Goal: Task Accomplishment & Management: Complete application form

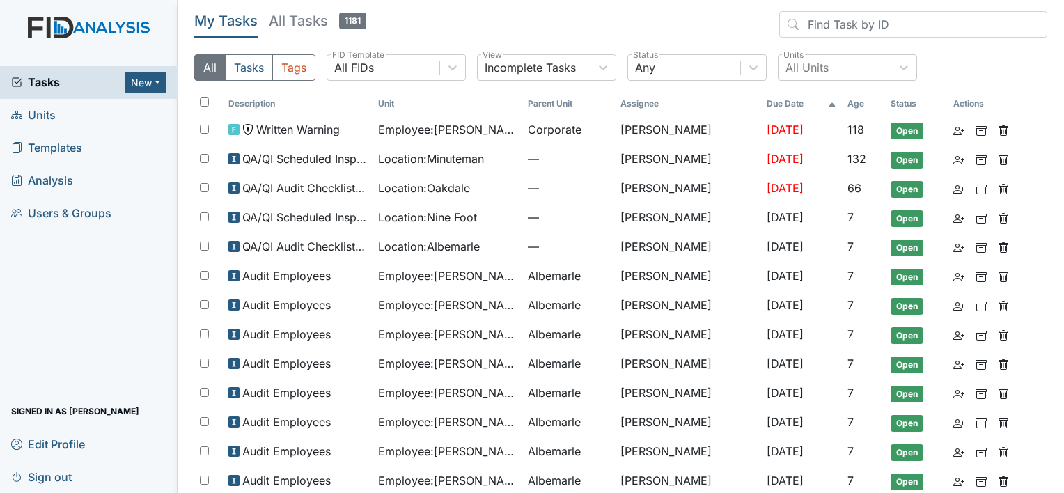
scroll to position [56, 0]
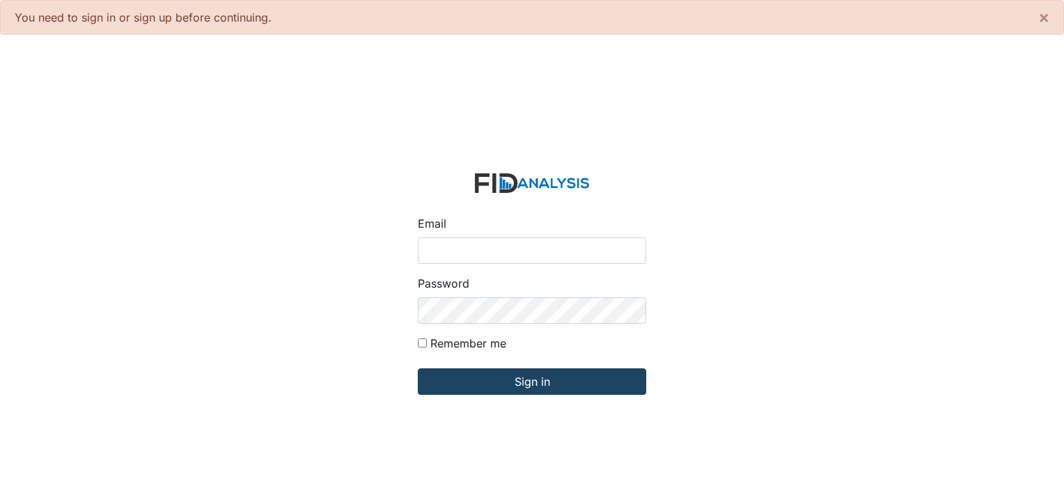
type input "[PERSON_NAME][EMAIL_ADDRESS][DOMAIN_NAME]"
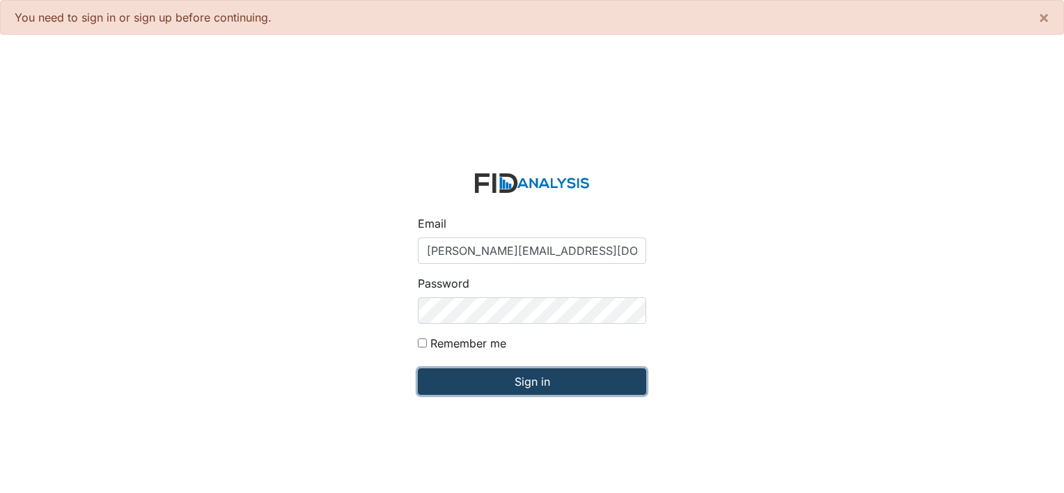
click at [485, 387] on input "Sign in" at bounding box center [532, 381] width 228 height 26
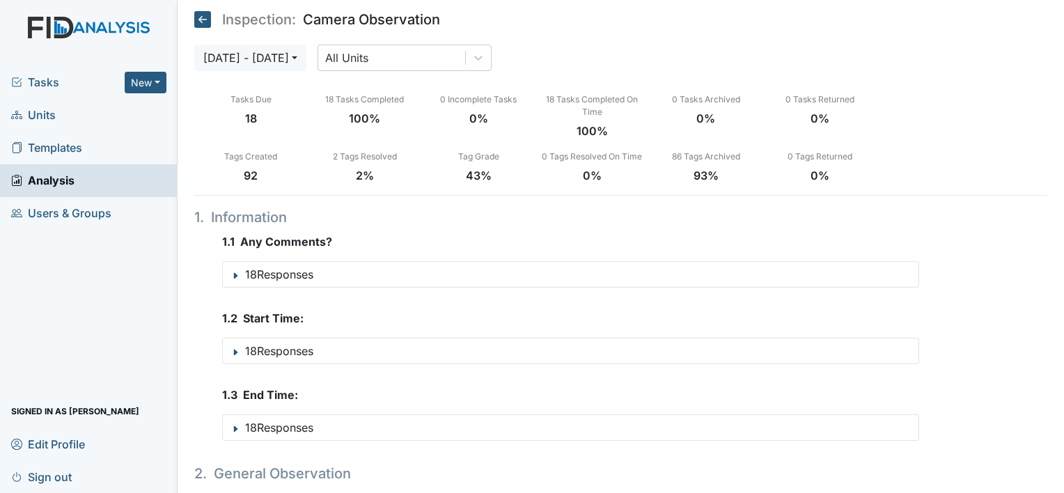
click at [43, 82] on span "Tasks" at bounding box center [68, 82] width 114 height 17
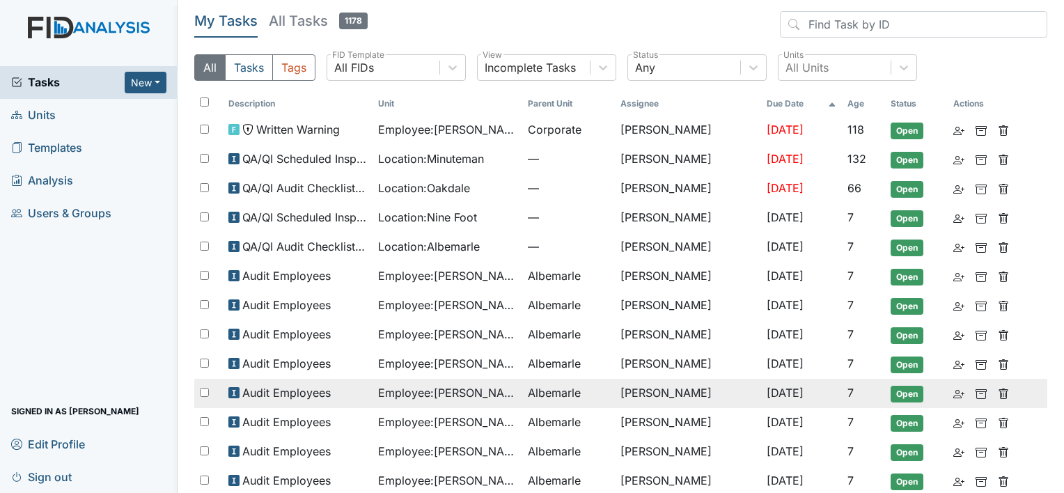
scroll to position [56, 0]
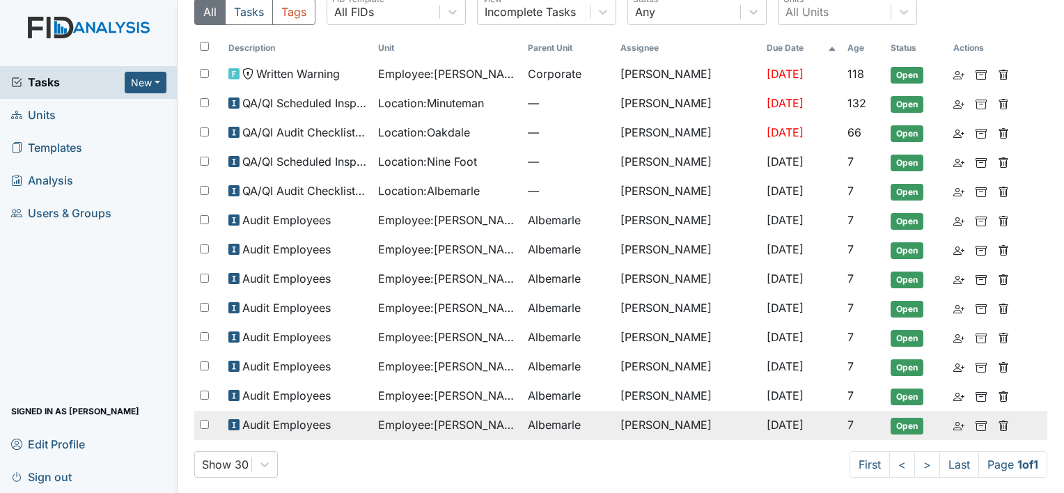
click at [493, 418] on span "Employee : Johnson, Carolyn" at bounding box center [447, 424] width 139 height 17
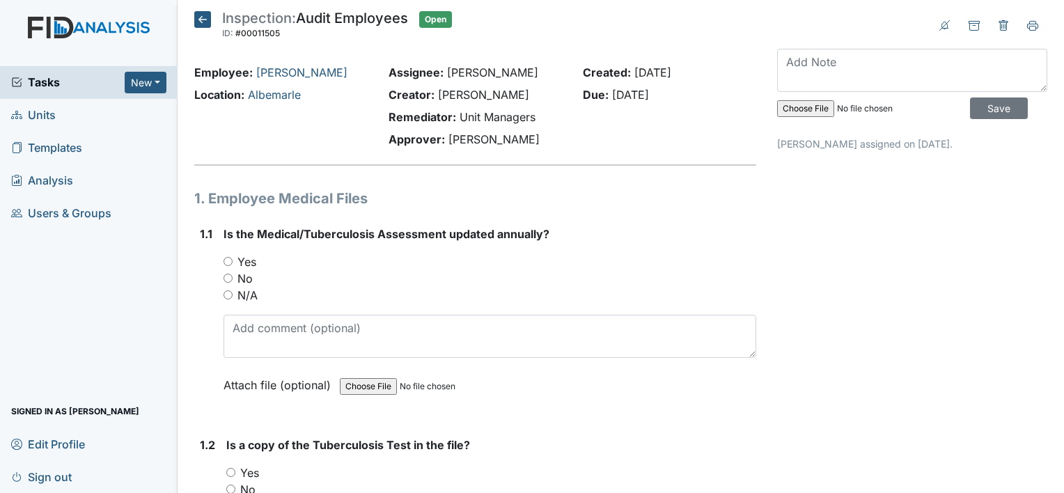
click at [254, 259] on label "Yes" at bounding box center [246, 262] width 19 height 17
click at [233, 259] on input "Yes" at bounding box center [228, 261] width 9 height 9
radio input "true"
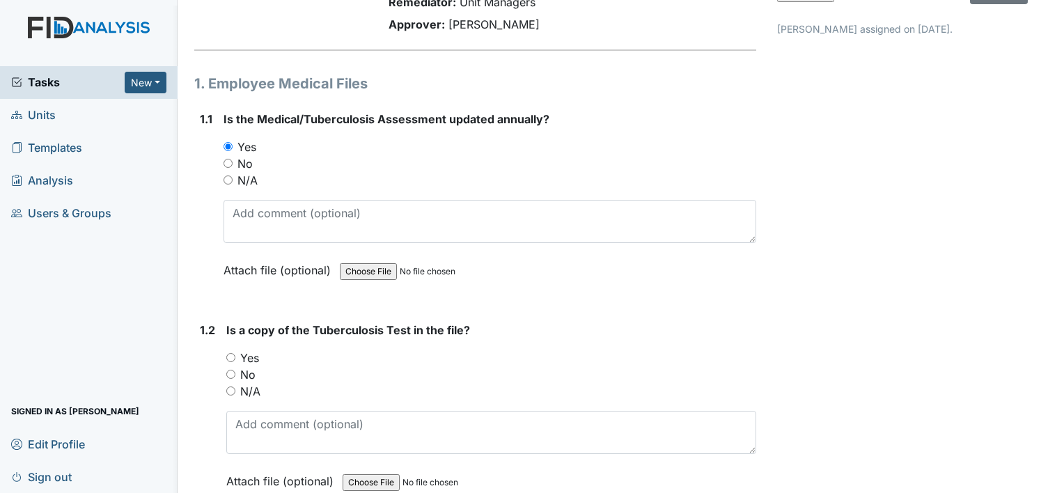
scroll to position [139, 0]
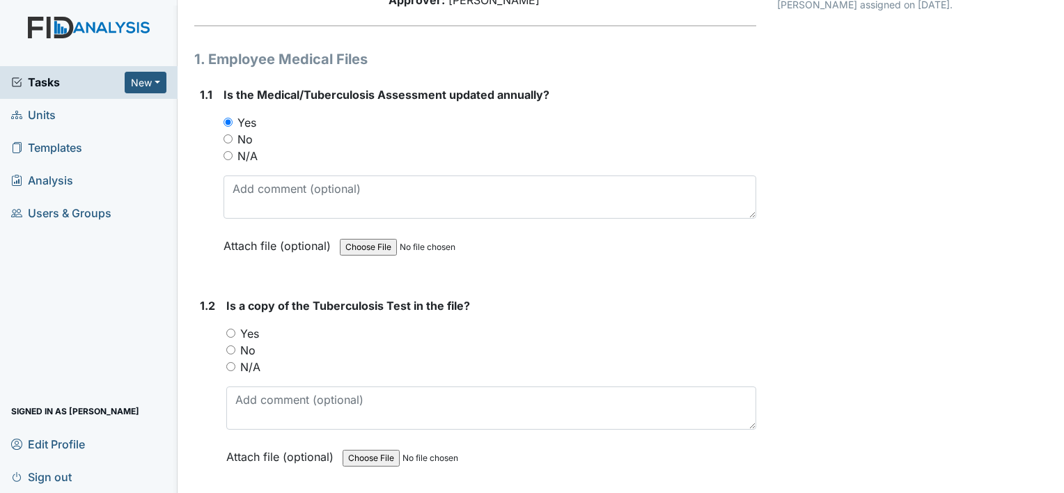
click at [251, 327] on label "Yes" at bounding box center [249, 333] width 19 height 17
click at [235, 329] on input "Yes" at bounding box center [230, 333] width 9 height 9
radio input "true"
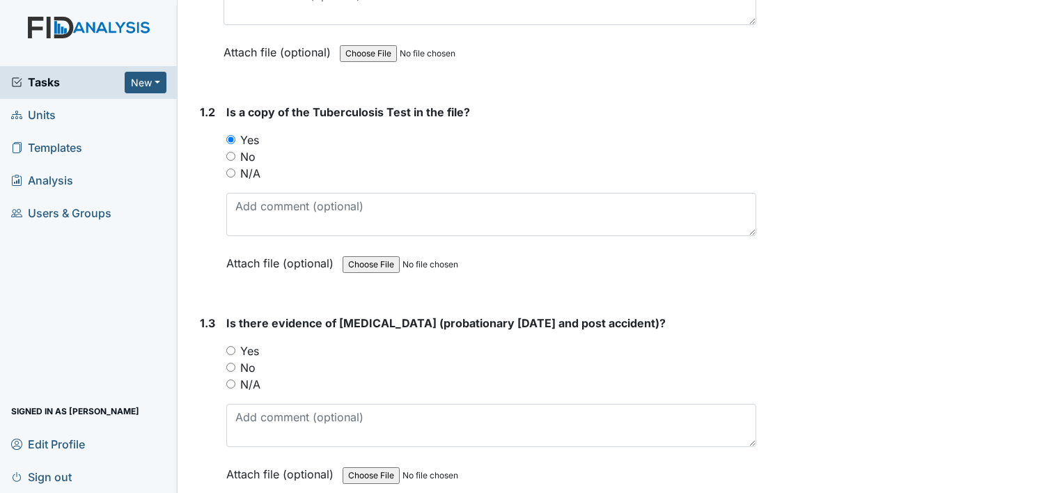
scroll to position [348, 0]
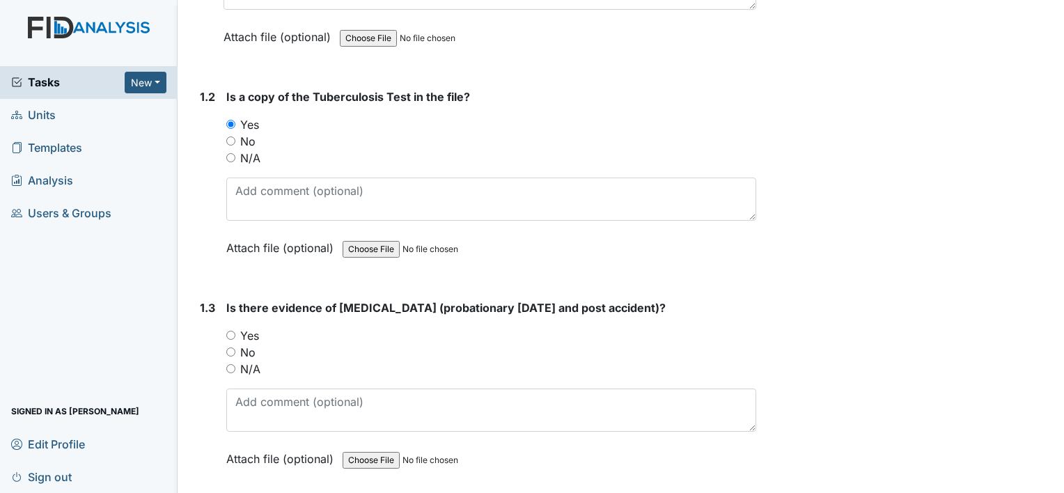
click at [251, 347] on label "No" at bounding box center [247, 352] width 15 height 17
click at [235, 348] on input "No" at bounding box center [230, 352] width 9 height 9
radio input "true"
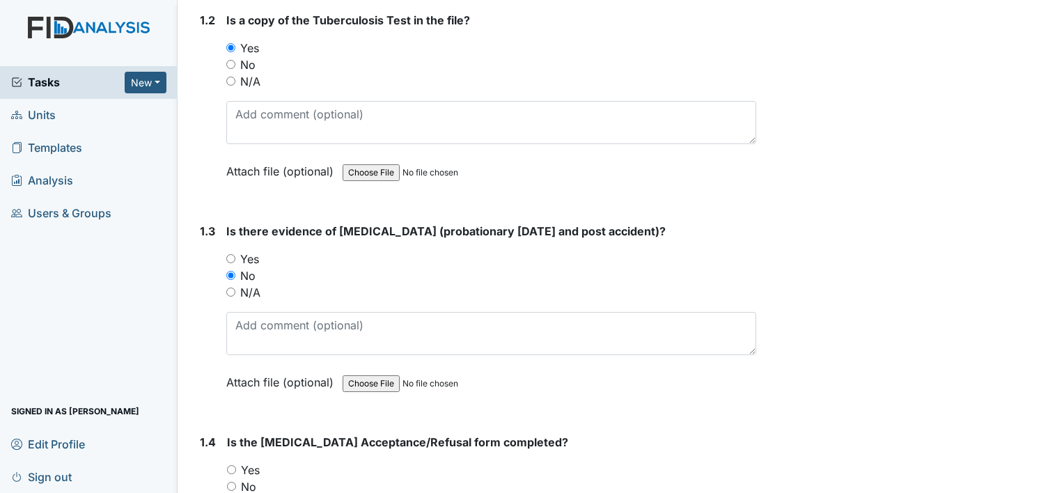
scroll to position [557, 0]
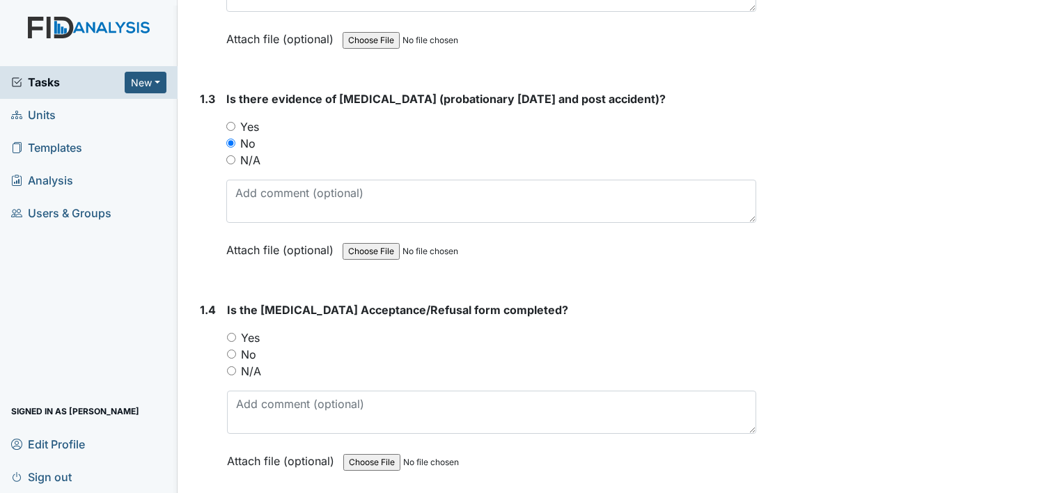
click at [254, 329] on label "Yes" at bounding box center [250, 337] width 19 height 17
click at [236, 333] on input "Yes" at bounding box center [231, 337] width 9 height 9
radio input "true"
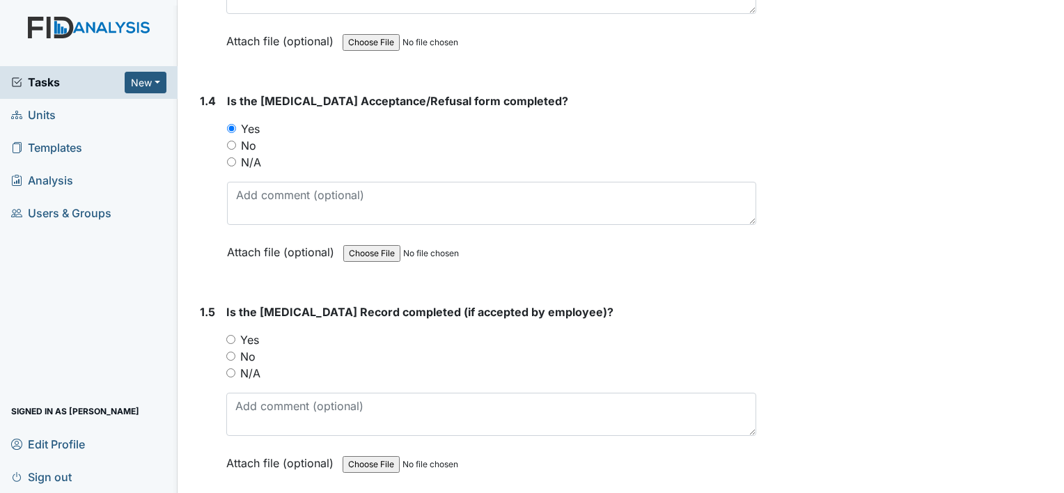
click at [251, 336] on label "Yes" at bounding box center [249, 340] width 19 height 17
click at [235, 336] on input "Yes" at bounding box center [230, 339] width 9 height 9
radio input "true"
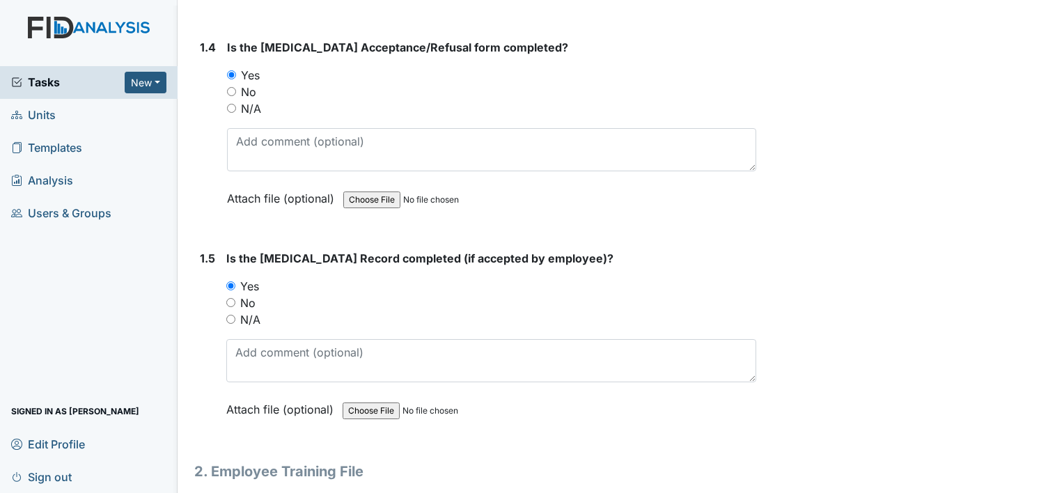
scroll to position [975, 0]
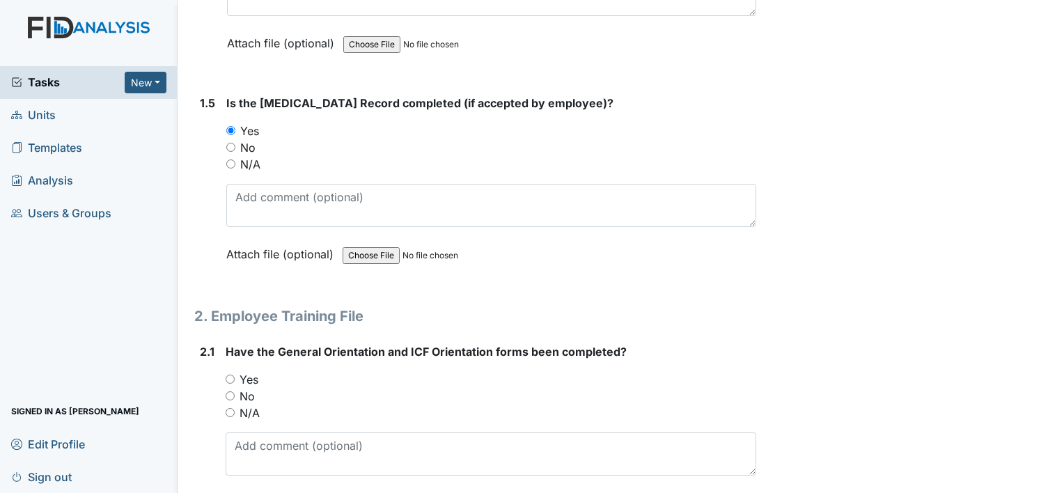
drag, startPoint x: 252, startPoint y: 373, endPoint x: 264, endPoint y: 372, distance: 11.9
click at [252, 374] on label "Yes" at bounding box center [249, 379] width 19 height 17
click at [235, 375] on input "Yes" at bounding box center [230, 379] width 9 height 9
radio input "true"
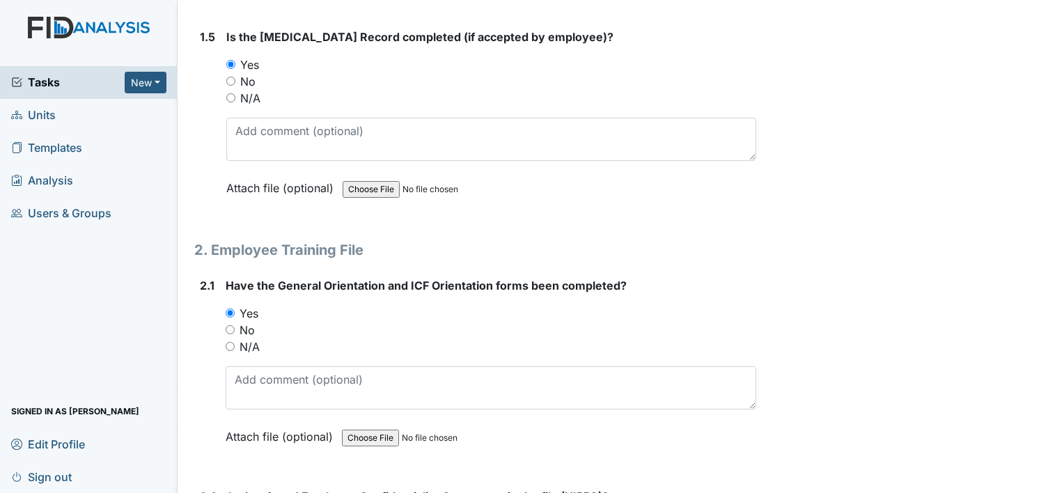
scroll to position [1184, 0]
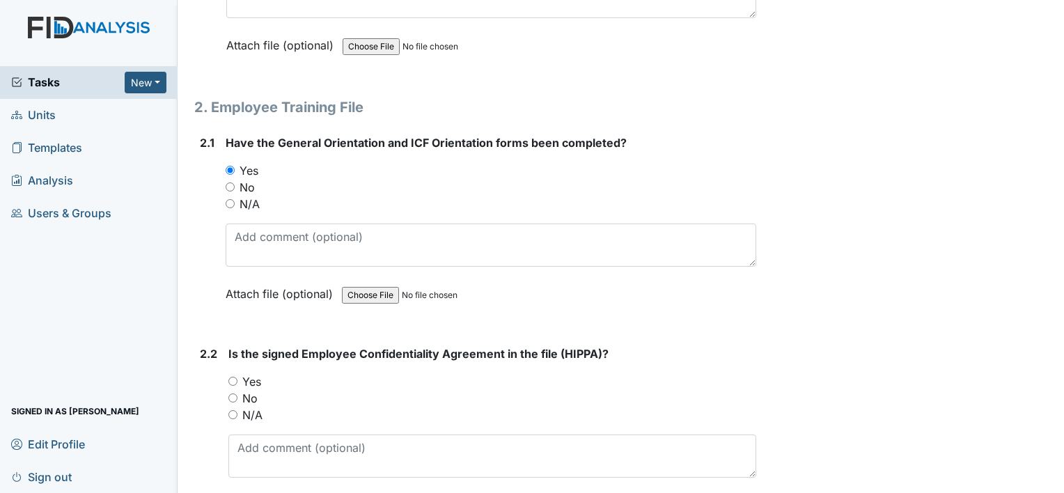
click at [247, 373] on label "Yes" at bounding box center [251, 381] width 19 height 17
click at [237, 377] on input "Yes" at bounding box center [232, 381] width 9 height 9
radio input "true"
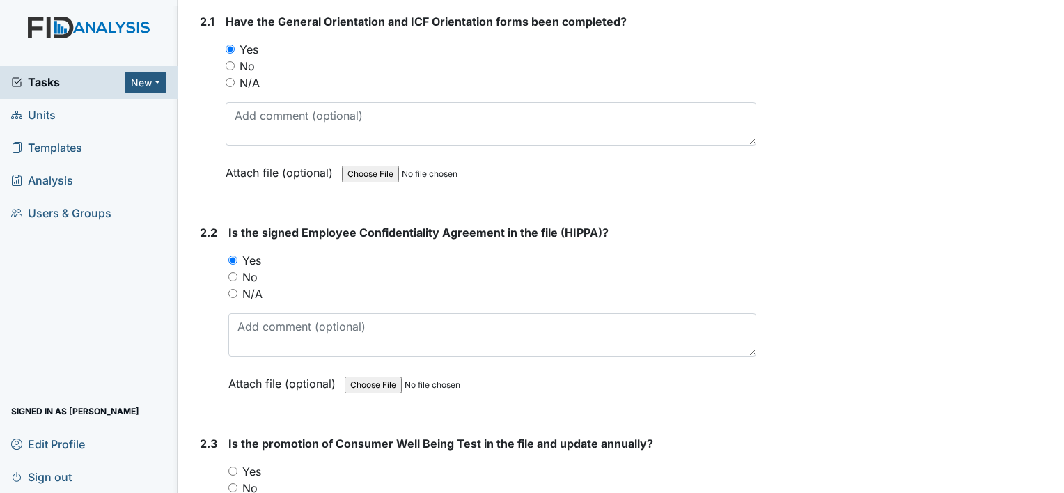
scroll to position [1393, 0]
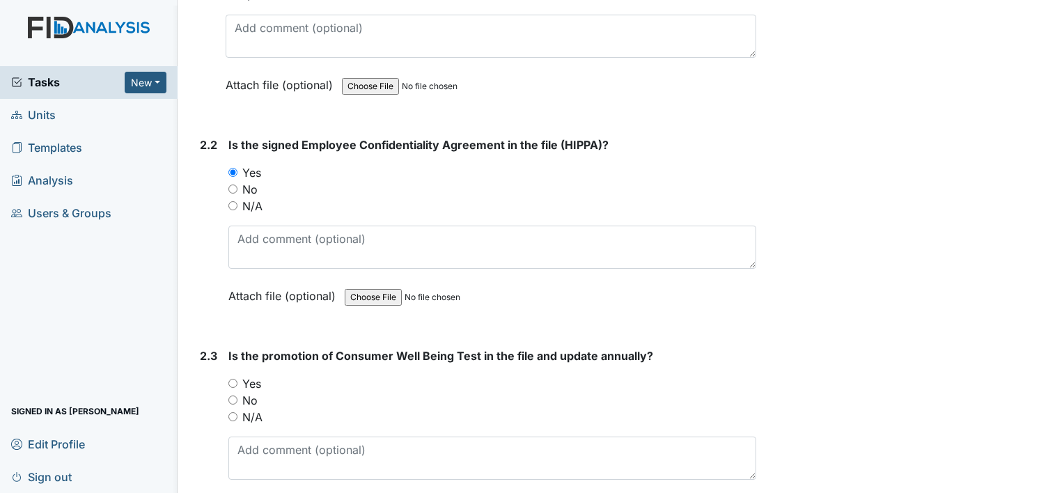
click at [265, 375] on div "Yes" at bounding box center [492, 383] width 528 height 17
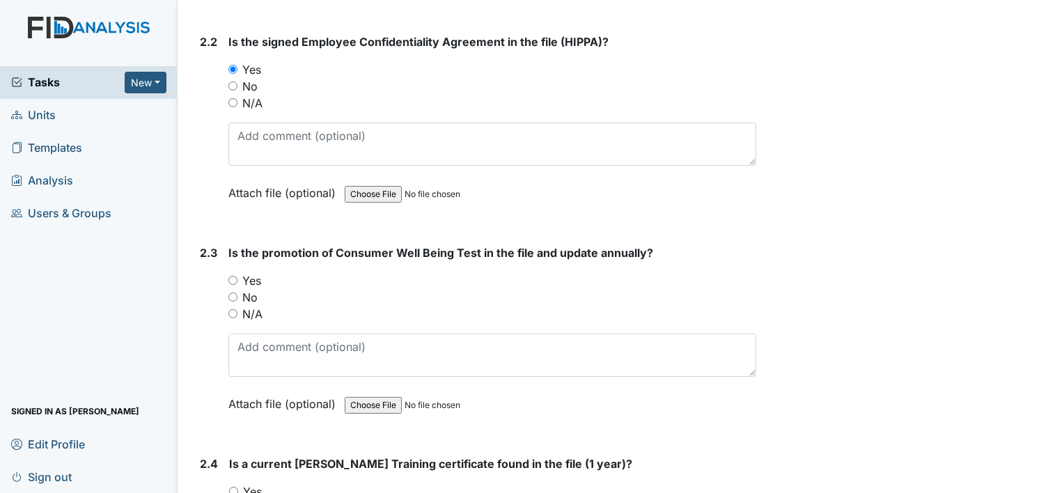
scroll to position [1602, 0]
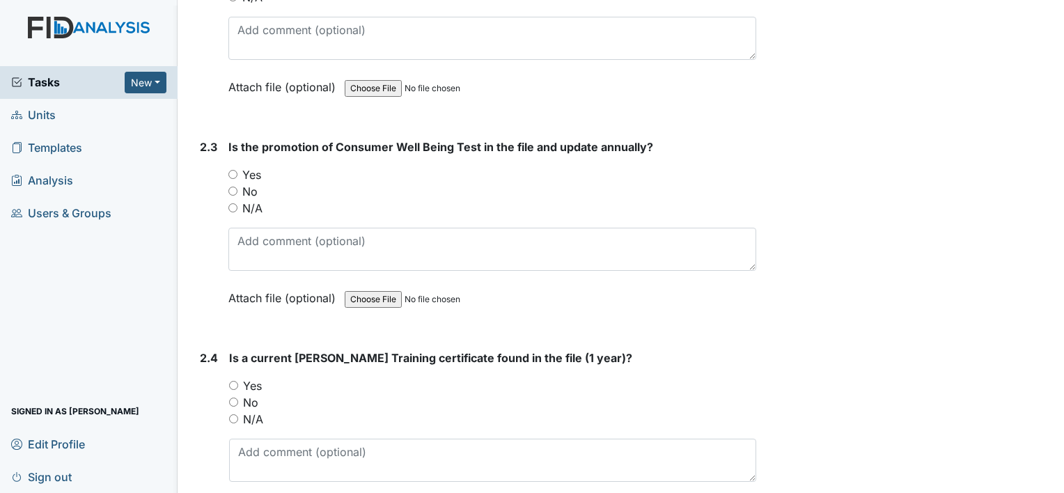
click at [247, 167] on label "Yes" at bounding box center [251, 174] width 19 height 17
click at [237, 170] on input "Yes" at bounding box center [232, 174] width 9 height 9
radio input "true"
click at [254, 395] on label "No" at bounding box center [250, 402] width 15 height 17
click at [238, 398] on input "No" at bounding box center [233, 402] width 9 height 9
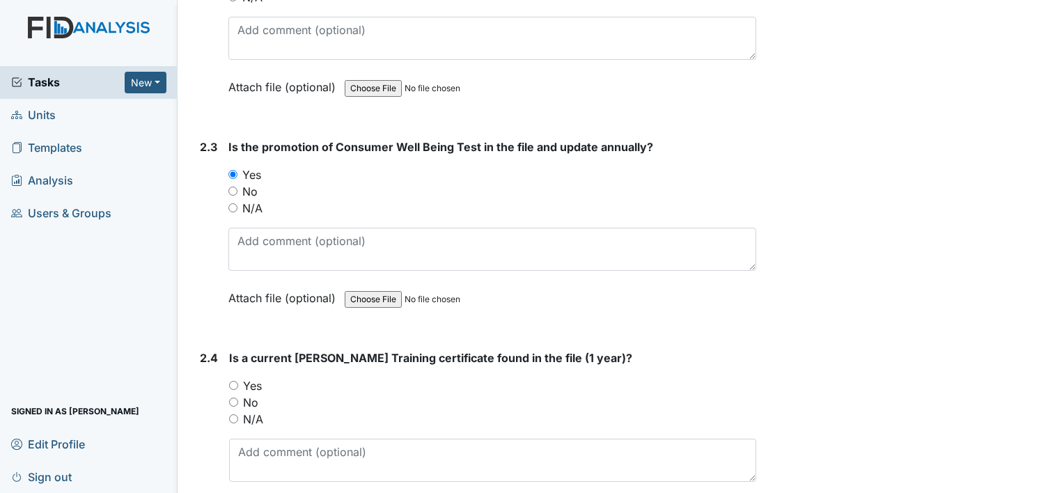
radio input "true"
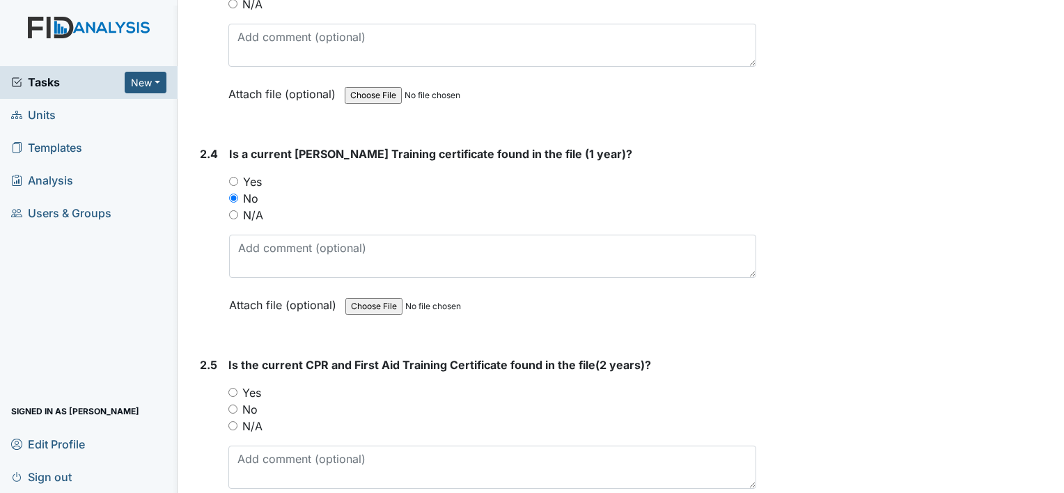
scroll to position [1811, 0]
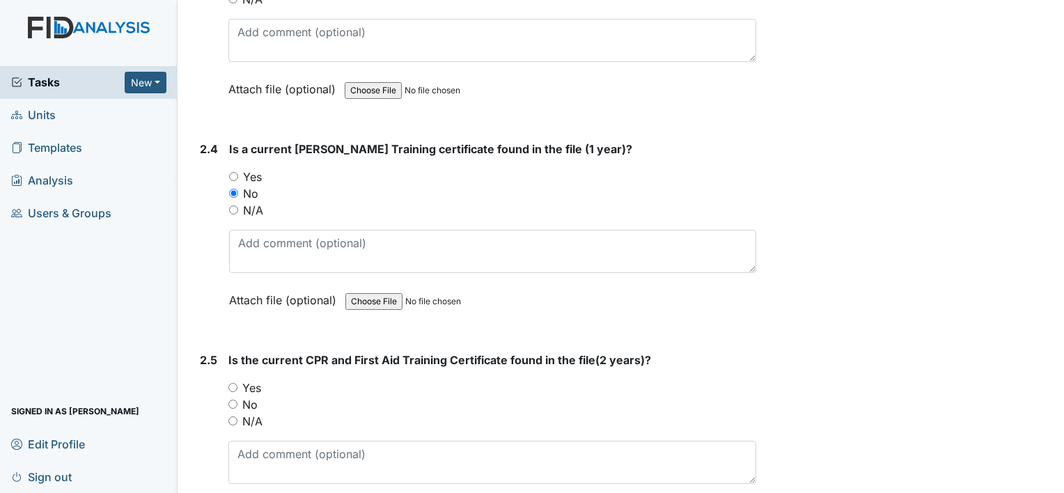
click at [255, 396] on label "No" at bounding box center [249, 404] width 15 height 17
click at [237, 400] on input "No" at bounding box center [232, 404] width 9 height 9
radio input "true"
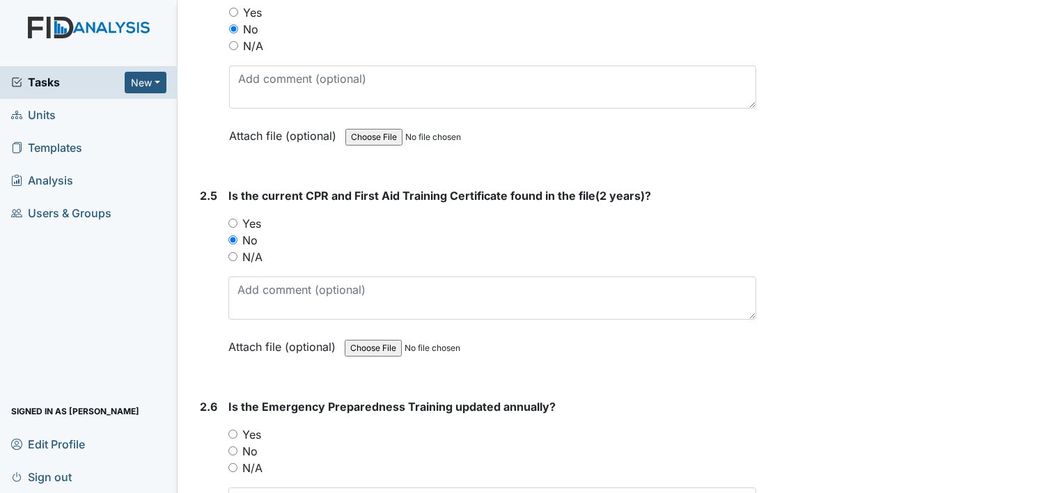
scroll to position [2020, 0]
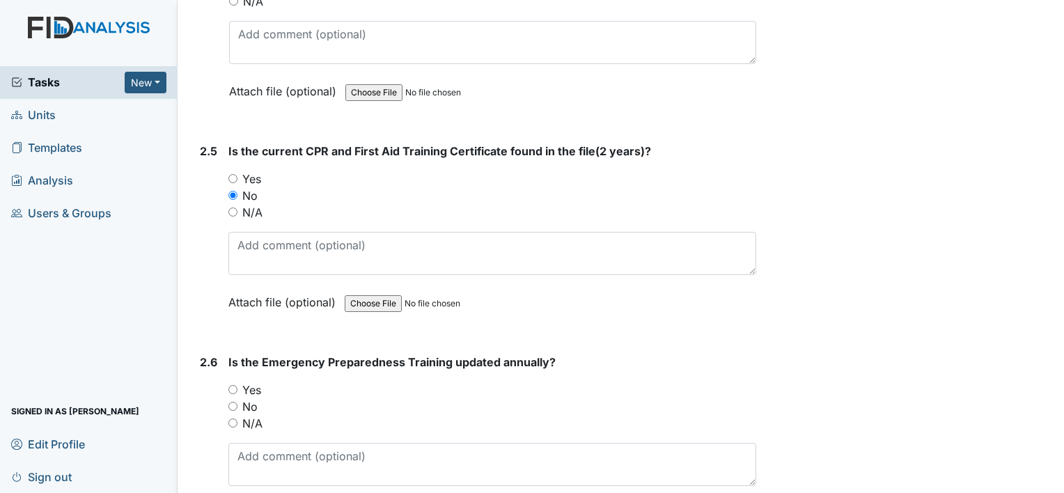
drag, startPoint x: 251, startPoint y: 380, endPoint x: 259, endPoint y: 382, distance: 8.5
click at [251, 382] on label "Yes" at bounding box center [251, 390] width 19 height 17
click at [237, 385] on input "Yes" at bounding box center [232, 389] width 9 height 9
radio input "true"
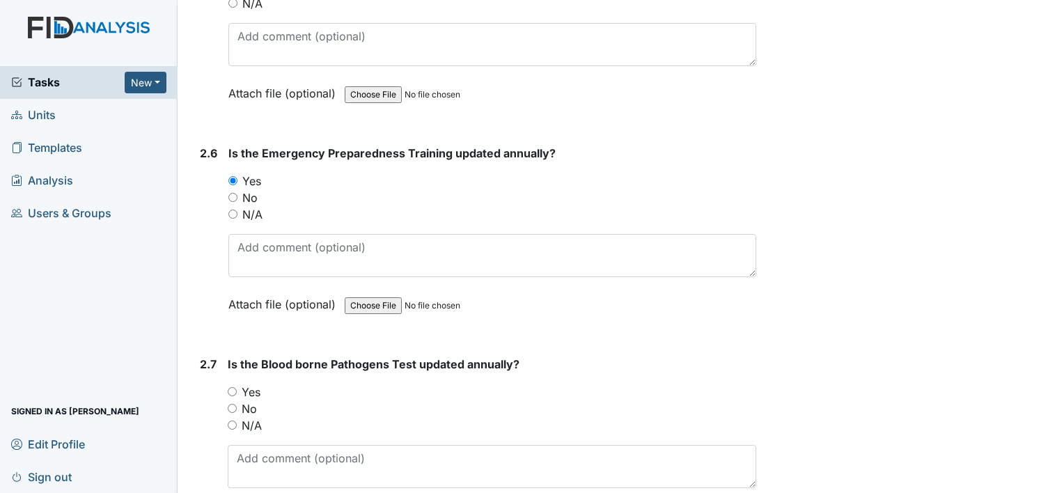
click at [256, 384] on label "Yes" at bounding box center [251, 392] width 19 height 17
click at [237, 387] on input "Yes" at bounding box center [232, 391] width 9 height 9
radio input "true"
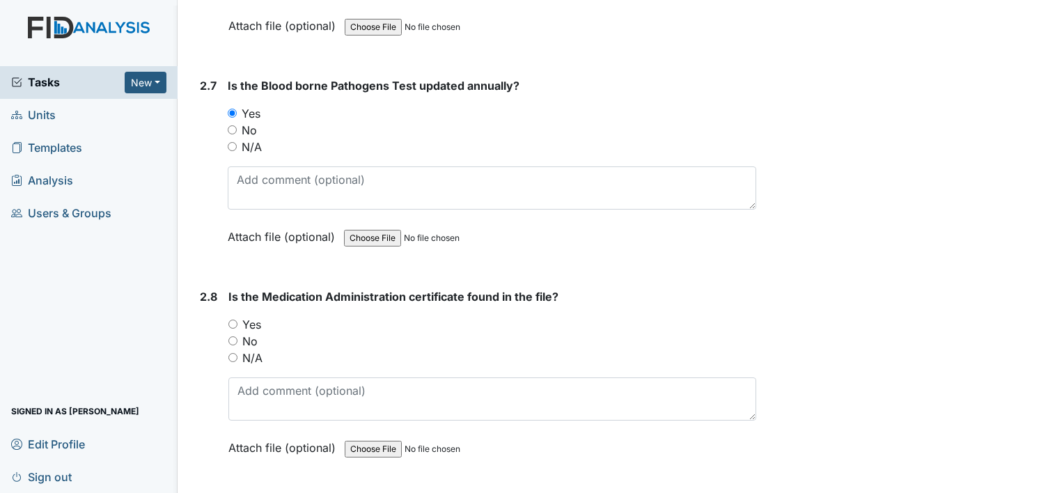
click at [249, 316] on label "Yes" at bounding box center [251, 324] width 19 height 17
click at [237, 320] on input "Yes" at bounding box center [232, 324] width 9 height 9
radio input "true"
click at [249, 334] on label "No" at bounding box center [249, 341] width 15 height 17
click at [237, 336] on input "No" at bounding box center [232, 340] width 9 height 9
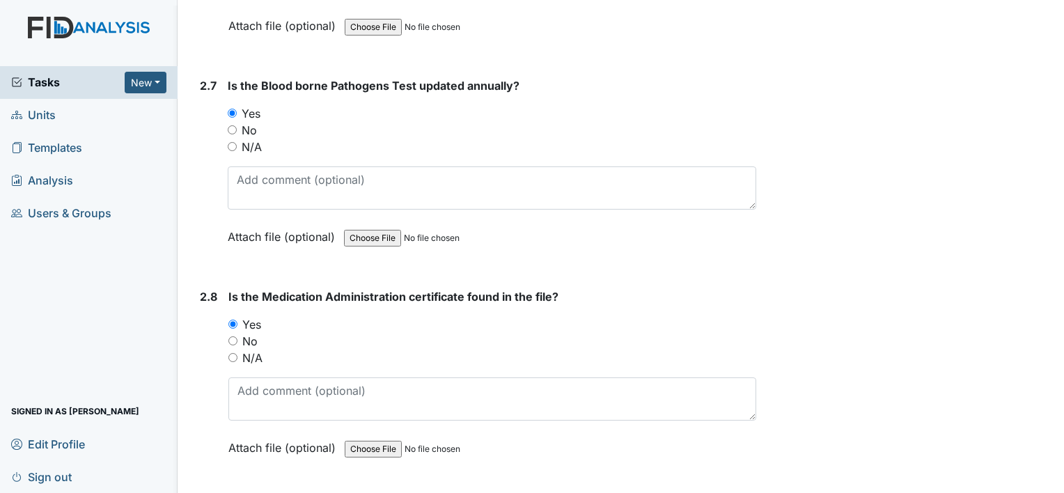
radio input "true"
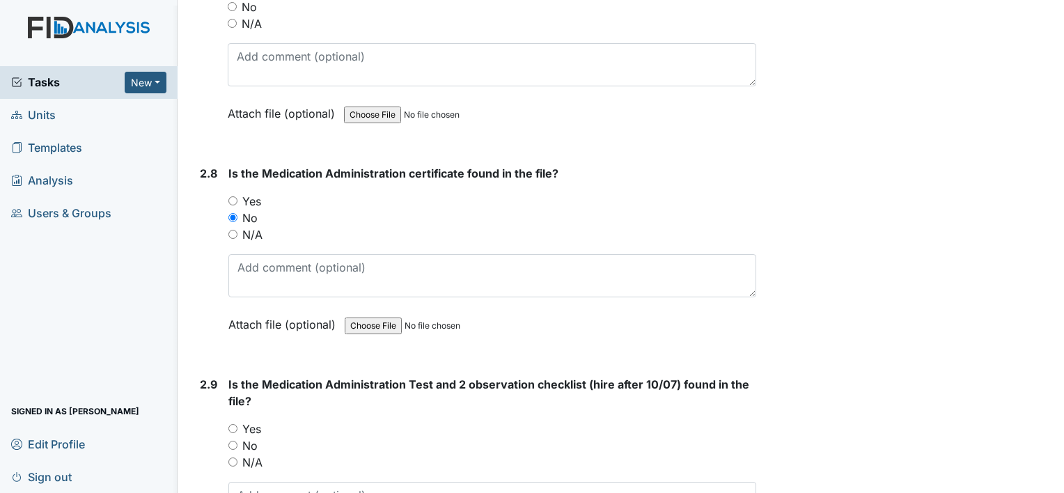
scroll to position [2786, 0]
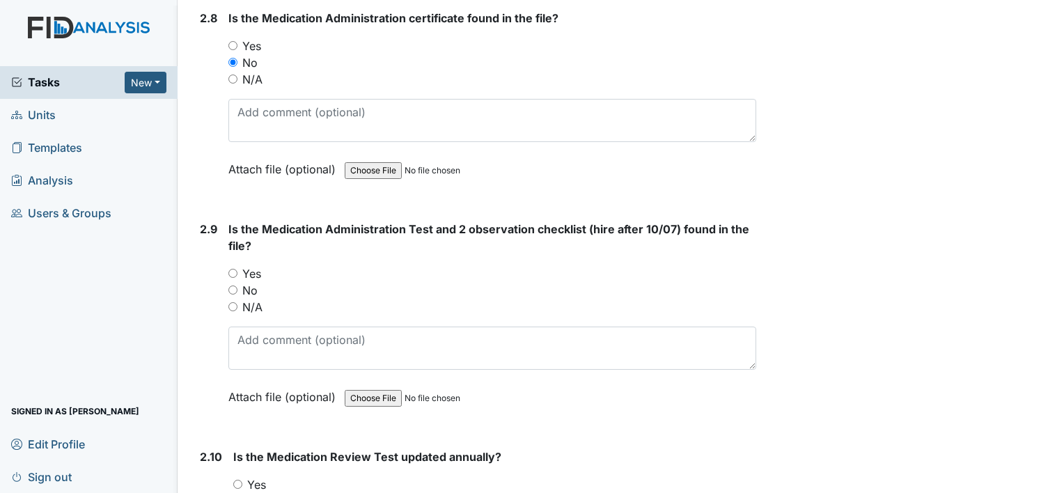
click at [251, 282] on label "No" at bounding box center [249, 290] width 15 height 17
click at [237, 286] on input "No" at bounding box center [232, 290] width 9 height 9
radio input "true"
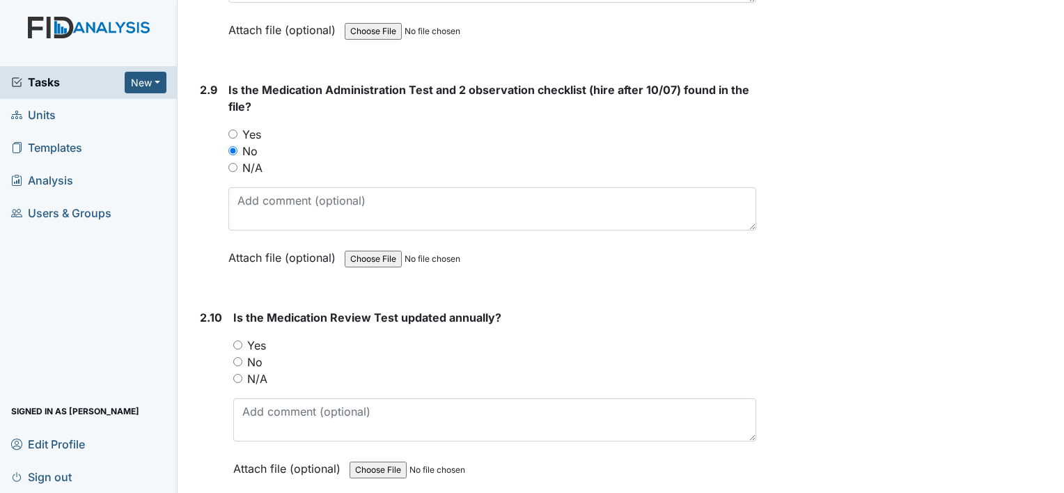
click at [256, 354] on label "No" at bounding box center [254, 362] width 15 height 17
click at [242, 357] on input "No" at bounding box center [237, 361] width 9 height 9
radio input "true"
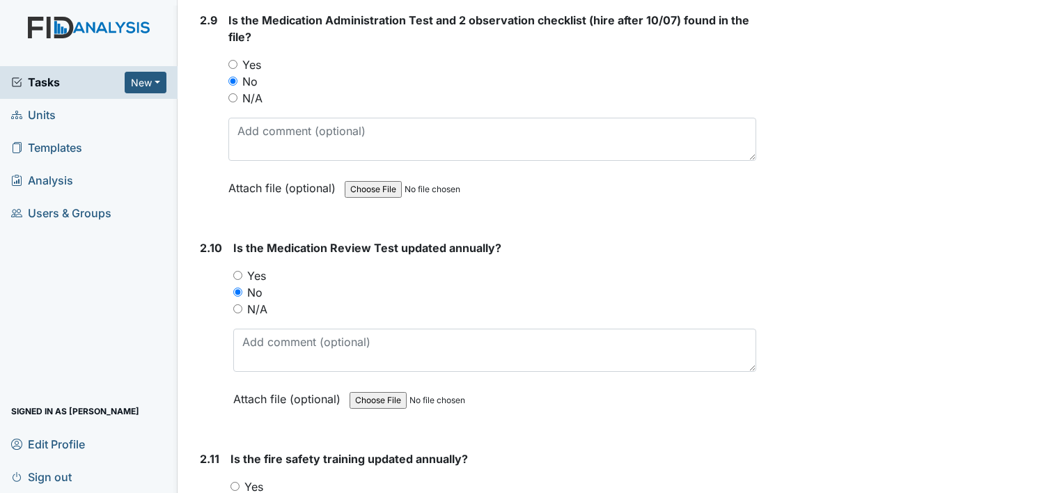
scroll to position [3134, 0]
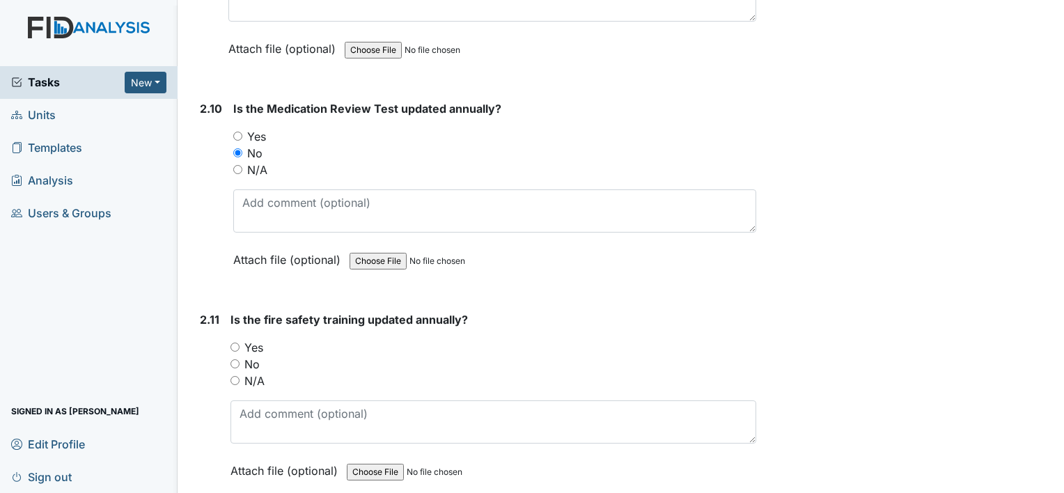
click at [260, 340] on label "Yes" at bounding box center [253, 347] width 19 height 17
click at [240, 343] on input "Yes" at bounding box center [235, 347] width 9 height 9
radio input "true"
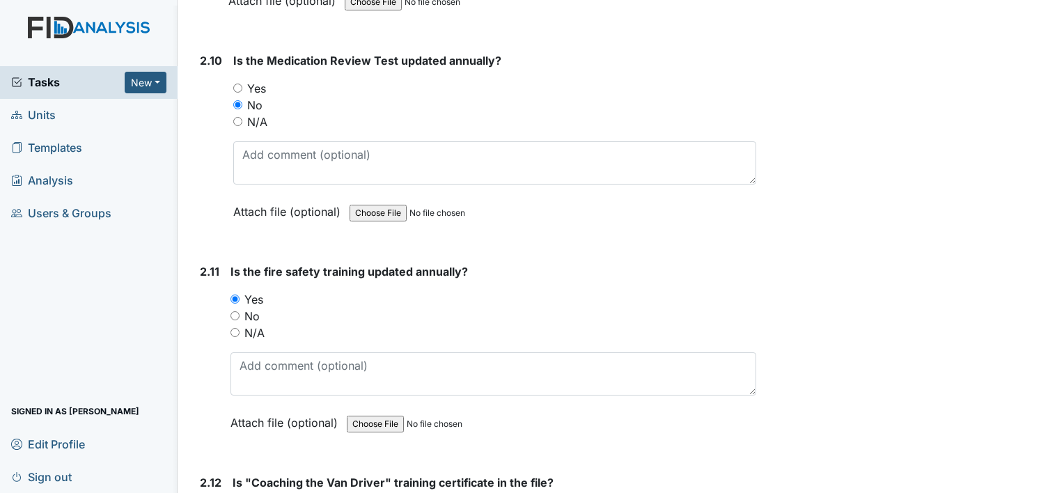
scroll to position [3343, 0]
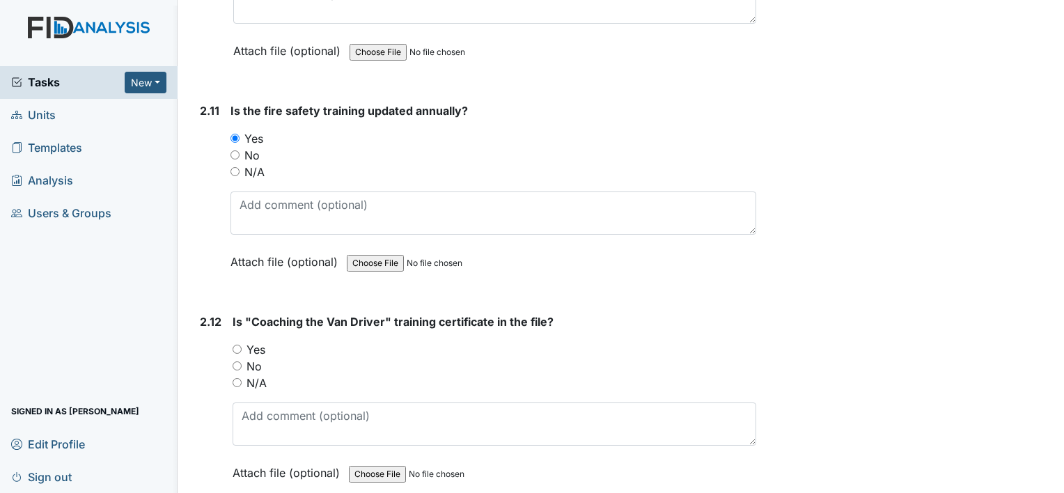
click at [259, 341] on label "Yes" at bounding box center [256, 349] width 19 height 17
click at [242, 345] on input "Yes" at bounding box center [237, 349] width 9 height 9
radio input "true"
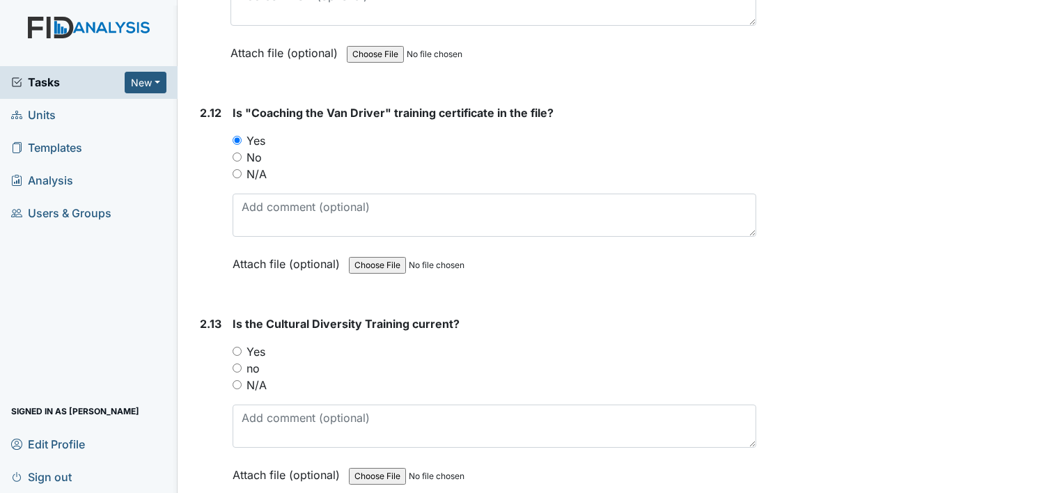
click at [259, 343] on label "Yes" at bounding box center [256, 351] width 19 height 17
click at [242, 347] on input "Yes" at bounding box center [237, 351] width 9 height 9
radio input "true"
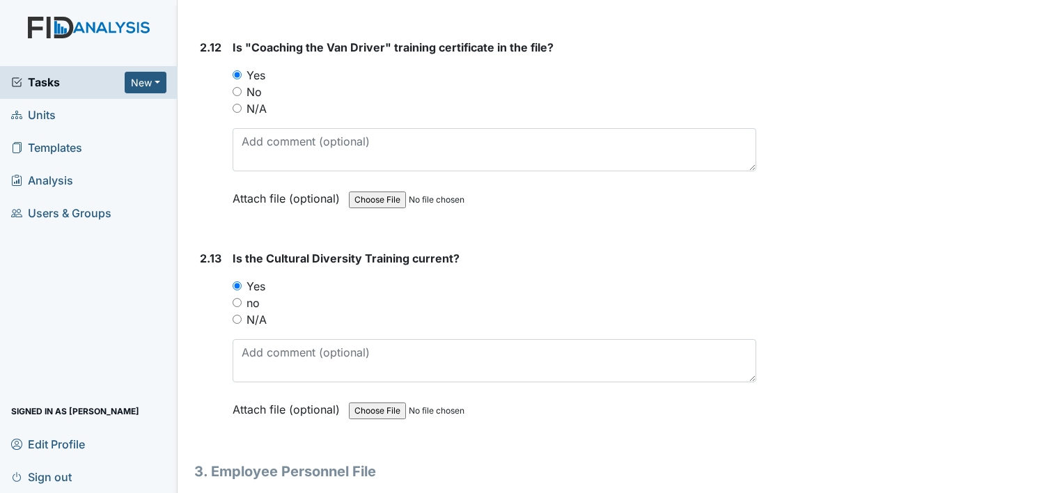
scroll to position [3761, 0]
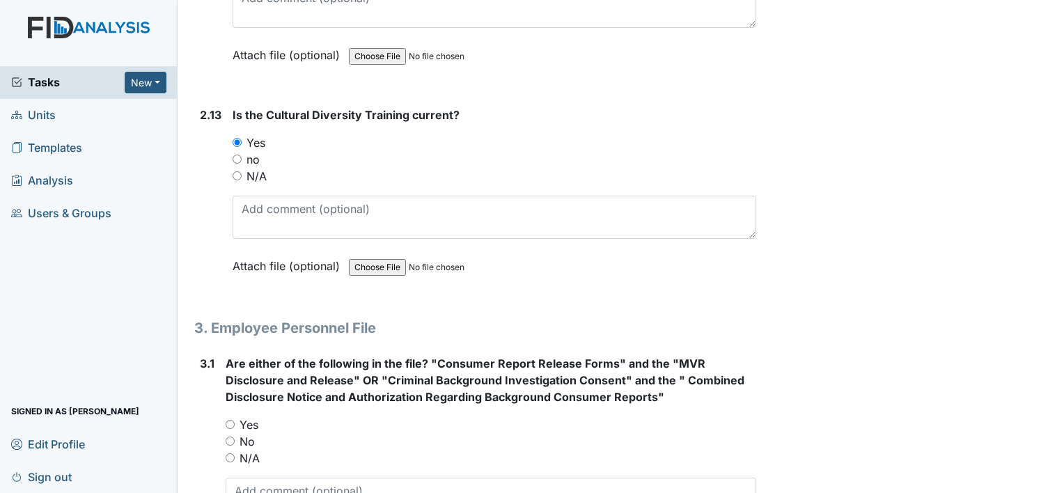
click at [253, 416] on label "Yes" at bounding box center [249, 424] width 19 height 17
click at [235, 420] on input "Yes" at bounding box center [230, 424] width 9 height 9
radio input "true"
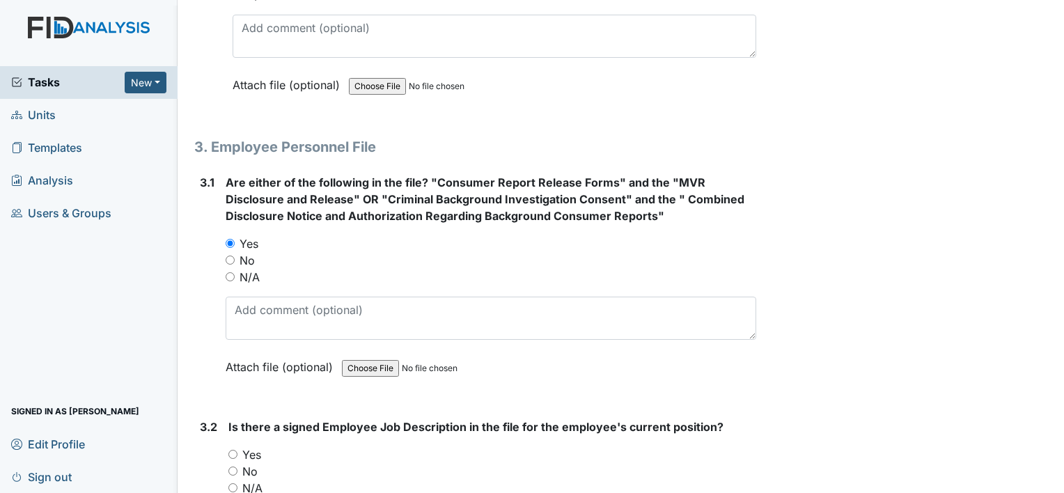
scroll to position [3970, 0]
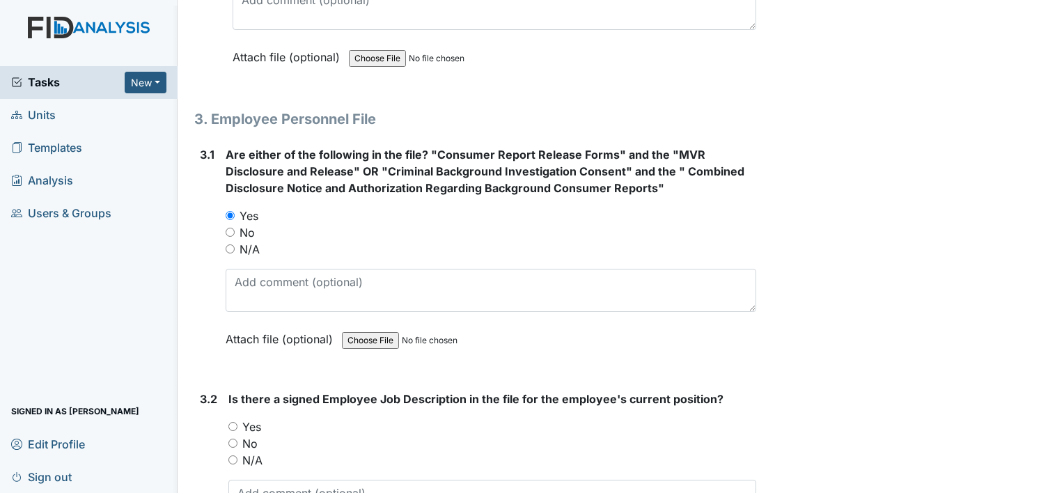
click at [252, 419] on label "Yes" at bounding box center [251, 427] width 19 height 17
click at [237, 422] on input "Yes" at bounding box center [232, 426] width 9 height 9
radio input "true"
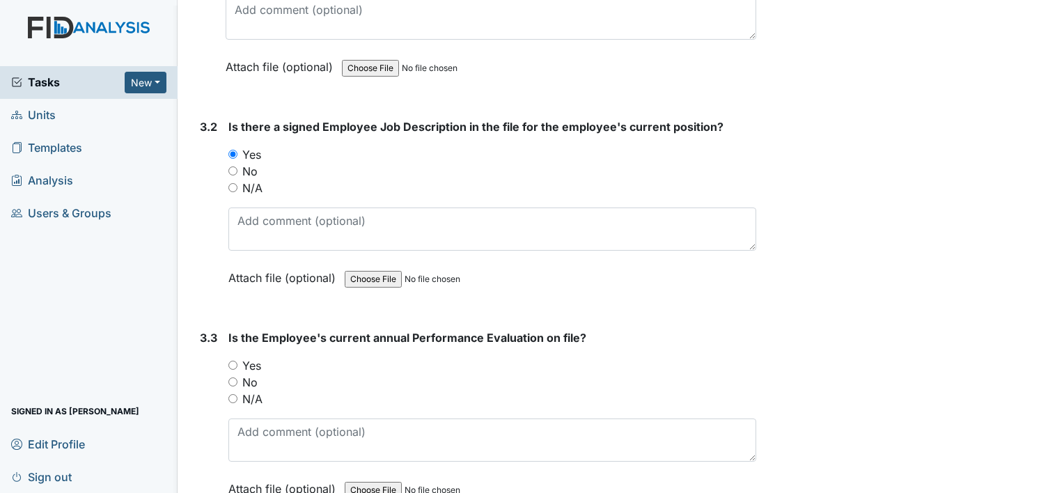
scroll to position [4248, 0]
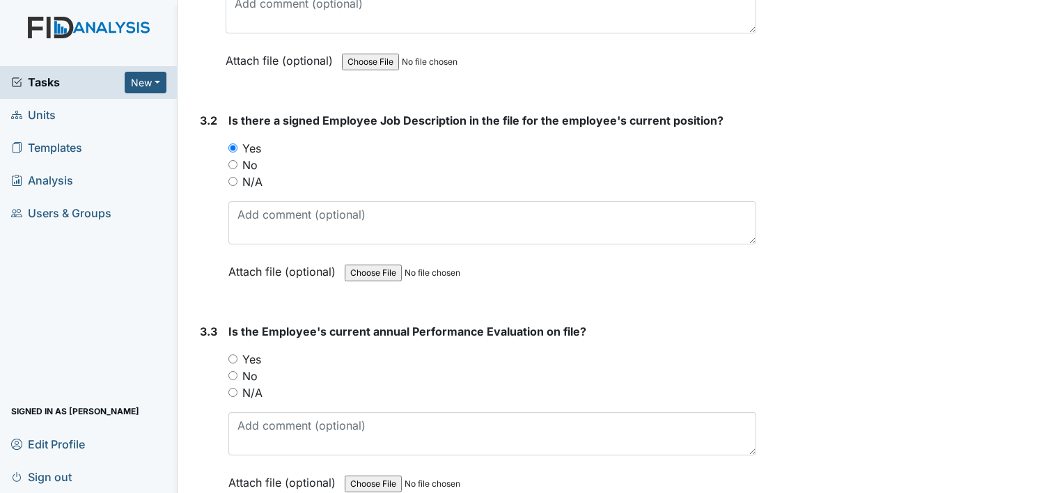
click at [257, 384] on label "N/A" at bounding box center [252, 392] width 20 height 17
click at [237, 388] on input "N/A" at bounding box center [232, 392] width 9 height 9
radio input "true"
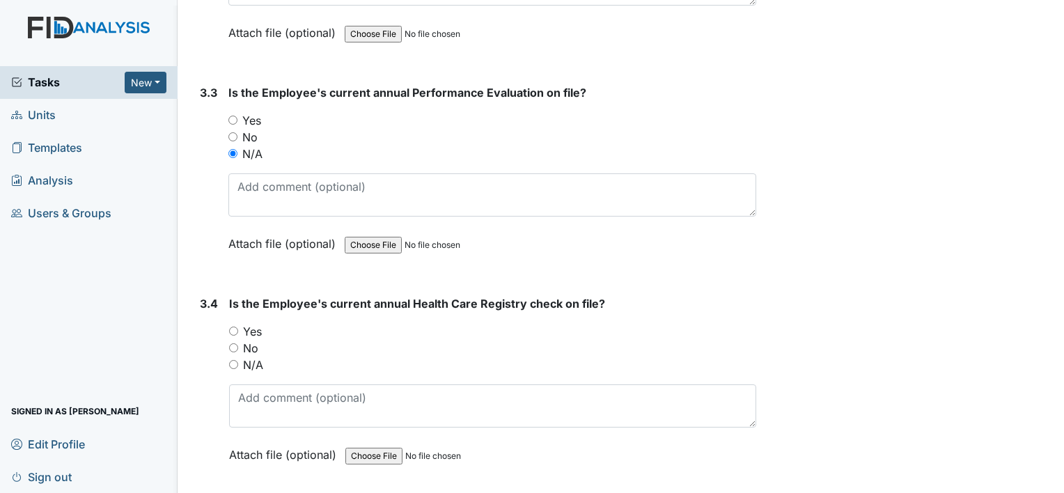
scroll to position [4527, 0]
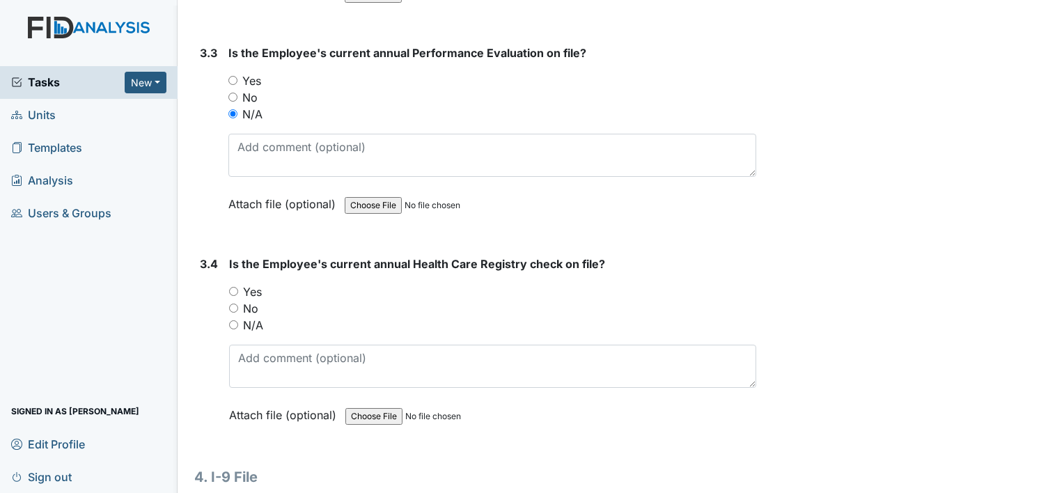
click at [259, 283] on label "Yes" at bounding box center [252, 291] width 19 height 17
click at [238, 287] on input "Yes" at bounding box center [233, 291] width 9 height 9
radio input "true"
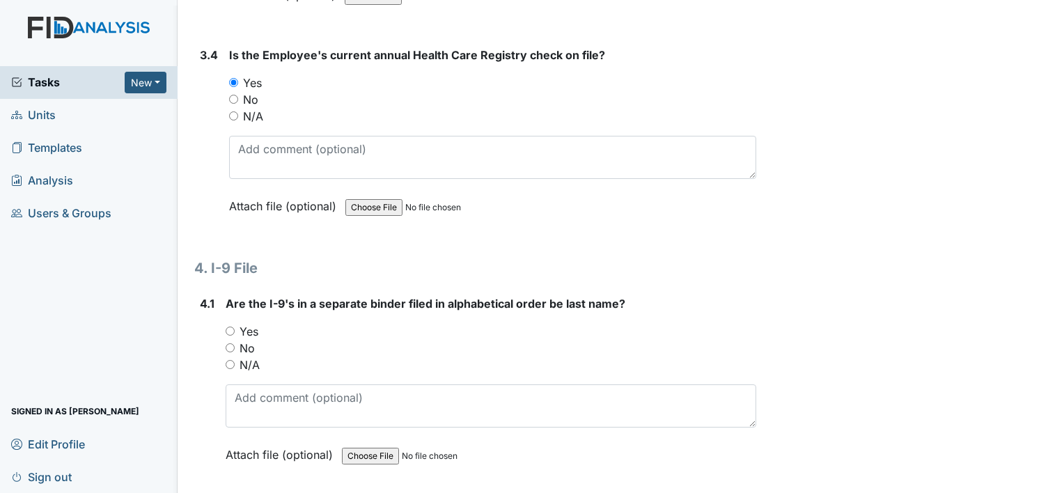
click at [244, 323] on label "Yes" at bounding box center [249, 331] width 19 height 17
click at [235, 327] on input "Yes" at bounding box center [230, 331] width 9 height 9
radio input "true"
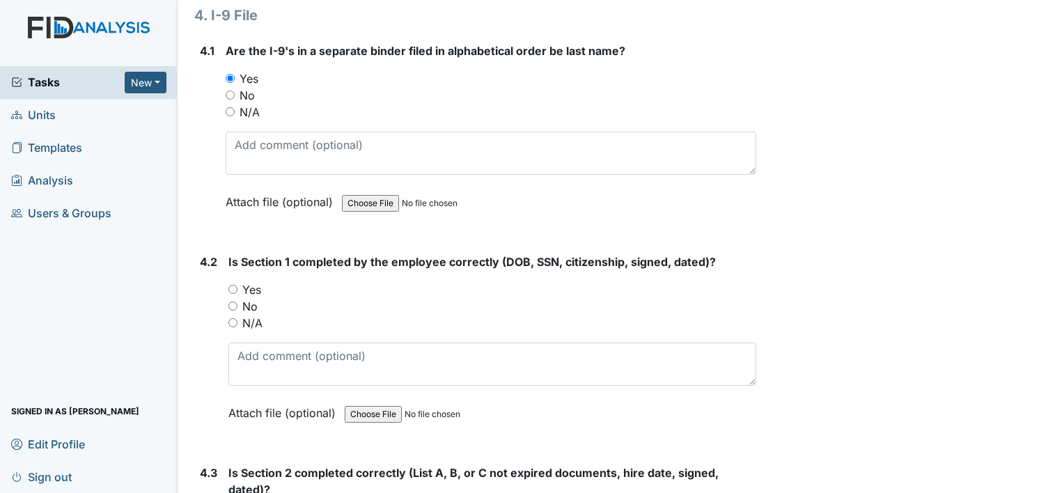
scroll to position [5014, 0]
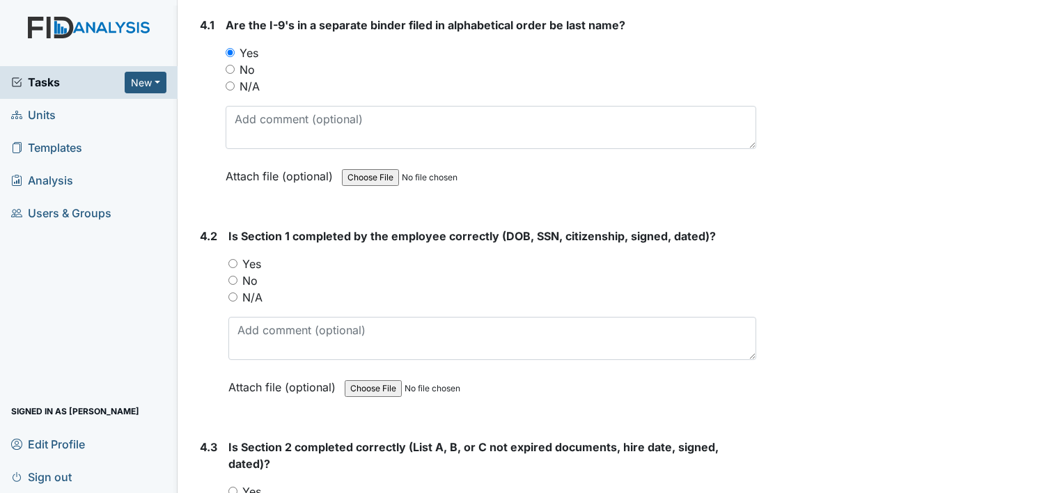
click at [254, 256] on label "Yes" at bounding box center [251, 264] width 19 height 17
click at [237, 259] on input "Yes" at bounding box center [232, 263] width 9 height 9
radio input "true"
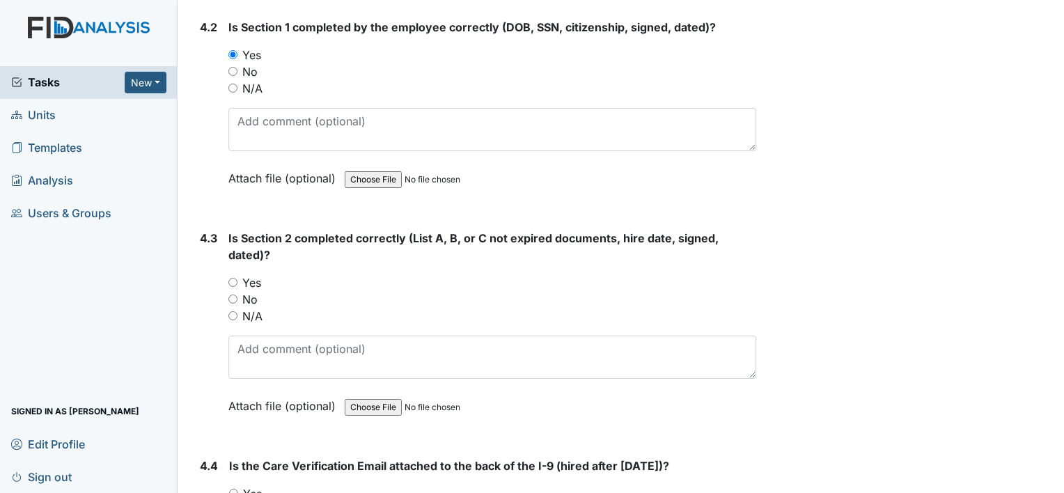
click at [253, 274] on label "Yes" at bounding box center [251, 282] width 19 height 17
click at [237, 278] on input "Yes" at bounding box center [232, 282] width 9 height 9
radio input "true"
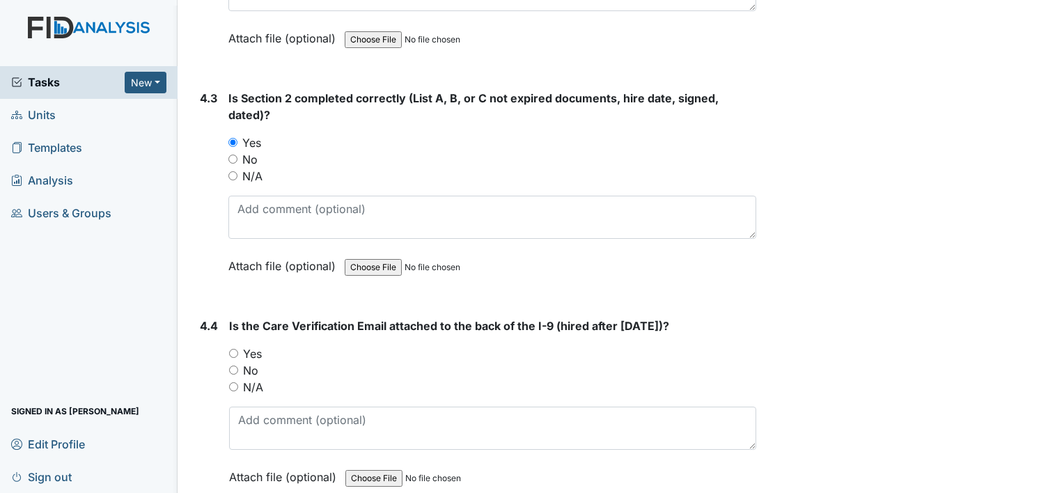
scroll to position [5418, 0]
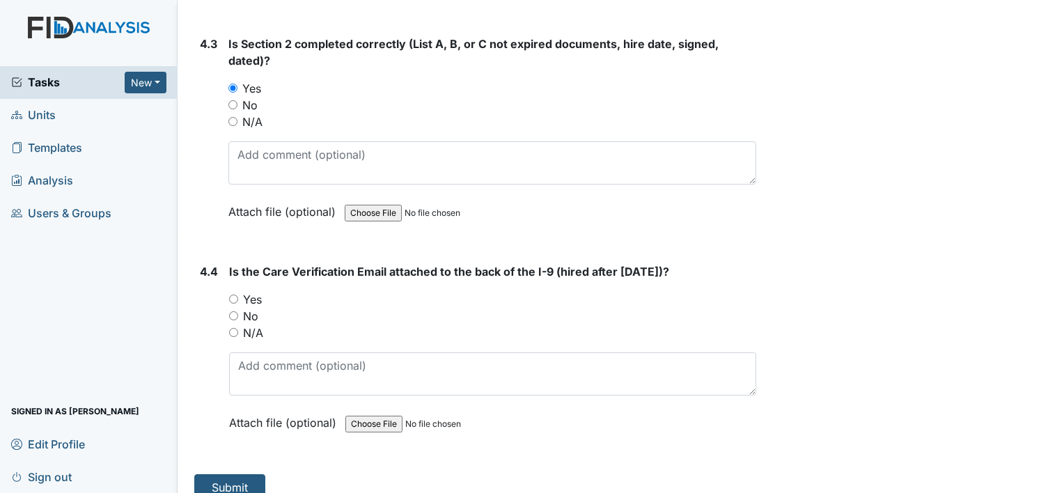
click at [259, 291] on label "Yes" at bounding box center [252, 299] width 19 height 17
click at [238, 295] on input "Yes" at bounding box center [233, 299] width 9 height 9
radio input "true"
click at [242, 476] on button "Submit" at bounding box center [229, 487] width 71 height 26
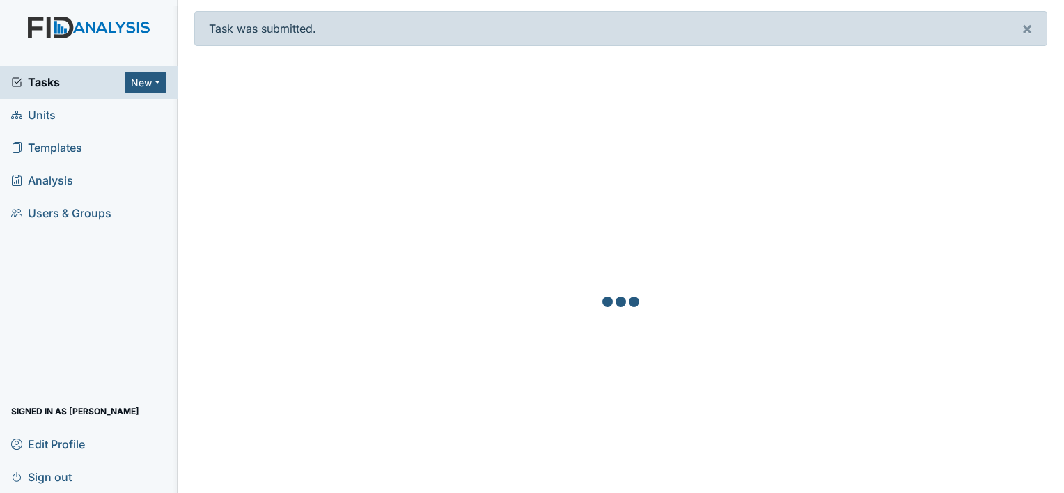
click at [68, 84] on span "Tasks" at bounding box center [68, 82] width 114 height 17
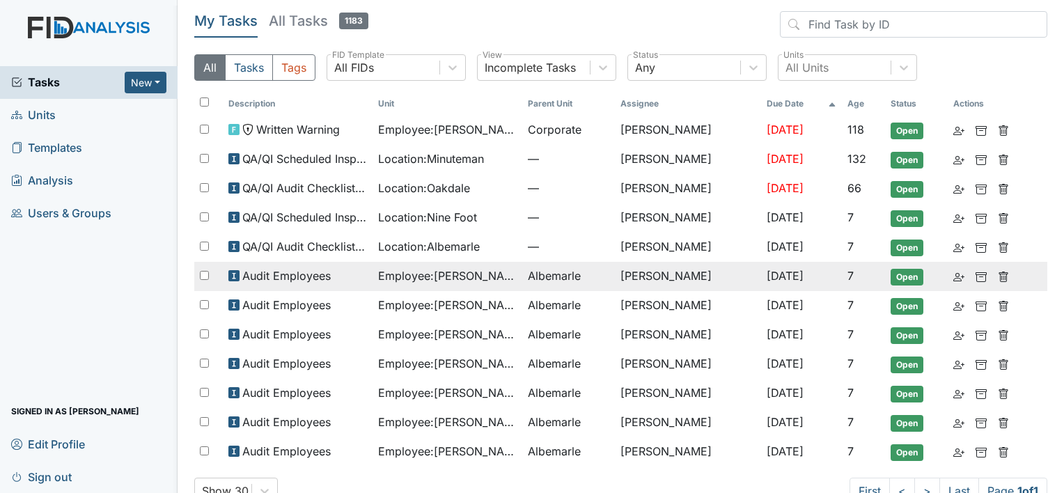
click at [433, 275] on span "Employee : Armstrong, Alveta" at bounding box center [447, 275] width 139 height 17
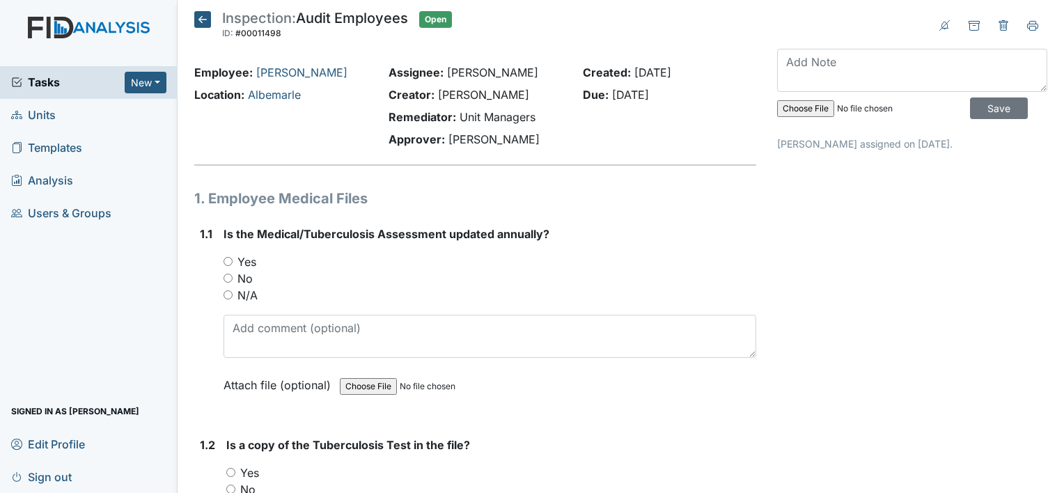
click at [251, 263] on label "Yes" at bounding box center [246, 262] width 19 height 17
click at [233, 263] on input "Yes" at bounding box center [228, 261] width 9 height 9
radio input "true"
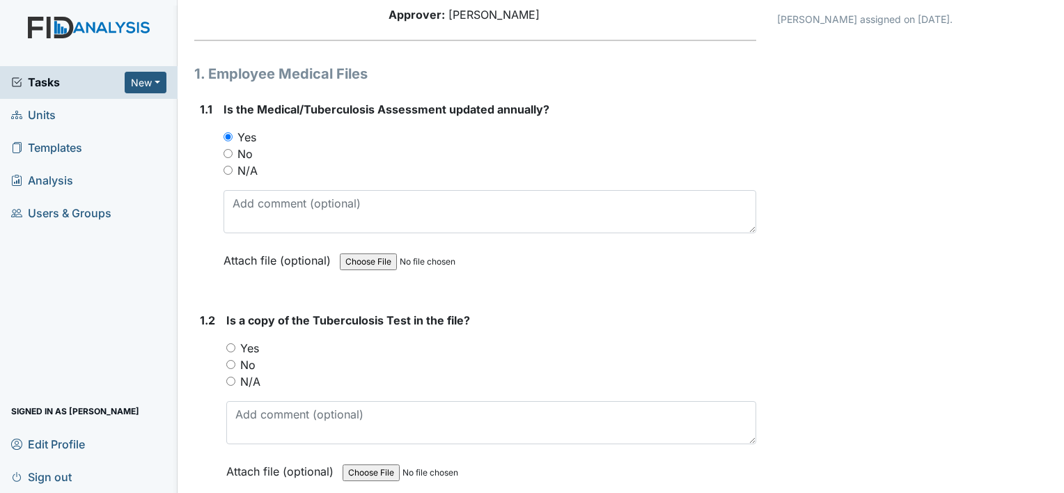
scroll to position [209, 0]
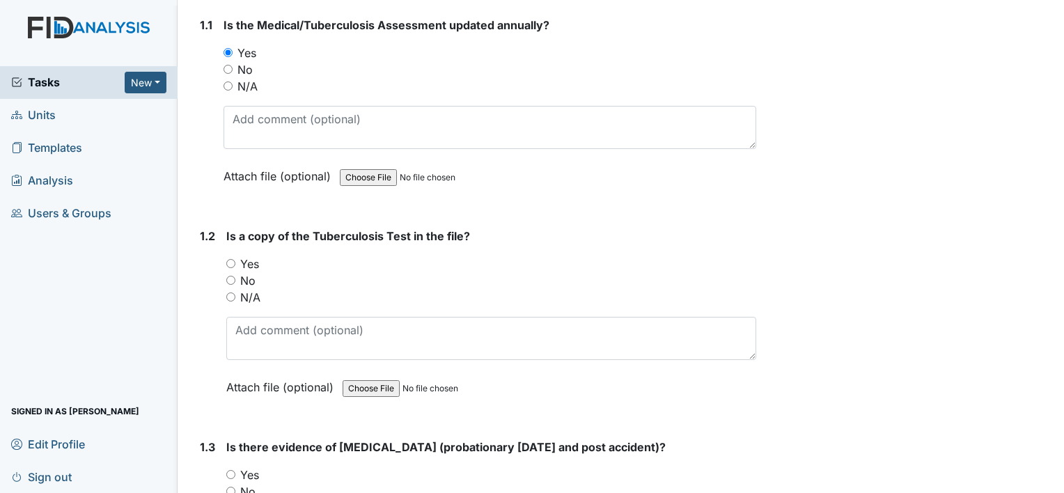
click at [253, 263] on label "Yes" at bounding box center [249, 264] width 19 height 17
click at [235, 263] on input "Yes" at bounding box center [230, 263] width 9 height 9
radio input "true"
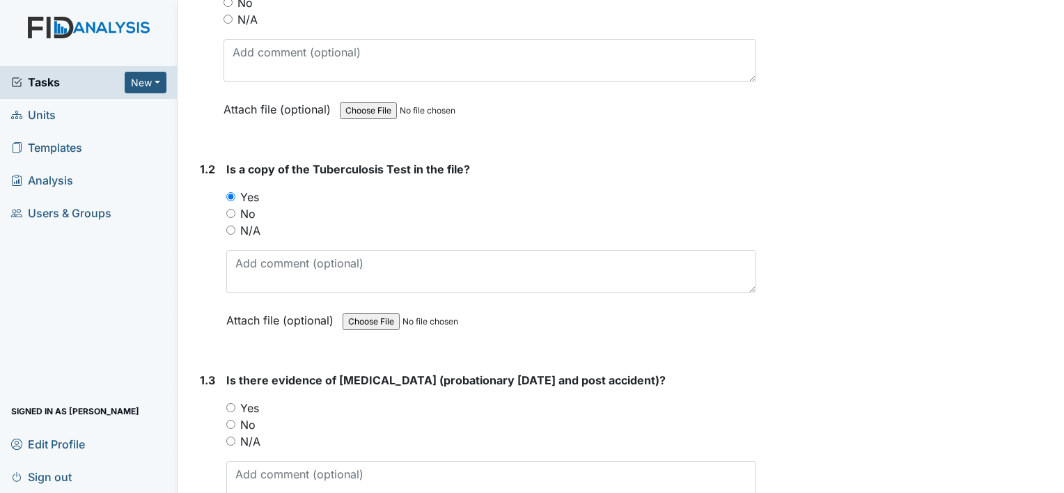
scroll to position [348, 0]
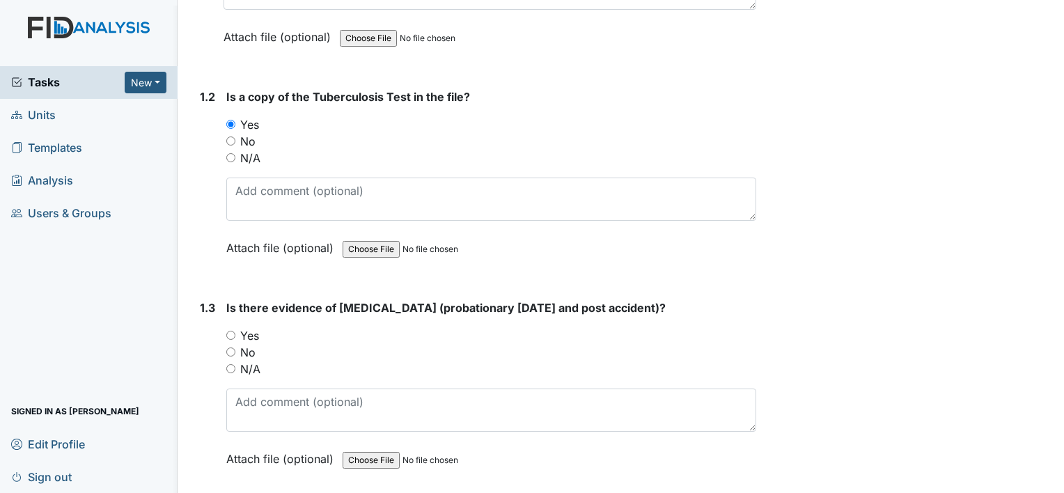
click at [254, 334] on label "Yes" at bounding box center [249, 335] width 19 height 17
click at [235, 334] on input "Yes" at bounding box center [230, 335] width 9 height 9
radio input "true"
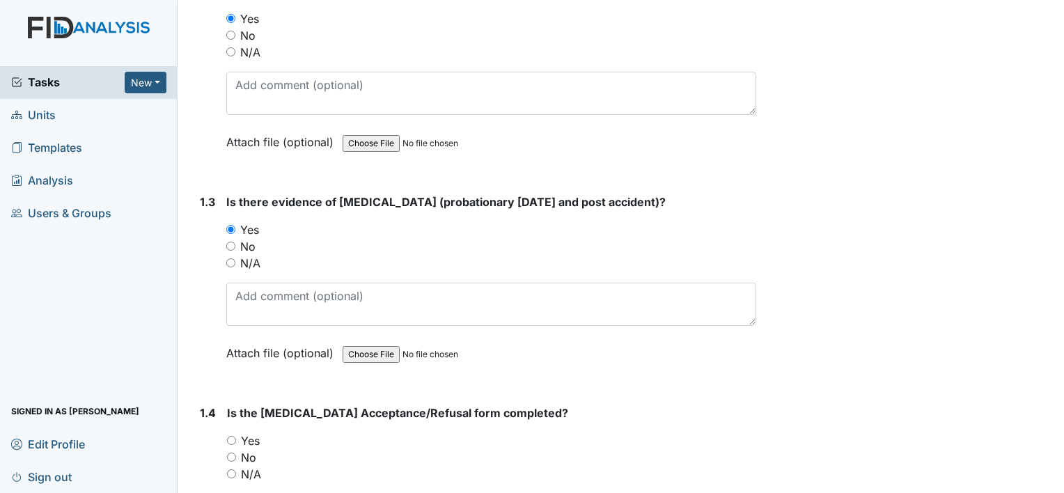
scroll to position [557, 0]
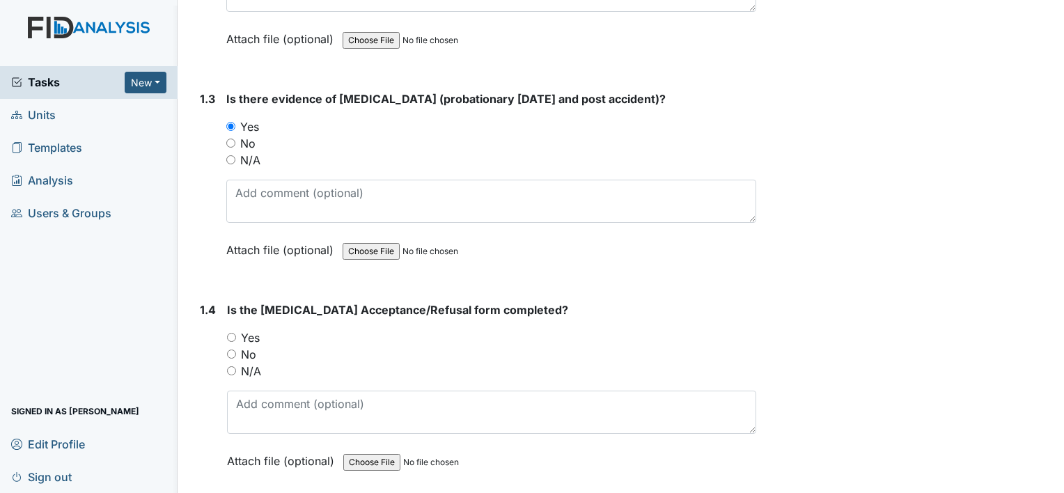
click at [254, 334] on label "Yes" at bounding box center [250, 337] width 19 height 17
click at [236, 334] on input "Yes" at bounding box center [231, 337] width 9 height 9
radio input "true"
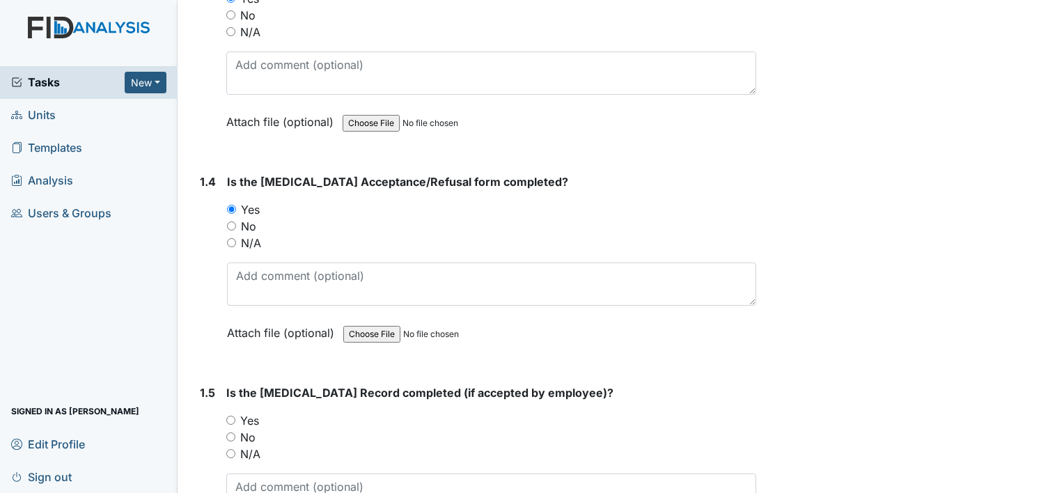
scroll to position [905, 0]
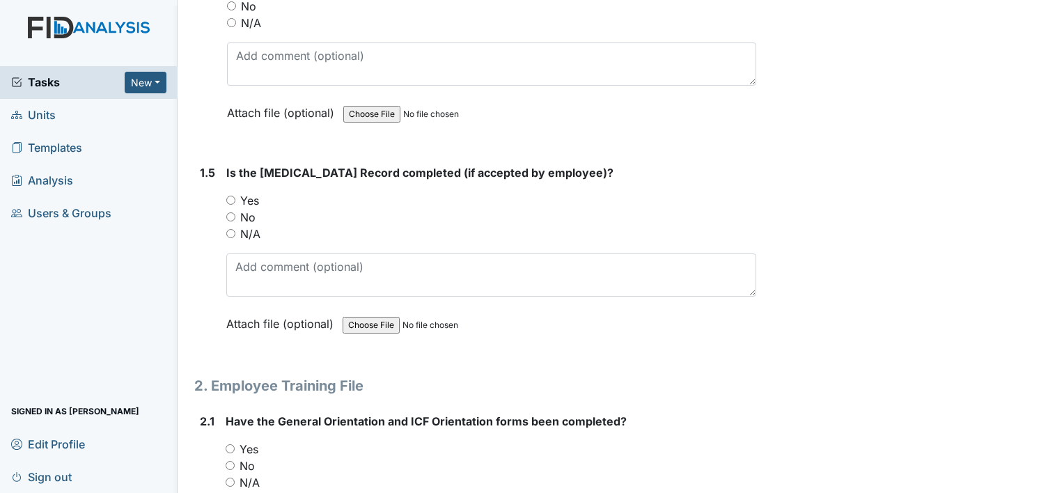
click at [250, 198] on label "Yes" at bounding box center [249, 200] width 19 height 17
click at [235, 198] on input "Yes" at bounding box center [230, 200] width 9 height 9
radio input "true"
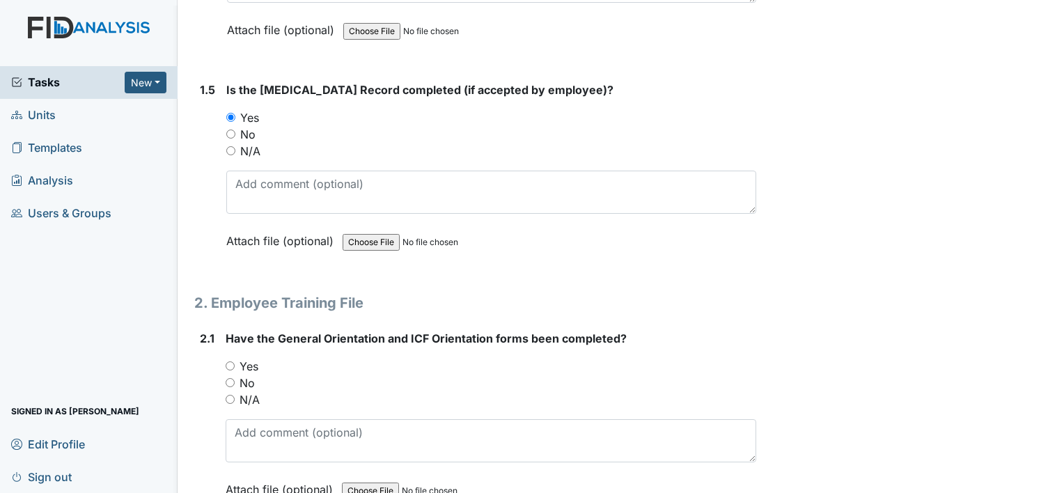
scroll to position [1045, 0]
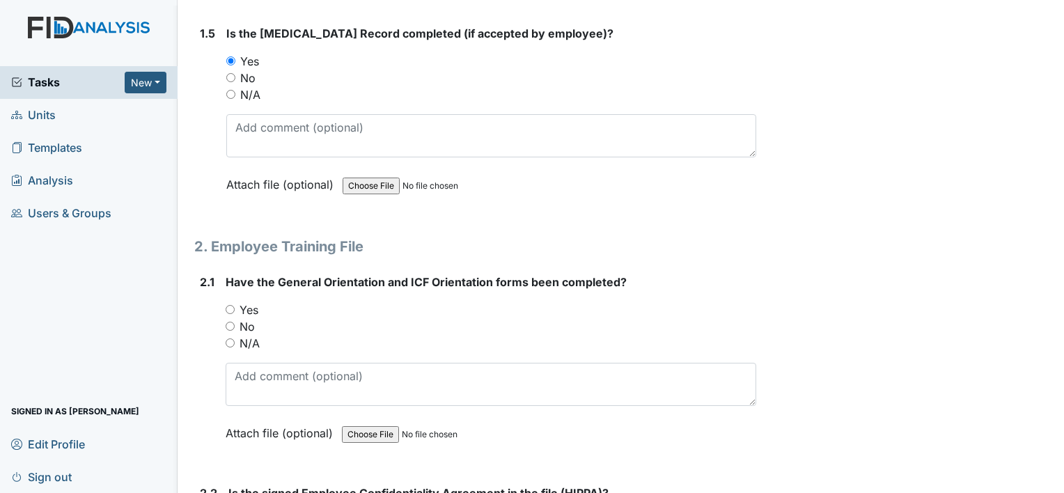
click at [258, 305] on label "Yes" at bounding box center [249, 310] width 19 height 17
click at [235, 305] on input "Yes" at bounding box center [230, 309] width 9 height 9
radio input "true"
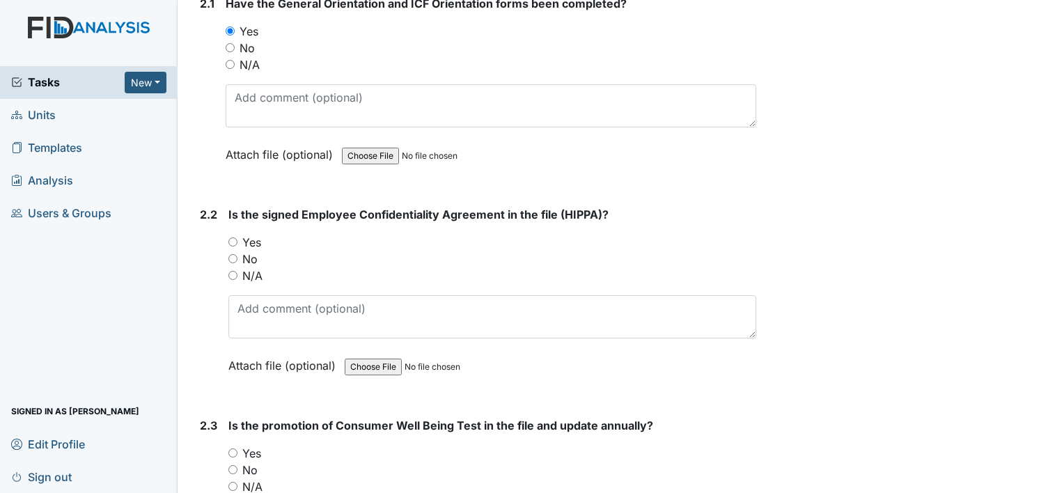
click at [251, 239] on label "Yes" at bounding box center [251, 242] width 19 height 17
click at [237, 239] on input "Yes" at bounding box center [232, 241] width 9 height 9
radio input "true"
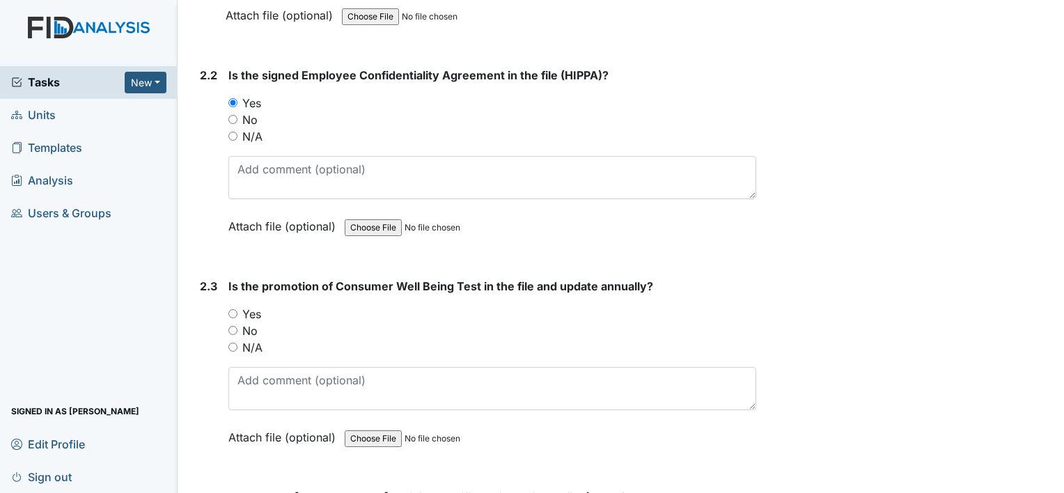
click at [258, 306] on label "Yes" at bounding box center [251, 314] width 19 height 17
click at [237, 309] on input "Yes" at bounding box center [232, 313] width 9 height 9
radio input "true"
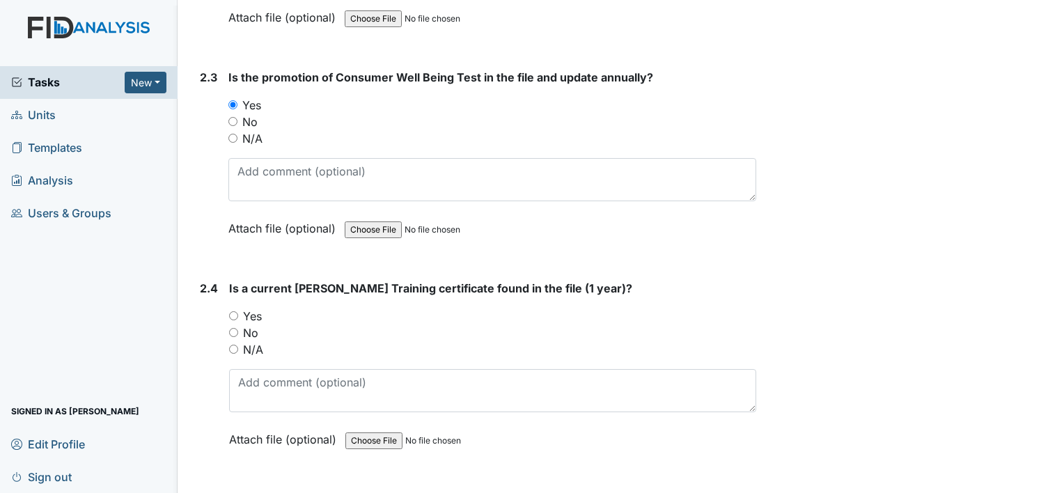
click at [251, 326] on label "No" at bounding box center [250, 333] width 15 height 17
click at [238, 328] on input "No" at bounding box center [233, 332] width 9 height 9
radio input "true"
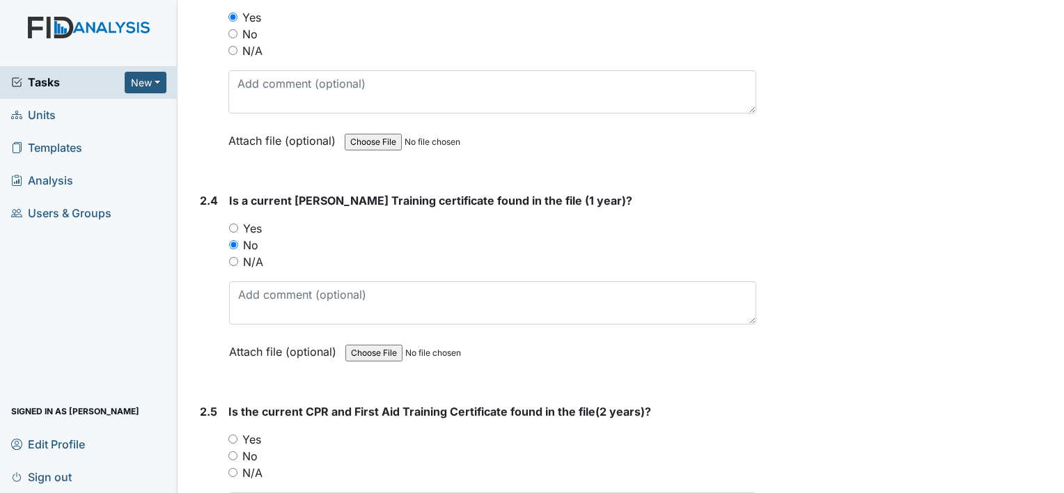
scroll to position [1880, 0]
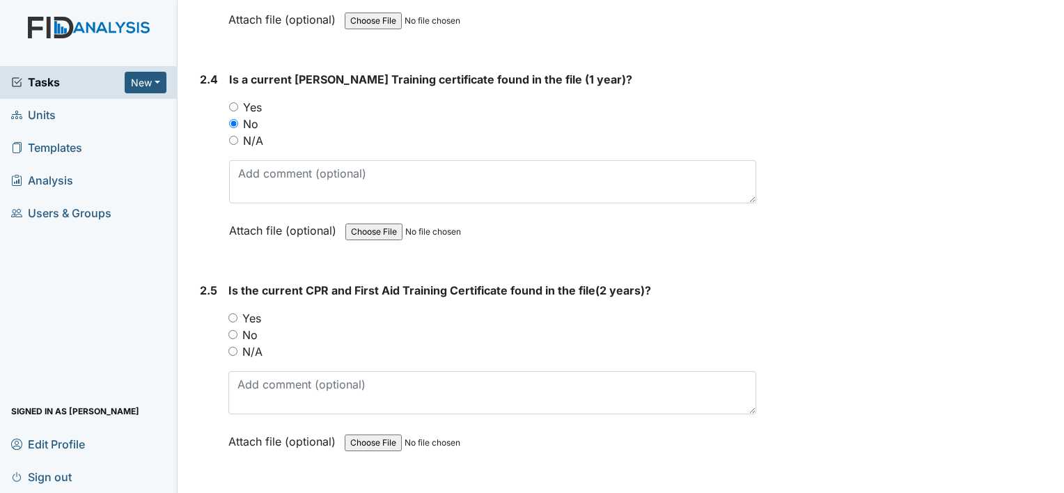
click at [253, 329] on label "No" at bounding box center [249, 335] width 15 height 17
click at [237, 330] on input "No" at bounding box center [232, 334] width 9 height 9
radio input "true"
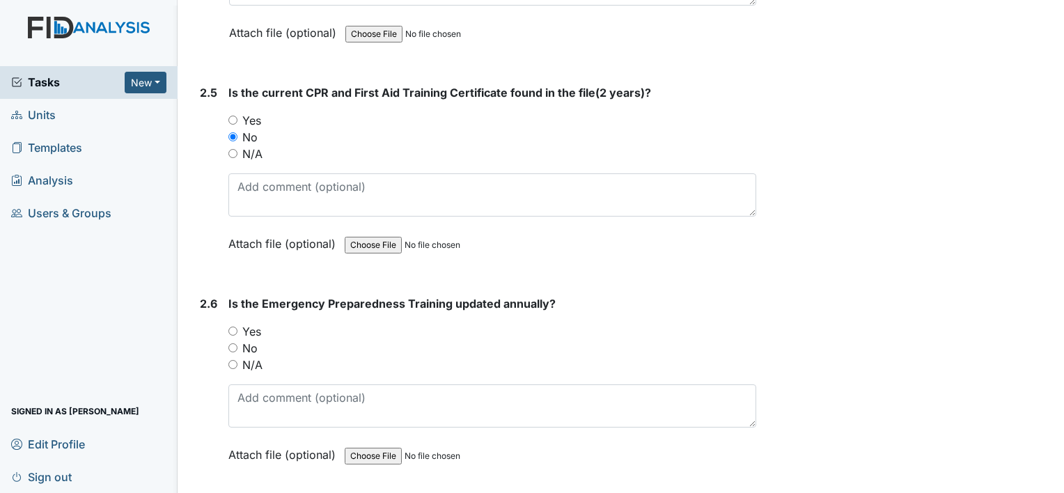
scroll to position [2089, 0]
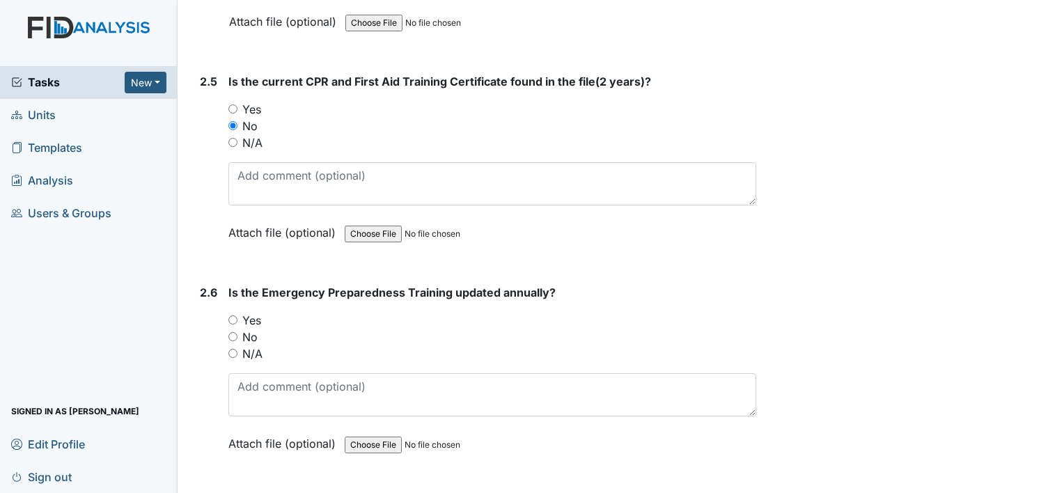
click at [254, 313] on label "Yes" at bounding box center [251, 320] width 19 height 17
click at [237, 315] on input "Yes" at bounding box center [232, 319] width 9 height 9
radio input "true"
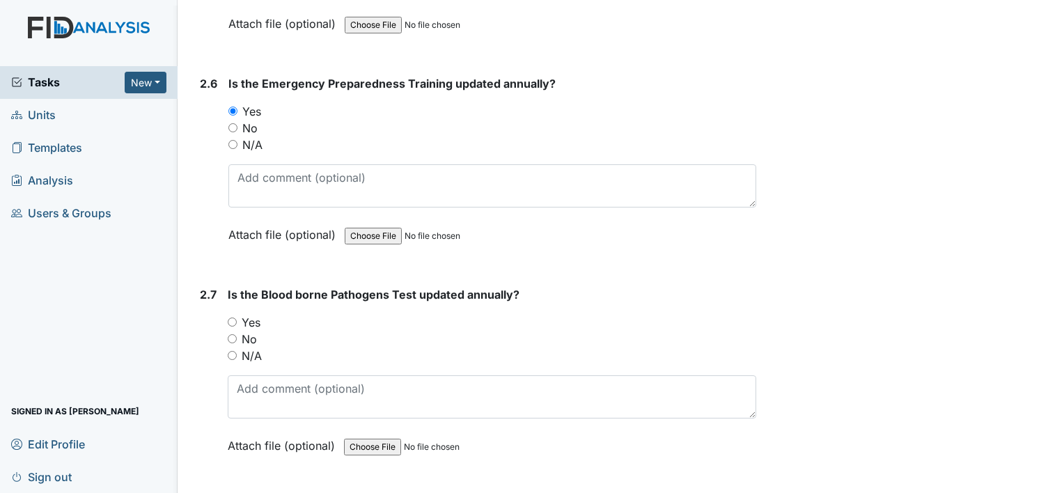
click at [245, 315] on label "Yes" at bounding box center [251, 322] width 19 height 17
click at [237, 318] on input "Yes" at bounding box center [232, 322] width 9 height 9
radio input "true"
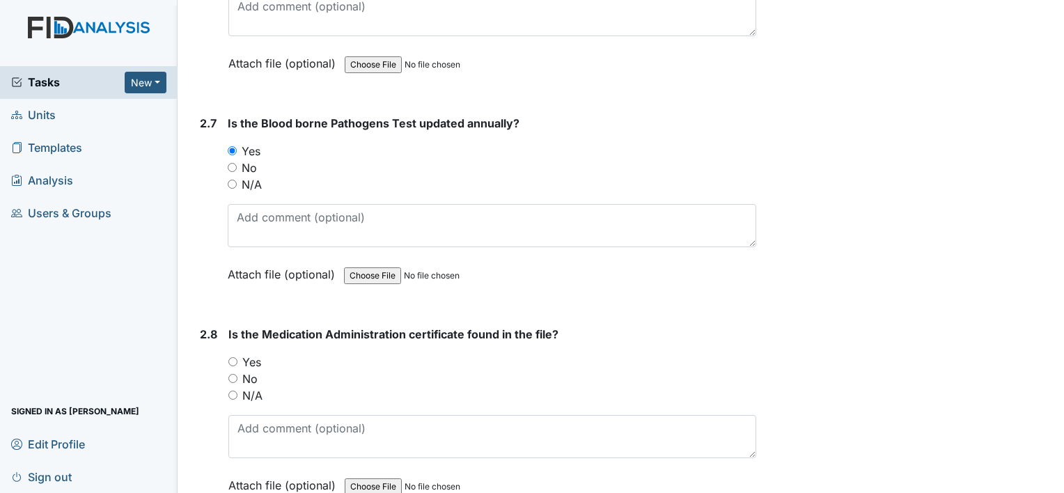
scroll to position [2577, 0]
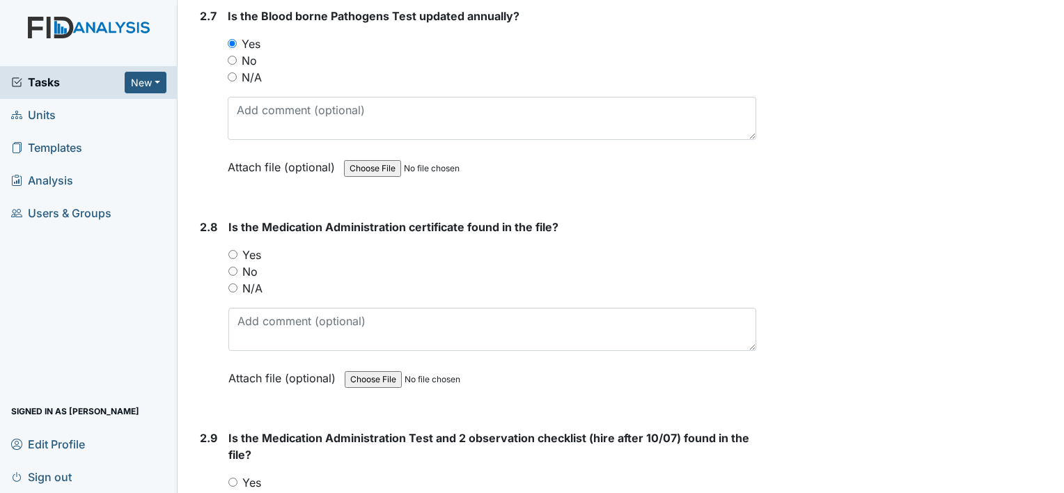
click at [254, 247] on label "Yes" at bounding box center [251, 255] width 19 height 17
click at [237, 250] on input "Yes" at bounding box center [232, 254] width 9 height 9
radio input "true"
click at [256, 474] on label "Yes" at bounding box center [251, 482] width 19 height 17
click at [237, 478] on input "Yes" at bounding box center [232, 482] width 9 height 9
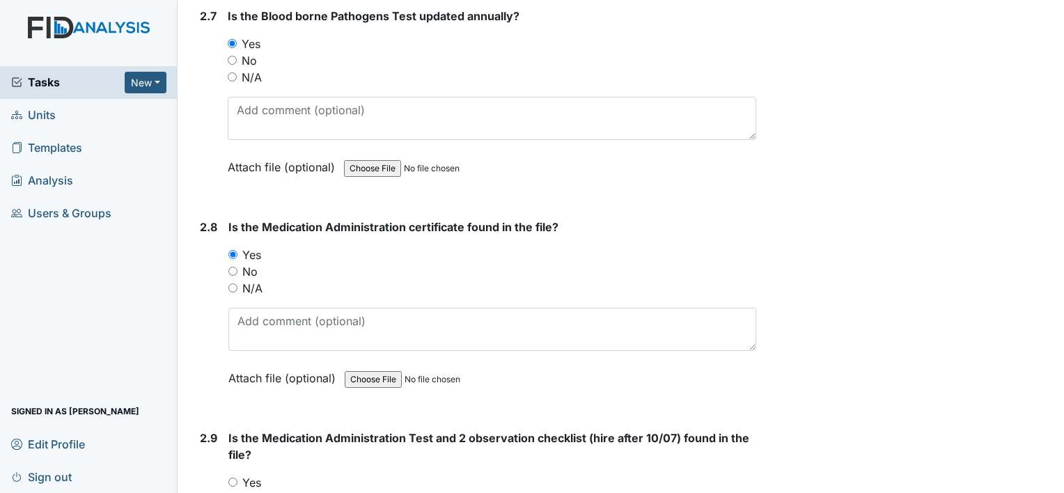
radio input "true"
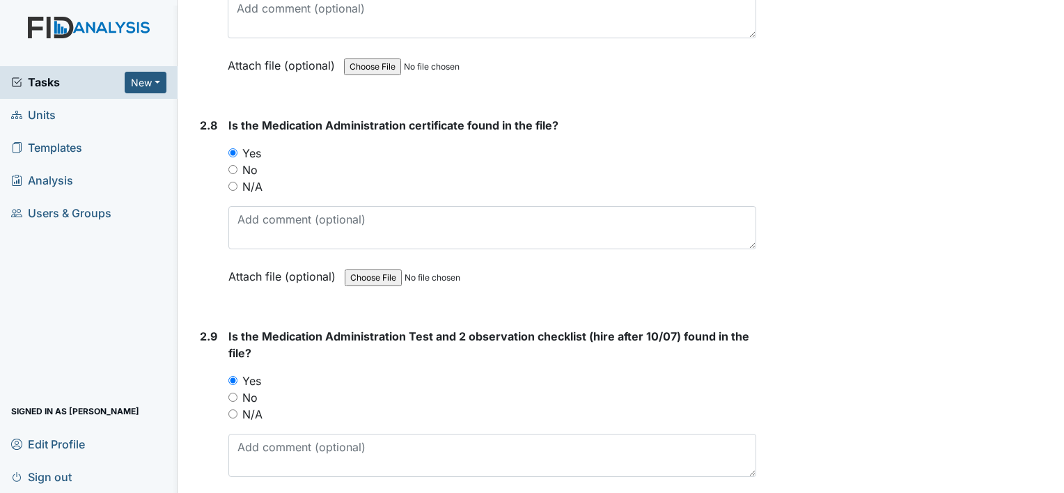
scroll to position [2855, 0]
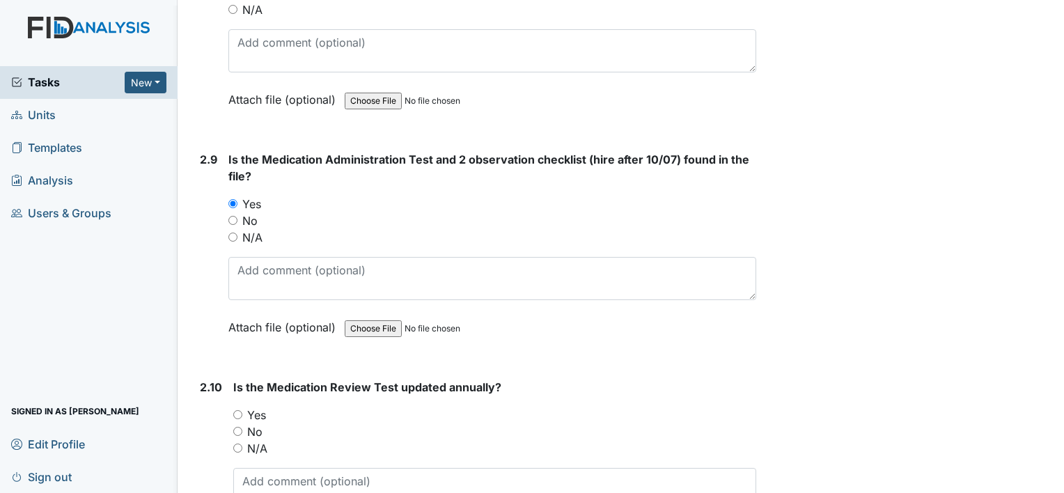
click at [257, 407] on label "Yes" at bounding box center [256, 415] width 19 height 17
click at [242, 410] on input "Yes" at bounding box center [237, 414] width 9 height 9
radio input "true"
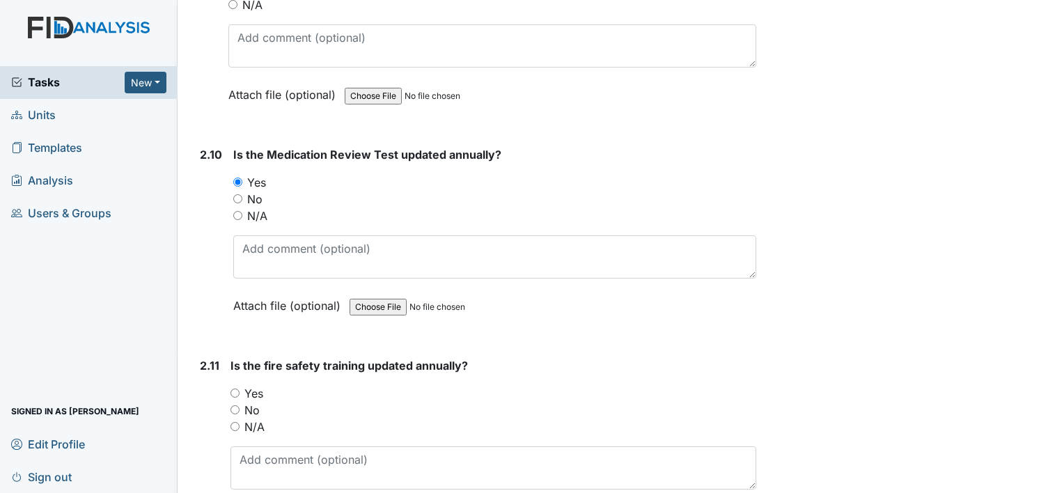
scroll to position [3204, 0]
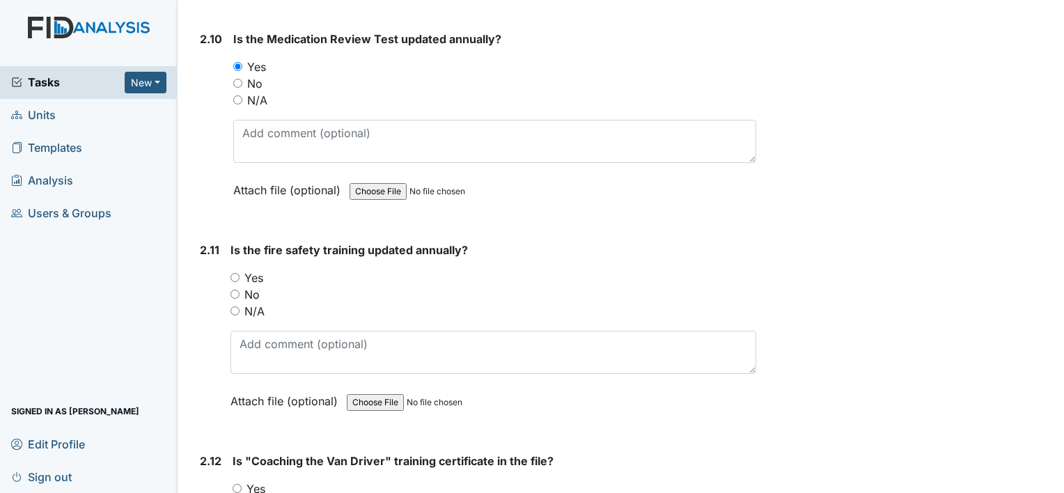
click at [250, 270] on label "Yes" at bounding box center [253, 278] width 19 height 17
click at [240, 273] on input "Yes" at bounding box center [235, 277] width 9 height 9
radio input "true"
click at [263, 481] on label "Yes" at bounding box center [256, 489] width 19 height 17
click at [242, 484] on input "Yes" at bounding box center [237, 488] width 9 height 9
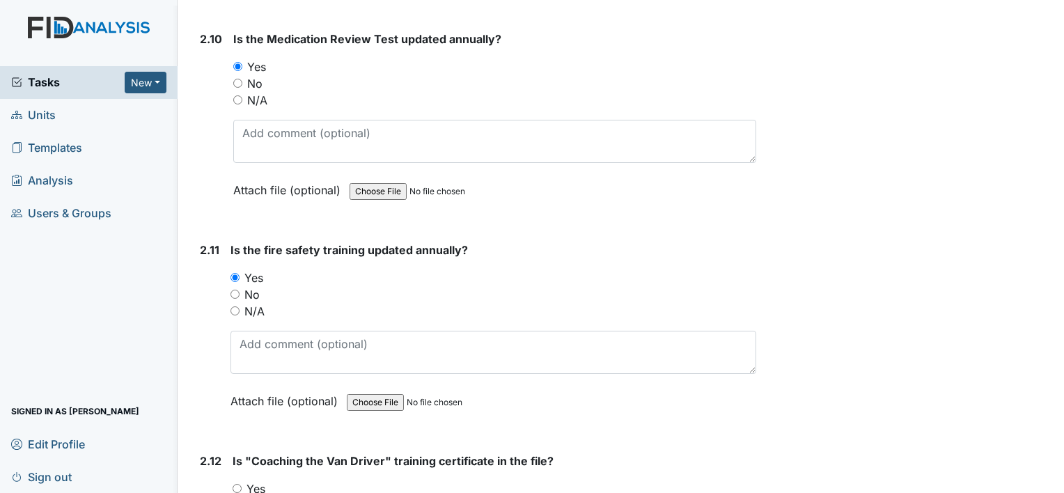
radio input "true"
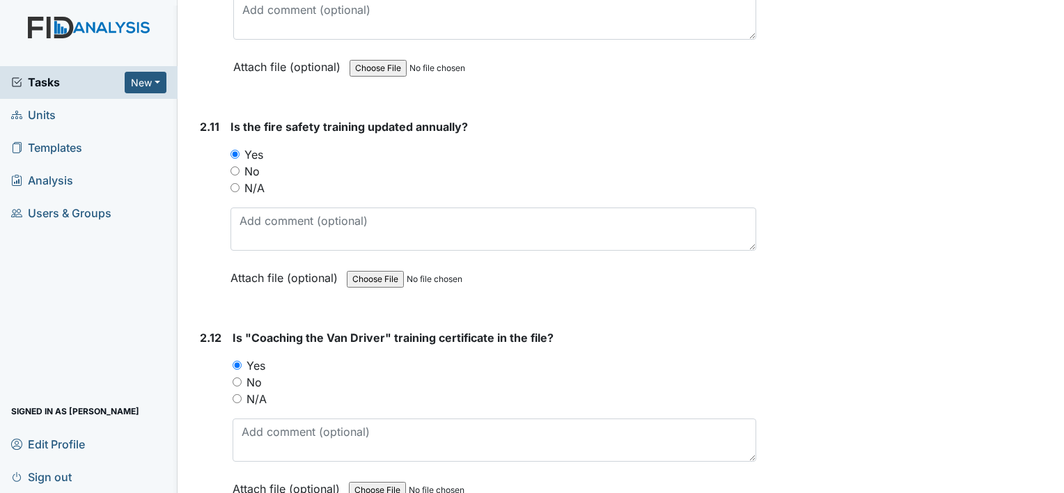
scroll to position [3413, 0]
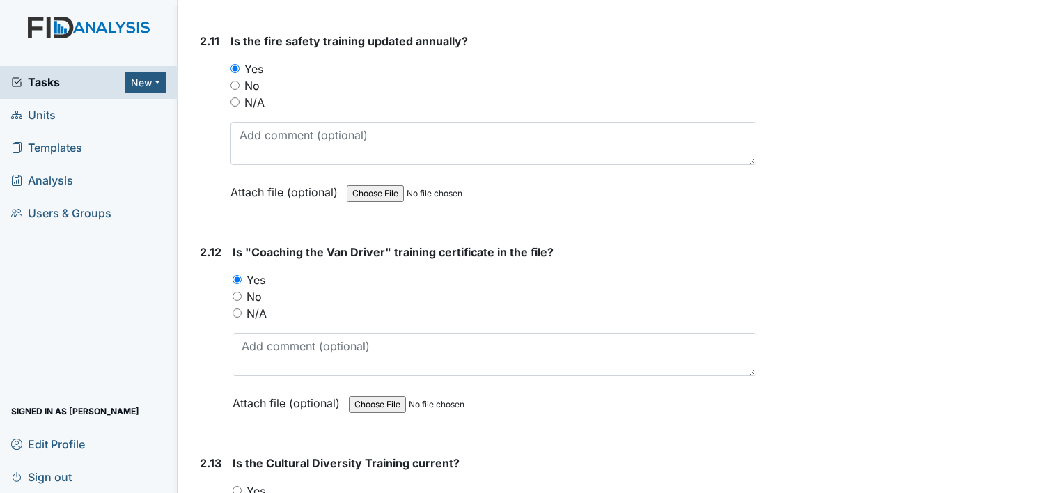
click at [261, 483] on label "Yes" at bounding box center [256, 491] width 19 height 17
click at [242, 486] on input "Yes" at bounding box center [237, 490] width 9 height 9
radio input "true"
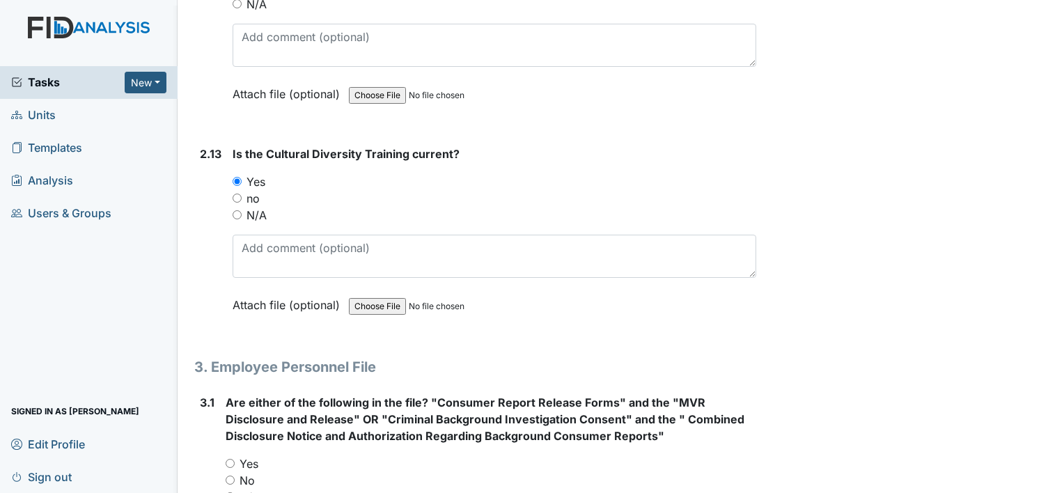
scroll to position [3830, 0]
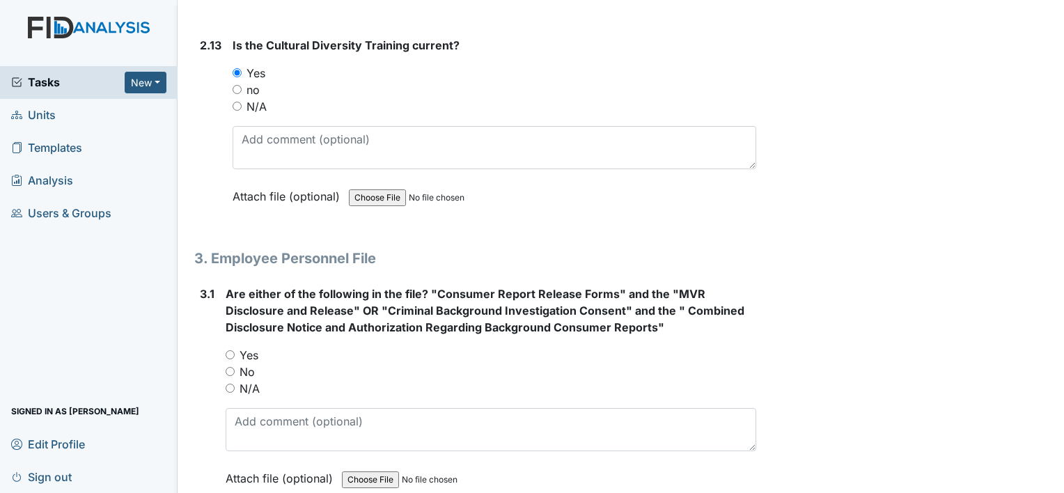
click at [249, 347] on label "Yes" at bounding box center [249, 355] width 19 height 17
click at [235, 350] on input "Yes" at bounding box center [230, 354] width 9 height 9
radio input "true"
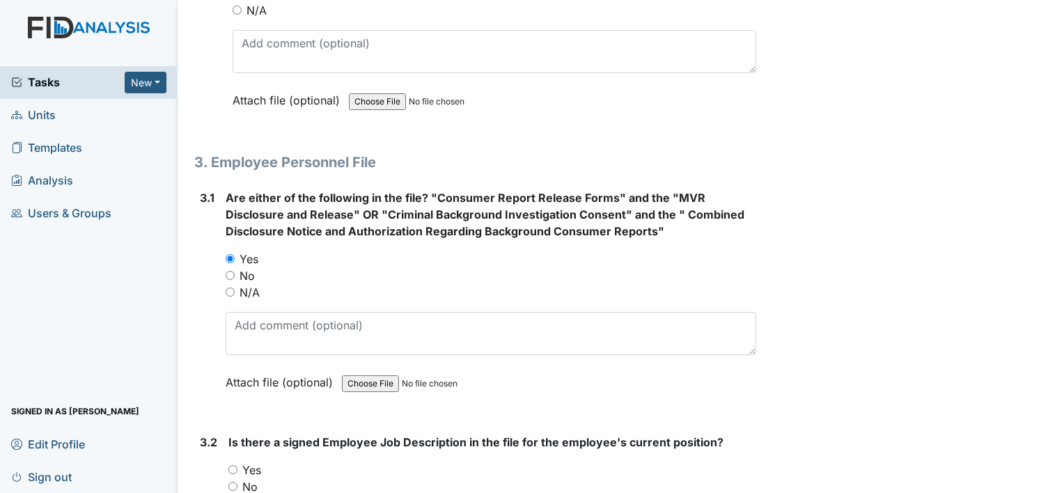
scroll to position [4039, 0]
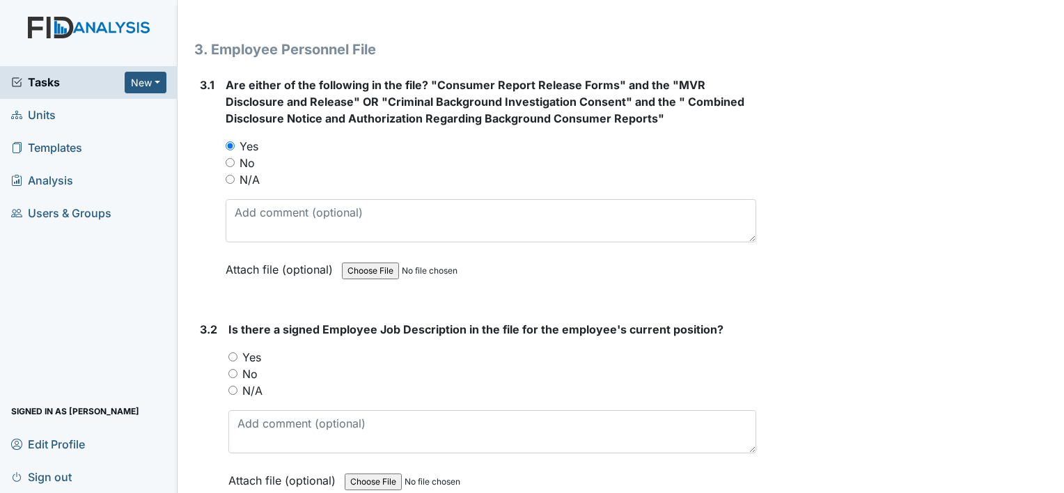
click at [251, 349] on label "Yes" at bounding box center [251, 357] width 19 height 17
click at [237, 352] on input "Yes" at bounding box center [232, 356] width 9 height 9
radio input "true"
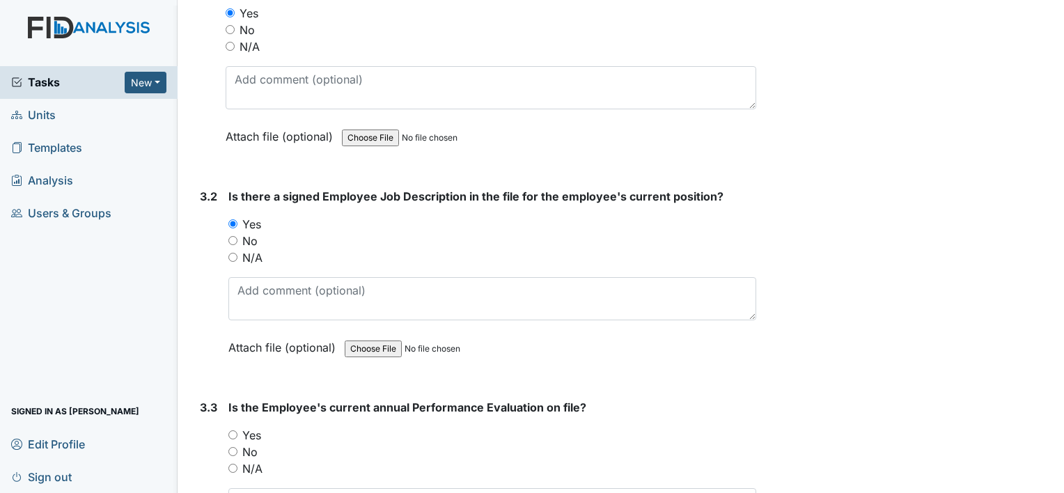
scroll to position [4318, 0]
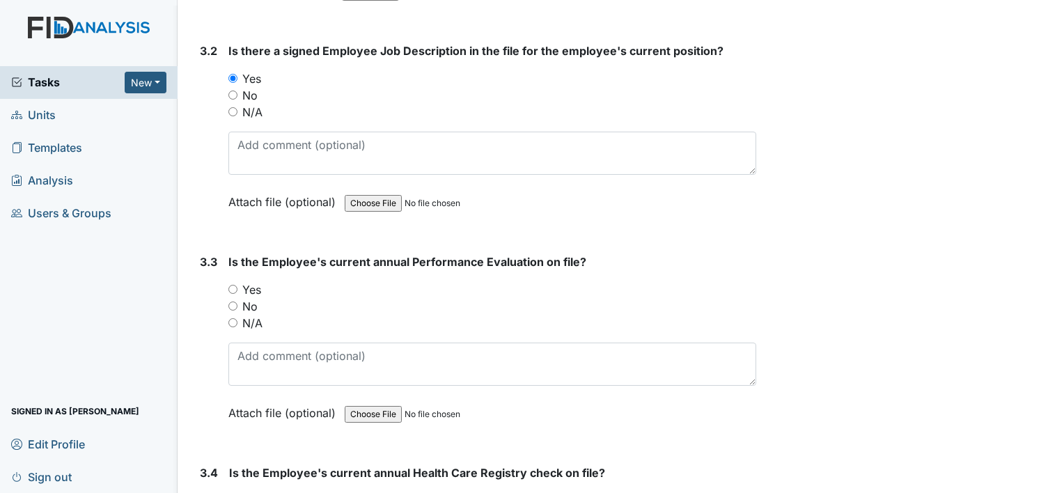
click at [251, 281] on label "Yes" at bounding box center [251, 289] width 19 height 17
click at [237, 285] on input "Yes" at bounding box center [232, 289] width 9 height 9
radio input "true"
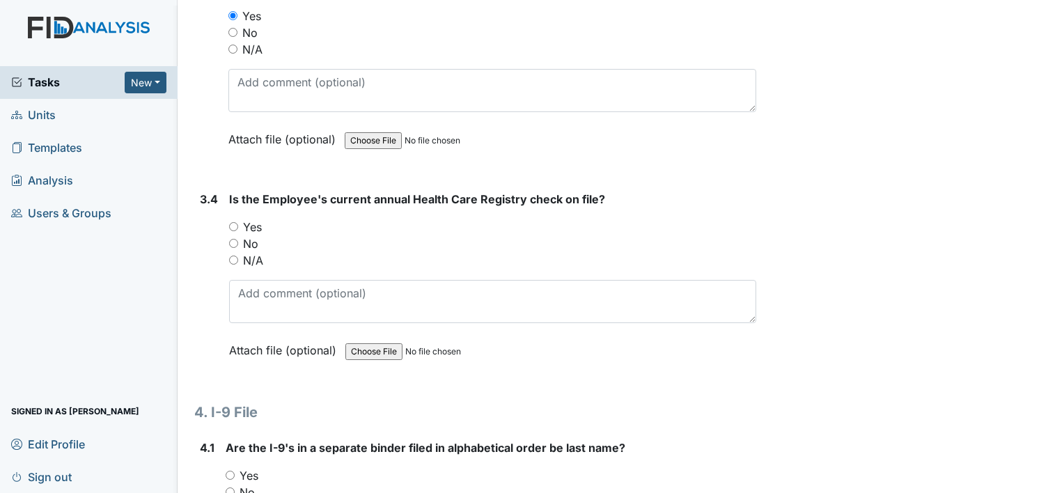
scroll to position [4597, 0]
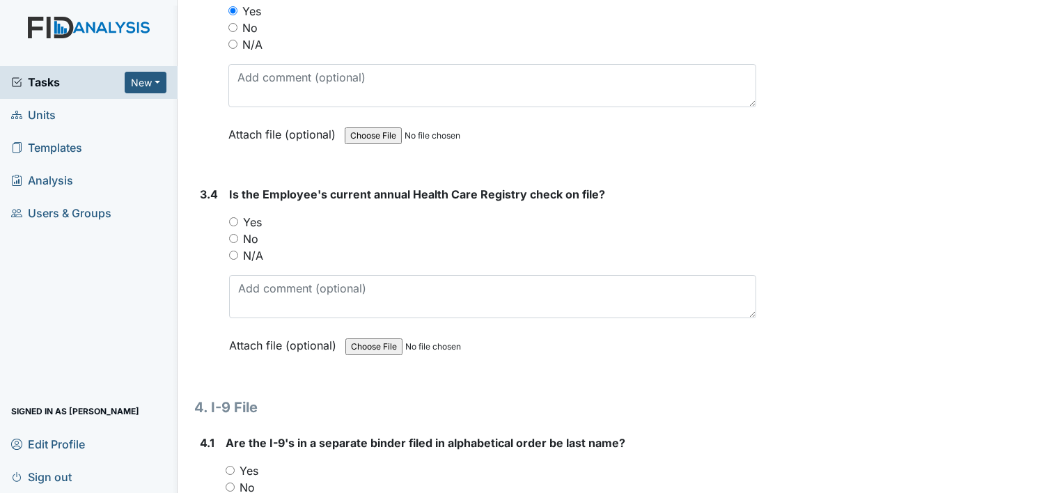
click at [256, 214] on label "Yes" at bounding box center [252, 222] width 19 height 17
click at [238, 217] on input "Yes" at bounding box center [233, 221] width 9 height 9
radio input "true"
click at [256, 462] on label "Yes" at bounding box center [249, 470] width 19 height 17
click at [235, 466] on input "Yes" at bounding box center [230, 470] width 9 height 9
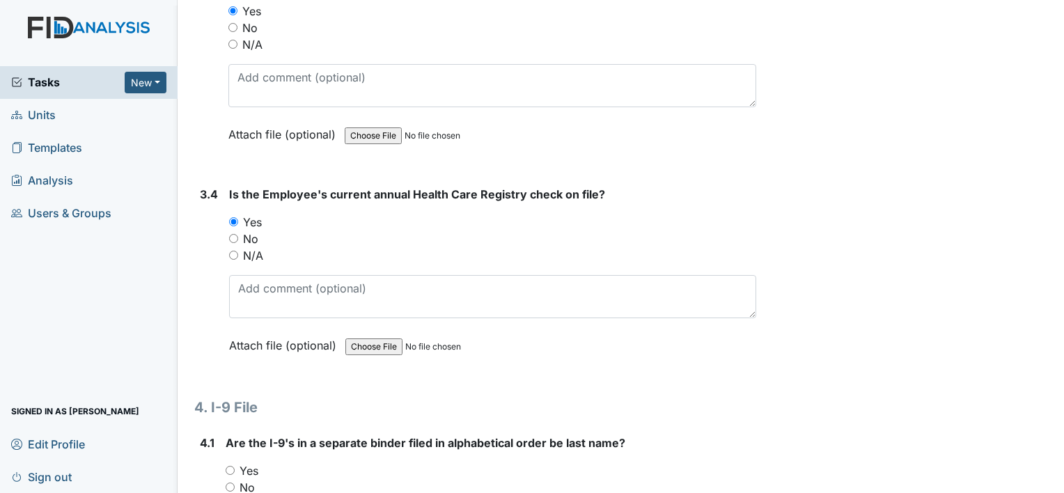
radio input "true"
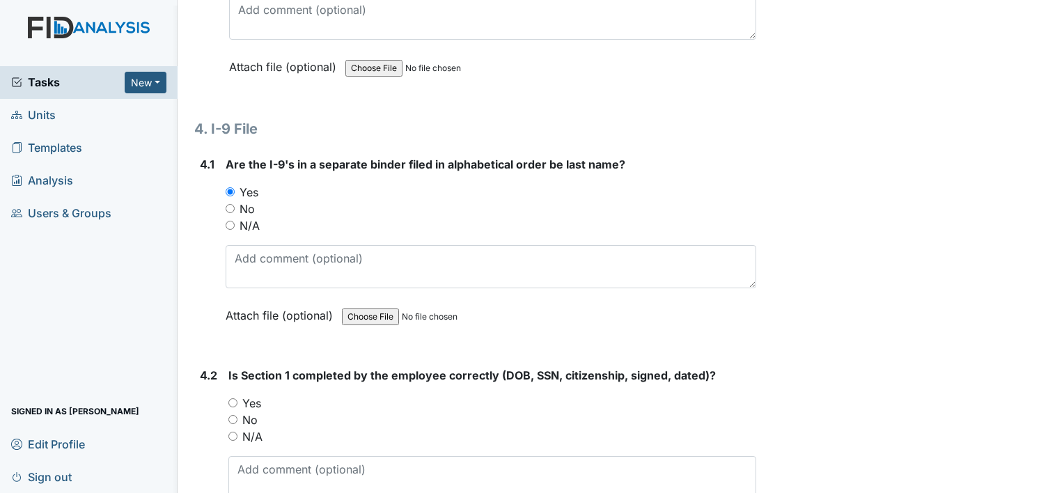
click at [251, 395] on label "Yes" at bounding box center [251, 403] width 19 height 17
click at [237, 398] on input "Yes" at bounding box center [232, 402] width 9 height 9
radio input "true"
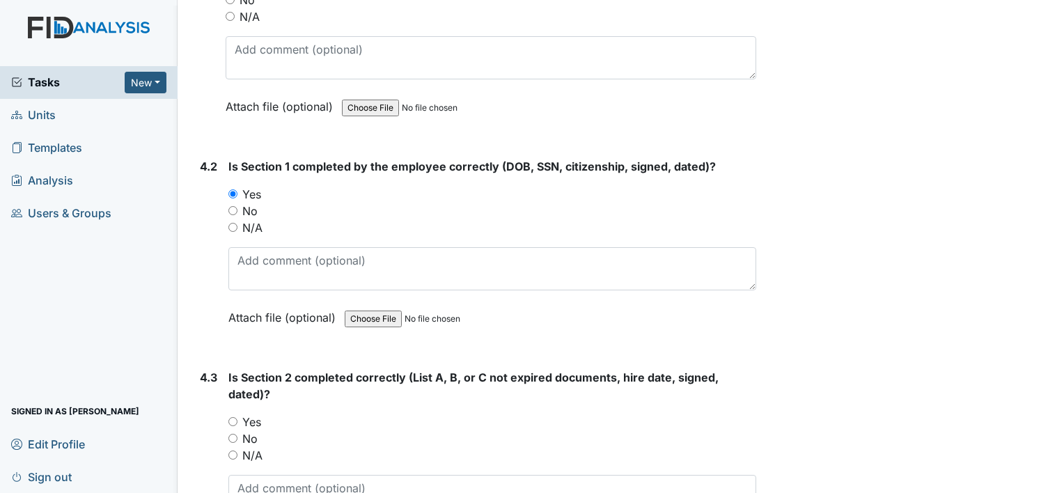
click at [252, 414] on label "Yes" at bounding box center [251, 422] width 19 height 17
click at [237, 417] on input "Yes" at bounding box center [232, 421] width 9 height 9
radio input "true"
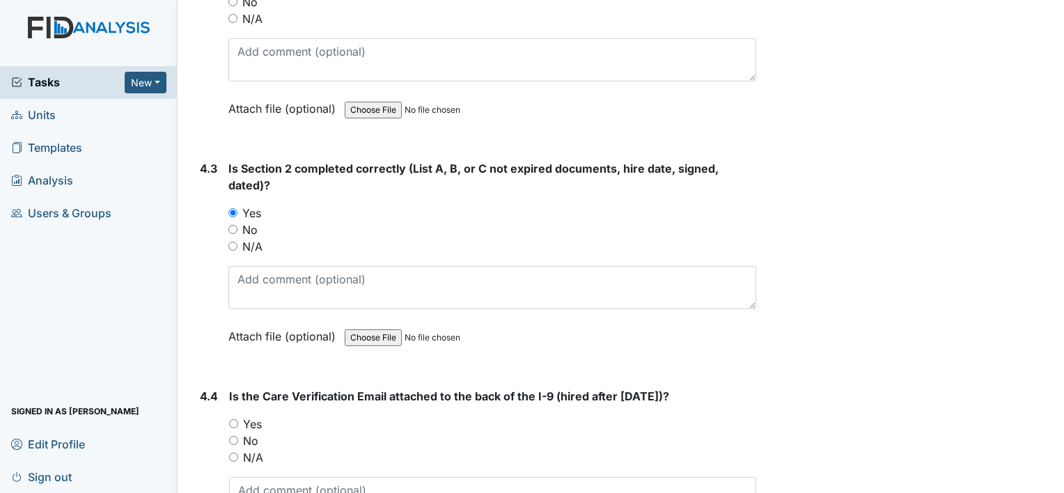
click at [257, 416] on label "Yes" at bounding box center [252, 424] width 19 height 17
click at [238, 419] on input "Yes" at bounding box center [233, 423] width 9 height 9
radio input "true"
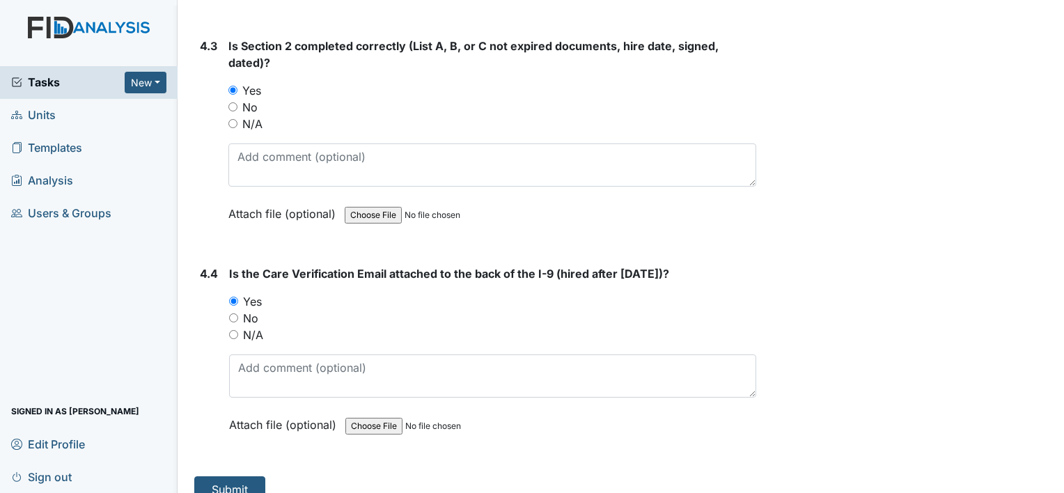
scroll to position [5418, 0]
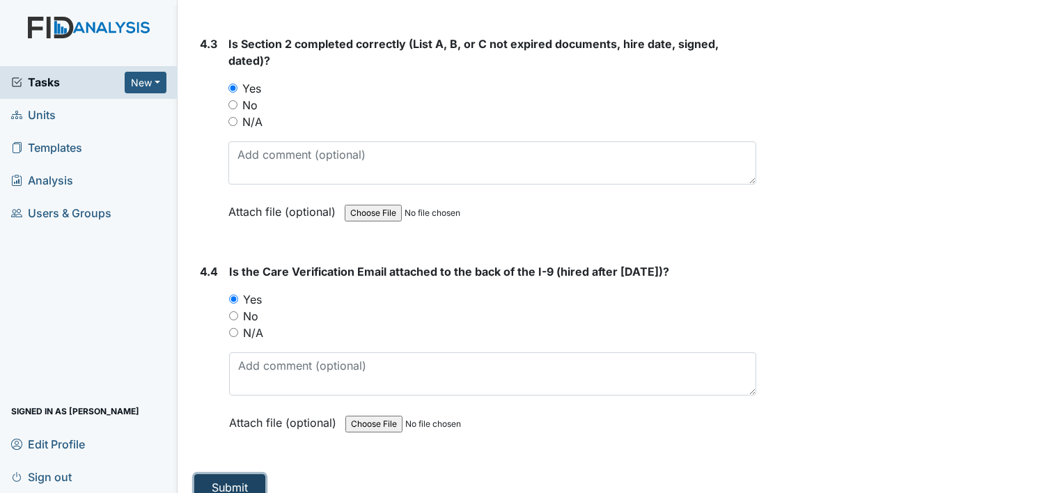
click at [260, 474] on button "Submit" at bounding box center [229, 487] width 71 height 26
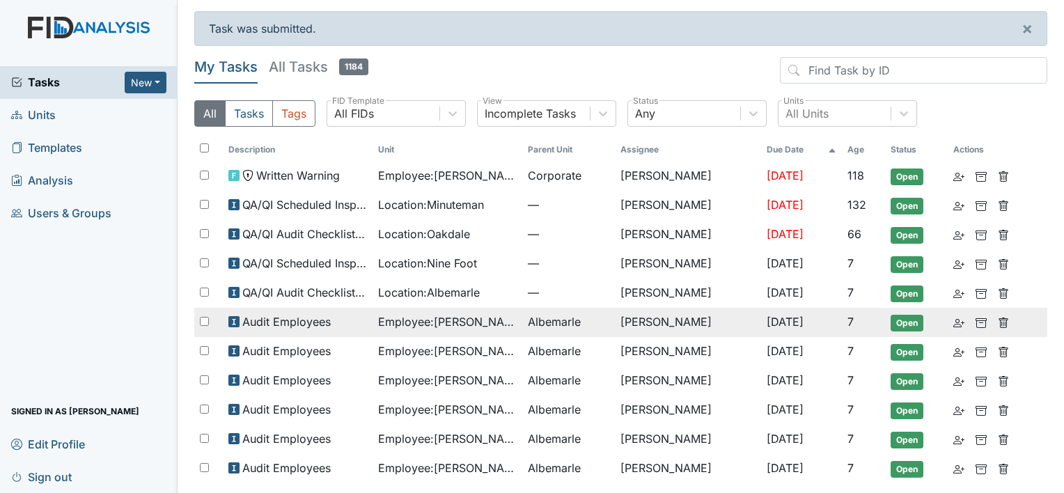
click at [493, 315] on span "Employee : Blount, Annie" at bounding box center [447, 321] width 139 height 17
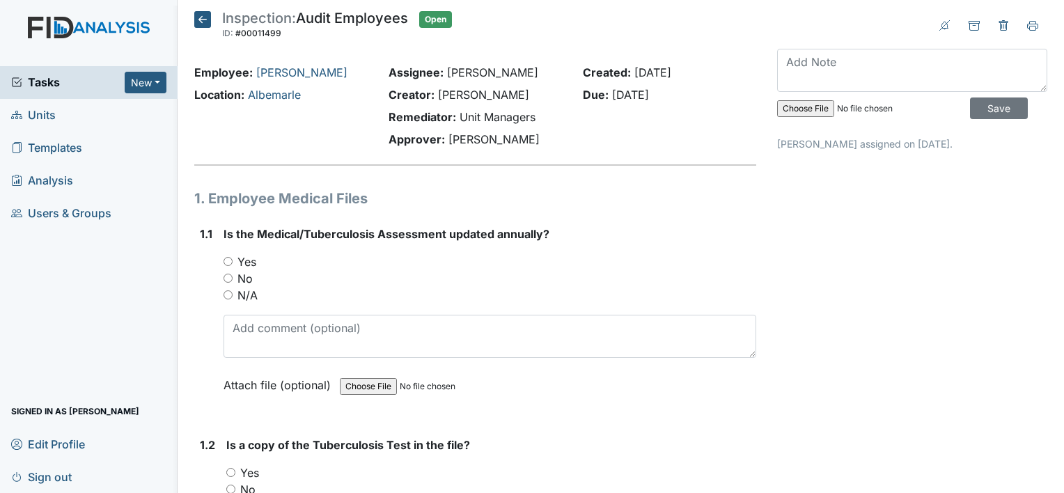
click at [245, 262] on label "Yes" at bounding box center [246, 262] width 19 height 17
click at [233, 262] on input "Yes" at bounding box center [228, 261] width 9 height 9
radio input "true"
click at [256, 468] on label "Yes" at bounding box center [249, 473] width 19 height 17
click at [235, 468] on input "Yes" at bounding box center [230, 472] width 9 height 9
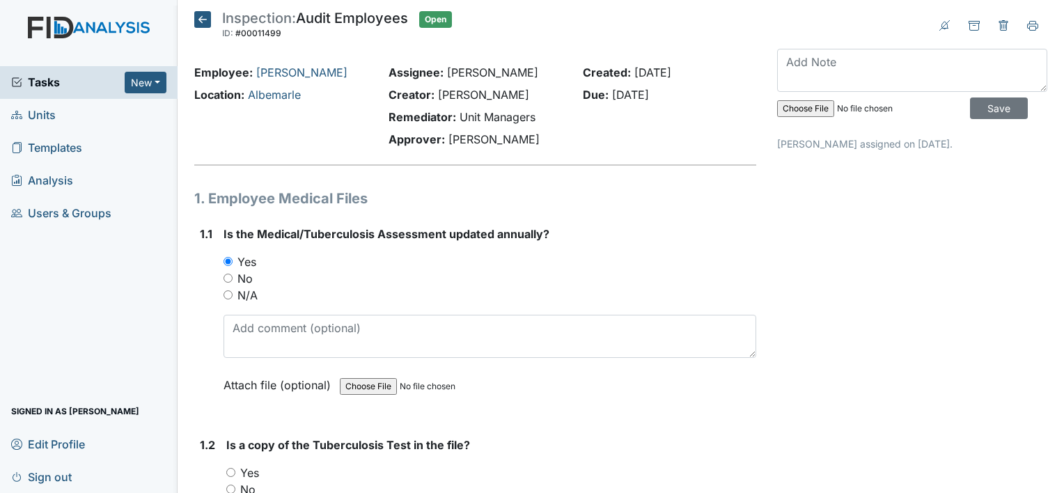
radio input "true"
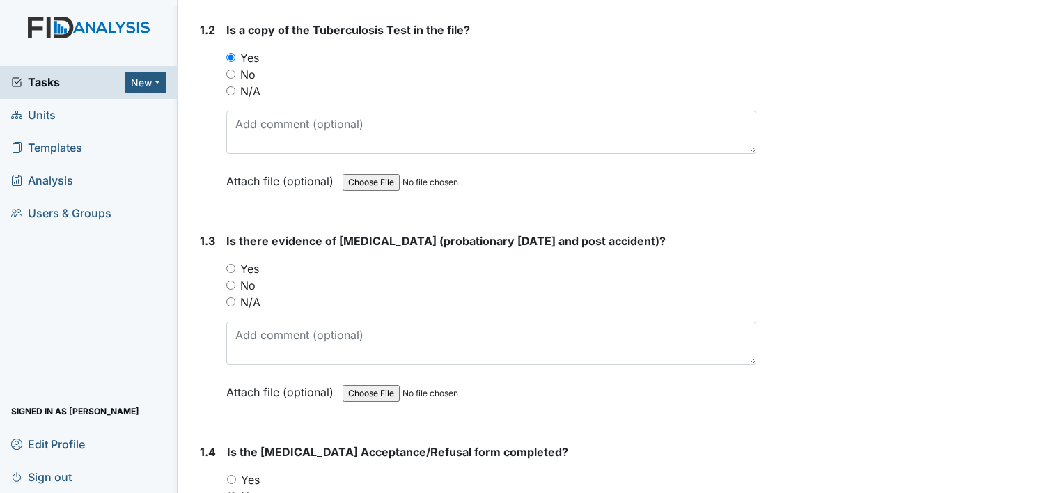
scroll to position [418, 0]
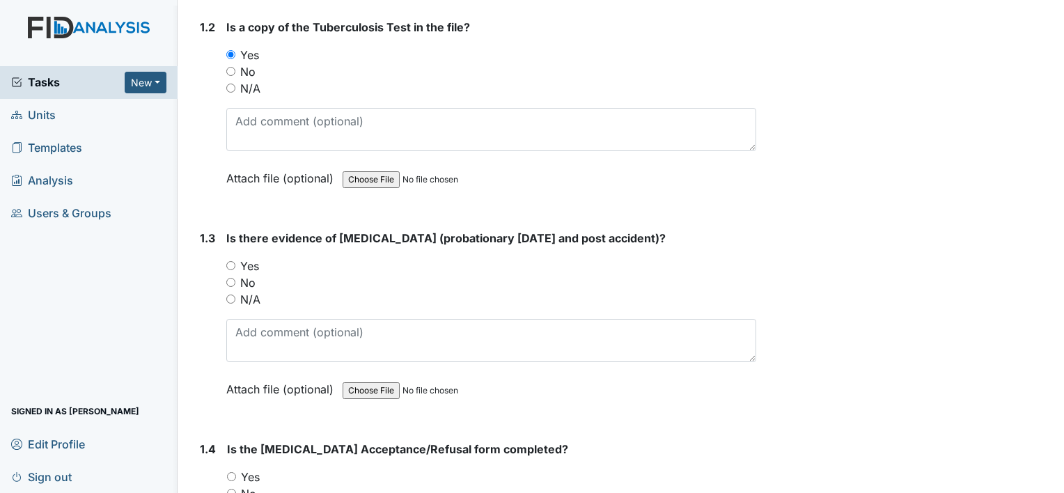
click at [259, 270] on div "Yes" at bounding box center [491, 266] width 530 height 17
click at [245, 264] on label "Yes" at bounding box center [249, 266] width 19 height 17
click at [235, 264] on input "Yes" at bounding box center [230, 265] width 9 height 9
radio input "true"
click at [250, 470] on label "Yes" at bounding box center [250, 477] width 19 height 17
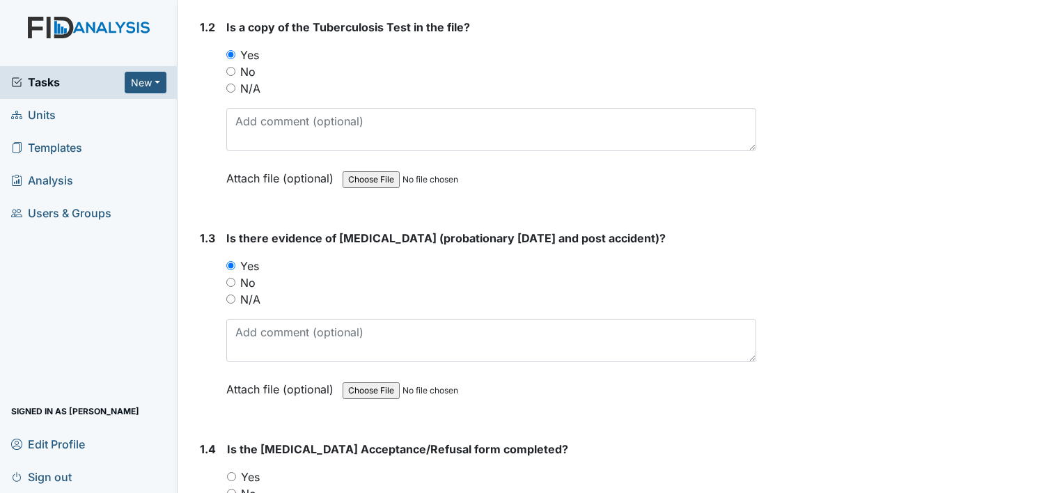
click at [236, 472] on input "Yes" at bounding box center [231, 476] width 9 height 9
radio input "true"
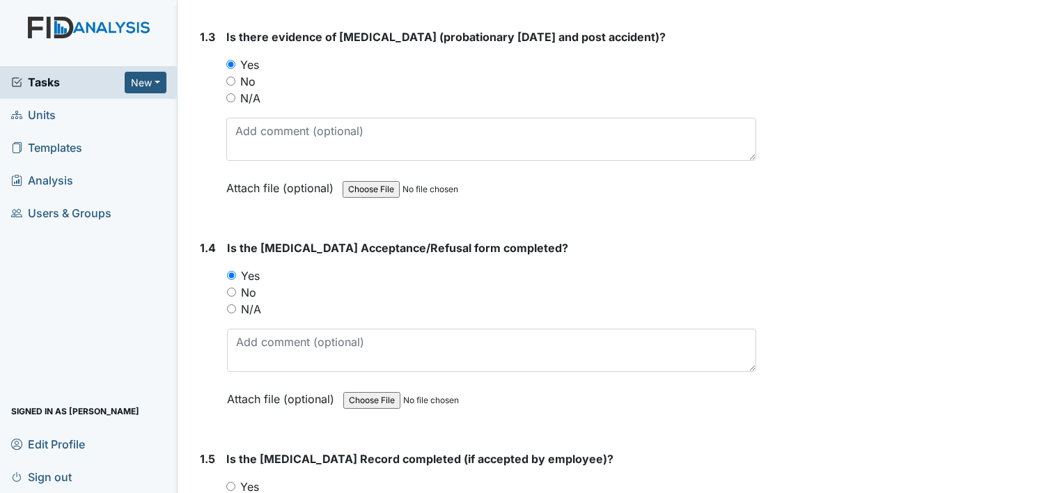
scroll to position [627, 0]
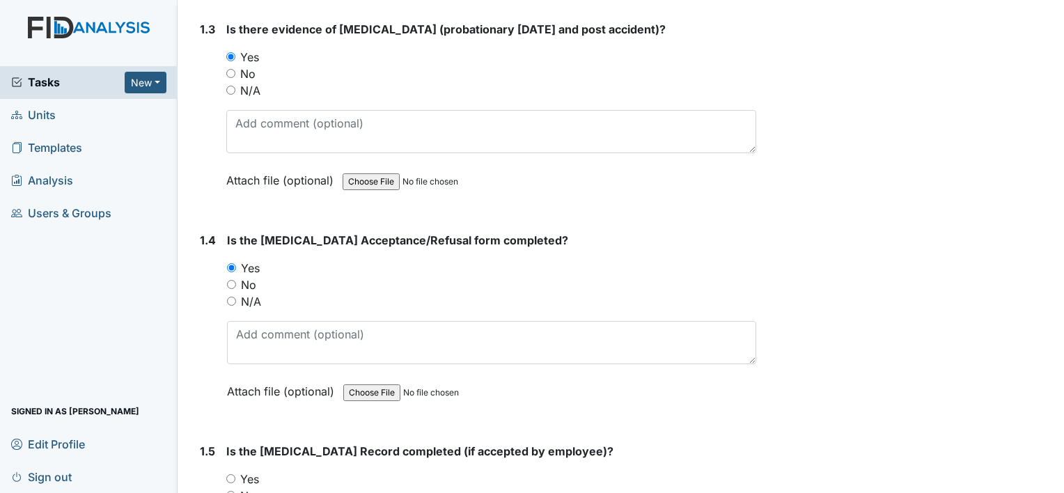
click at [251, 476] on label "Yes" at bounding box center [249, 479] width 19 height 17
click at [235, 476] on input "Yes" at bounding box center [230, 478] width 9 height 9
radio input "true"
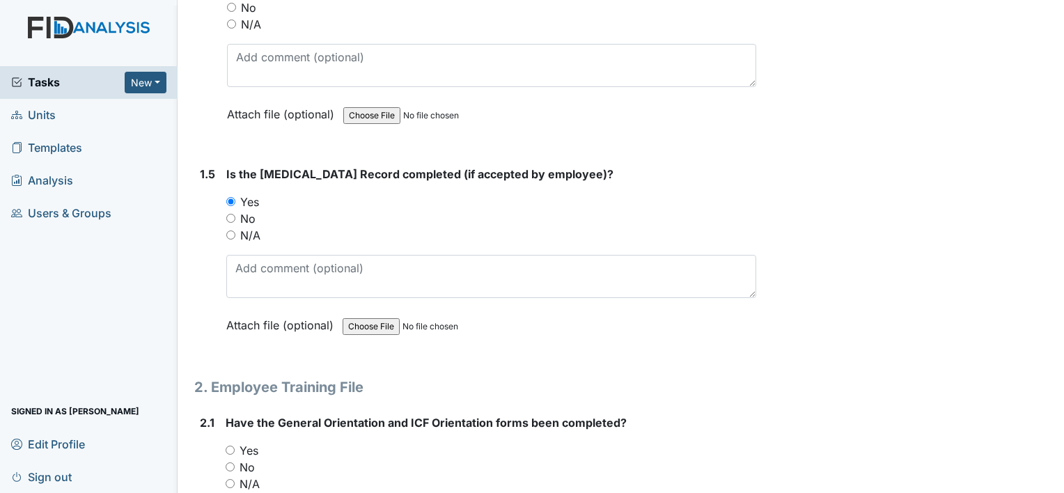
scroll to position [905, 0]
click at [248, 446] on label "Yes" at bounding box center [249, 449] width 19 height 17
click at [235, 446] on input "Yes" at bounding box center [230, 448] width 9 height 9
radio input "true"
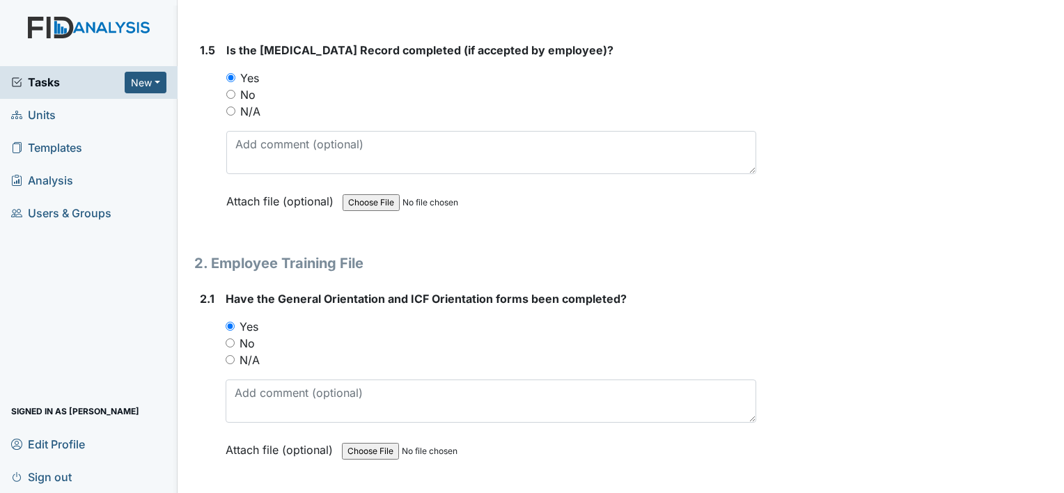
scroll to position [1184, 0]
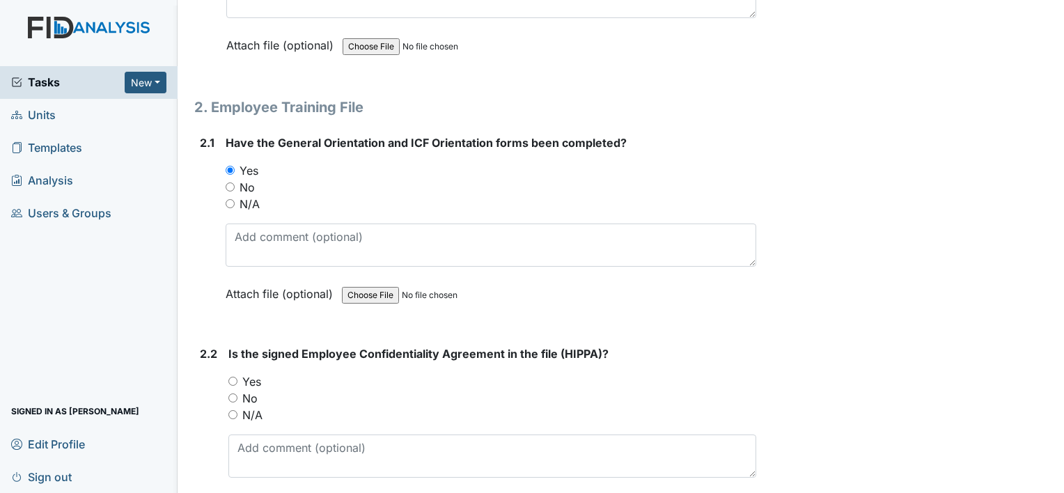
click at [251, 373] on label "Yes" at bounding box center [251, 381] width 19 height 17
click at [237, 377] on input "Yes" at bounding box center [232, 381] width 9 height 9
radio input "true"
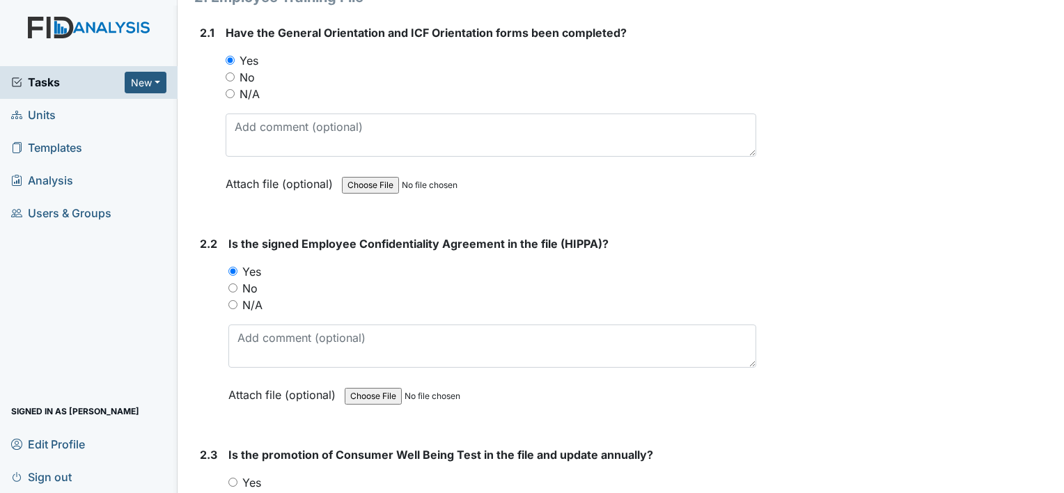
scroll to position [1393, 0]
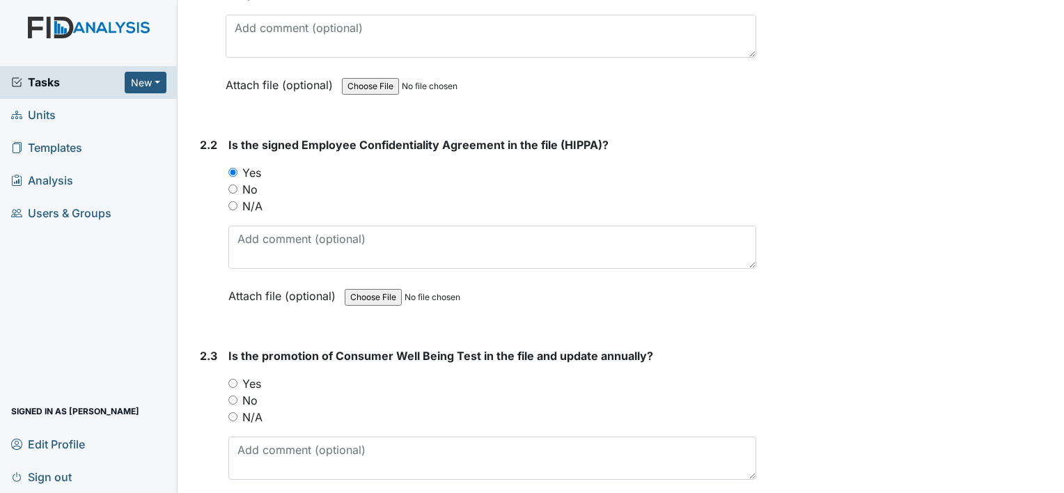
click at [252, 375] on label "Yes" at bounding box center [251, 383] width 19 height 17
click at [237, 379] on input "Yes" at bounding box center [232, 383] width 9 height 9
radio input "true"
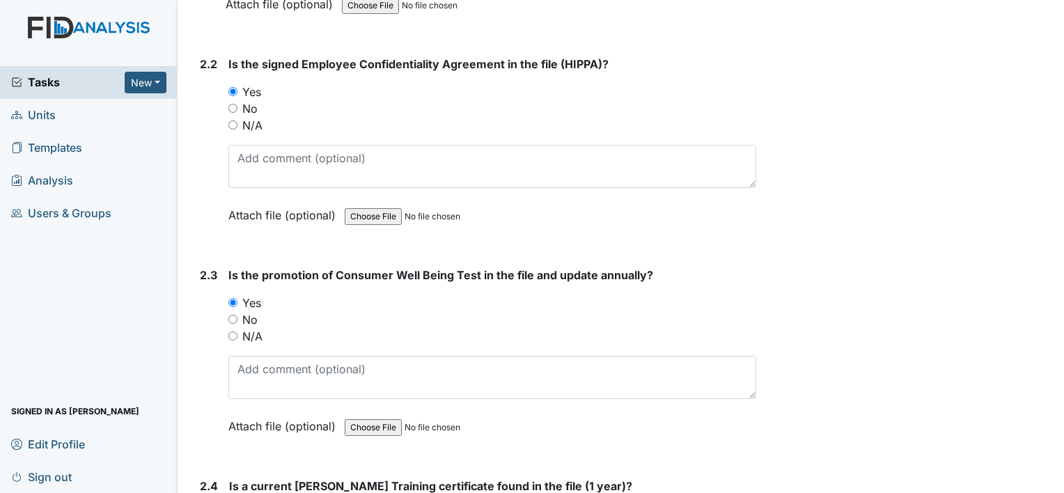
scroll to position [1602, 0]
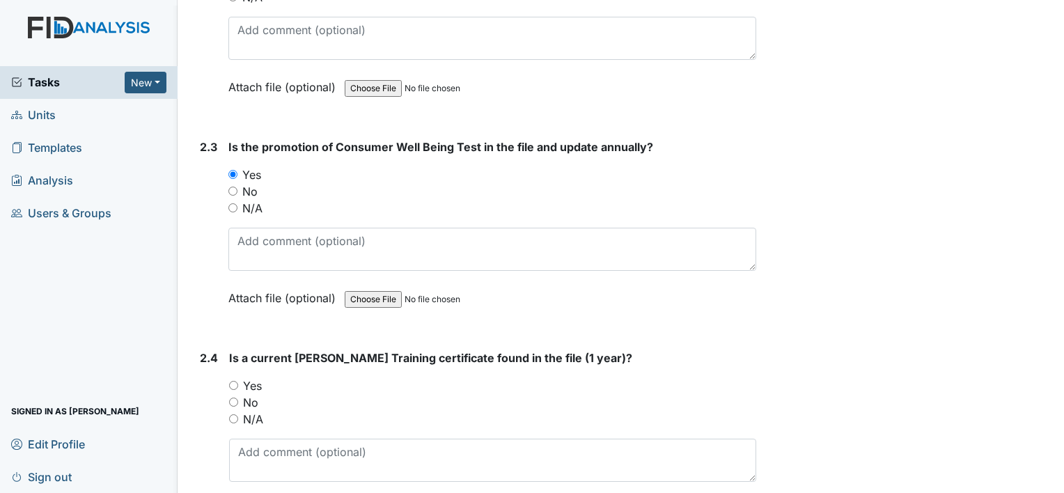
click at [259, 382] on label "Yes" at bounding box center [252, 385] width 19 height 17
click at [238, 382] on input "Yes" at bounding box center [233, 385] width 9 height 9
radio input "true"
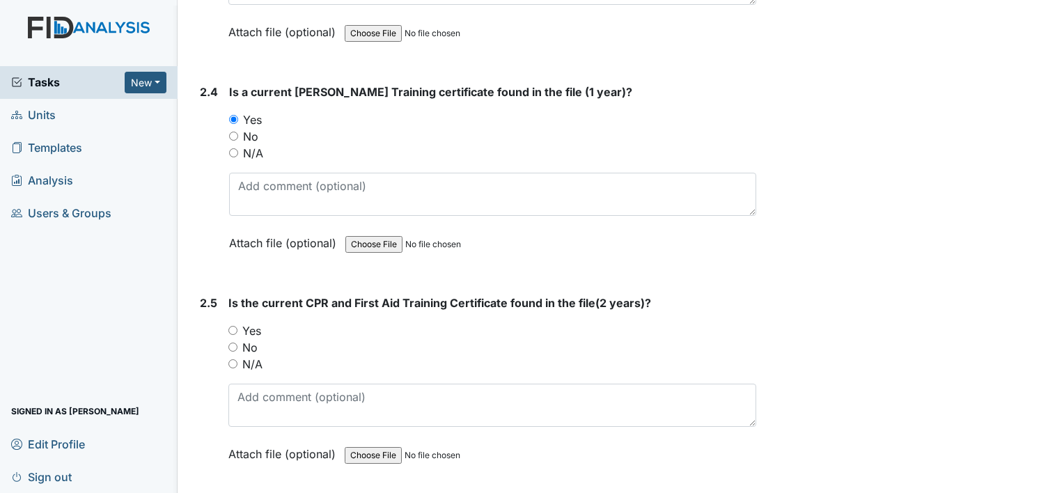
scroll to position [1880, 0]
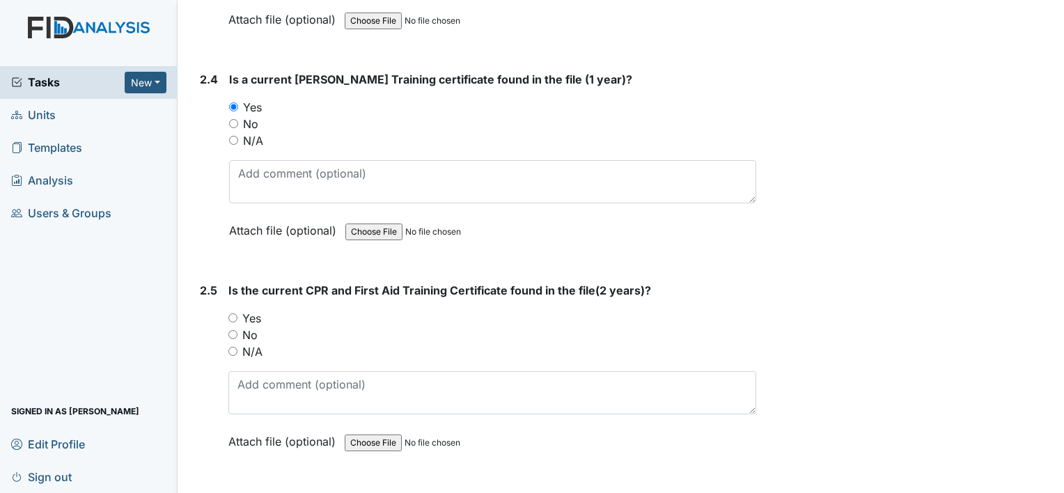
click at [250, 329] on label "No" at bounding box center [249, 335] width 15 height 17
click at [237, 330] on input "No" at bounding box center [232, 334] width 9 height 9
radio input "true"
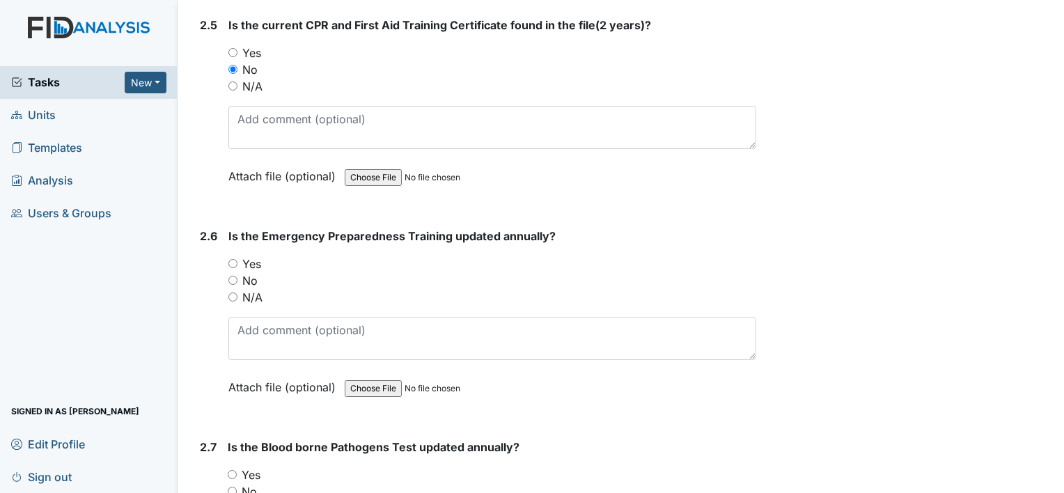
scroll to position [2159, 0]
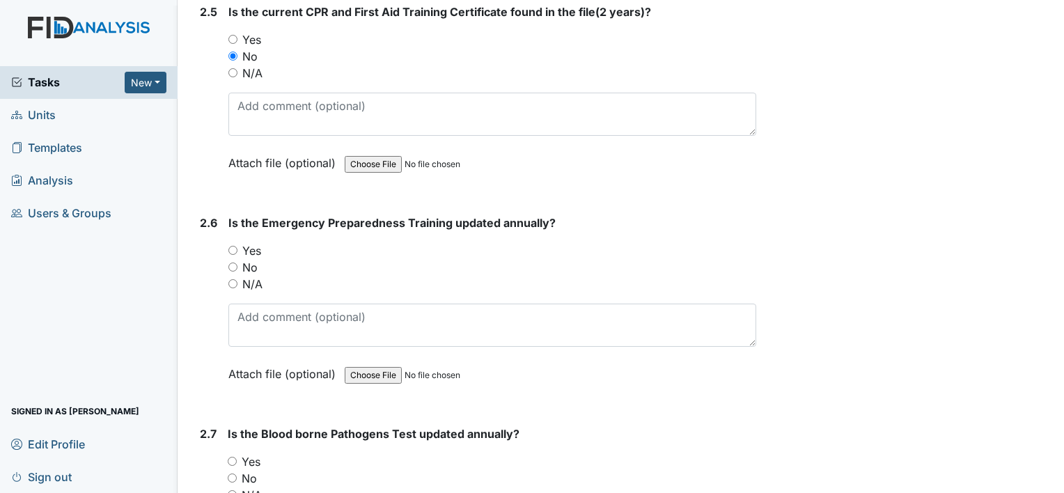
click at [253, 248] on label "Yes" at bounding box center [251, 250] width 19 height 17
click at [237, 248] on input "Yes" at bounding box center [232, 250] width 9 height 9
radio input "true"
click at [258, 453] on label "Yes" at bounding box center [251, 461] width 19 height 17
click at [237, 457] on input "Yes" at bounding box center [232, 461] width 9 height 9
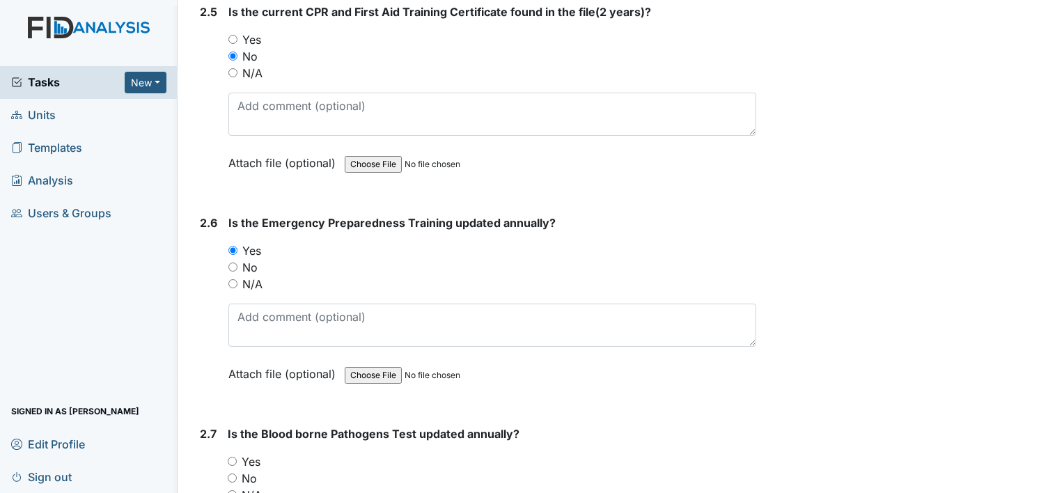
radio input "true"
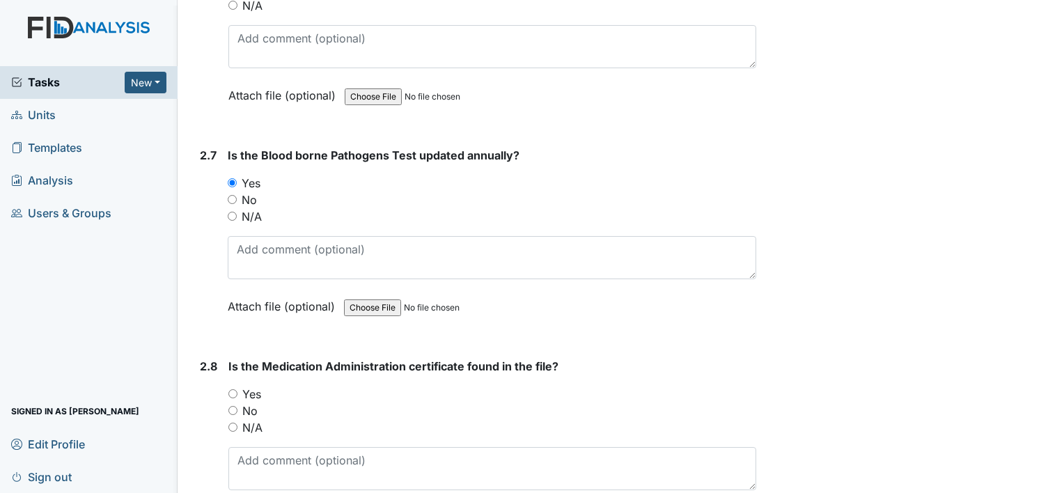
click at [253, 386] on label "Yes" at bounding box center [251, 394] width 19 height 17
click at [237, 389] on input "Yes" at bounding box center [232, 393] width 9 height 9
radio input "true"
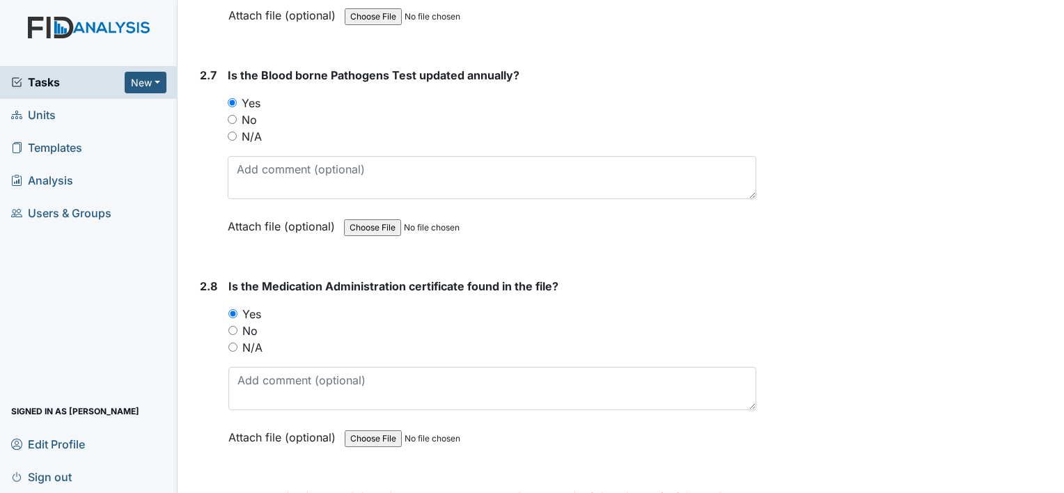
scroll to position [2646, 0]
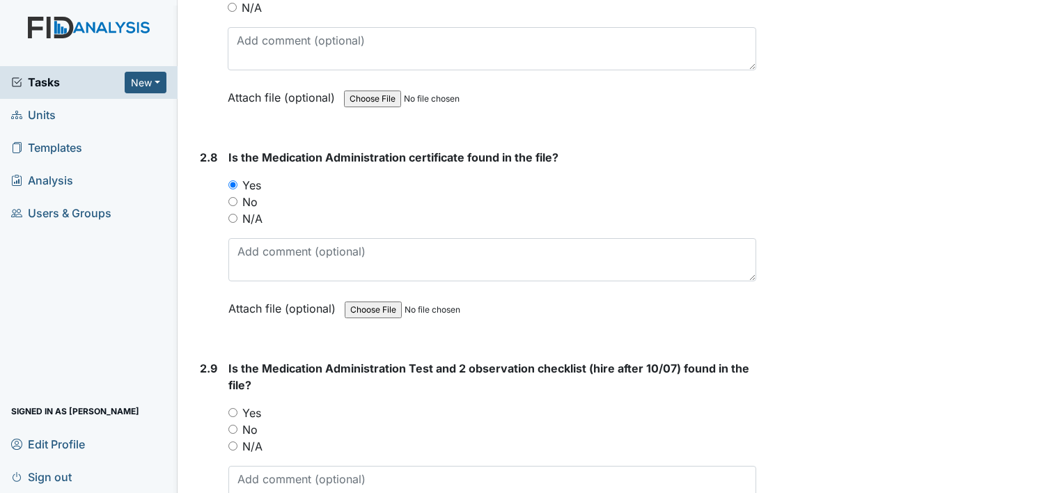
click at [257, 406] on label "Yes" at bounding box center [251, 413] width 19 height 17
click at [237, 408] on input "Yes" at bounding box center [232, 412] width 9 height 9
radio input "true"
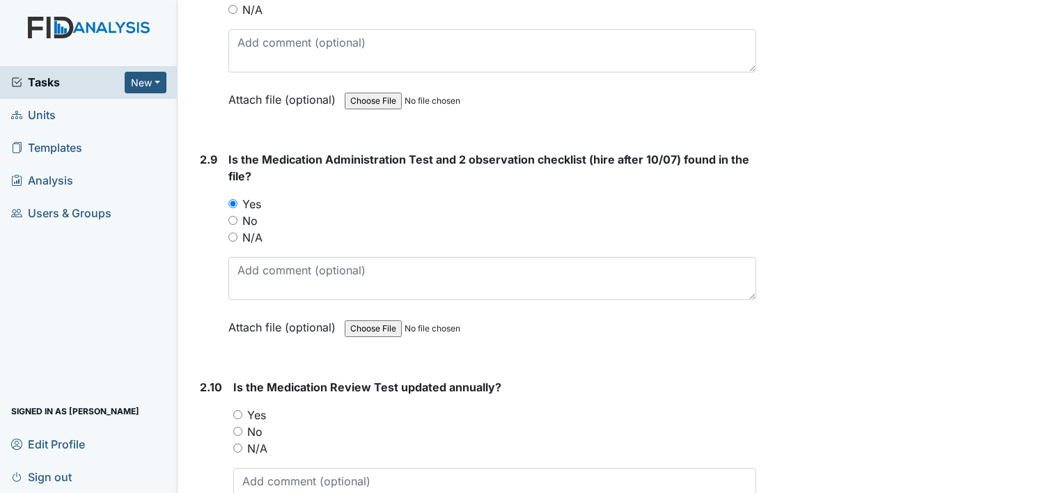
click at [259, 407] on label "Yes" at bounding box center [256, 415] width 19 height 17
click at [242, 410] on input "Yes" at bounding box center [237, 414] width 9 height 9
radio input "true"
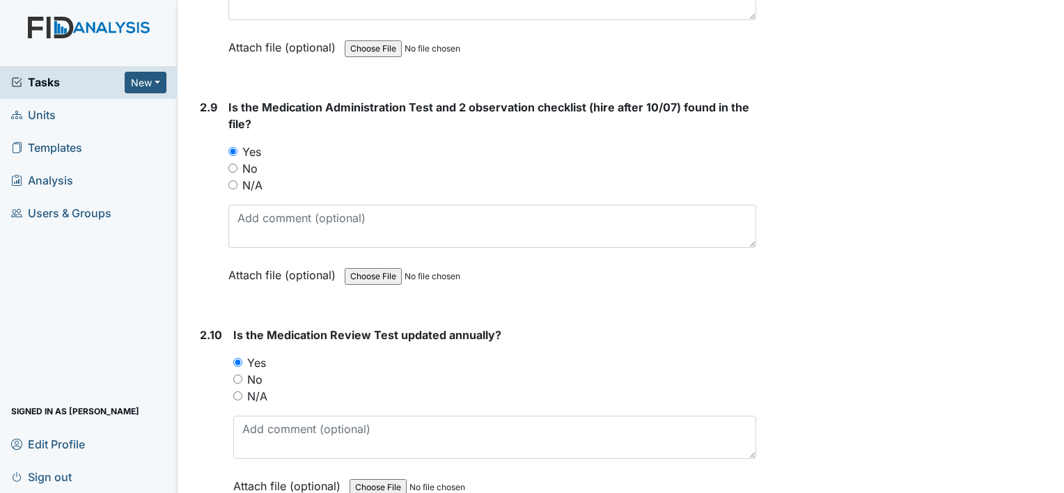
scroll to position [3064, 0]
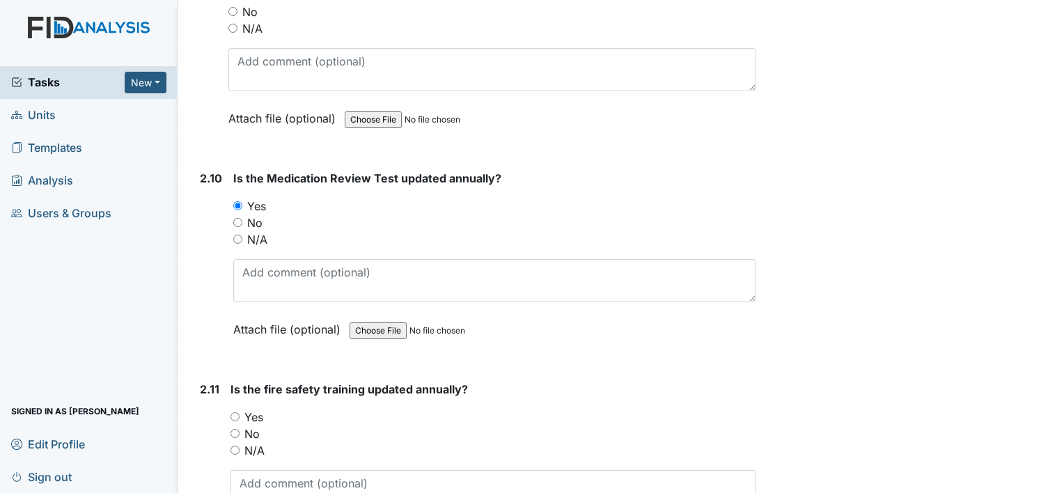
click at [256, 409] on label "Yes" at bounding box center [253, 417] width 19 height 17
click at [240, 412] on input "Yes" at bounding box center [235, 416] width 9 height 9
radio input "true"
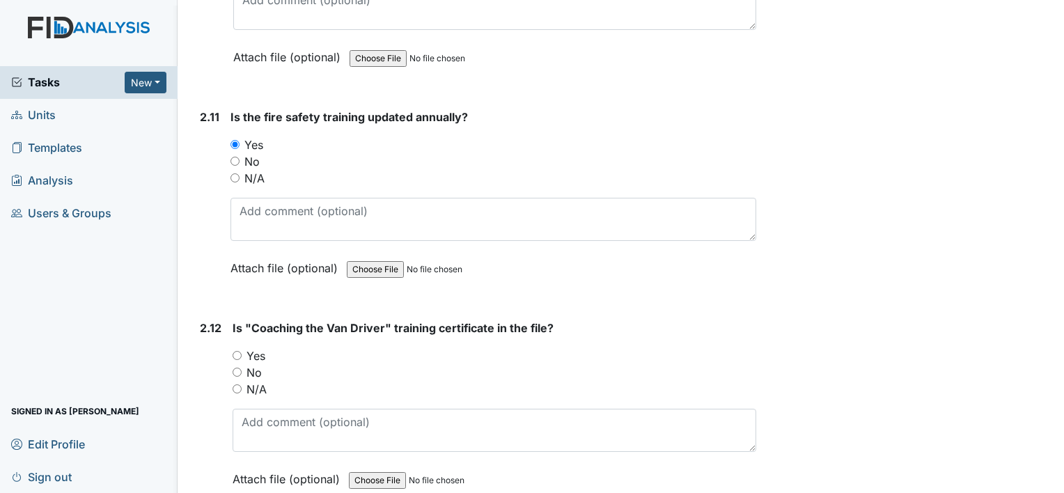
scroll to position [3343, 0]
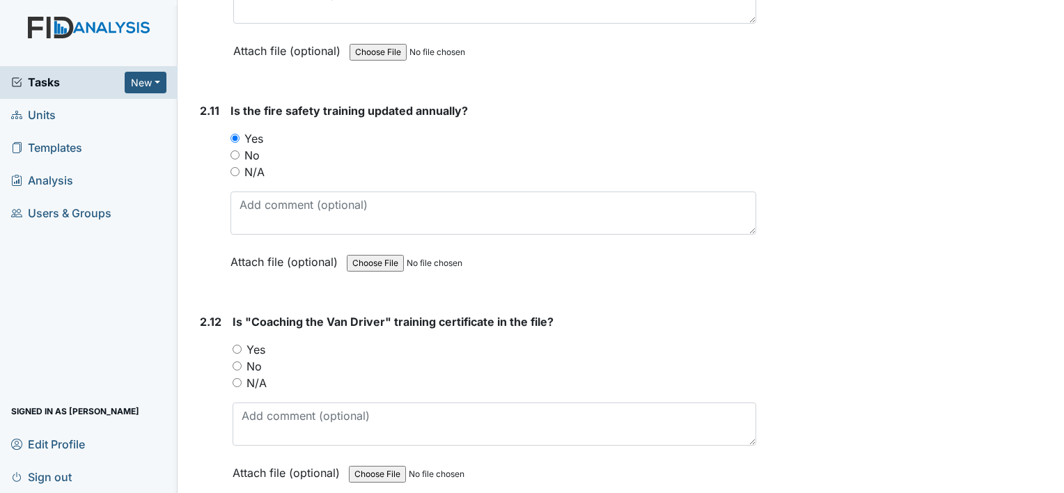
click at [260, 341] on label "Yes" at bounding box center [256, 349] width 19 height 17
click at [242, 345] on input "Yes" at bounding box center [237, 349] width 9 height 9
radio input "true"
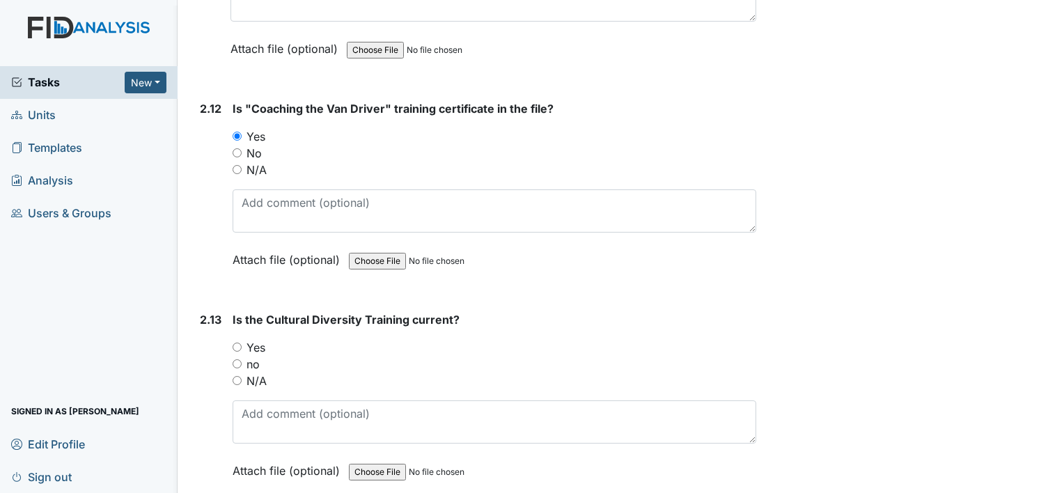
scroll to position [3622, 0]
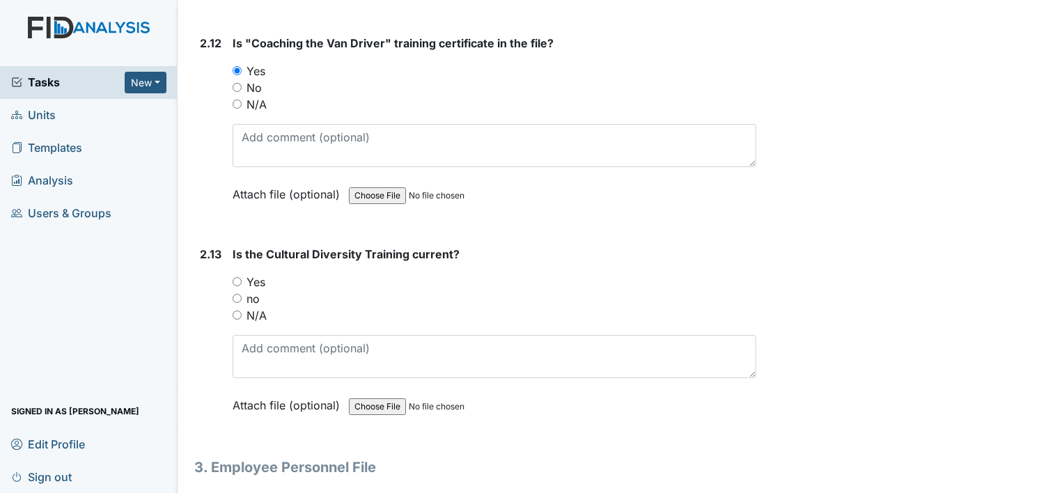
click at [255, 274] on label "Yes" at bounding box center [256, 282] width 19 height 17
click at [242, 277] on input "Yes" at bounding box center [237, 281] width 9 height 9
radio input "true"
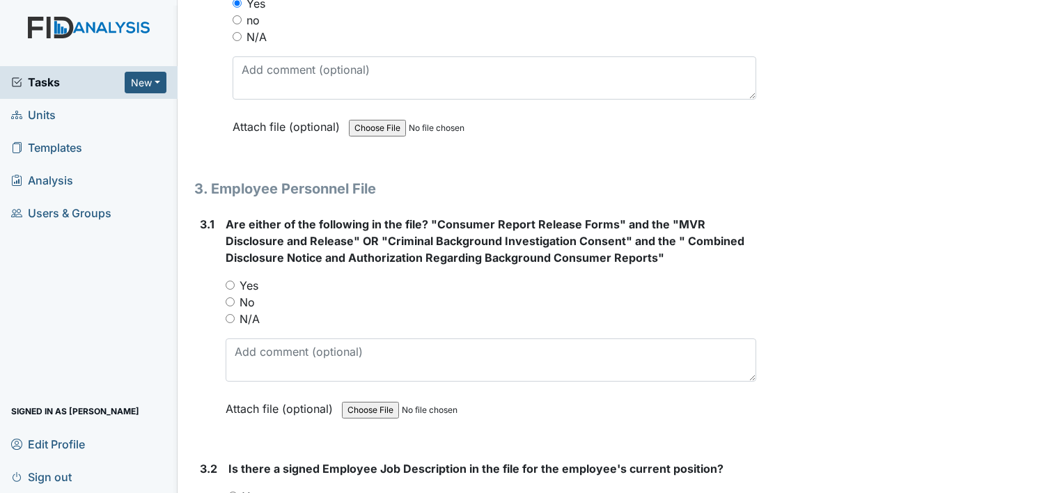
click at [254, 277] on label "Yes" at bounding box center [249, 285] width 19 height 17
click at [235, 281] on input "Yes" at bounding box center [230, 285] width 9 height 9
radio input "true"
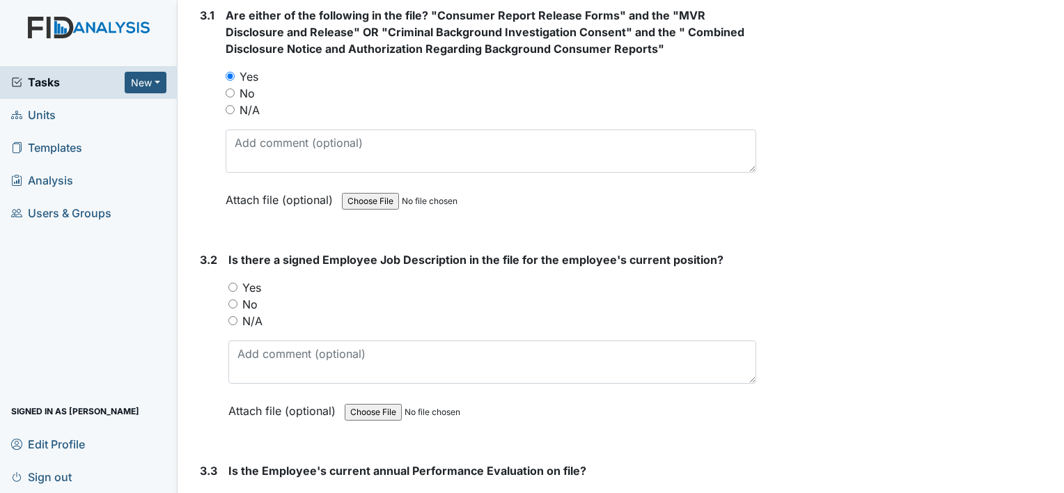
click at [249, 279] on label "Yes" at bounding box center [251, 287] width 19 height 17
click at [237, 283] on input "Yes" at bounding box center [232, 287] width 9 height 9
radio input "true"
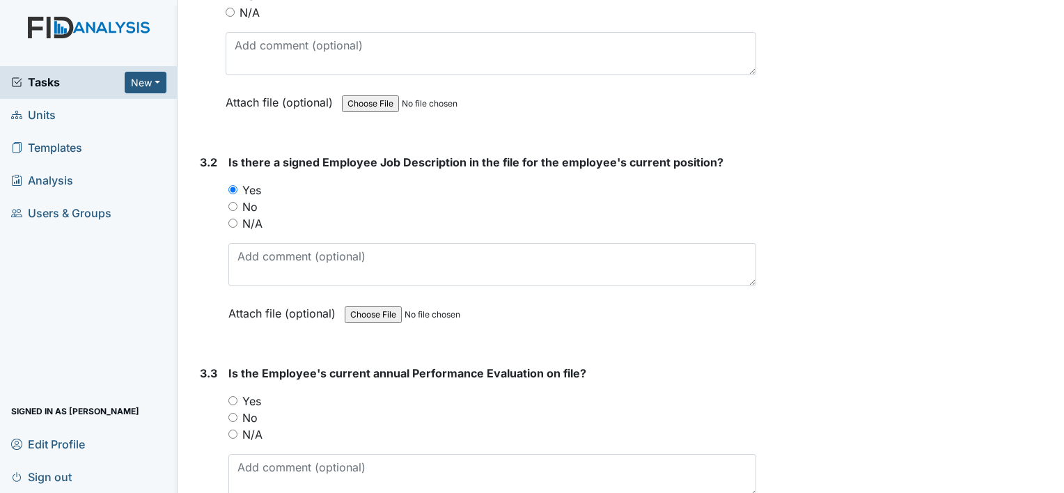
scroll to position [4318, 0]
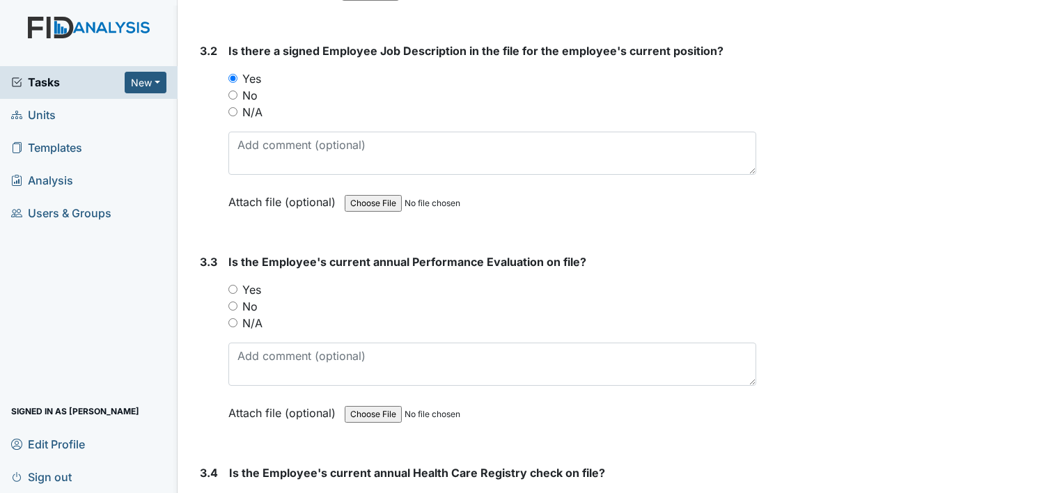
click at [250, 281] on label "Yes" at bounding box center [251, 289] width 19 height 17
click at [237, 285] on input "Yes" at bounding box center [232, 289] width 9 height 9
radio input "true"
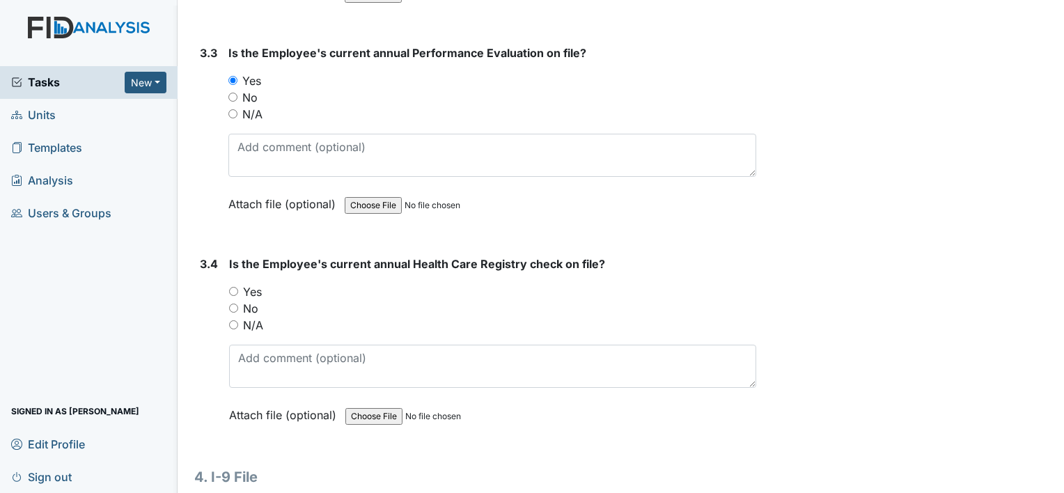
click at [251, 283] on label "Yes" at bounding box center [252, 291] width 19 height 17
click at [238, 287] on input "Yes" at bounding box center [233, 291] width 9 height 9
radio input "true"
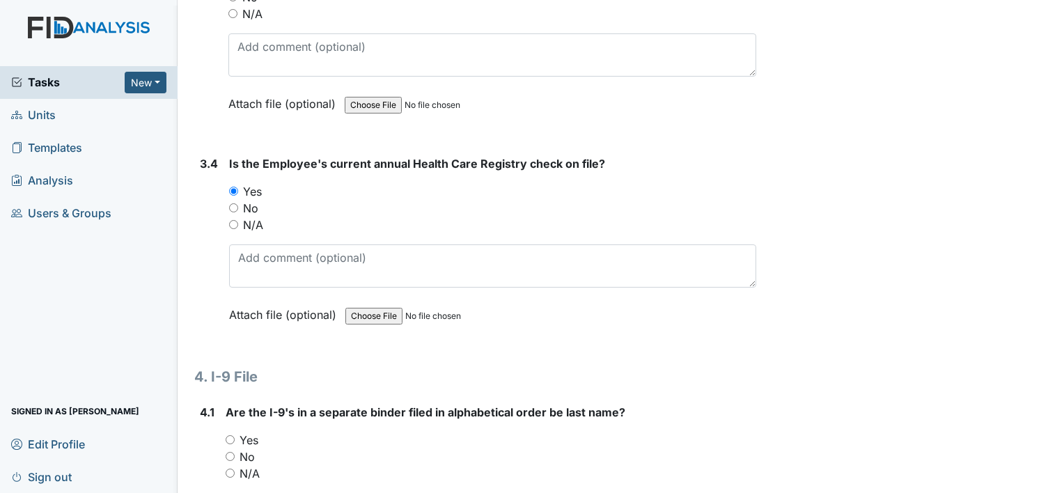
scroll to position [4875, 0]
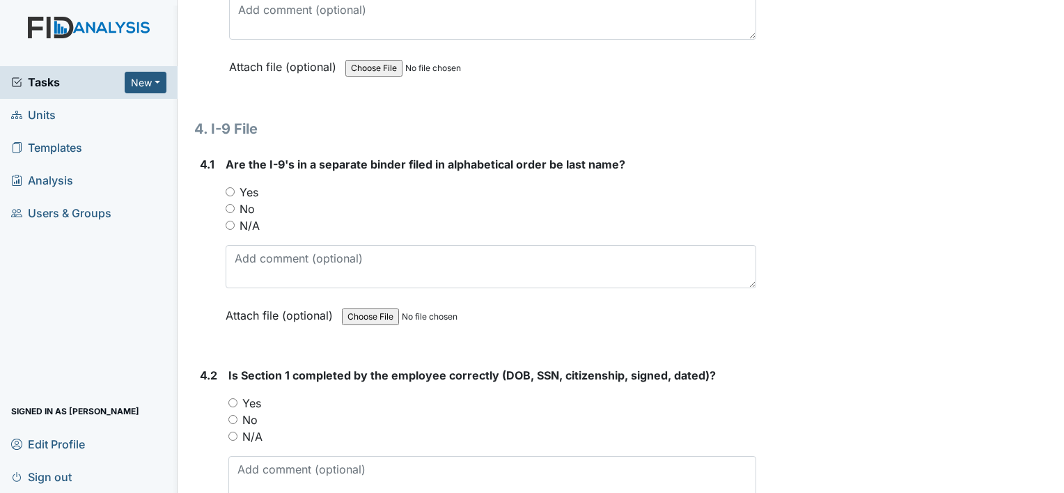
click at [247, 184] on label "Yes" at bounding box center [249, 192] width 19 height 17
click at [235, 187] on input "Yes" at bounding box center [230, 191] width 9 height 9
radio input "true"
click at [259, 395] on label "Yes" at bounding box center [251, 403] width 19 height 17
click at [237, 398] on input "Yes" at bounding box center [232, 402] width 9 height 9
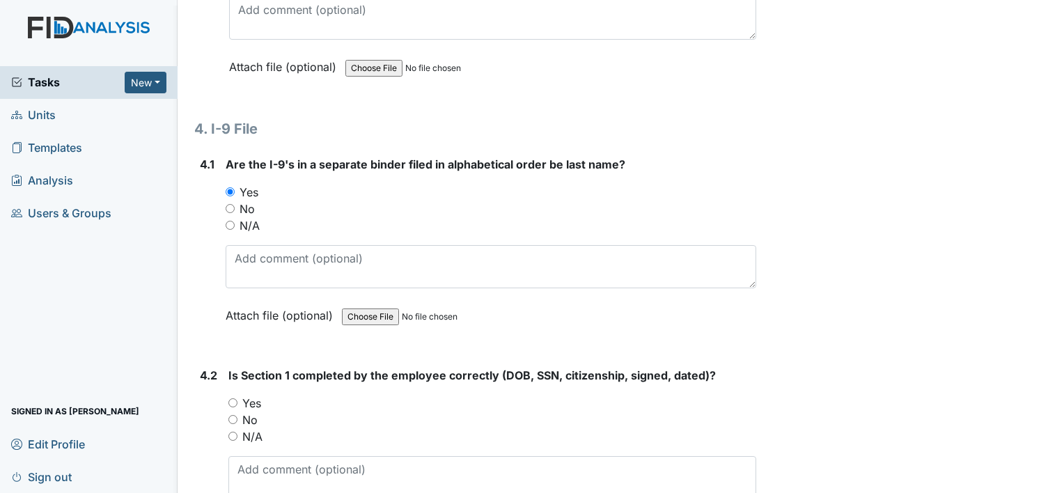
radio input "true"
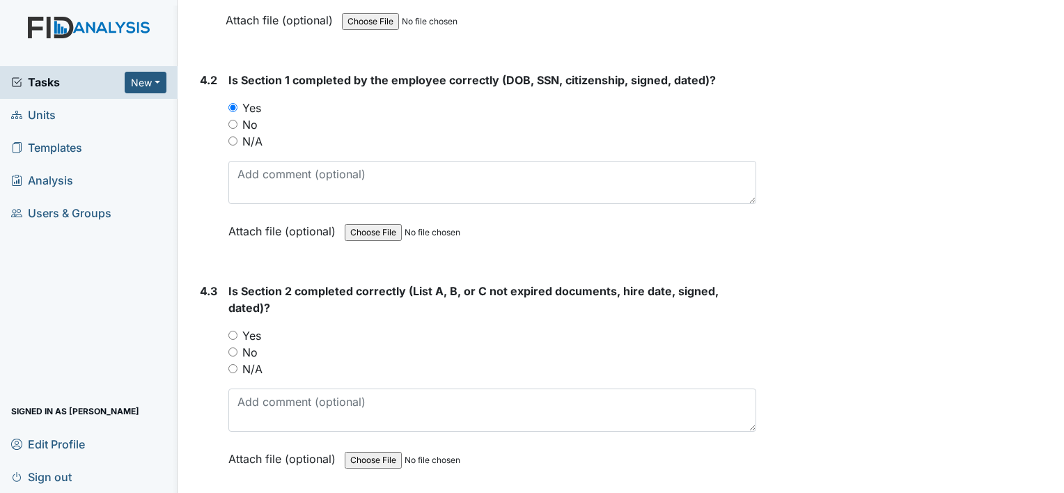
scroll to position [5223, 0]
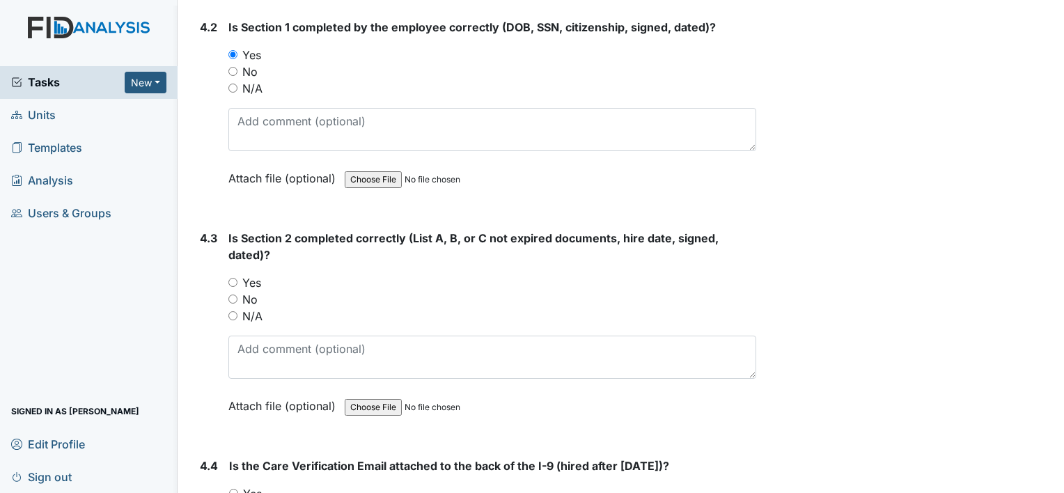
click at [253, 274] on label "Yes" at bounding box center [251, 282] width 19 height 17
click at [237, 278] on input "Yes" at bounding box center [232, 282] width 9 height 9
radio input "true"
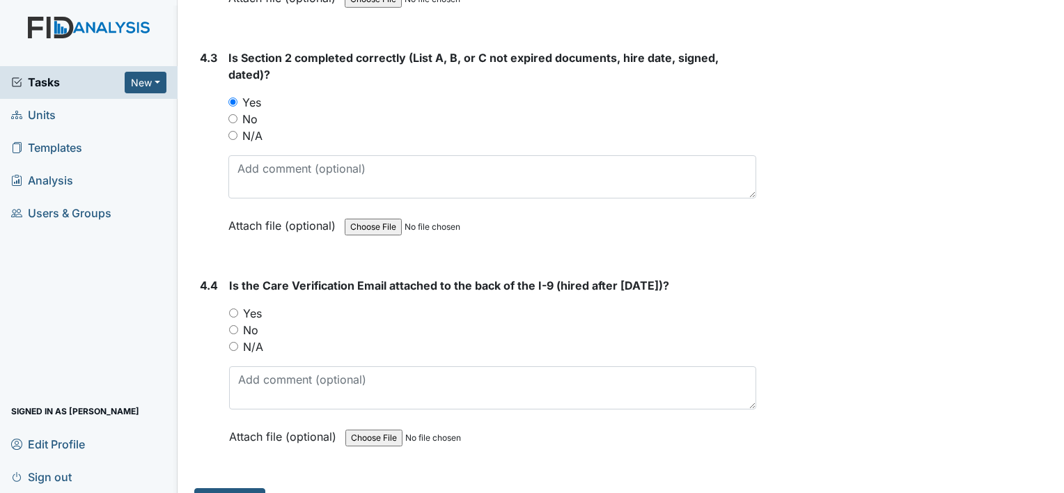
scroll to position [5418, 0]
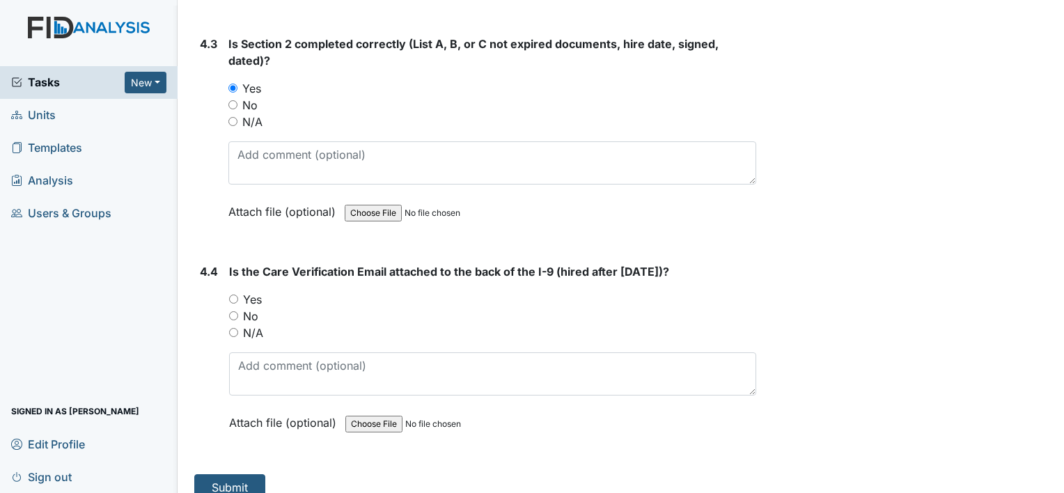
click at [258, 291] on label "Yes" at bounding box center [252, 299] width 19 height 17
click at [238, 295] on input "Yes" at bounding box center [233, 299] width 9 height 9
radio input "true"
click at [256, 474] on button "Submit" at bounding box center [229, 487] width 71 height 26
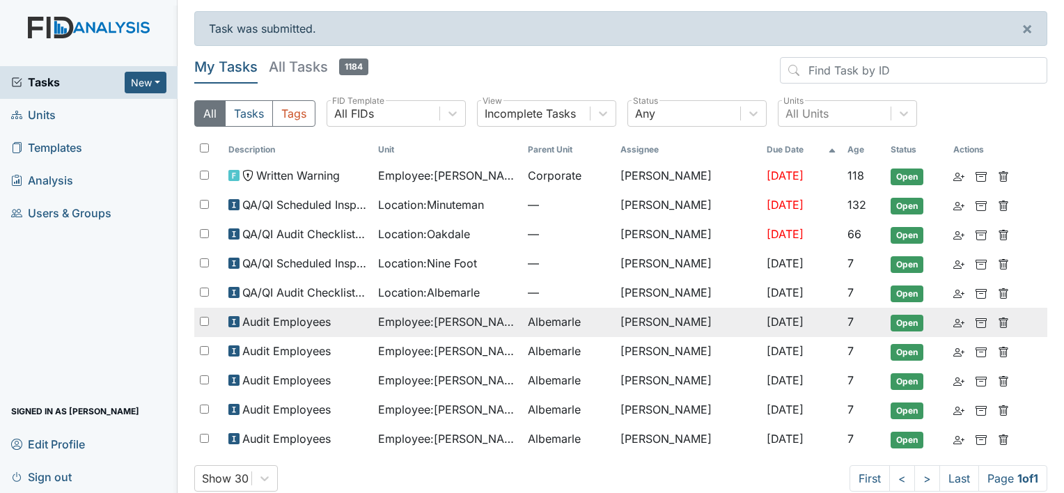
click at [494, 318] on span "Employee : [PERSON_NAME]" at bounding box center [447, 321] width 139 height 17
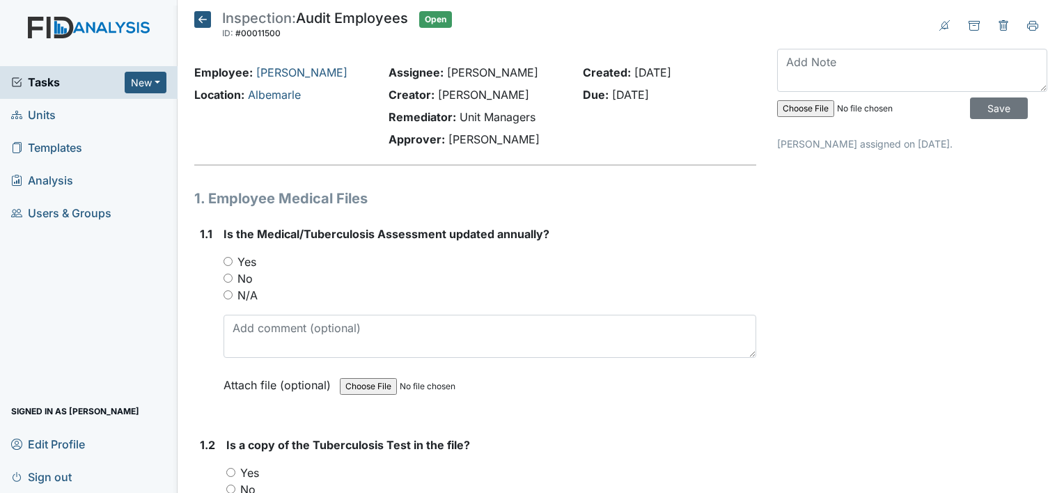
click at [248, 261] on label "Yes" at bounding box center [246, 262] width 19 height 17
click at [233, 261] on input "Yes" at bounding box center [228, 261] width 9 height 9
radio input "true"
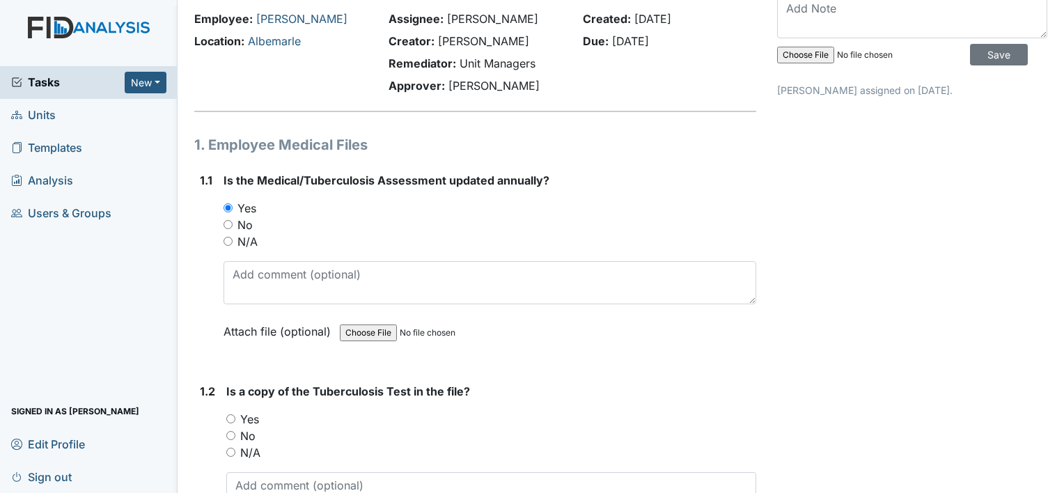
scroll to position [209, 0]
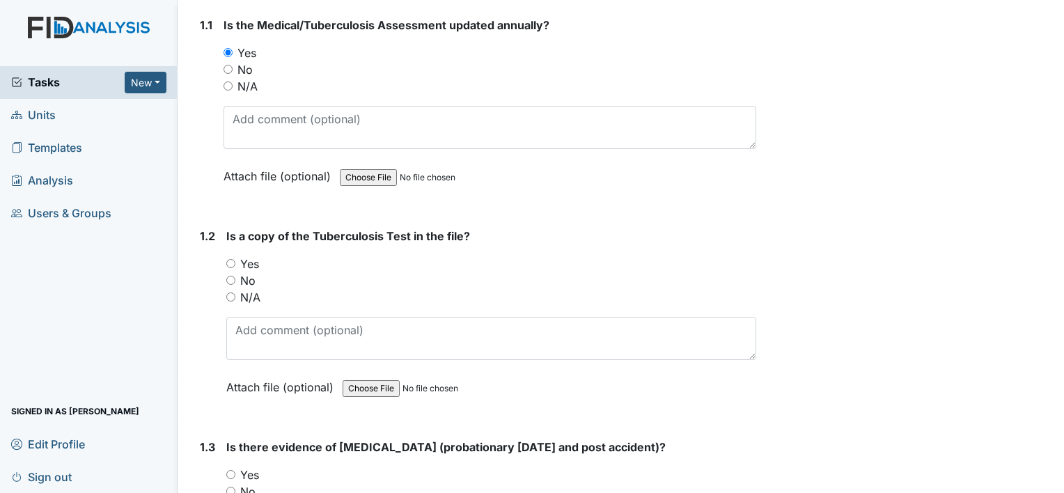
click at [256, 260] on label "Yes" at bounding box center [249, 264] width 19 height 17
click at [235, 260] on input "Yes" at bounding box center [230, 263] width 9 height 9
radio input "true"
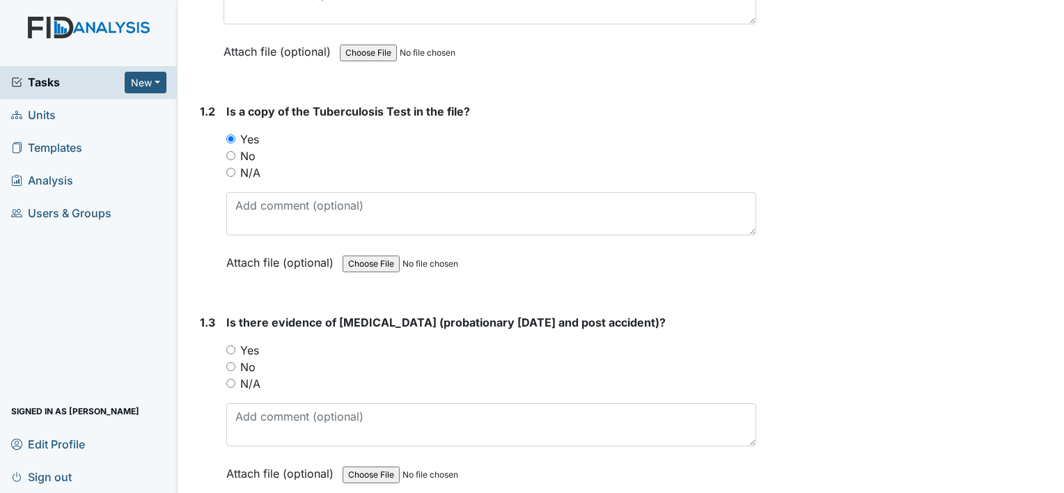
scroll to position [418, 0]
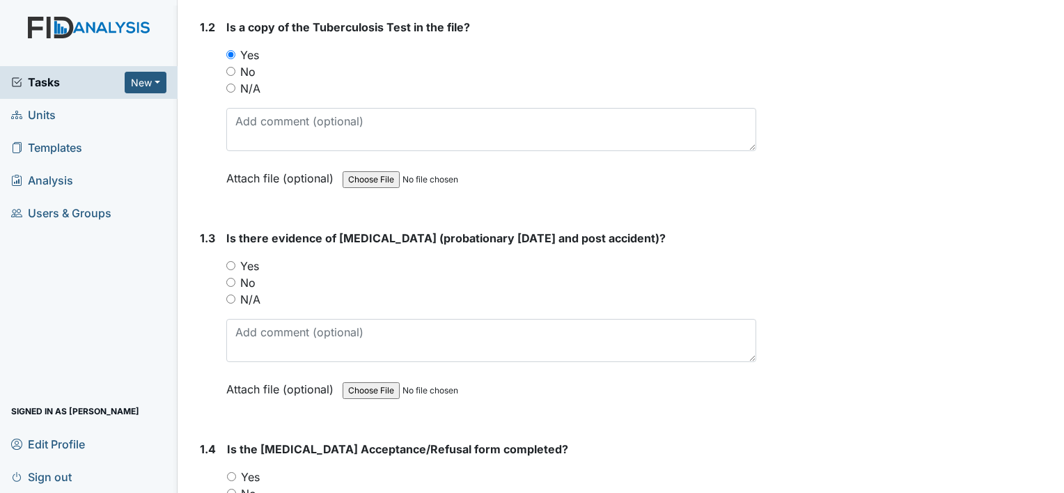
click at [251, 263] on label "Yes" at bounding box center [249, 266] width 19 height 17
click at [235, 263] on input "Yes" at bounding box center [230, 265] width 9 height 9
radio input "true"
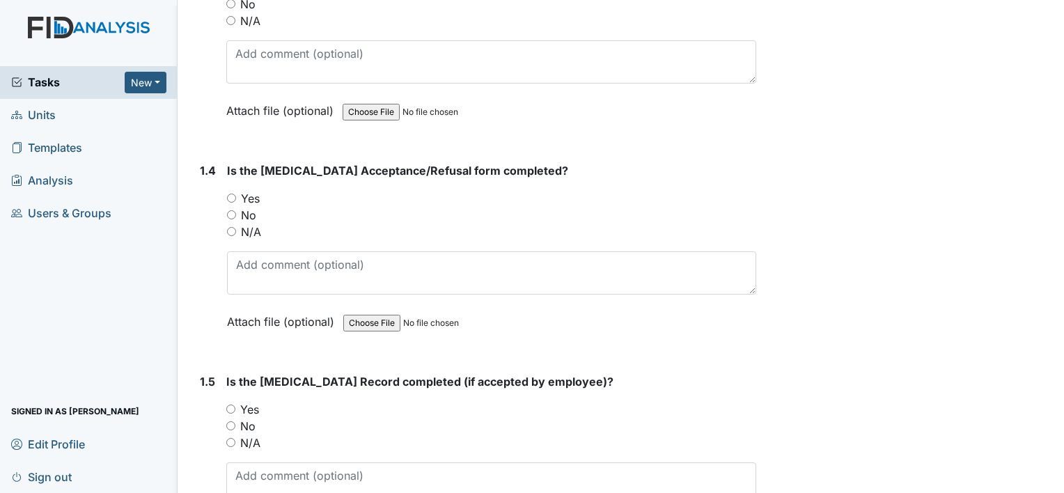
click at [251, 197] on label "Yes" at bounding box center [250, 198] width 19 height 17
click at [236, 197] on input "Yes" at bounding box center [231, 198] width 9 height 9
radio input "true"
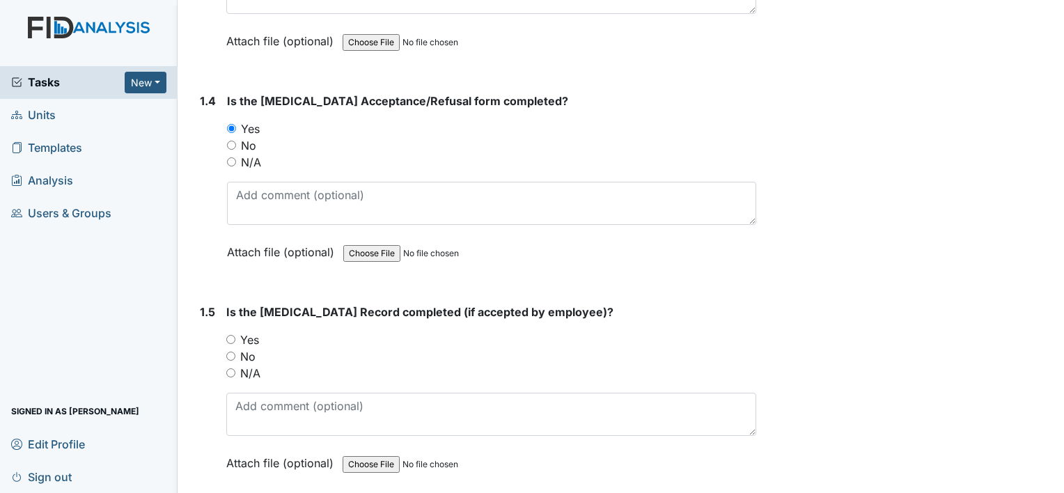
click at [251, 335] on label "Yes" at bounding box center [249, 340] width 19 height 17
click at [235, 335] on input "Yes" at bounding box center [230, 339] width 9 height 9
radio input "true"
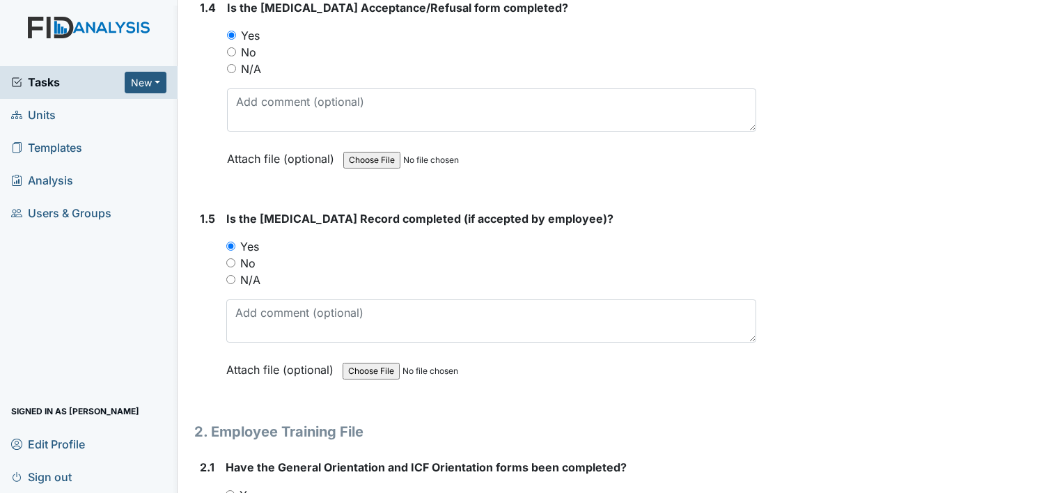
scroll to position [975, 0]
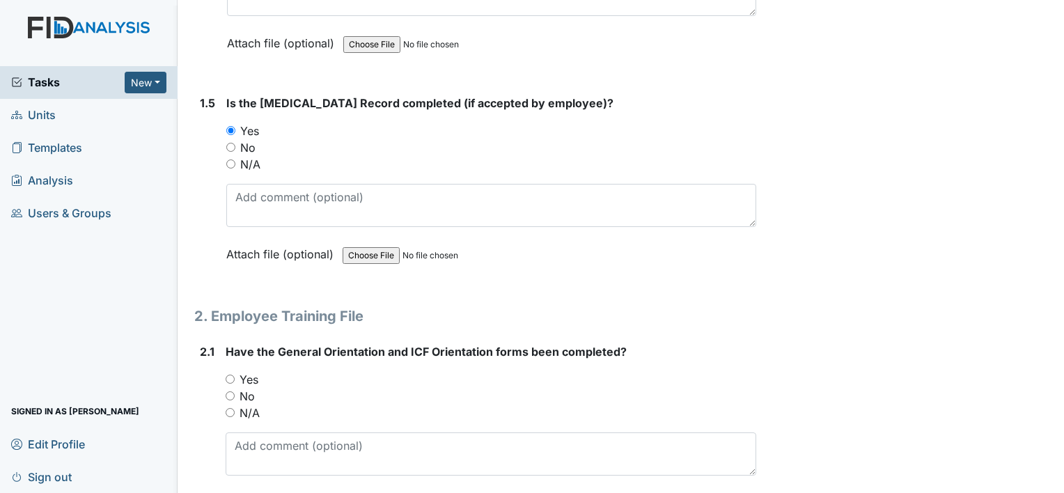
click at [254, 372] on label "Yes" at bounding box center [249, 379] width 19 height 17
click at [235, 375] on input "Yes" at bounding box center [230, 379] width 9 height 9
radio input "true"
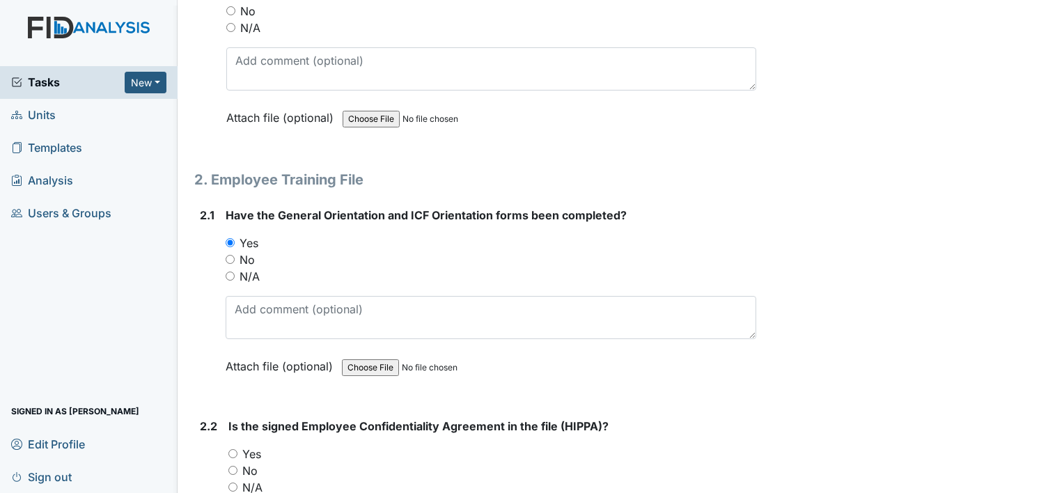
scroll to position [1184, 0]
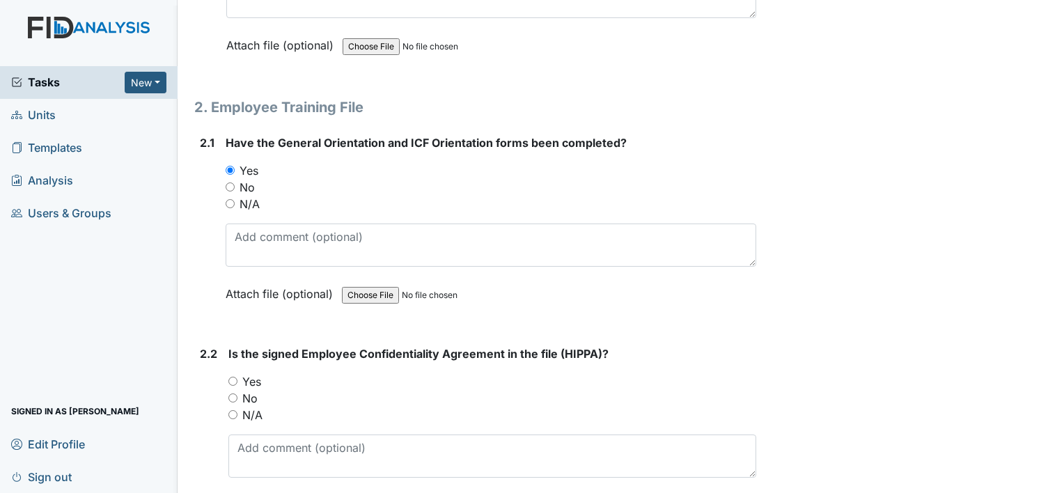
click at [258, 374] on label "Yes" at bounding box center [251, 381] width 19 height 17
click at [237, 377] on input "Yes" at bounding box center [232, 381] width 9 height 9
radio input "true"
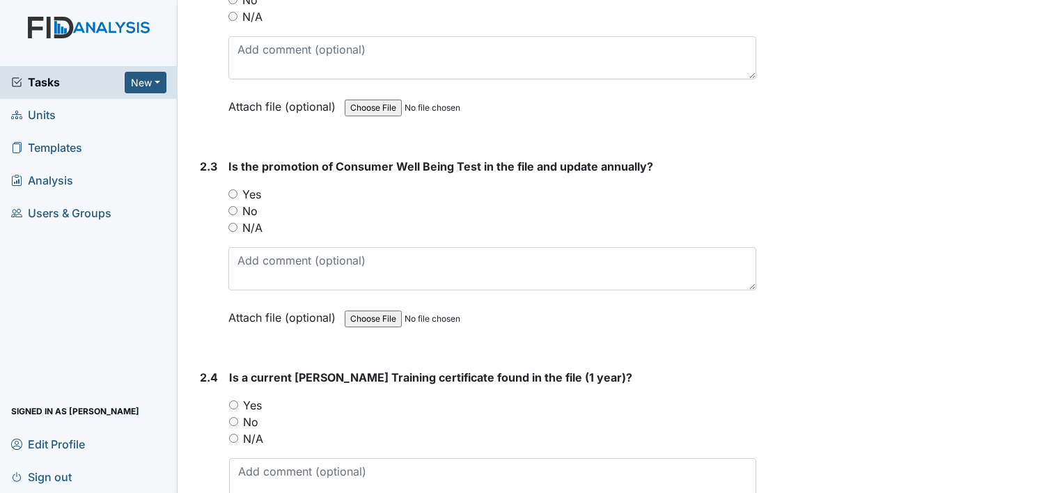
scroll to position [1602, 0]
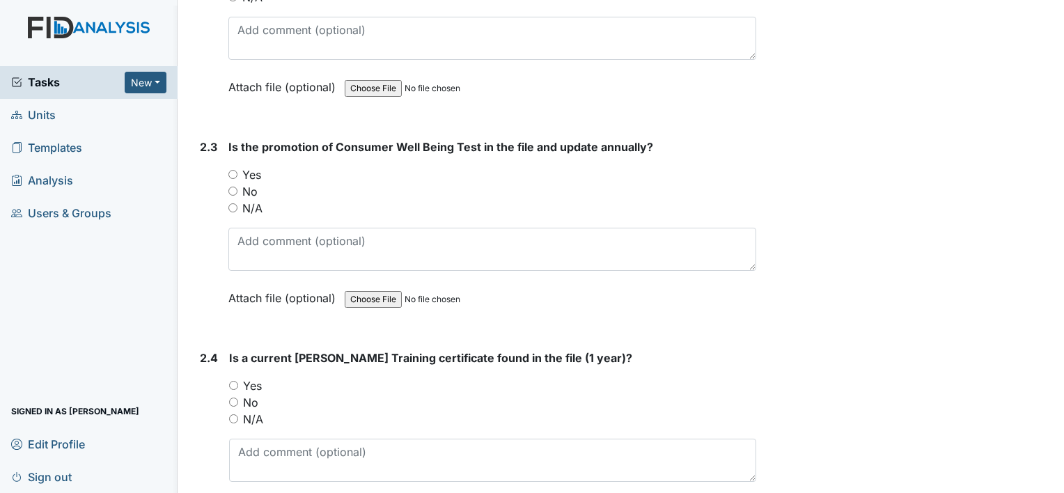
drag, startPoint x: 251, startPoint y: 167, endPoint x: 254, endPoint y: 245, distance: 78.1
click at [251, 167] on label "Yes" at bounding box center [251, 174] width 19 height 17
click at [237, 170] on input "Yes" at bounding box center [232, 174] width 9 height 9
radio input "true"
click at [256, 377] on label "Yes" at bounding box center [252, 385] width 19 height 17
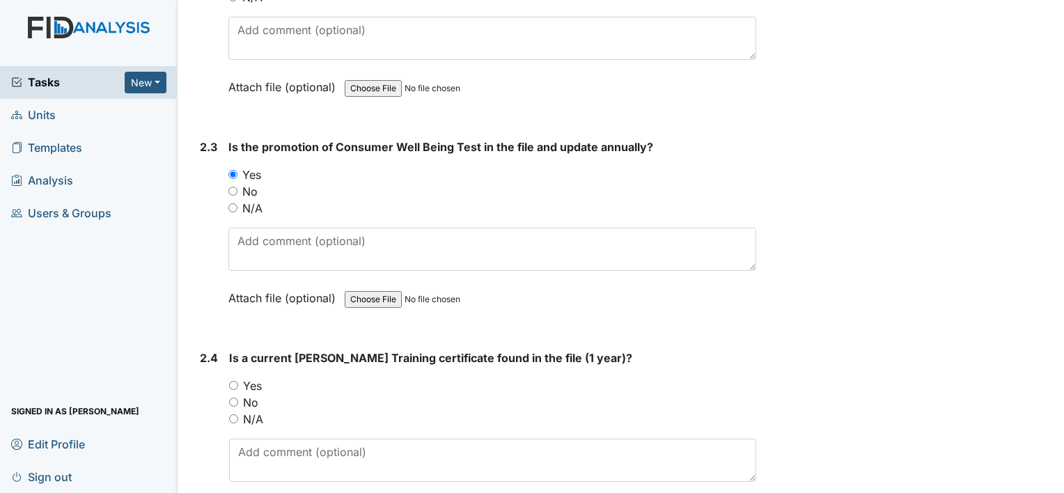
click at [238, 381] on input "Yes" at bounding box center [233, 385] width 9 height 9
radio input "true"
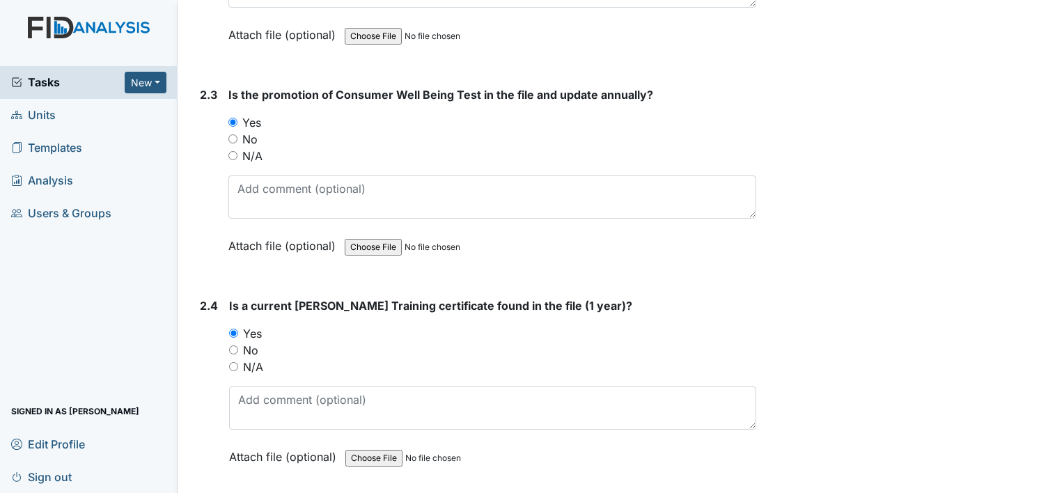
scroll to position [1741, 0]
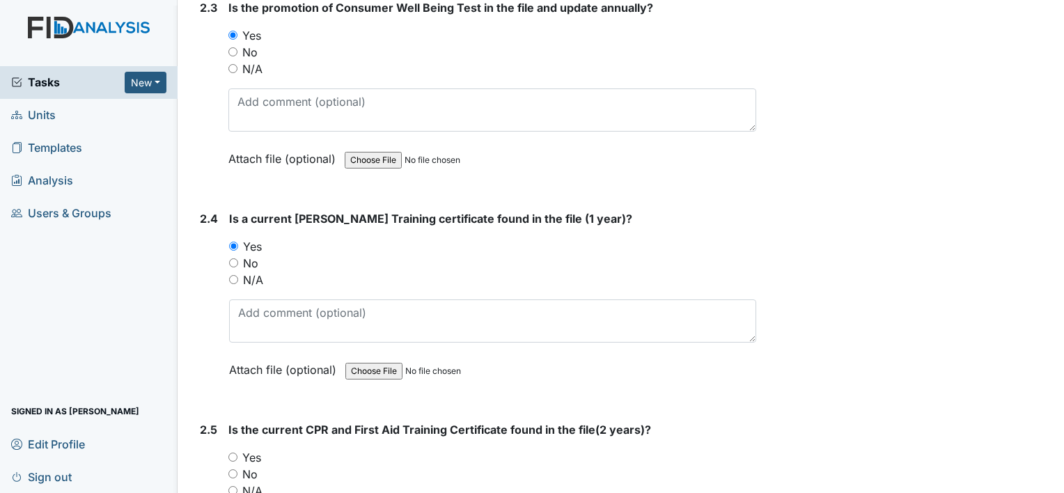
click at [260, 449] on label "Yes" at bounding box center [251, 457] width 19 height 17
click at [237, 453] on input "Yes" at bounding box center [232, 457] width 9 height 9
radio input "true"
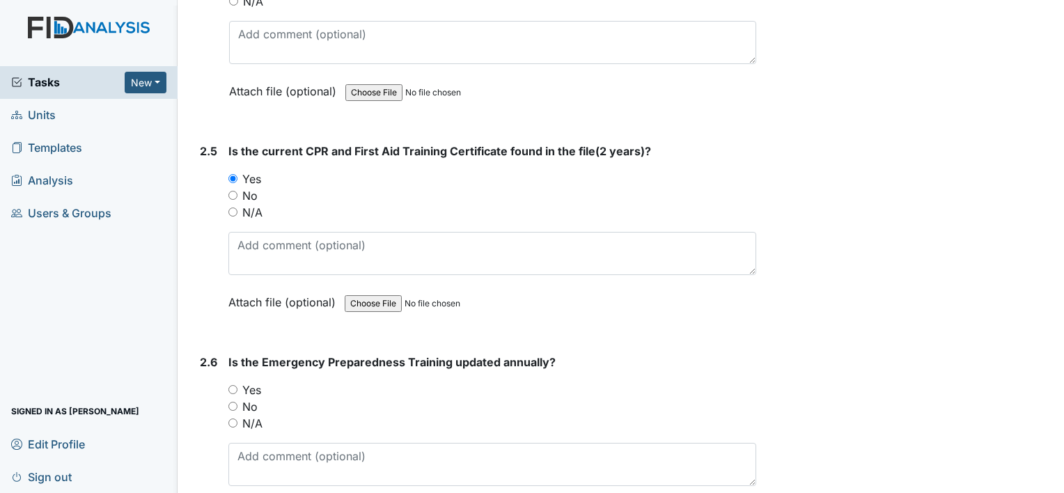
click at [256, 382] on label "Yes" at bounding box center [251, 390] width 19 height 17
click at [237, 385] on input "Yes" at bounding box center [232, 389] width 9 height 9
radio input "true"
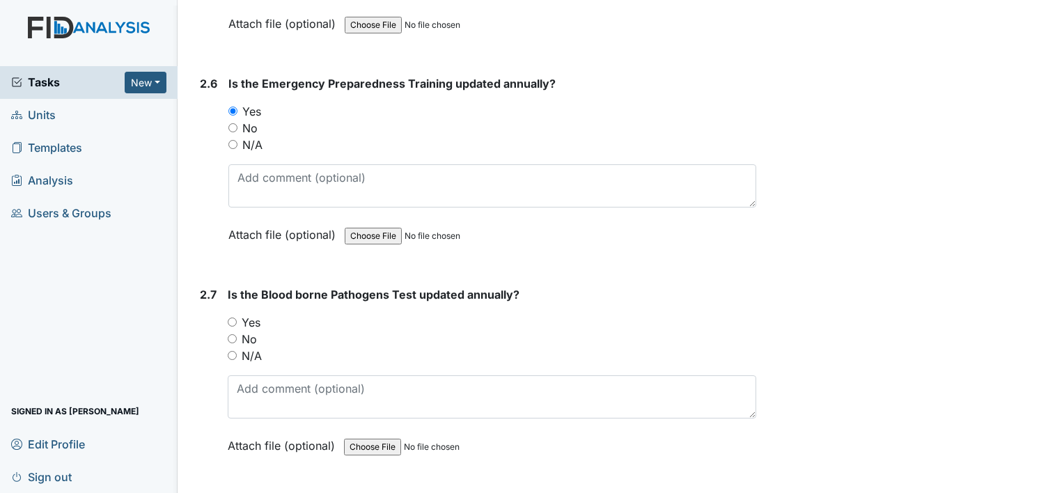
click at [253, 315] on label "Yes" at bounding box center [251, 322] width 19 height 17
click at [237, 318] on input "Yes" at bounding box center [232, 322] width 9 height 9
radio input "true"
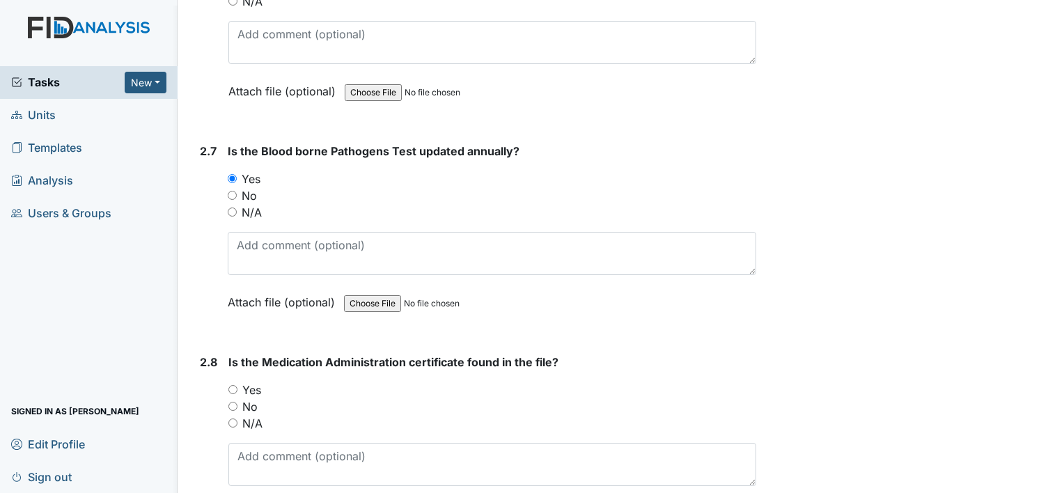
scroll to position [2646, 0]
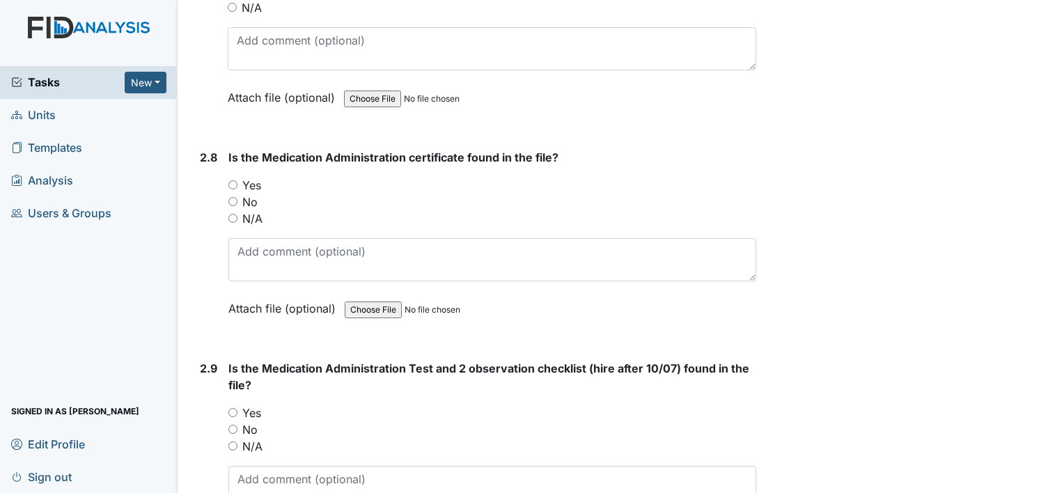
click at [256, 405] on label "Yes" at bounding box center [251, 413] width 19 height 17
click at [237, 408] on input "Yes" at bounding box center [232, 412] width 9 height 9
radio input "true"
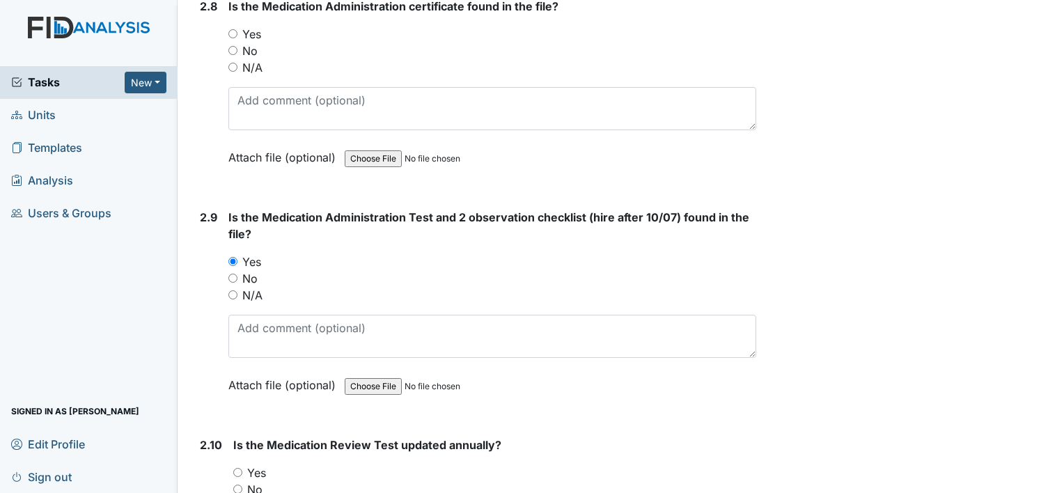
scroll to position [2925, 0]
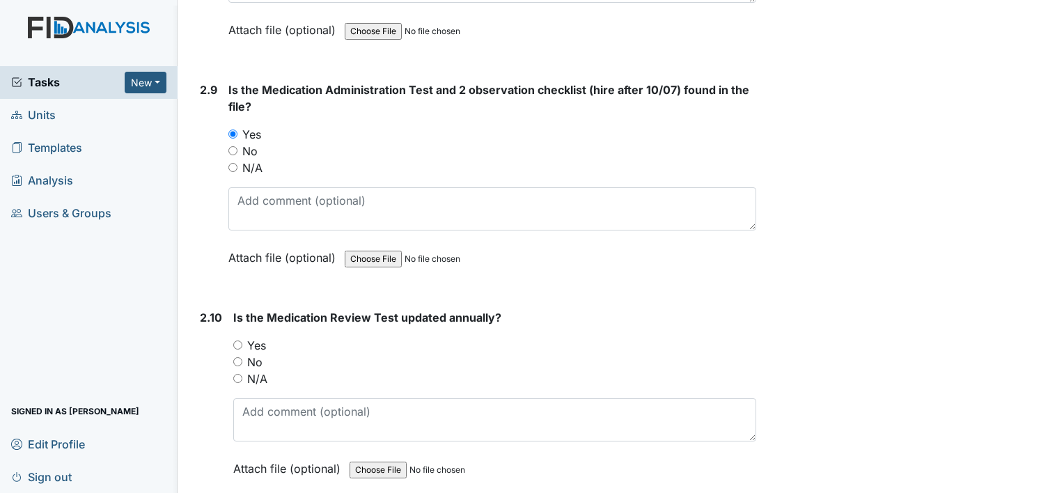
click at [258, 337] on label "Yes" at bounding box center [256, 345] width 19 height 17
click at [242, 341] on input "Yes" at bounding box center [237, 345] width 9 height 9
radio input "true"
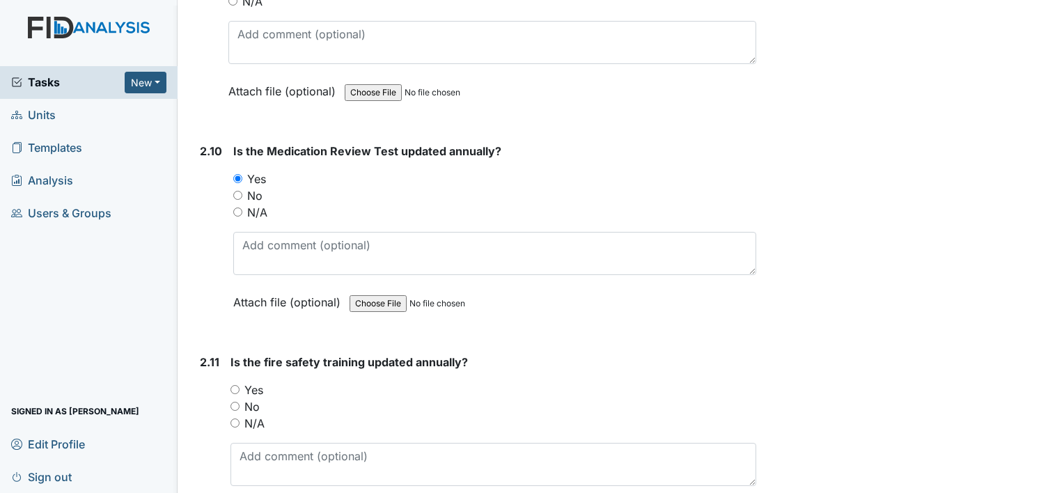
scroll to position [3204, 0]
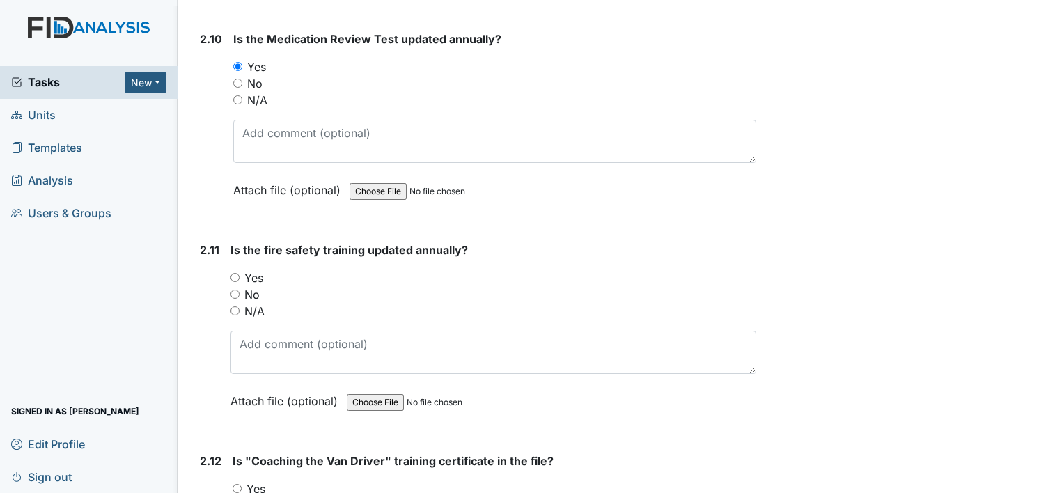
click at [261, 270] on label "Yes" at bounding box center [253, 278] width 19 height 17
click at [240, 273] on input "Yes" at bounding box center [235, 277] width 9 height 9
radio input "true"
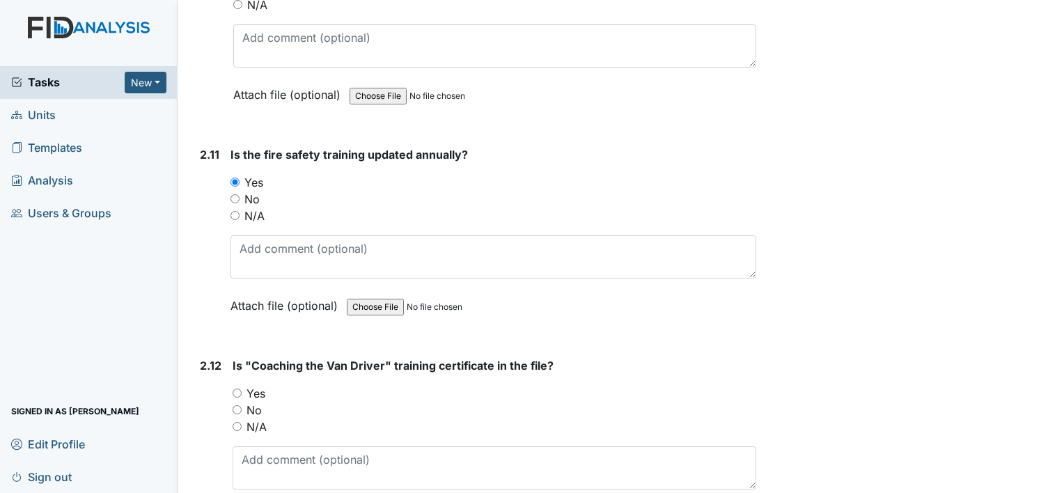
scroll to position [3482, 0]
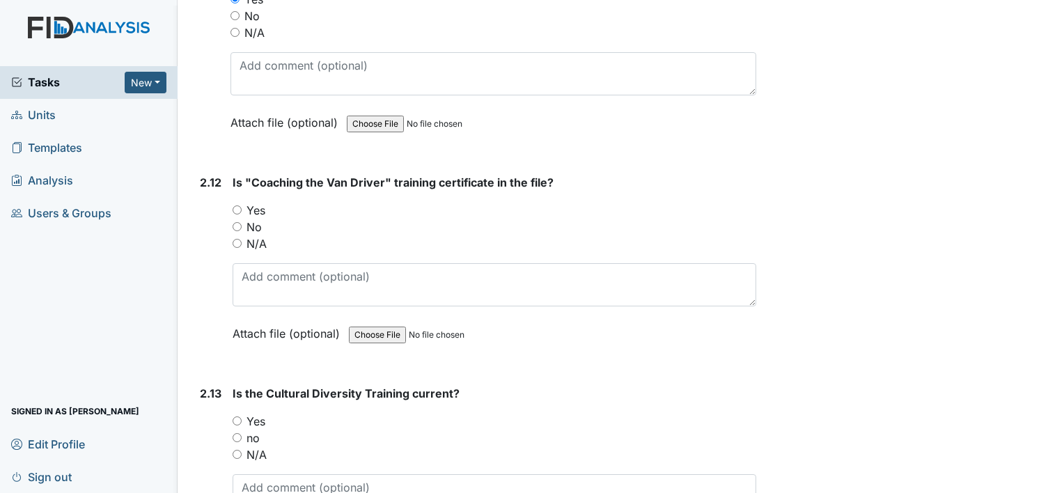
click at [259, 202] on label "Yes" at bounding box center [256, 210] width 19 height 17
click at [242, 205] on input "Yes" at bounding box center [237, 209] width 9 height 9
radio input "true"
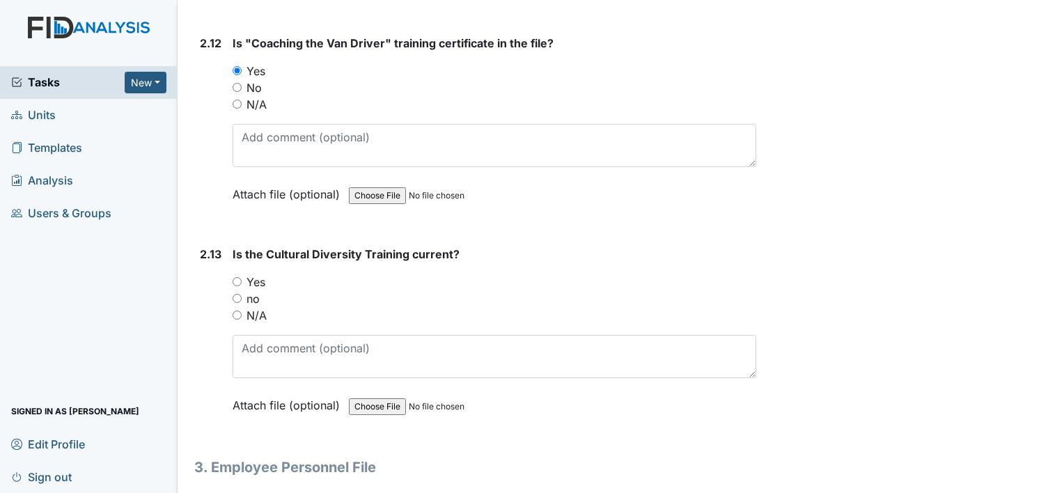
click at [257, 274] on label "Yes" at bounding box center [256, 282] width 19 height 17
click at [242, 277] on input "Yes" at bounding box center [237, 281] width 9 height 9
radio input "true"
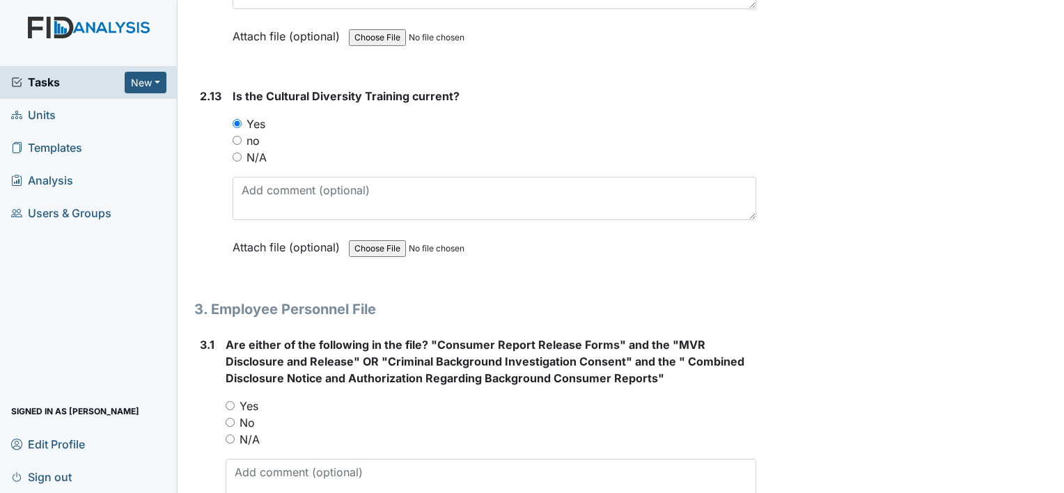
scroll to position [3900, 0]
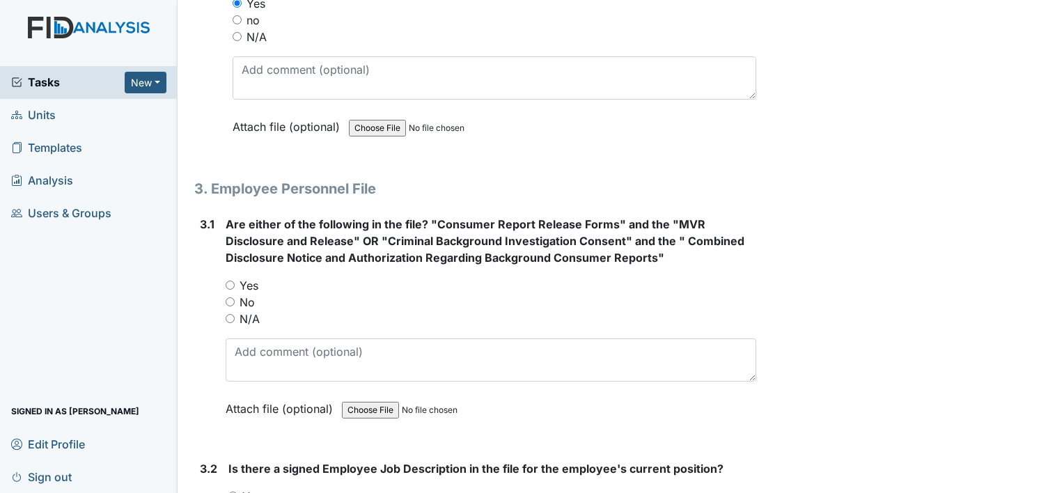
click at [251, 277] on label "Yes" at bounding box center [249, 285] width 19 height 17
click at [235, 281] on input "Yes" at bounding box center [230, 285] width 9 height 9
radio input "true"
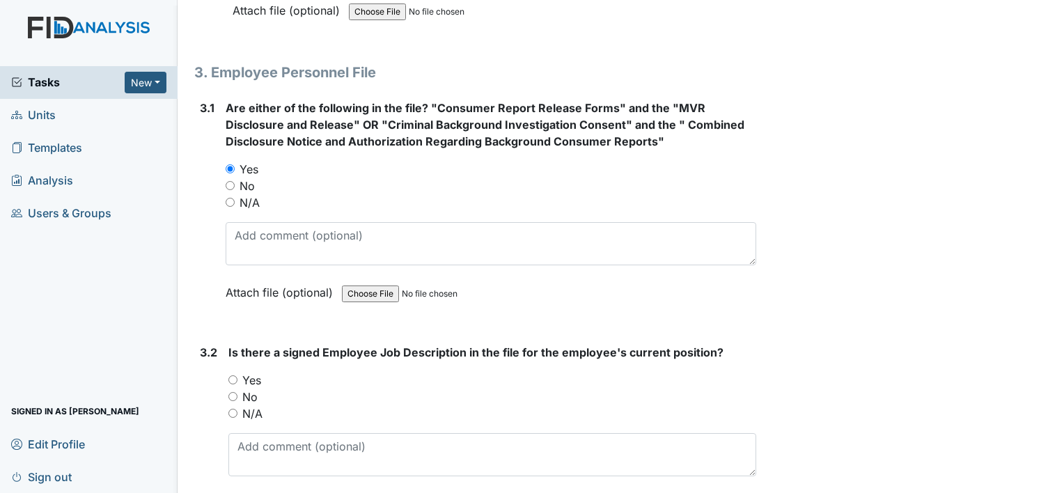
scroll to position [4179, 0]
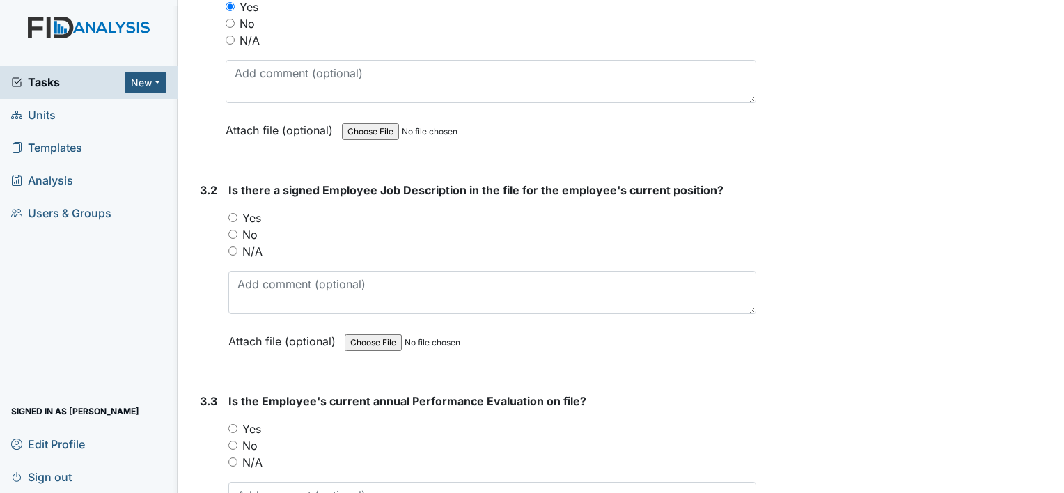
click at [254, 210] on label "Yes" at bounding box center [251, 218] width 19 height 17
click at [237, 213] on input "Yes" at bounding box center [232, 217] width 9 height 9
radio input "true"
click at [254, 421] on label "Yes" at bounding box center [251, 429] width 19 height 17
click at [237, 424] on input "Yes" at bounding box center [232, 428] width 9 height 9
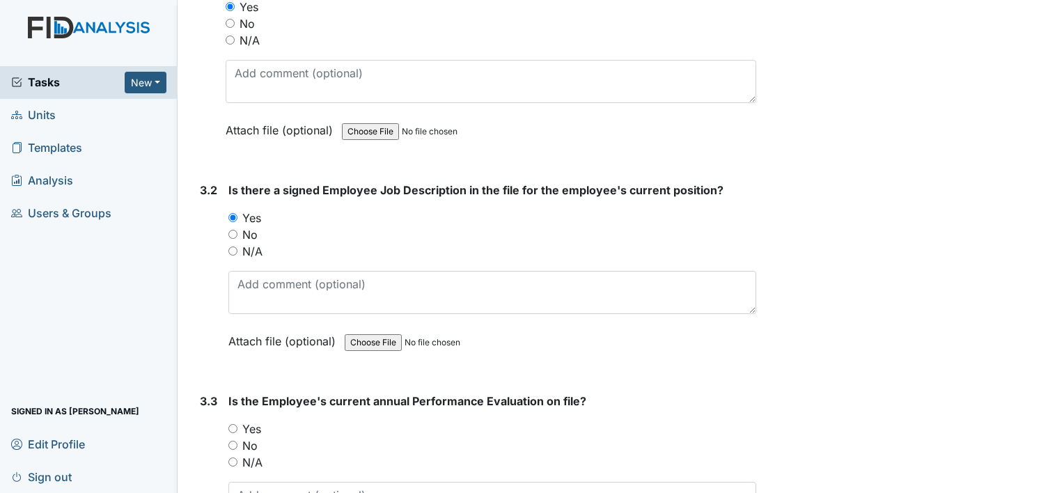
radio input "true"
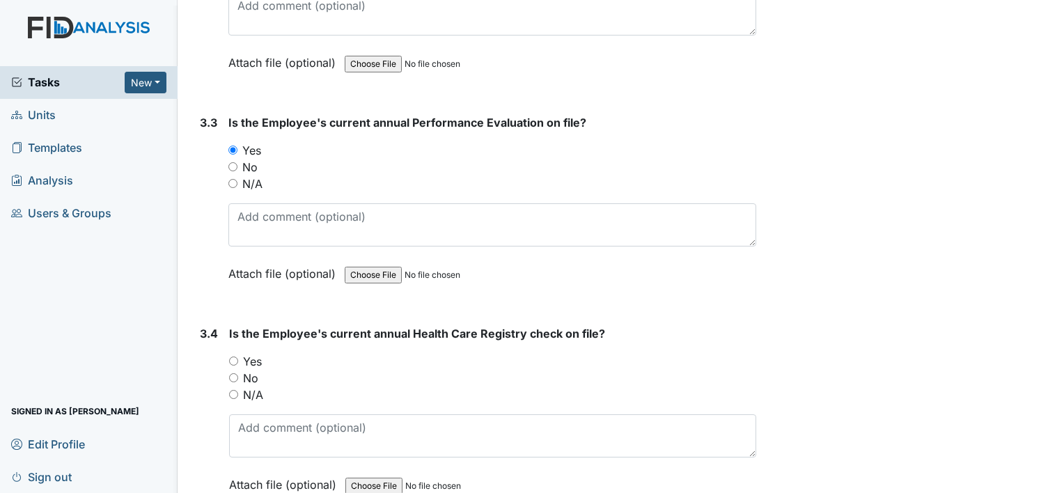
click at [247, 353] on label "Yes" at bounding box center [252, 361] width 19 height 17
click at [238, 357] on input "Yes" at bounding box center [233, 361] width 9 height 9
radio input "true"
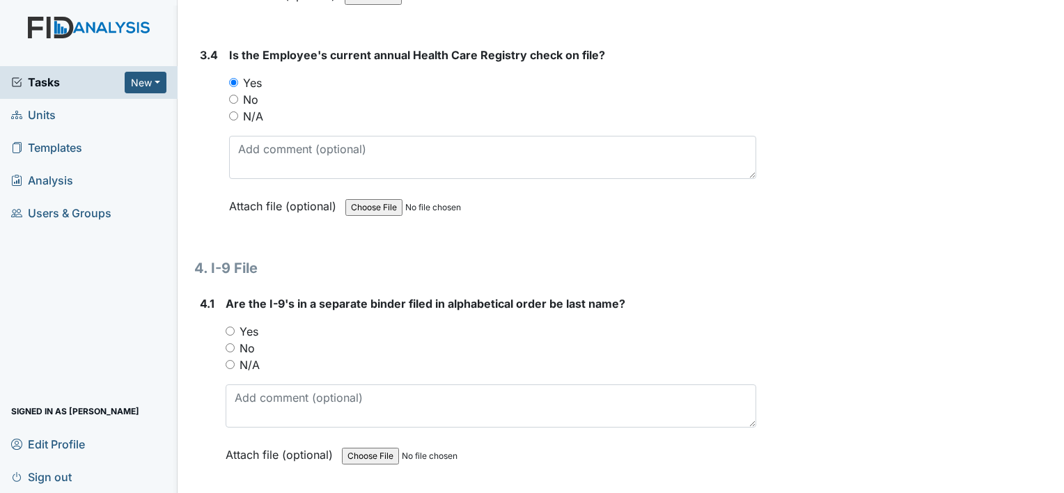
click at [251, 323] on label "Yes" at bounding box center [249, 331] width 19 height 17
click at [235, 327] on input "Yes" at bounding box center [230, 331] width 9 height 9
radio input "true"
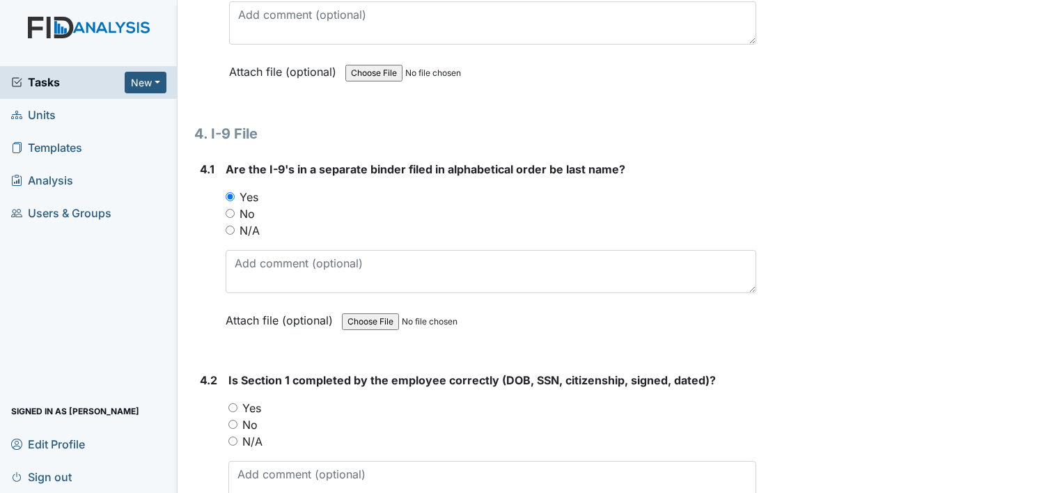
scroll to position [5084, 0]
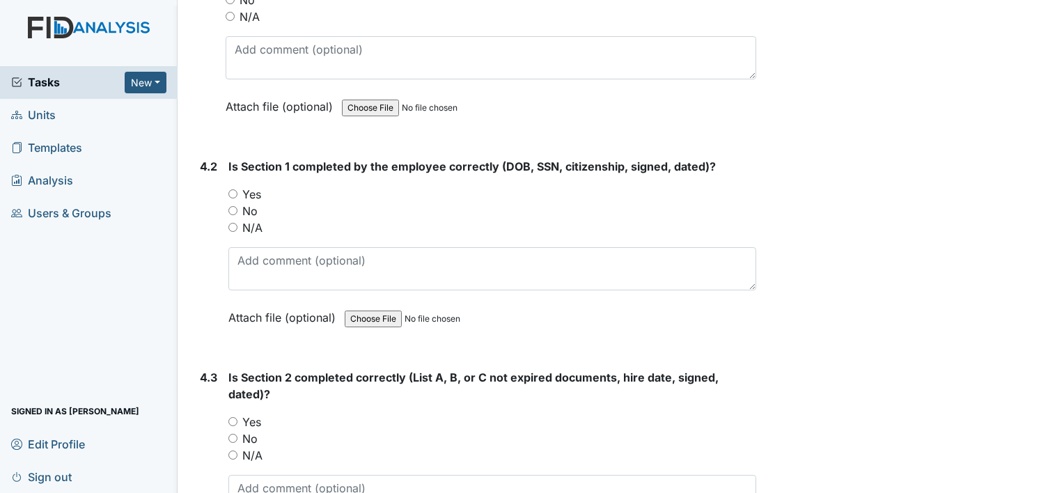
click at [254, 186] on label "Yes" at bounding box center [251, 194] width 19 height 17
click at [237, 189] on input "Yes" at bounding box center [232, 193] width 9 height 9
radio input "true"
click at [253, 414] on label "Yes" at bounding box center [251, 422] width 19 height 17
click at [237, 417] on input "Yes" at bounding box center [232, 421] width 9 height 9
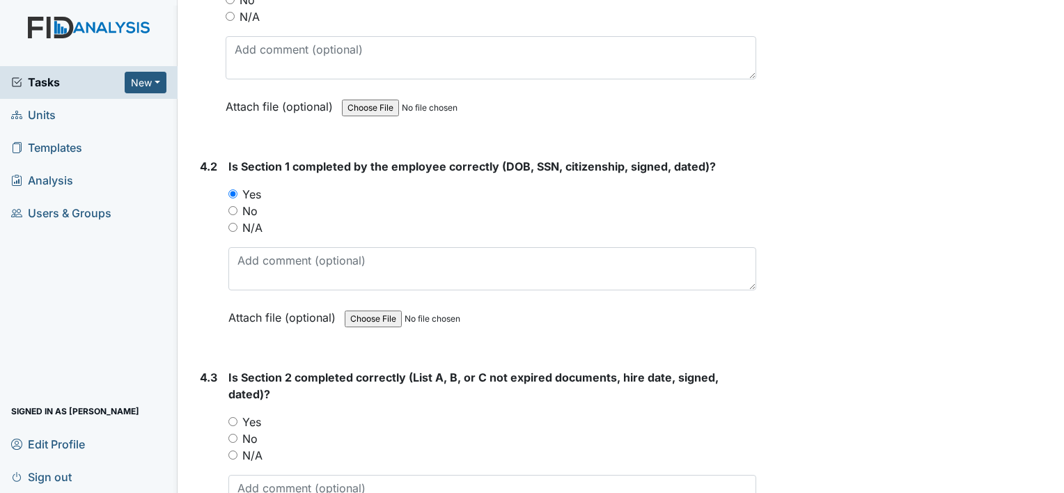
radio input "true"
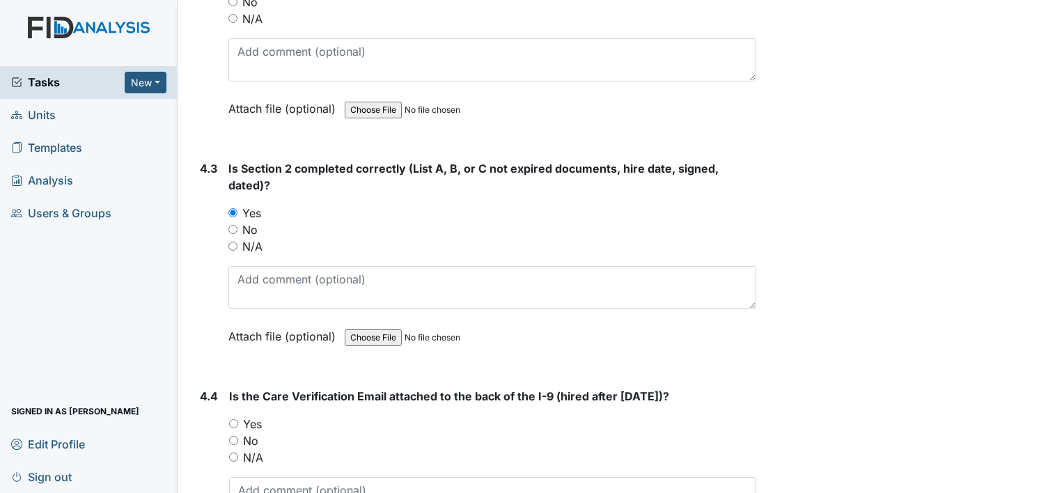
click at [256, 416] on label "Yes" at bounding box center [252, 424] width 19 height 17
click at [238, 419] on input "Yes" at bounding box center [233, 423] width 9 height 9
radio input "true"
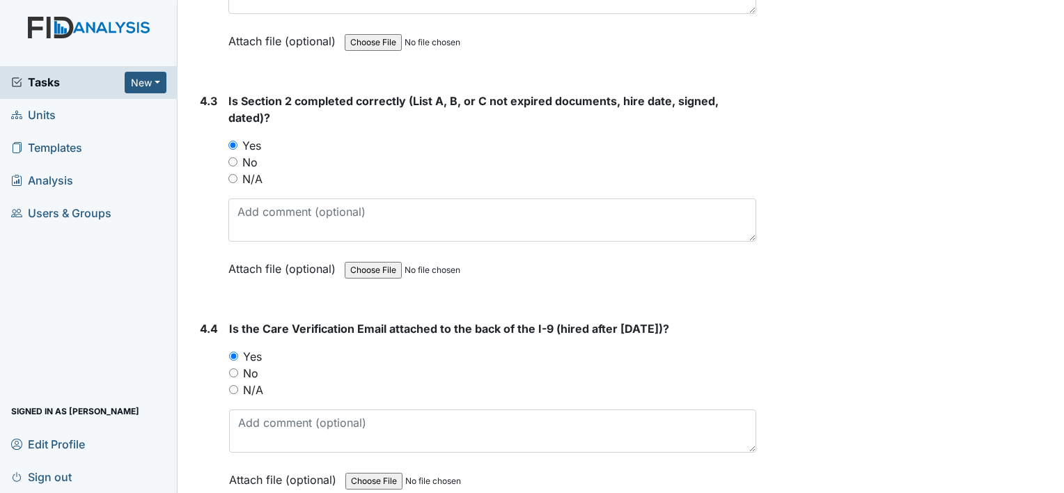
scroll to position [5418, 0]
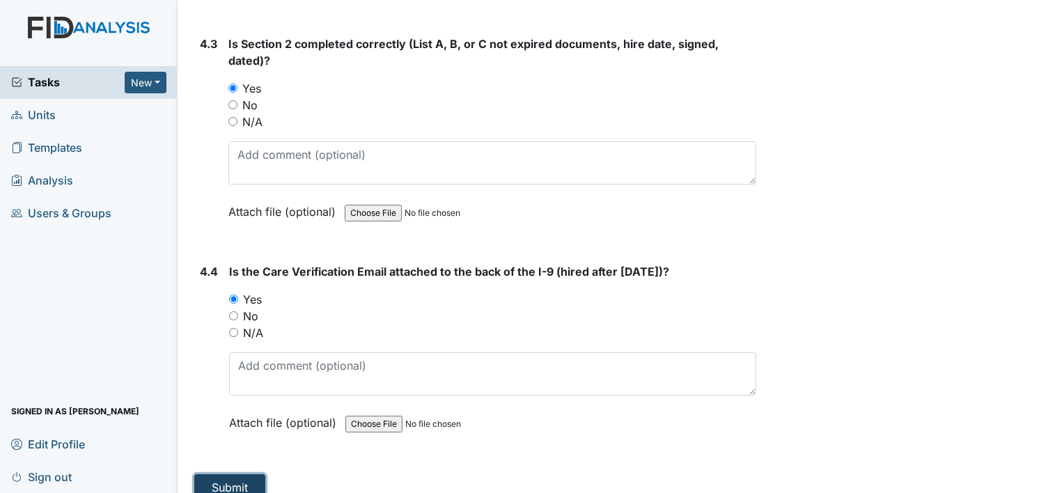
click at [254, 474] on button "Submit" at bounding box center [229, 487] width 71 height 26
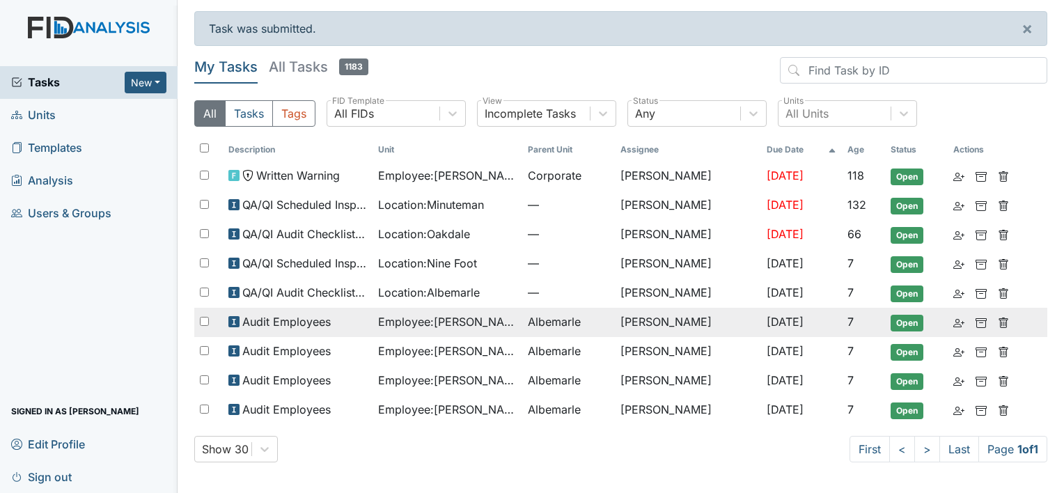
click at [454, 320] on span "Employee : [PERSON_NAME]" at bounding box center [447, 321] width 139 height 17
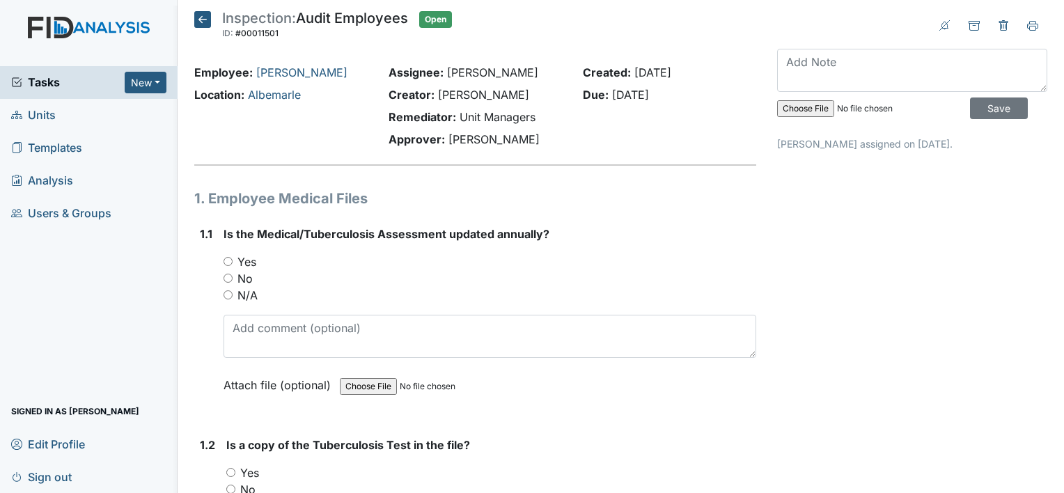
click at [243, 258] on label "Yes" at bounding box center [246, 262] width 19 height 17
click at [233, 258] on input "Yes" at bounding box center [228, 261] width 9 height 9
radio input "true"
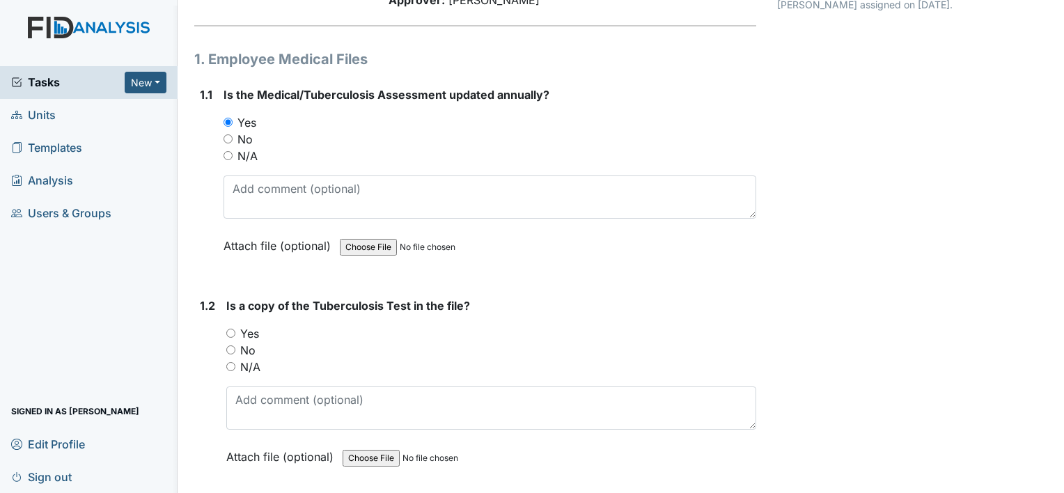
click at [254, 332] on label "Yes" at bounding box center [249, 333] width 19 height 17
click at [235, 332] on input "Yes" at bounding box center [230, 333] width 9 height 9
radio input "true"
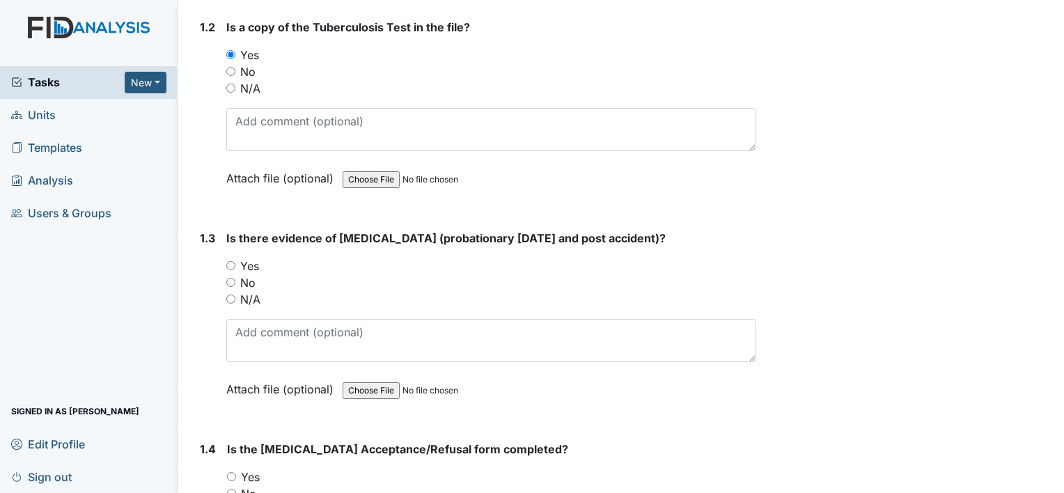
click at [254, 265] on label "Yes" at bounding box center [249, 266] width 19 height 17
click at [235, 265] on input "Yes" at bounding box center [230, 265] width 9 height 9
radio input "true"
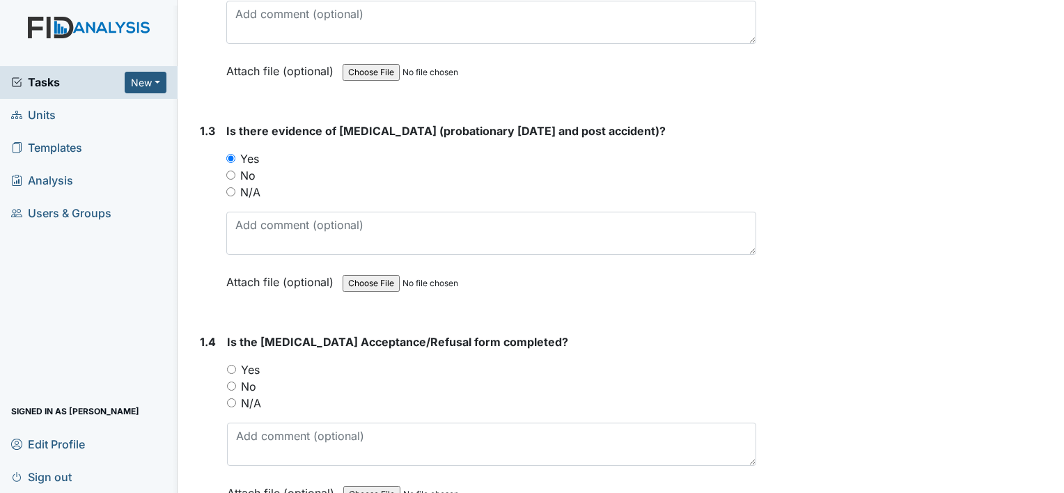
scroll to position [627, 0]
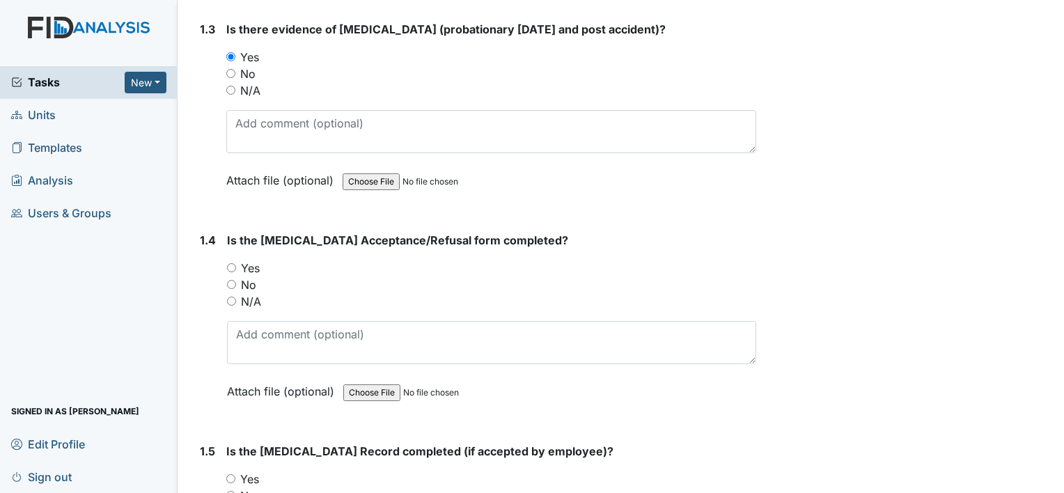
click at [255, 269] on label "Yes" at bounding box center [250, 268] width 19 height 17
click at [236, 269] on input "Yes" at bounding box center [231, 267] width 9 height 9
radio input "true"
click at [251, 471] on label "Yes" at bounding box center [249, 479] width 19 height 17
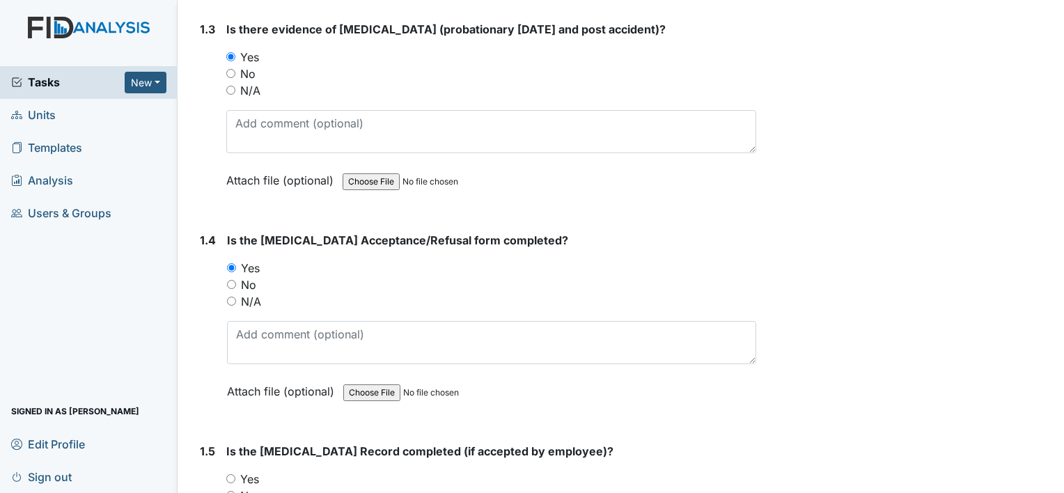
click at [235, 474] on input "Yes" at bounding box center [230, 478] width 9 height 9
radio input "true"
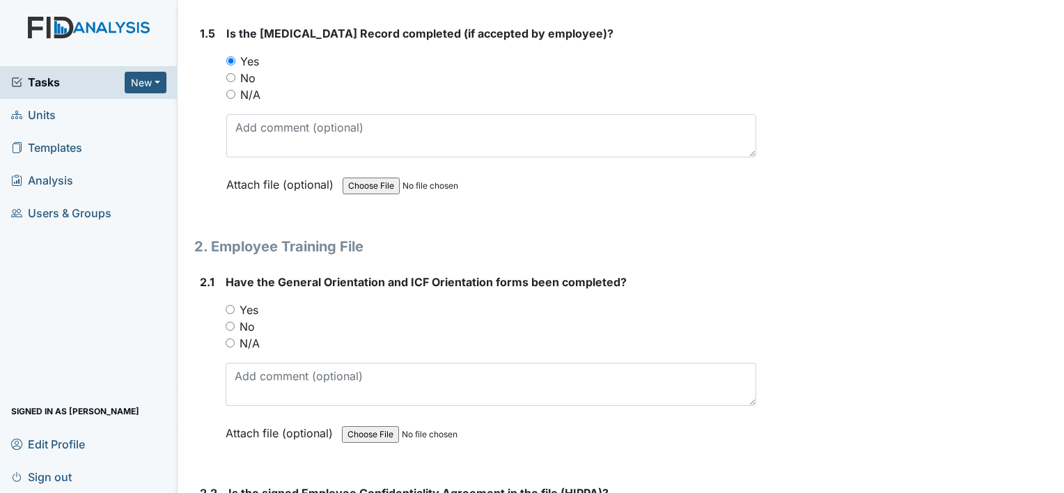
click at [248, 302] on label "Yes" at bounding box center [249, 310] width 19 height 17
click at [235, 305] on input "Yes" at bounding box center [230, 309] width 9 height 9
radio input "true"
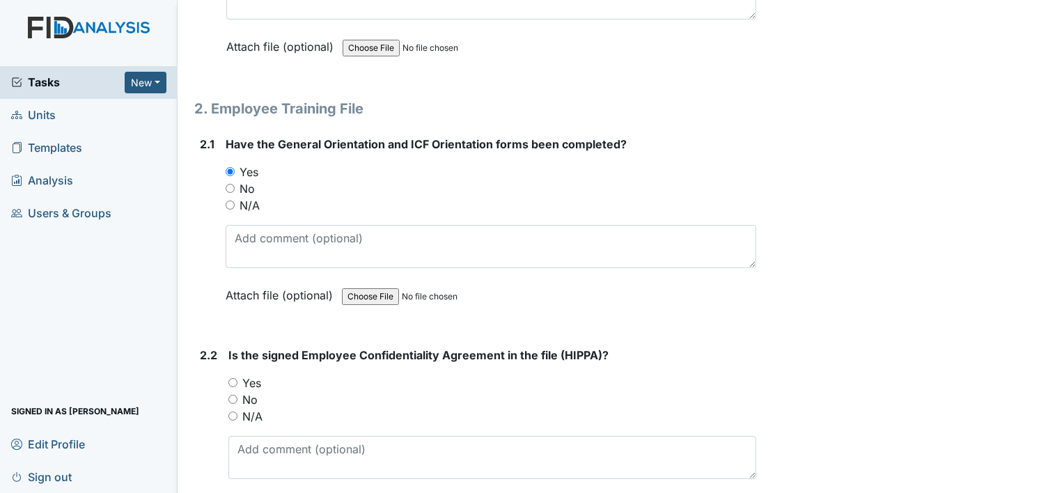
scroll to position [1184, 0]
click at [258, 374] on label "Yes" at bounding box center [251, 381] width 19 height 17
click at [237, 377] on input "Yes" at bounding box center [232, 381] width 9 height 9
radio input "true"
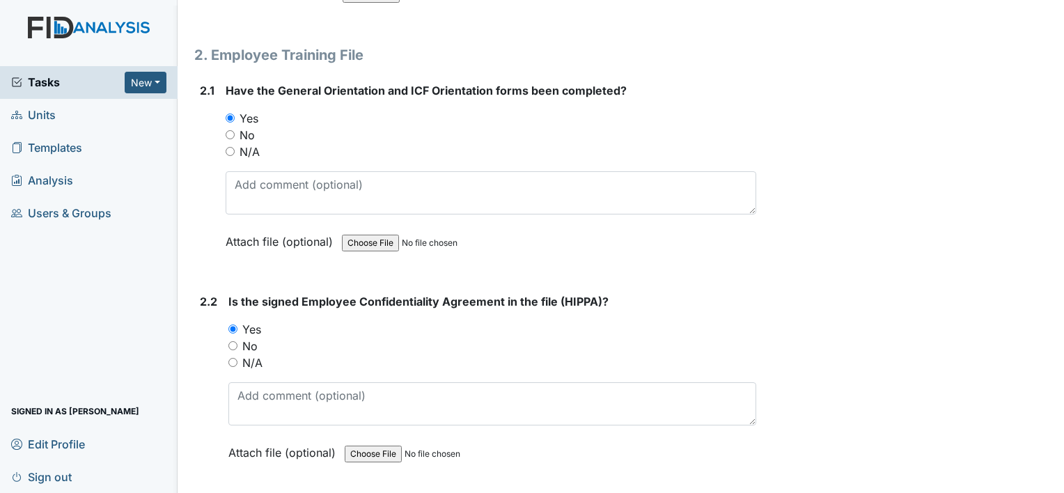
scroll to position [1463, 0]
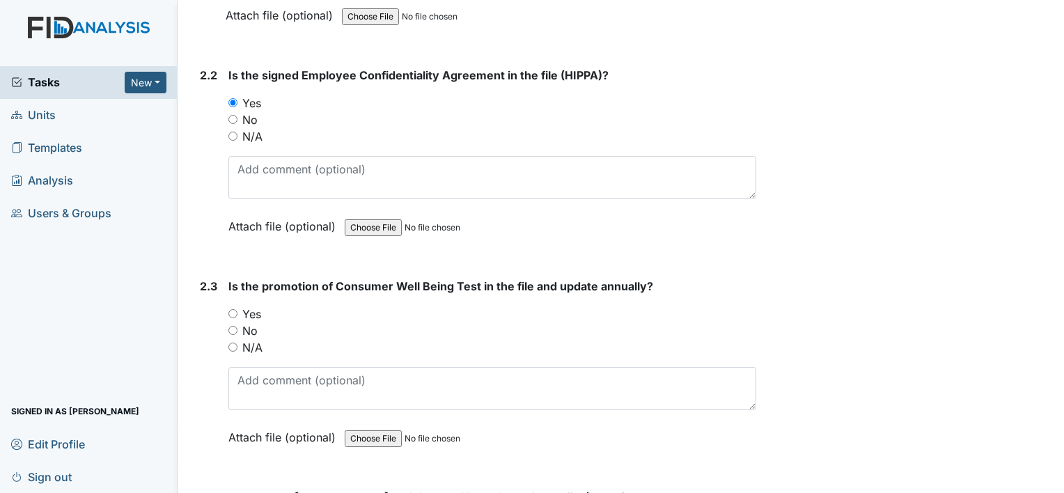
click at [251, 307] on label "Yes" at bounding box center [251, 314] width 19 height 17
click at [237, 309] on input "Yes" at bounding box center [232, 313] width 9 height 9
radio input "true"
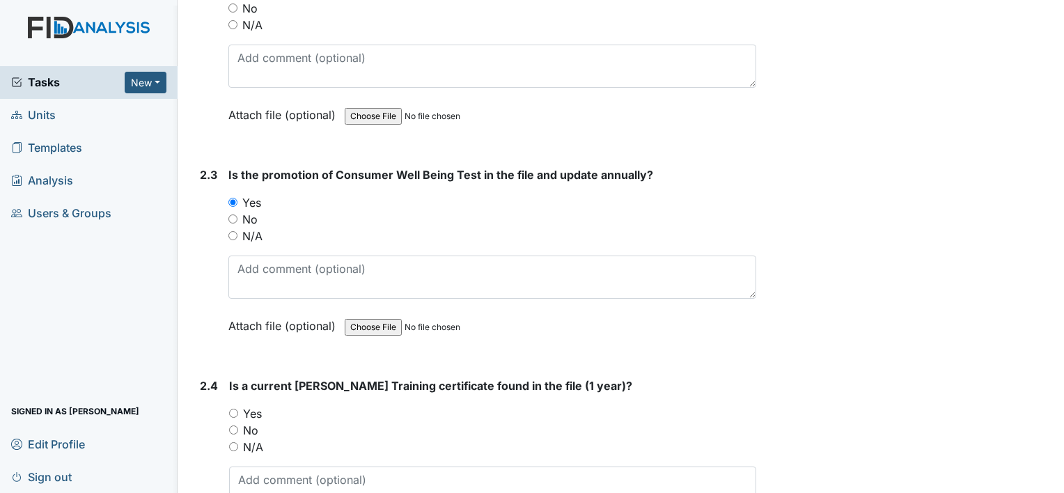
scroll to position [1671, 0]
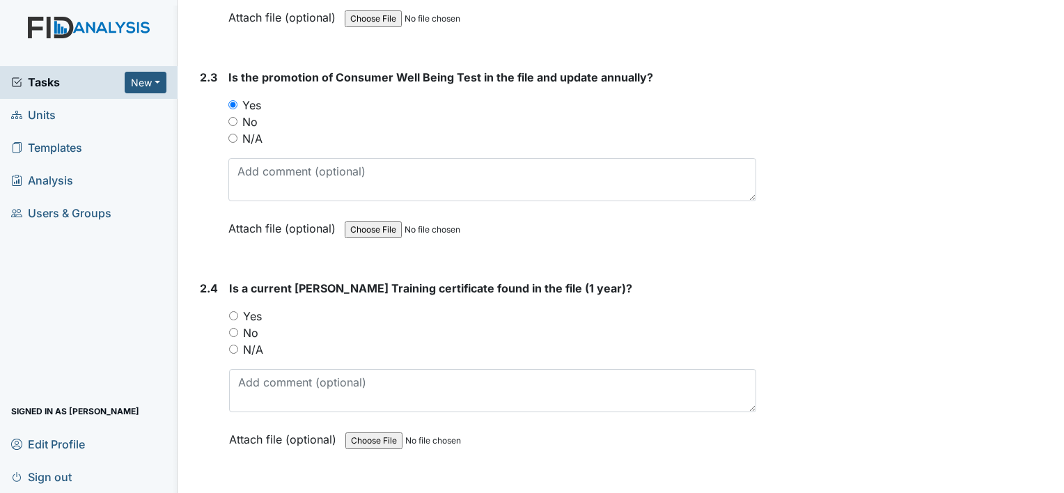
click at [252, 308] on label "Yes" at bounding box center [252, 316] width 19 height 17
click at [238, 311] on input "Yes" at bounding box center [233, 315] width 9 height 9
radio input "true"
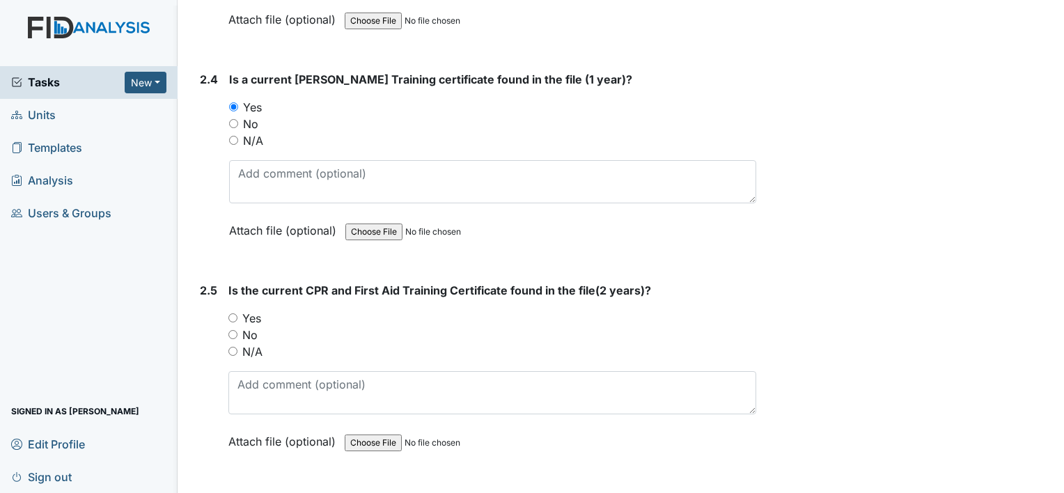
click at [251, 312] on label "Yes" at bounding box center [251, 318] width 19 height 17
click at [237, 313] on input "Yes" at bounding box center [232, 317] width 9 height 9
radio input "true"
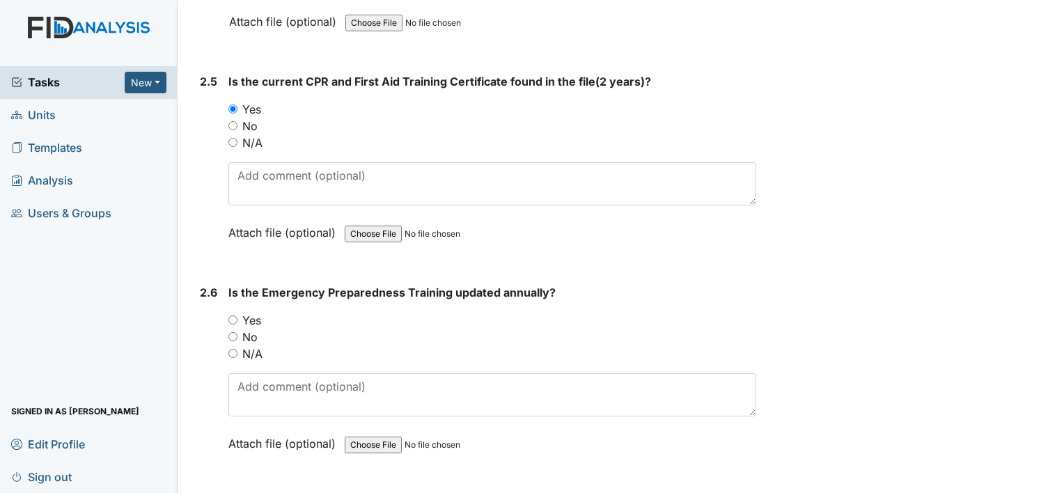
click at [256, 312] on label "Yes" at bounding box center [251, 320] width 19 height 17
click at [237, 315] on input "Yes" at bounding box center [232, 319] width 9 height 9
radio input "true"
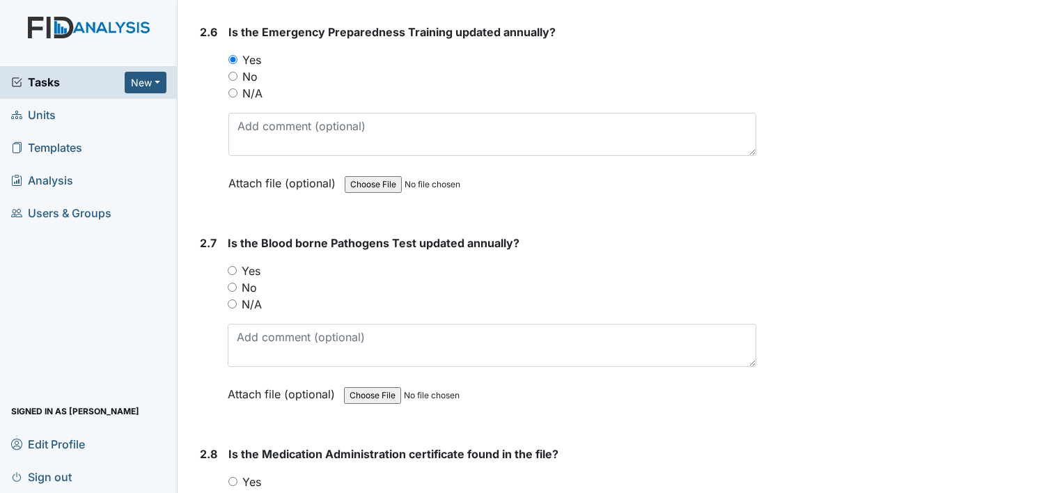
scroll to position [2368, 0]
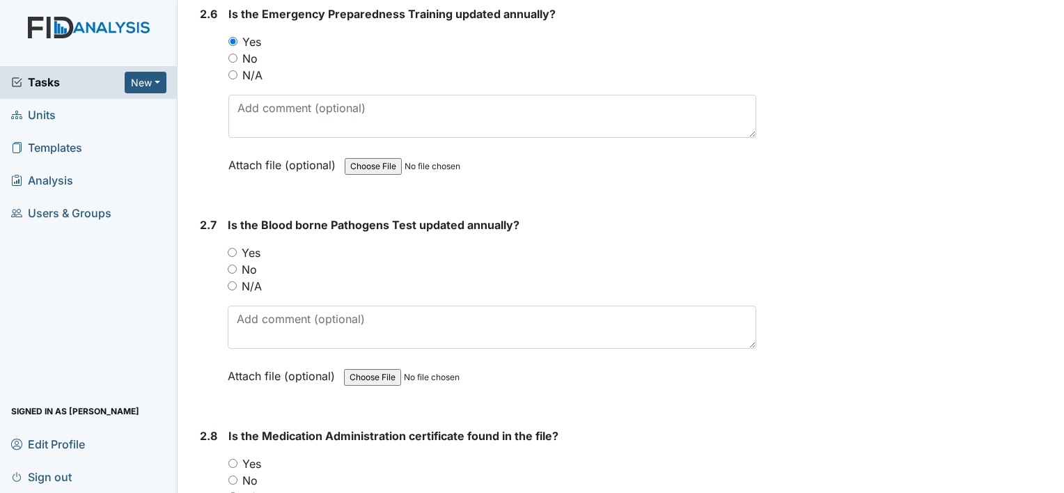
click at [251, 244] on label "Yes" at bounding box center [251, 252] width 19 height 17
click at [237, 248] on input "Yes" at bounding box center [232, 252] width 9 height 9
radio input "true"
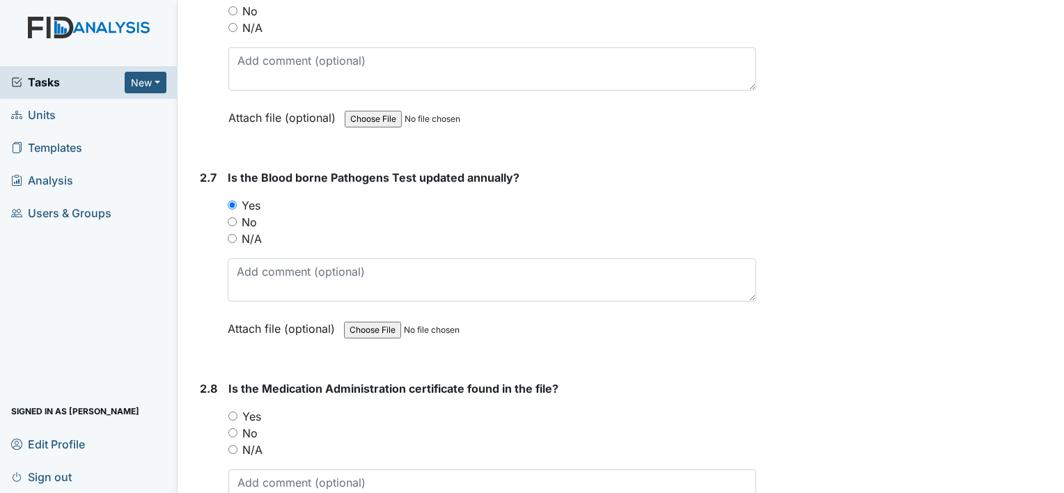
scroll to position [2577, 0]
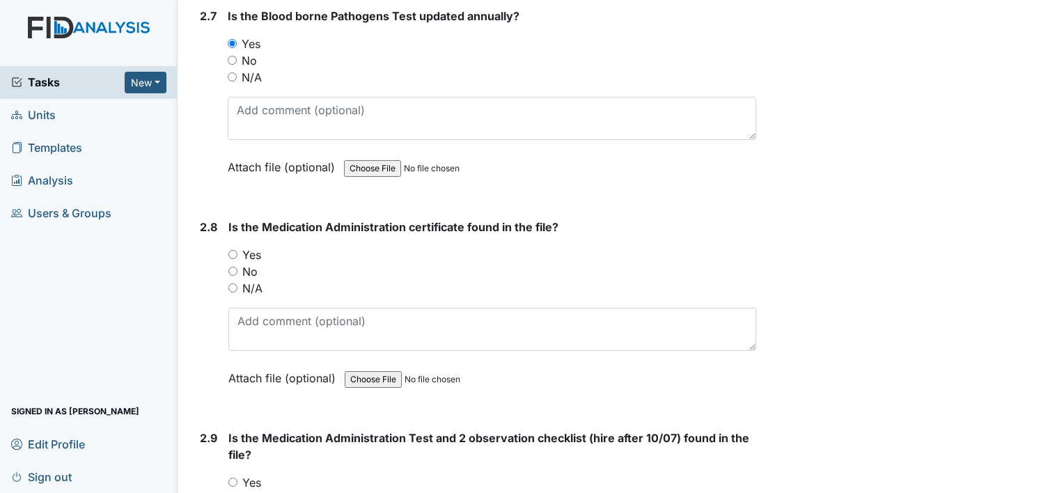
click at [256, 247] on label "Yes" at bounding box center [251, 255] width 19 height 17
click at [237, 250] on input "Yes" at bounding box center [232, 254] width 9 height 9
radio input "true"
click at [251, 476] on label "Yes" at bounding box center [251, 482] width 19 height 17
click at [237, 478] on input "Yes" at bounding box center [232, 482] width 9 height 9
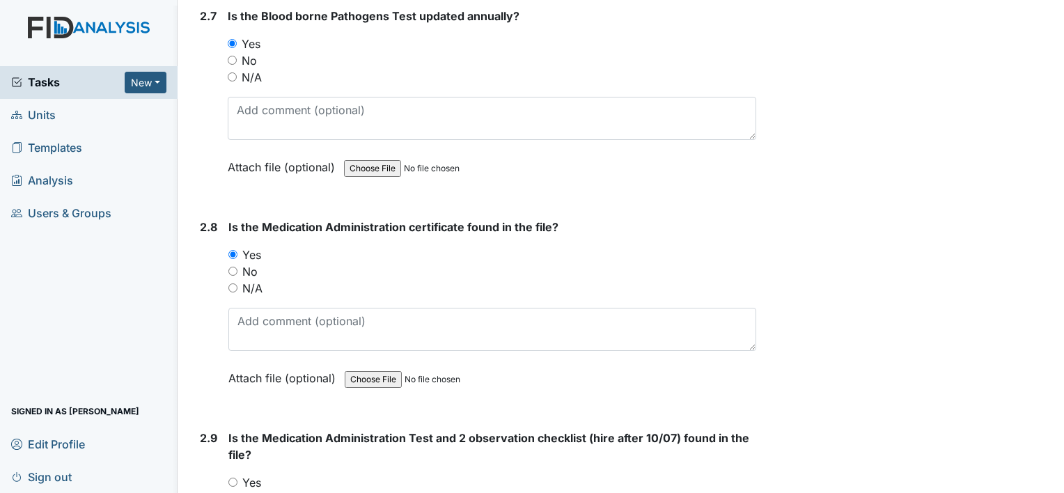
radio input "true"
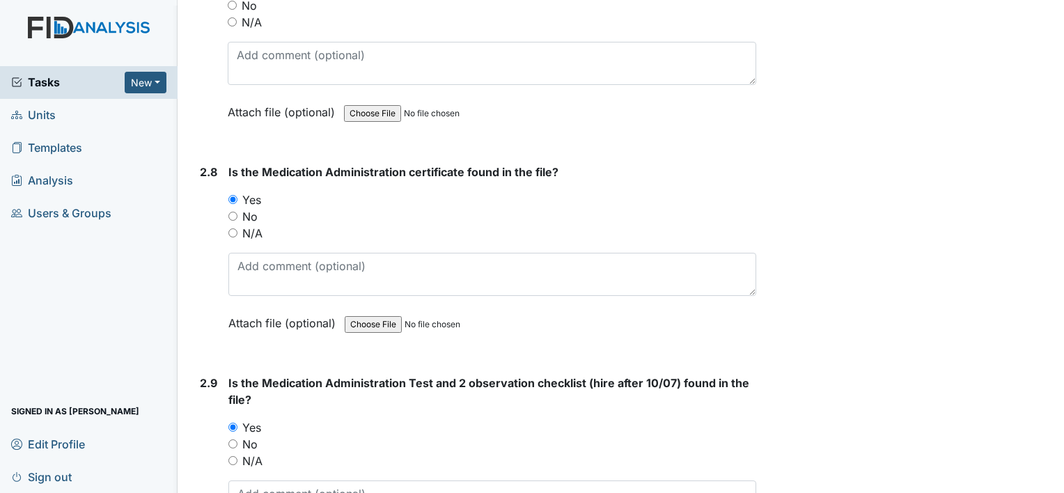
scroll to position [2855, 0]
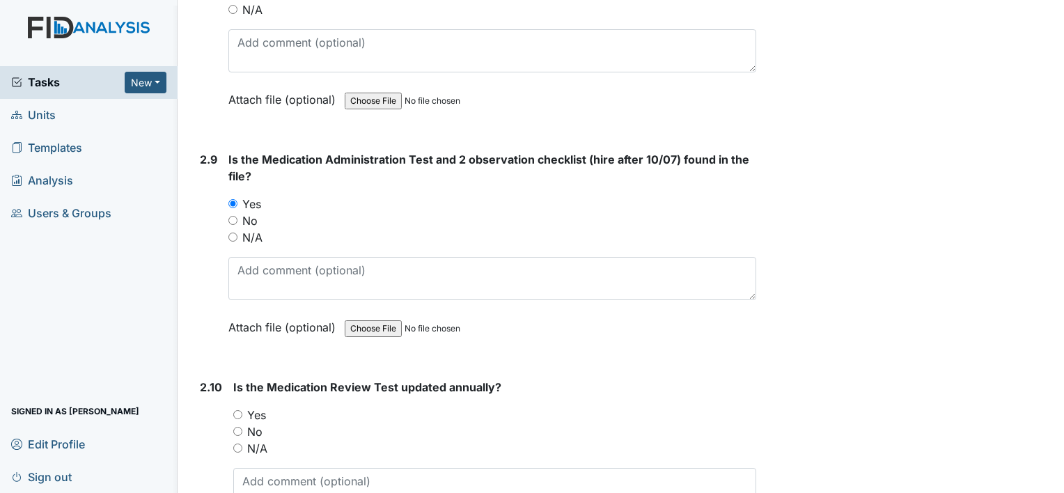
click at [254, 407] on label "Yes" at bounding box center [256, 415] width 19 height 17
click at [242, 410] on input "Yes" at bounding box center [237, 414] width 9 height 9
radio input "true"
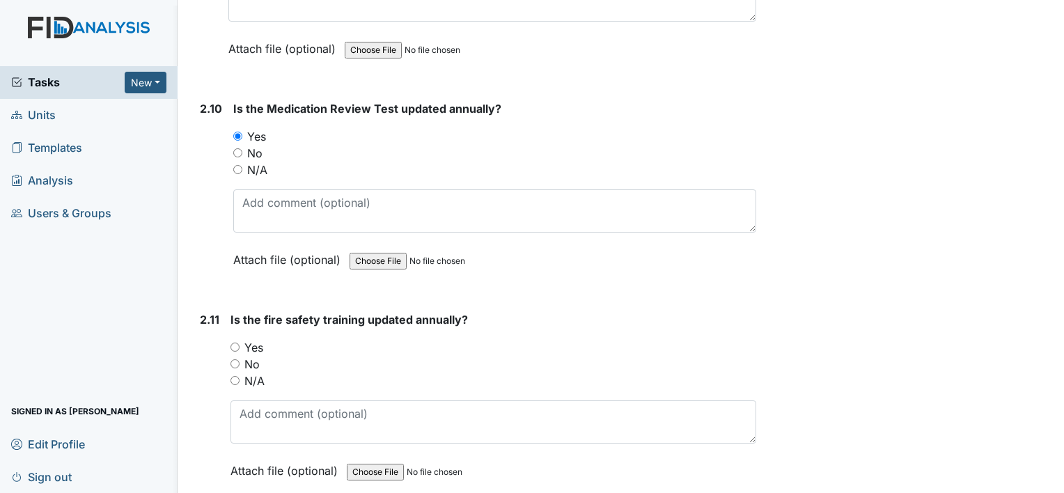
click at [255, 341] on label "Yes" at bounding box center [253, 347] width 19 height 17
click at [240, 343] on input "Yes" at bounding box center [235, 347] width 9 height 9
radio input "true"
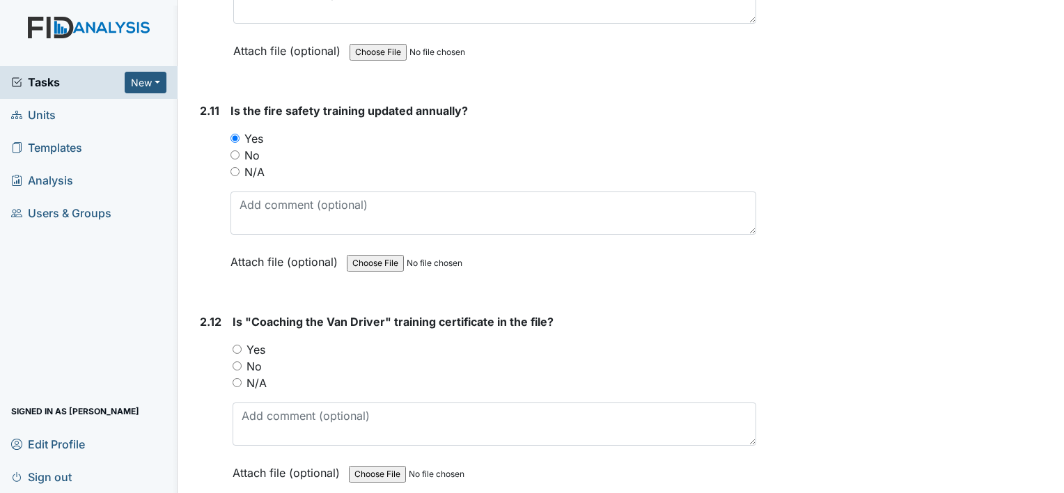
click at [256, 341] on label "Yes" at bounding box center [256, 349] width 19 height 17
click at [242, 345] on input "Yes" at bounding box center [237, 349] width 9 height 9
radio input "true"
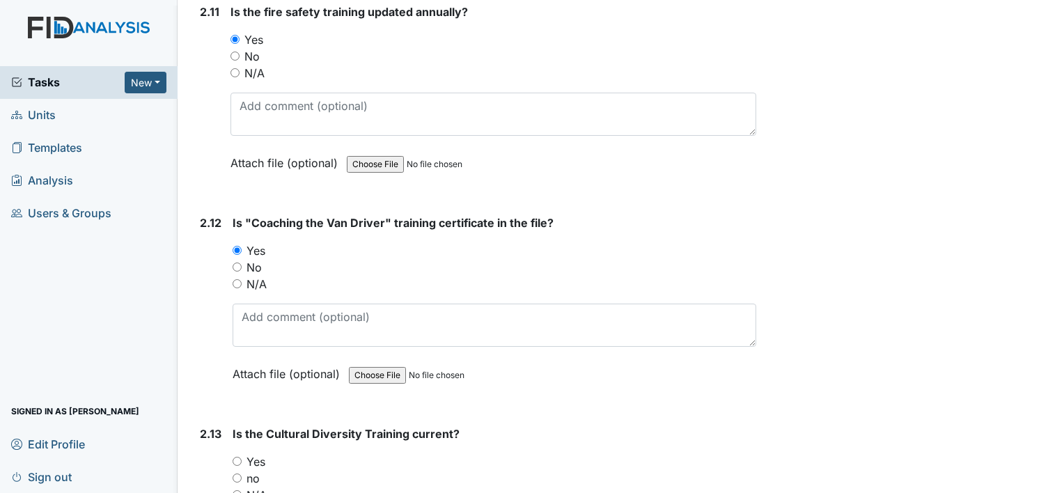
scroll to position [3622, 0]
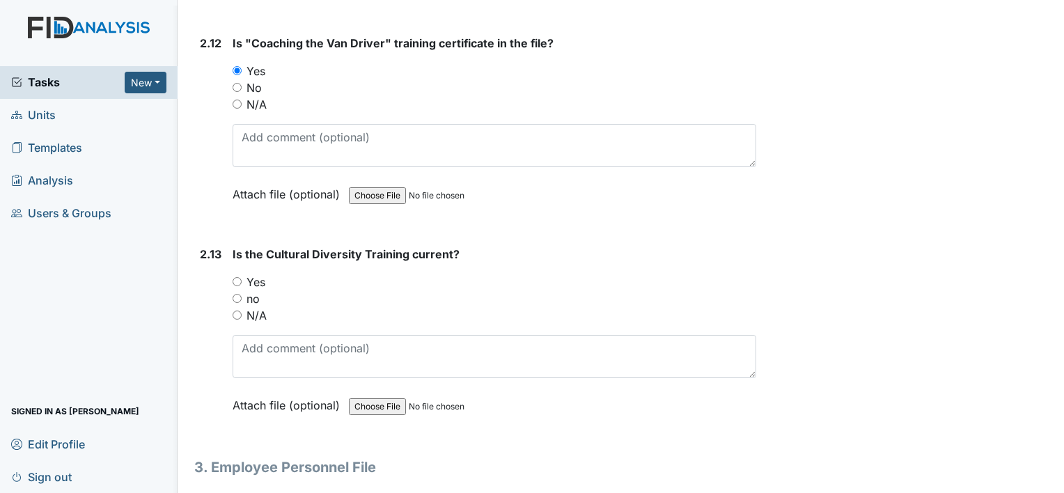
click at [254, 274] on label "Yes" at bounding box center [256, 282] width 19 height 17
click at [242, 277] on input "Yes" at bounding box center [237, 281] width 9 height 9
radio input "true"
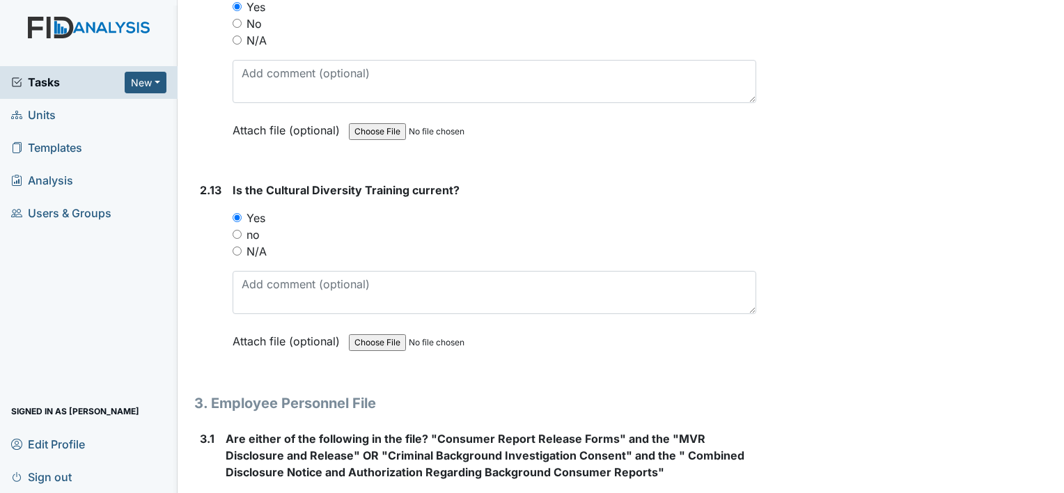
scroll to position [3761, 0]
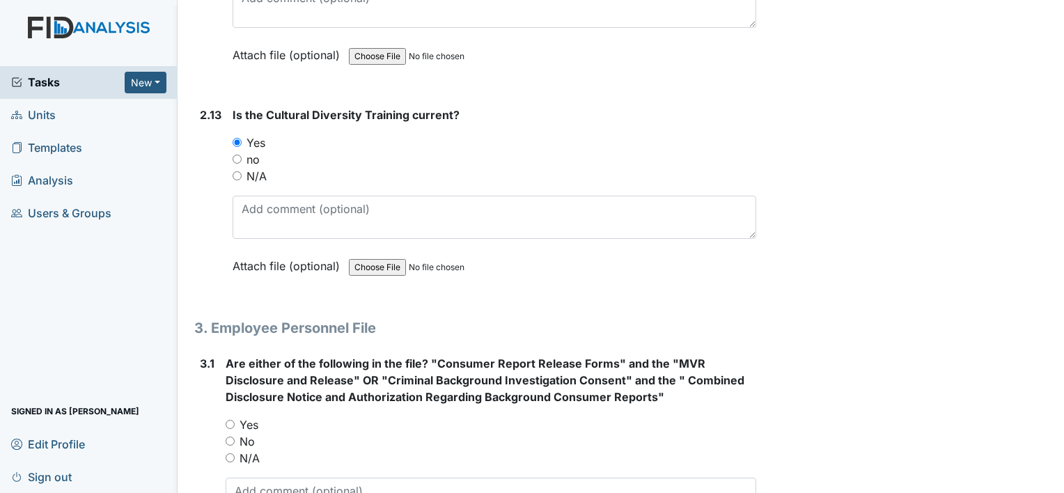
click at [254, 416] on label "Yes" at bounding box center [249, 424] width 19 height 17
click at [235, 420] on input "Yes" at bounding box center [230, 424] width 9 height 9
radio input "true"
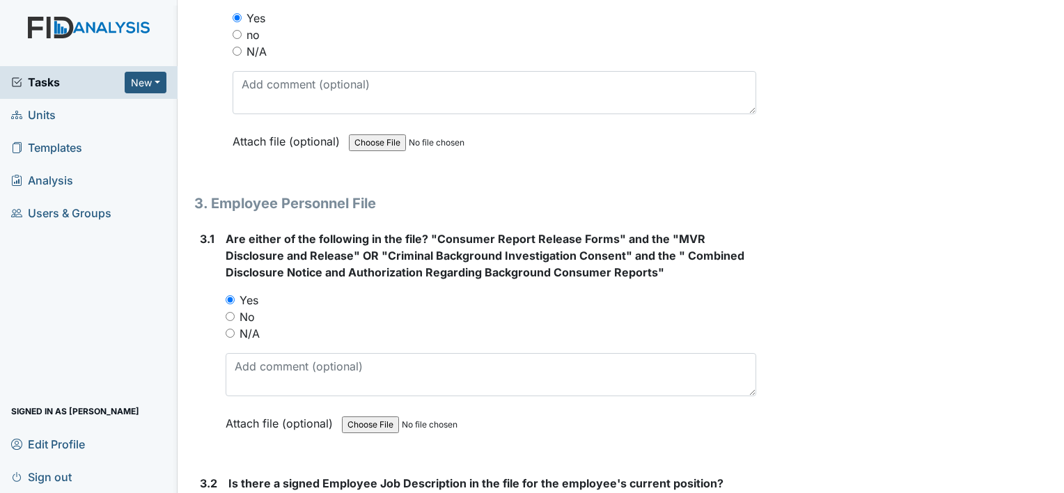
scroll to position [3970, 0]
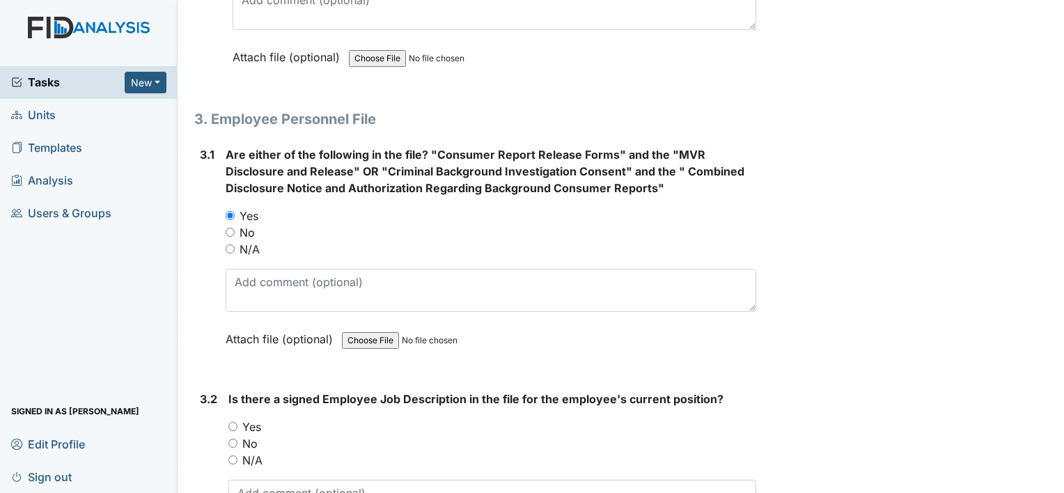
click at [253, 419] on label "Yes" at bounding box center [251, 427] width 19 height 17
click at [237, 422] on input "Yes" at bounding box center [232, 426] width 9 height 9
radio input "true"
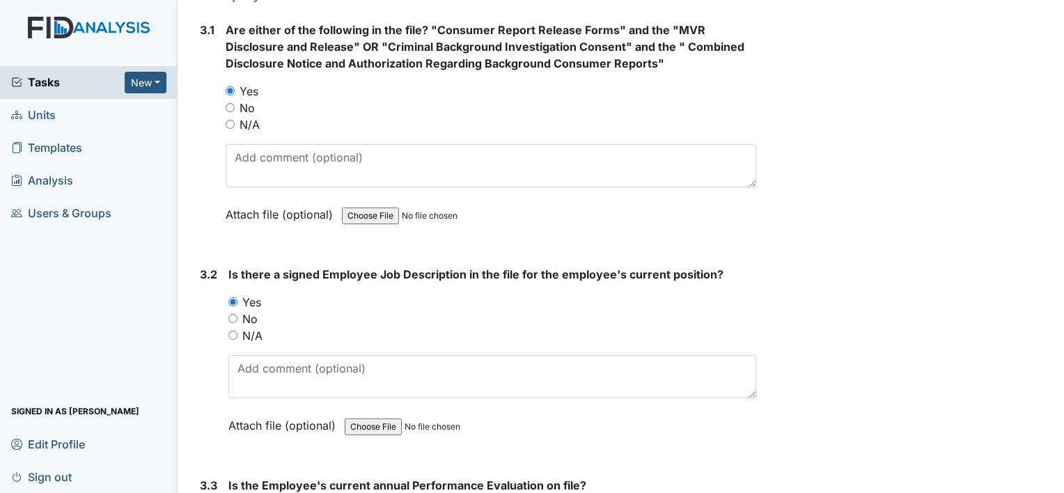
scroll to position [4179, 0]
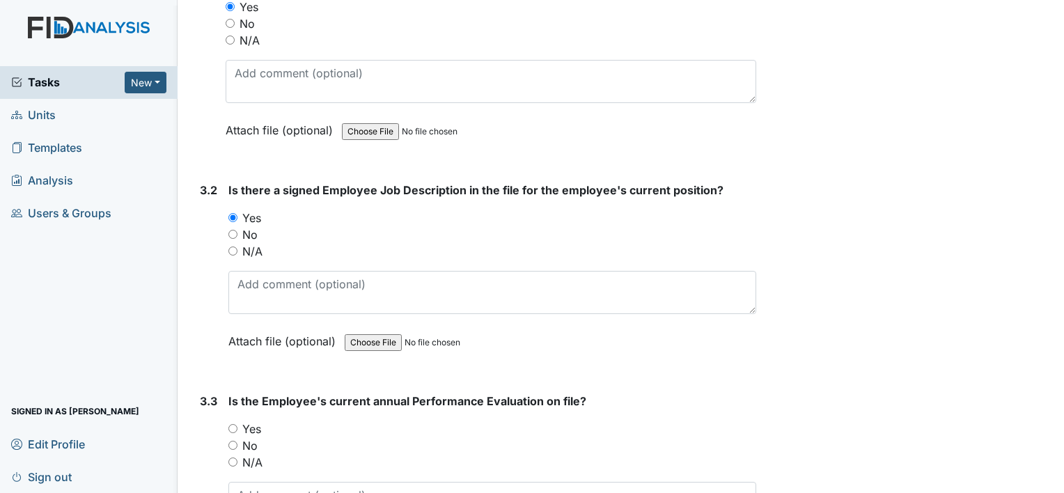
click at [254, 421] on label "Yes" at bounding box center [251, 429] width 19 height 17
click at [237, 424] on input "Yes" at bounding box center [232, 428] width 9 height 9
radio input "true"
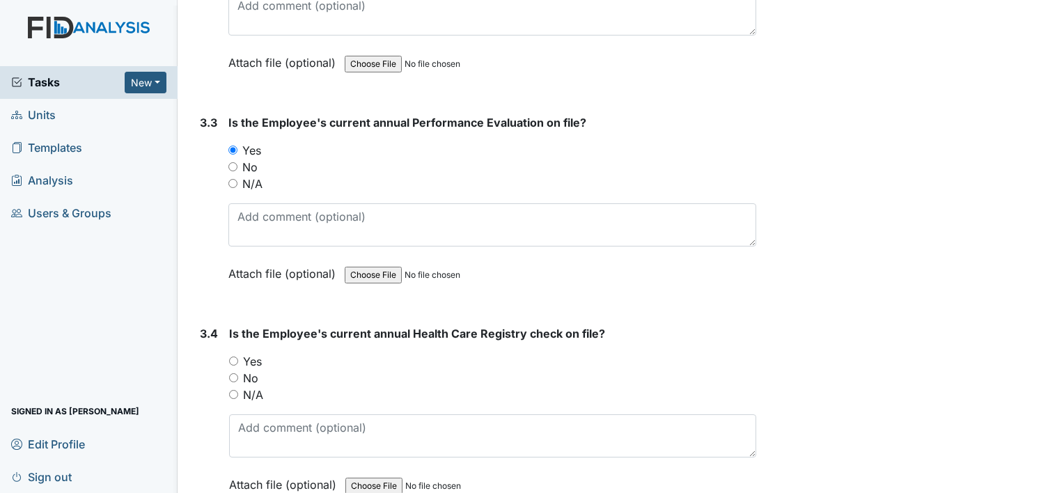
click at [250, 353] on label "Yes" at bounding box center [252, 361] width 19 height 17
click at [238, 357] on input "Yes" at bounding box center [233, 361] width 9 height 9
radio input "true"
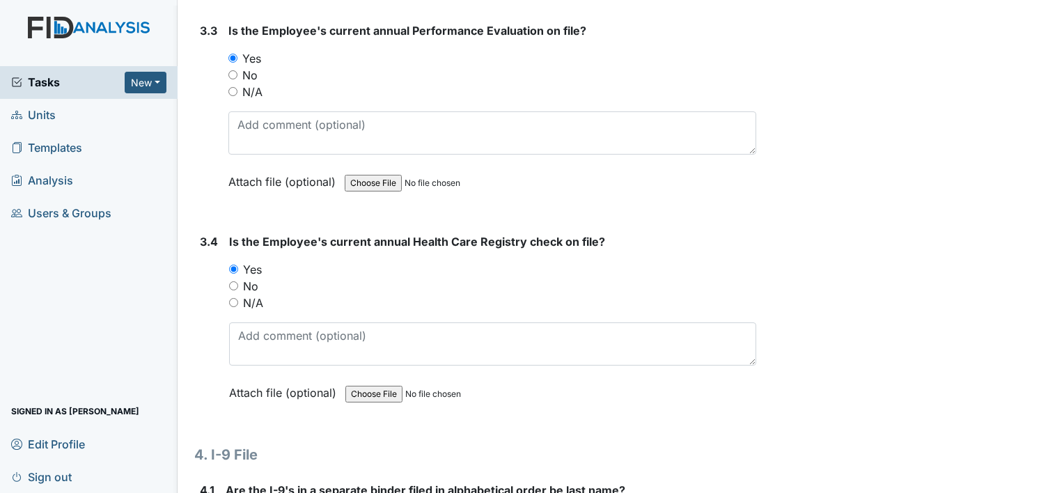
scroll to position [4666, 0]
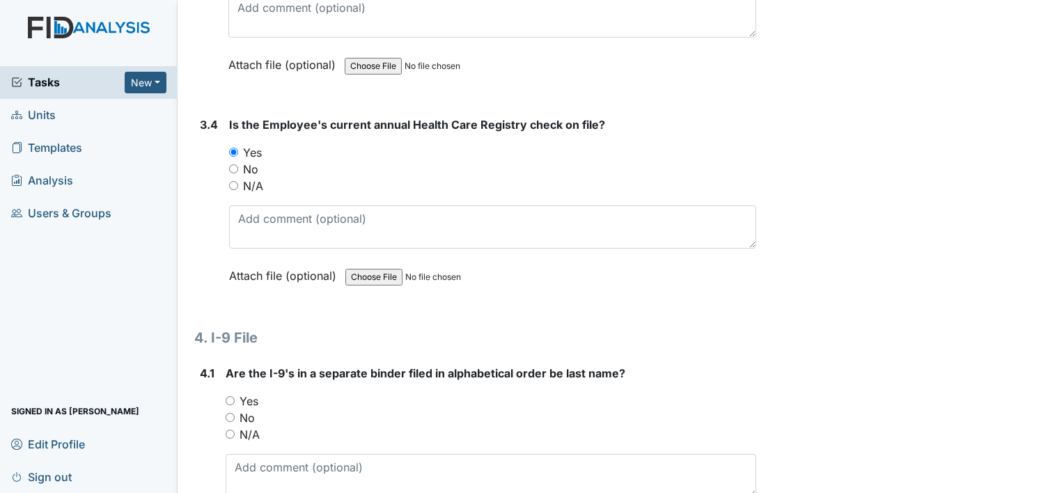
click at [252, 393] on label "Yes" at bounding box center [249, 401] width 19 height 17
click at [235, 396] on input "Yes" at bounding box center [230, 400] width 9 height 9
radio input "true"
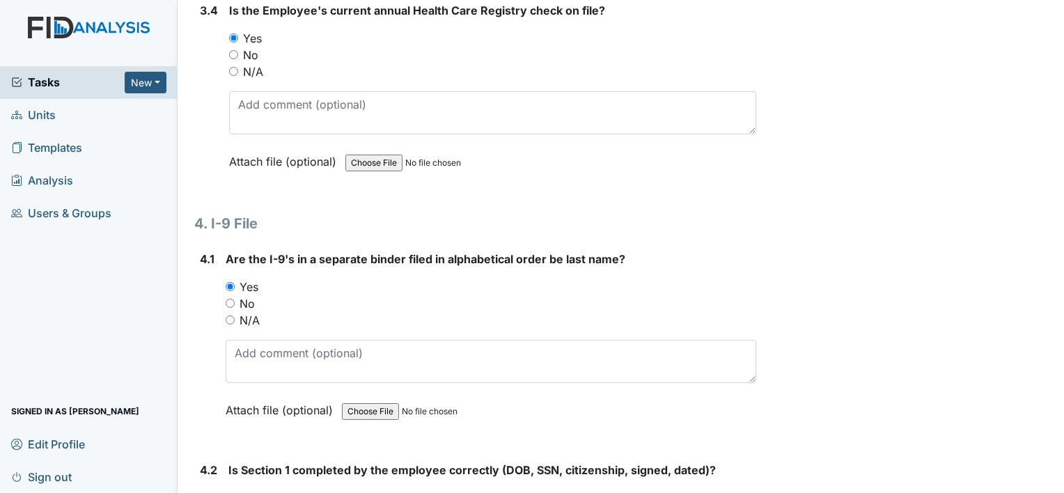
scroll to position [5014, 0]
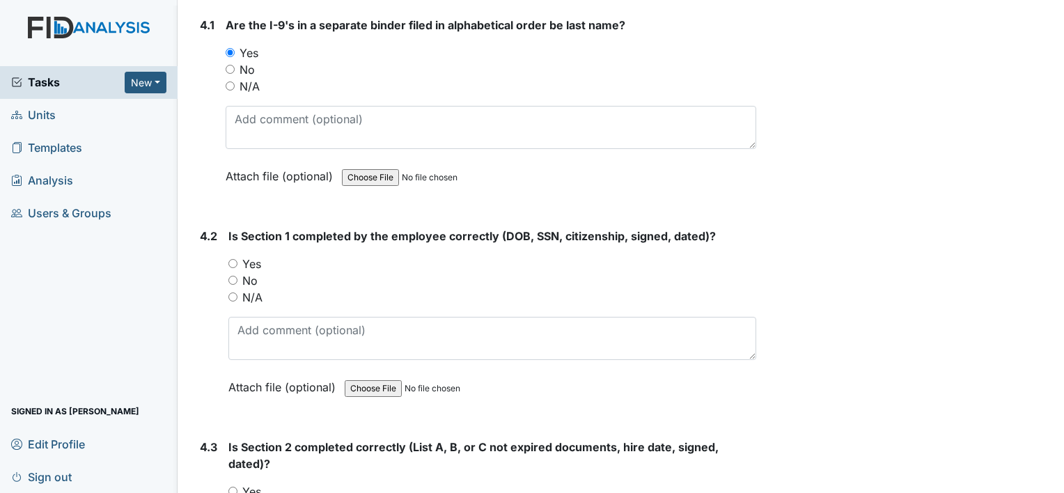
click at [255, 256] on label "Yes" at bounding box center [251, 264] width 19 height 17
click at [237, 259] on input "Yes" at bounding box center [232, 263] width 9 height 9
radio input "true"
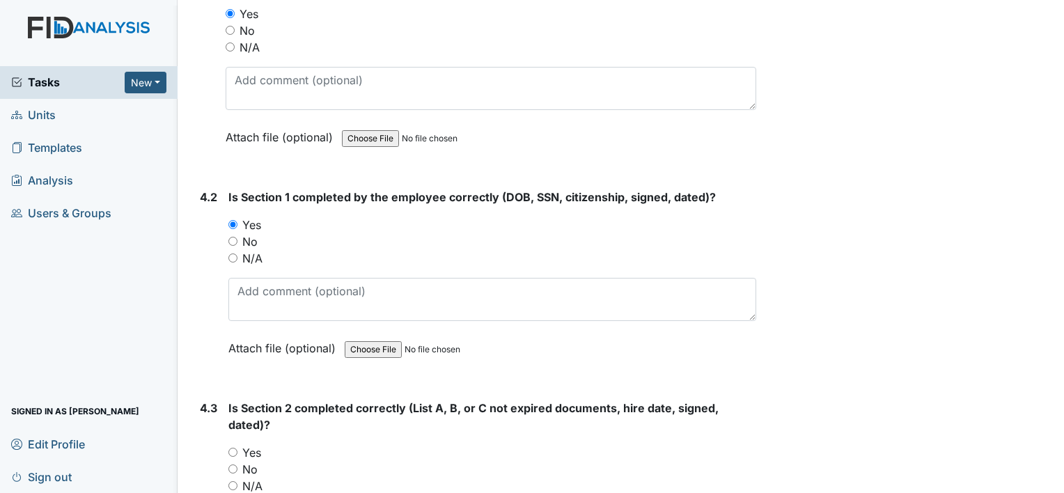
scroll to position [5084, 0]
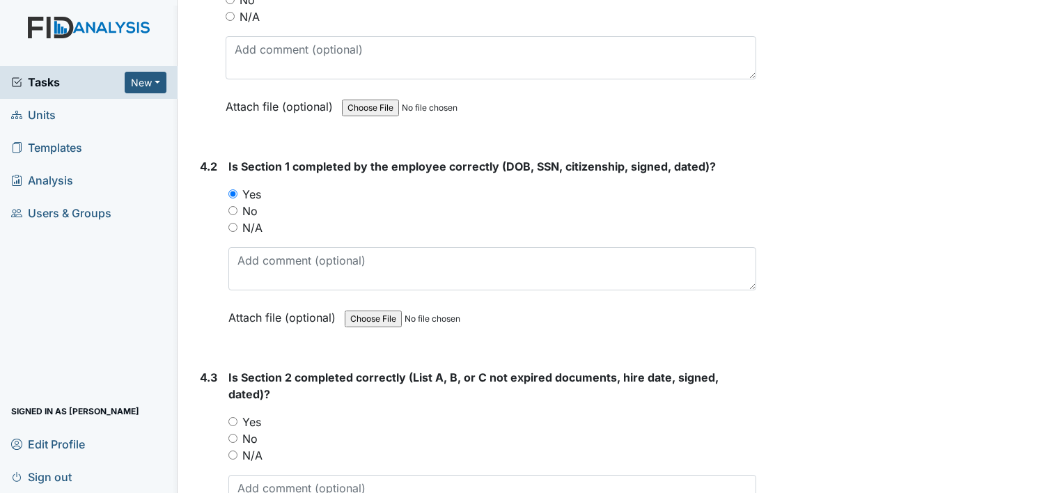
click at [248, 414] on label "Yes" at bounding box center [251, 422] width 19 height 17
click at [237, 417] on input "Yes" at bounding box center [232, 421] width 9 height 9
radio input "true"
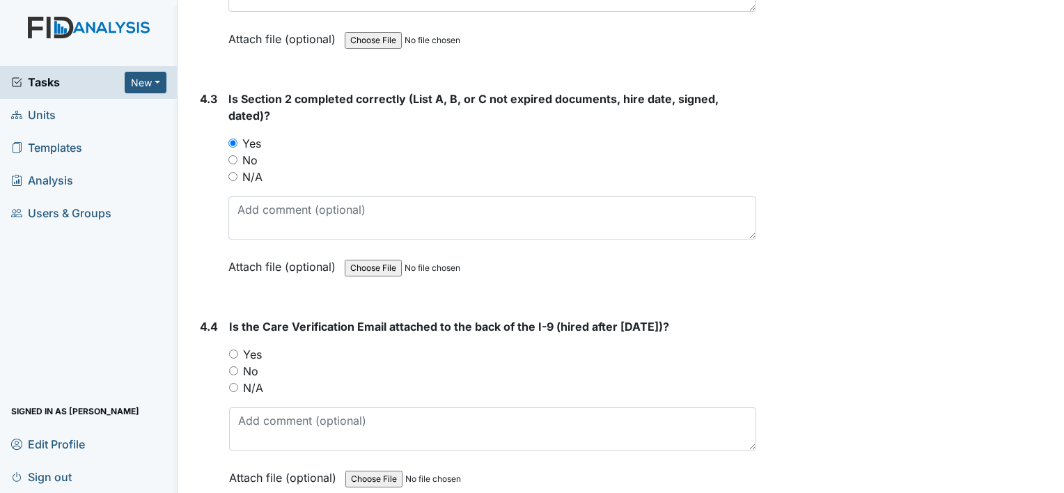
click at [250, 346] on label "Yes" at bounding box center [252, 354] width 19 height 17
click at [238, 350] on input "Yes" at bounding box center [233, 354] width 9 height 9
radio input "true"
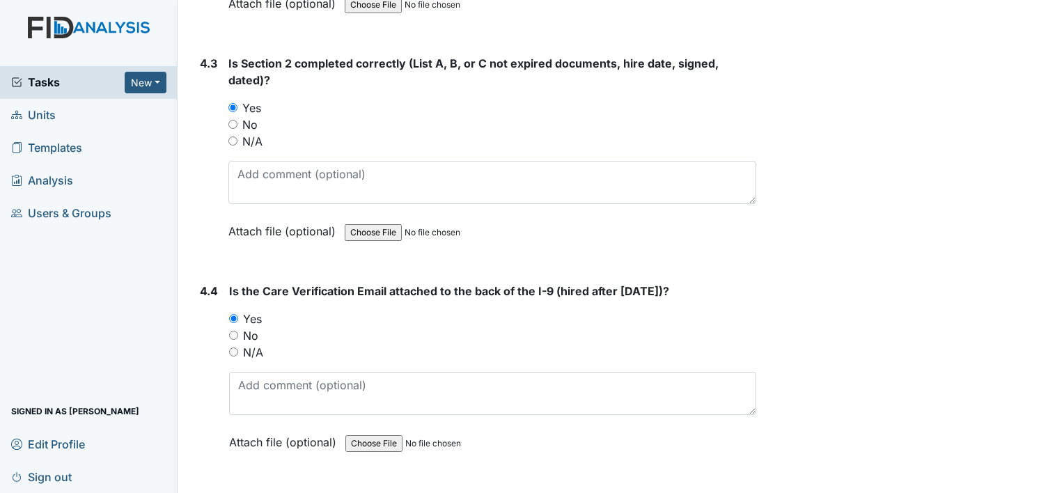
scroll to position [5418, 0]
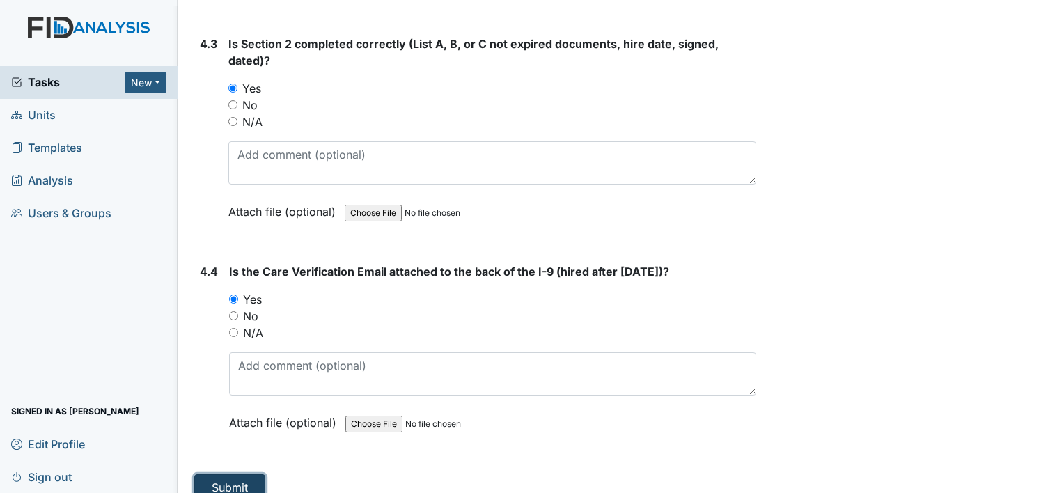
click at [254, 474] on button "Submit" at bounding box center [229, 487] width 71 height 26
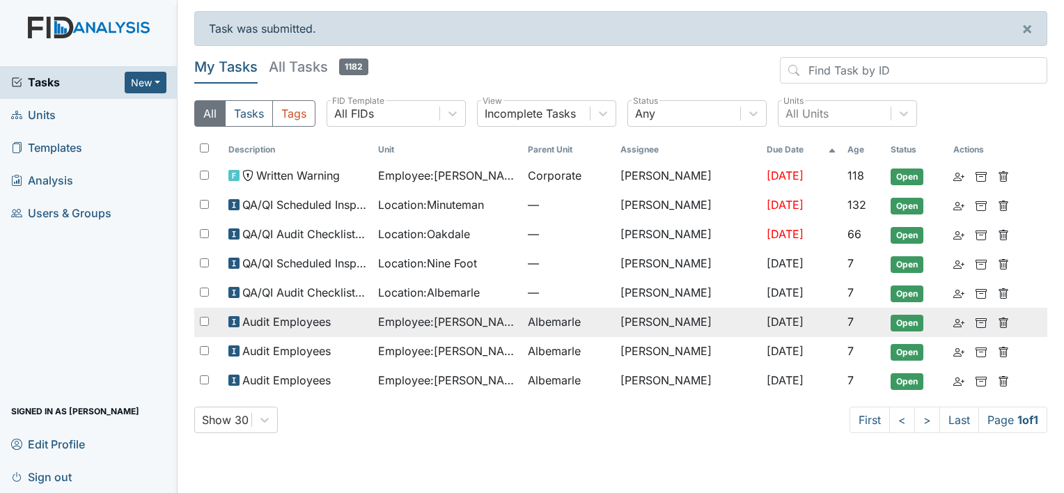
click at [455, 320] on span "Employee : [PERSON_NAME]" at bounding box center [447, 321] width 139 height 17
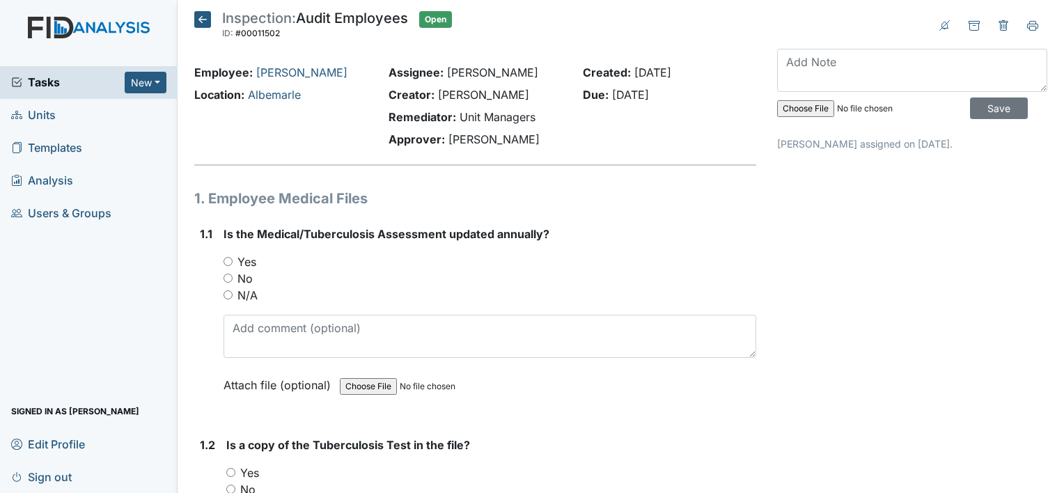
click at [248, 260] on label "Yes" at bounding box center [246, 262] width 19 height 17
click at [233, 260] on input "Yes" at bounding box center [228, 261] width 9 height 9
radio input "true"
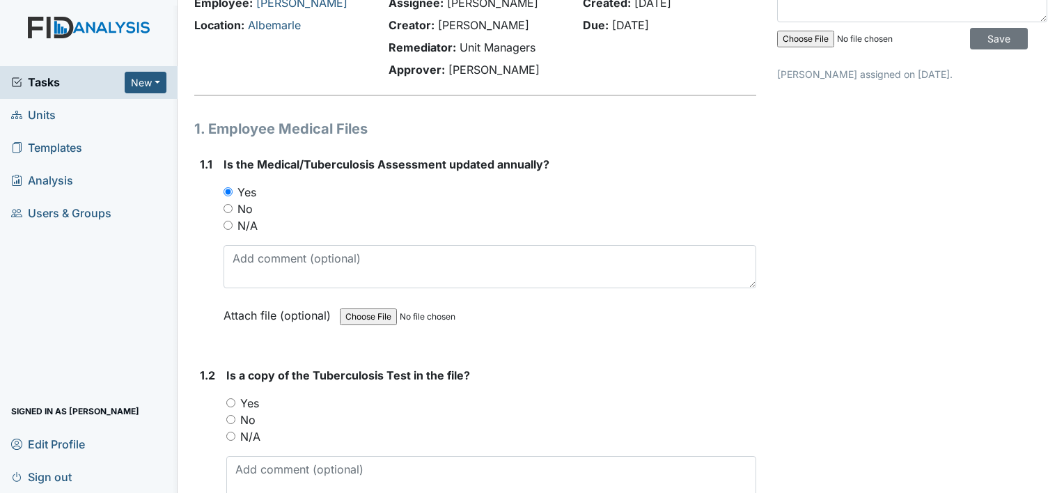
click at [250, 397] on label "Yes" at bounding box center [249, 403] width 19 height 17
click at [235, 398] on input "Yes" at bounding box center [230, 402] width 9 height 9
radio input "true"
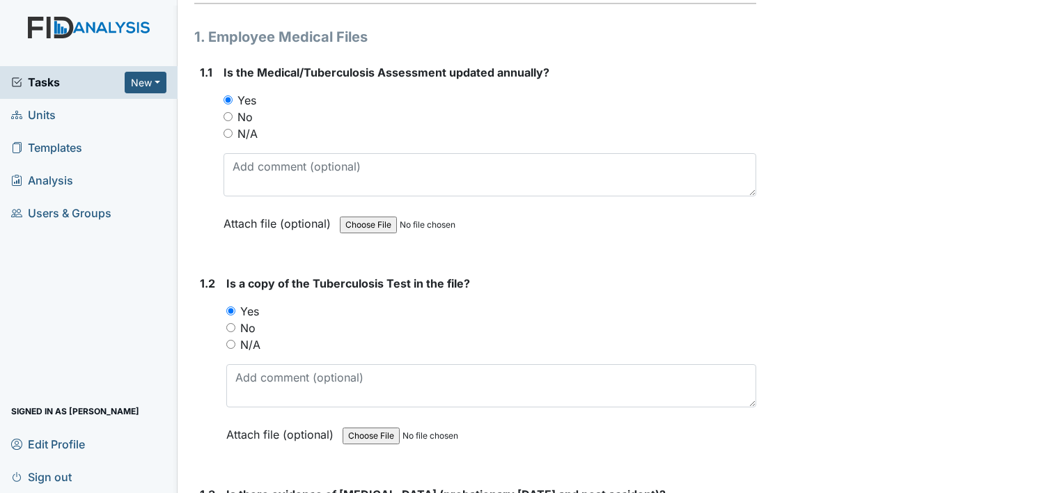
scroll to position [279, 0]
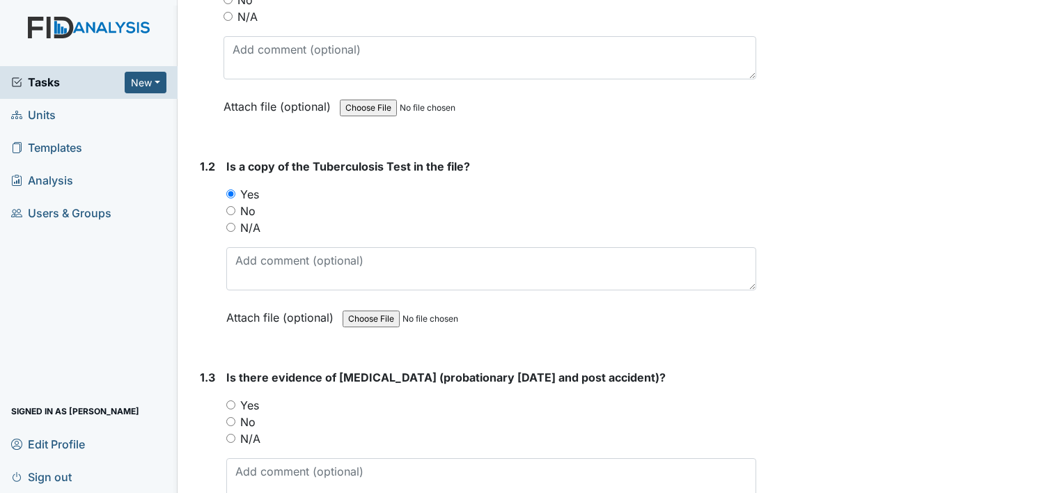
click at [253, 401] on label "Yes" at bounding box center [249, 405] width 19 height 17
click at [235, 401] on input "Yes" at bounding box center [230, 404] width 9 height 9
radio input "true"
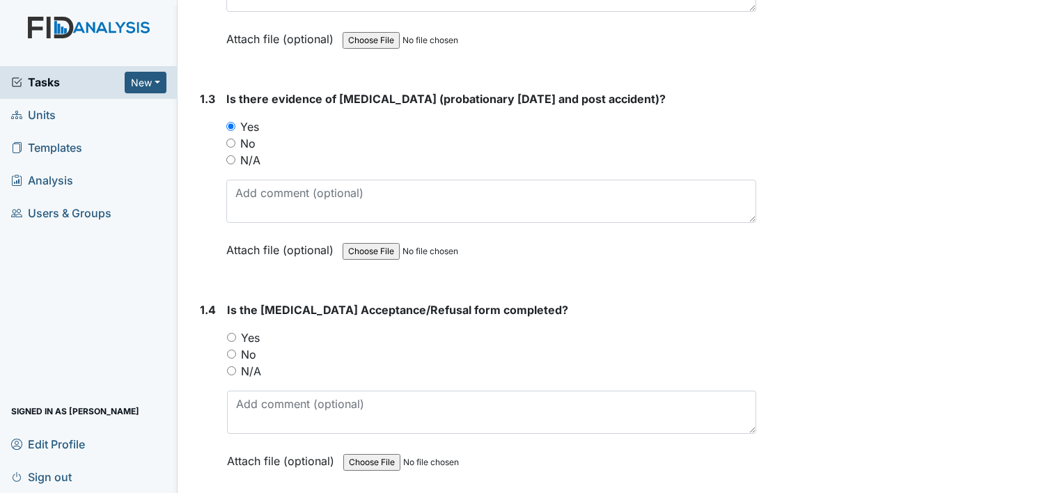
click at [247, 331] on label "Yes" at bounding box center [250, 337] width 19 height 17
click at [236, 333] on input "Yes" at bounding box center [231, 337] width 9 height 9
radio input "true"
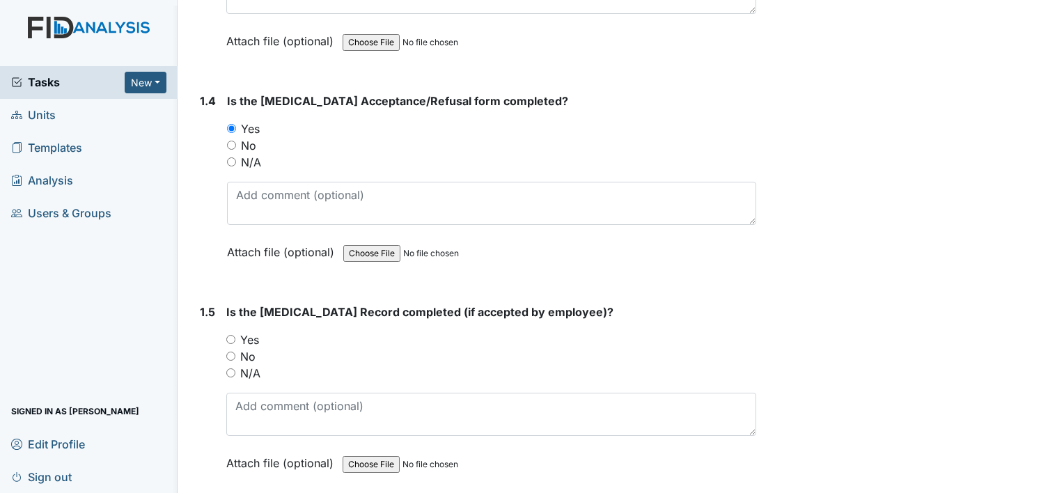
click at [245, 337] on label "Yes" at bounding box center [249, 340] width 19 height 17
click at [235, 337] on input "Yes" at bounding box center [230, 339] width 9 height 9
radio input "true"
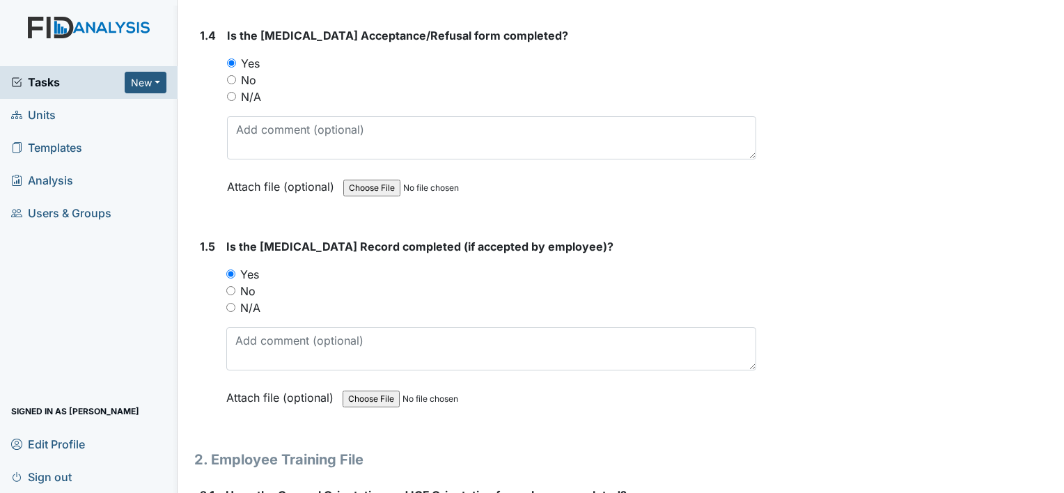
scroll to position [905, 0]
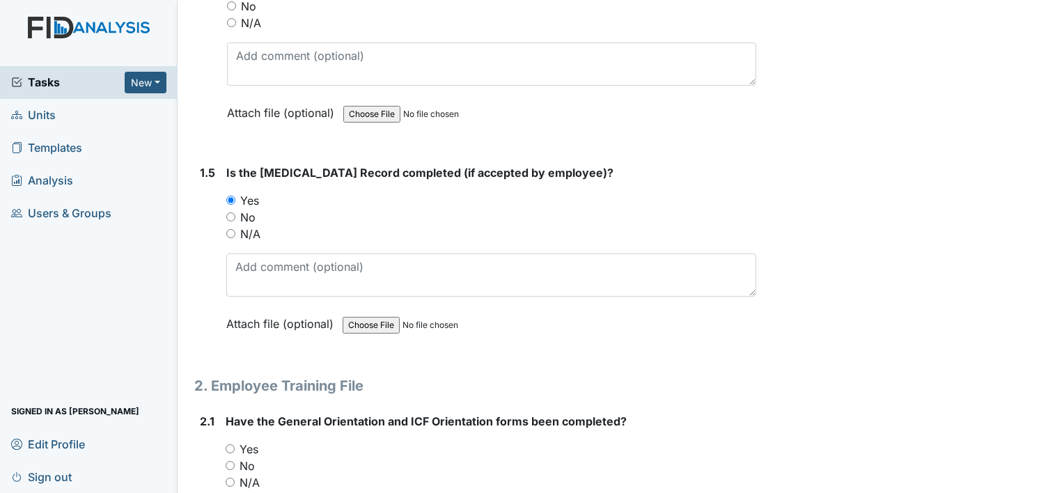
click at [251, 446] on label "Yes" at bounding box center [249, 449] width 19 height 17
click at [235, 446] on input "Yes" at bounding box center [230, 448] width 9 height 9
radio input "true"
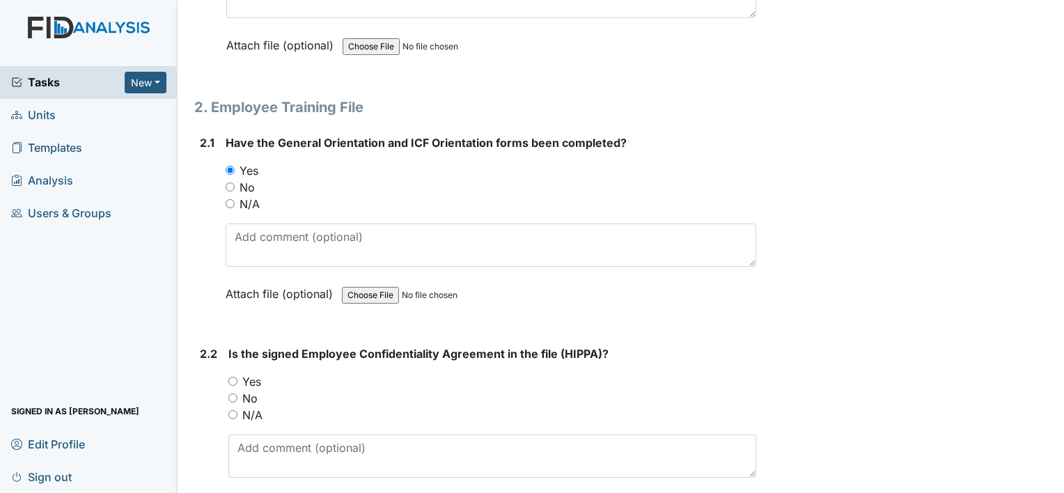
click at [256, 375] on label "Yes" at bounding box center [251, 381] width 19 height 17
click at [237, 377] on input "Yes" at bounding box center [232, 381] width 9 height 9
radio input "true"
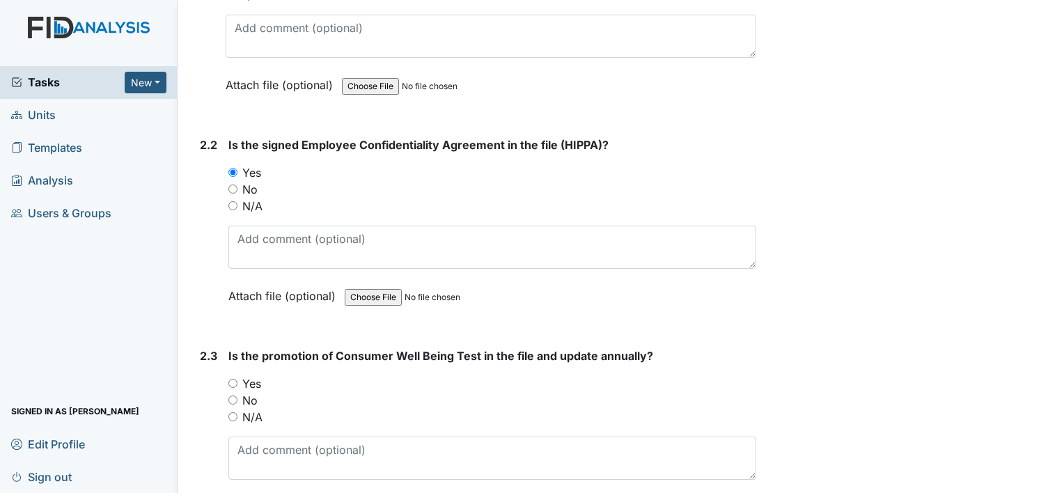
click at [256, 378] on label "Yes" at bounding box center [251, 383] width 19 height 17
click at [237, 379] on input "Yes" at bounding box center [232, 383] width 9 height 9
radio input "true"
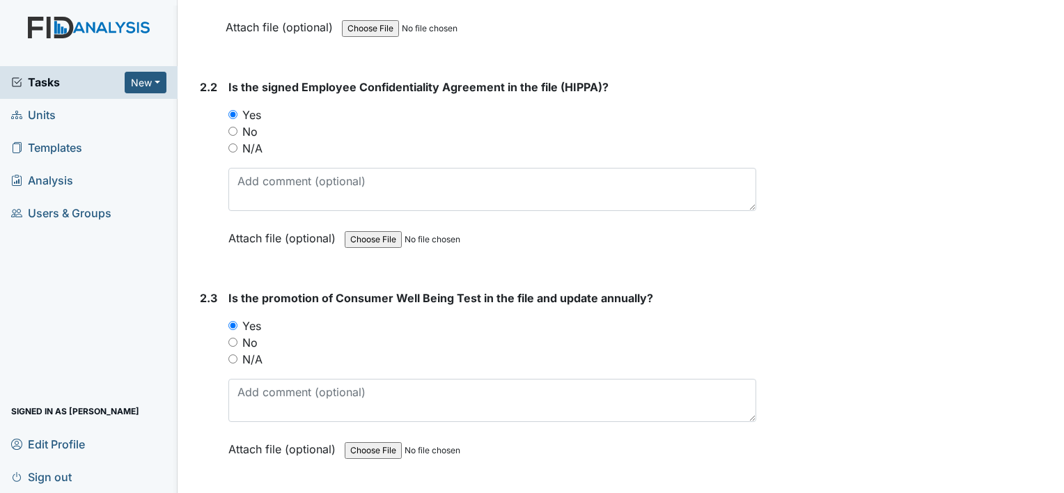
scroll to position [1532, 0]
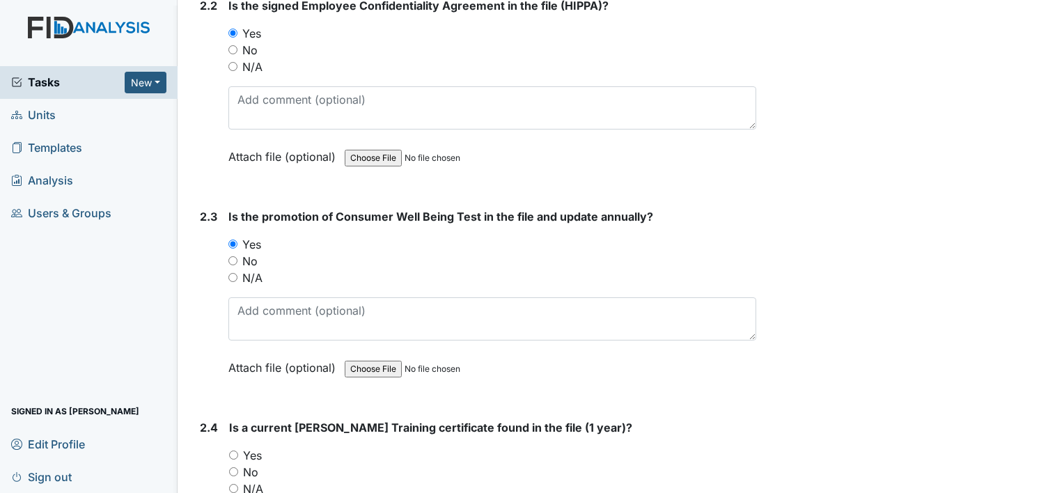
click at [258, 450] on label "Yes" at bounding box center [252, 455] width 19 height 17
click at [238, 451] on input "Yes" at bounding box center [233, 455] width 9 height 9
radio input "true"
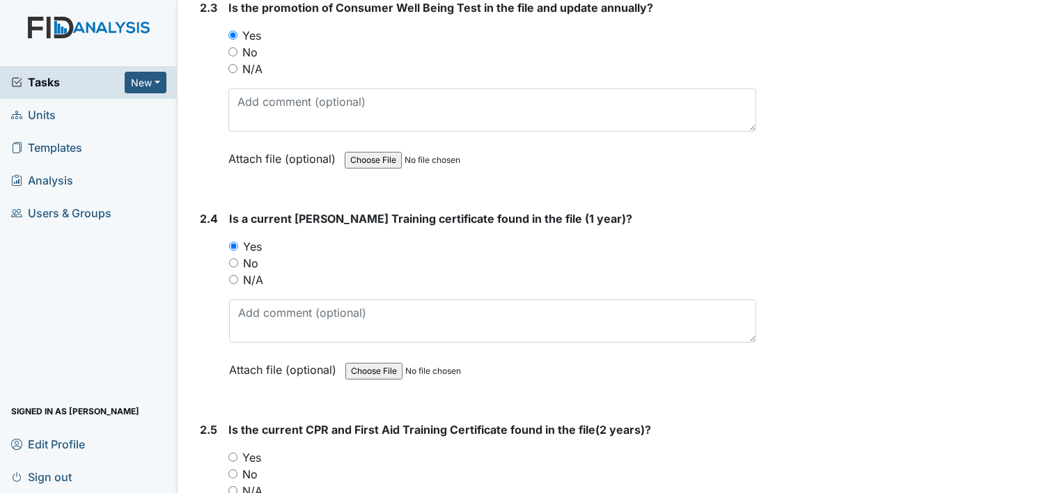
click at [254, 468] on label "No" at bounding box center [249, 474] width 15 height 17
click at [237, 469] on input "No" at bounding box center [232, 473] width 9 height 9
radio input "true"
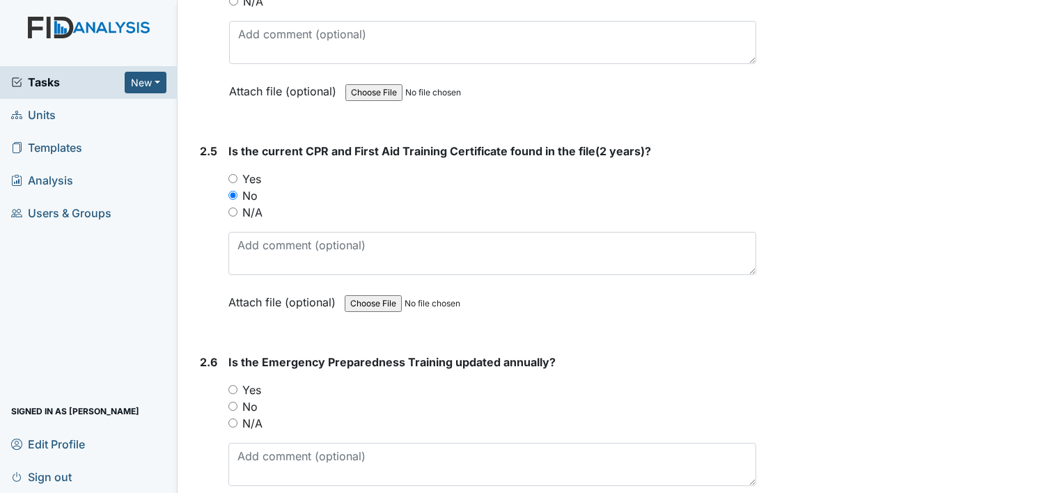
click at [255, 383] on label "Yes" at bounding box center [251, 390] width 19 height 17
click at [237, 385] on input "Yes" at bounding box center [232, 389] width 9 height 9
radio input "true"
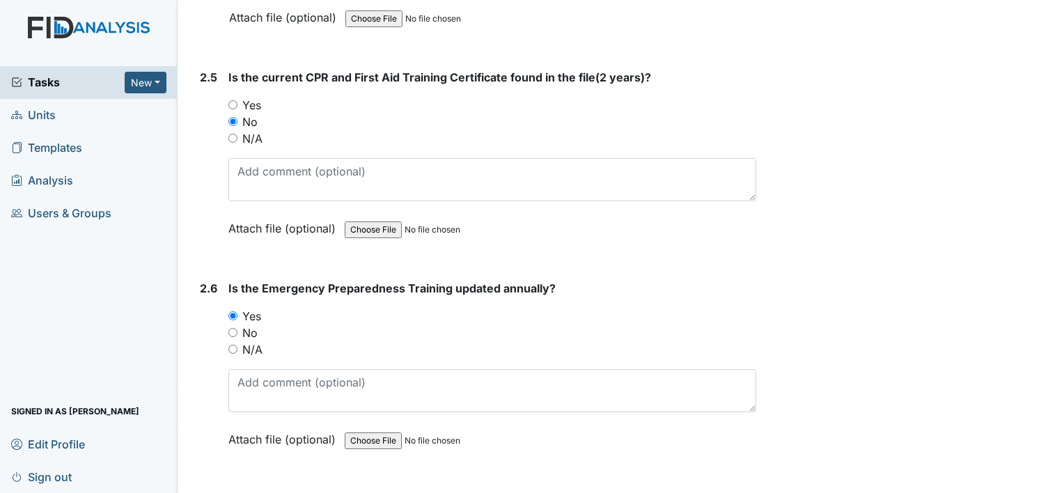
scroll to position [2229, 0]
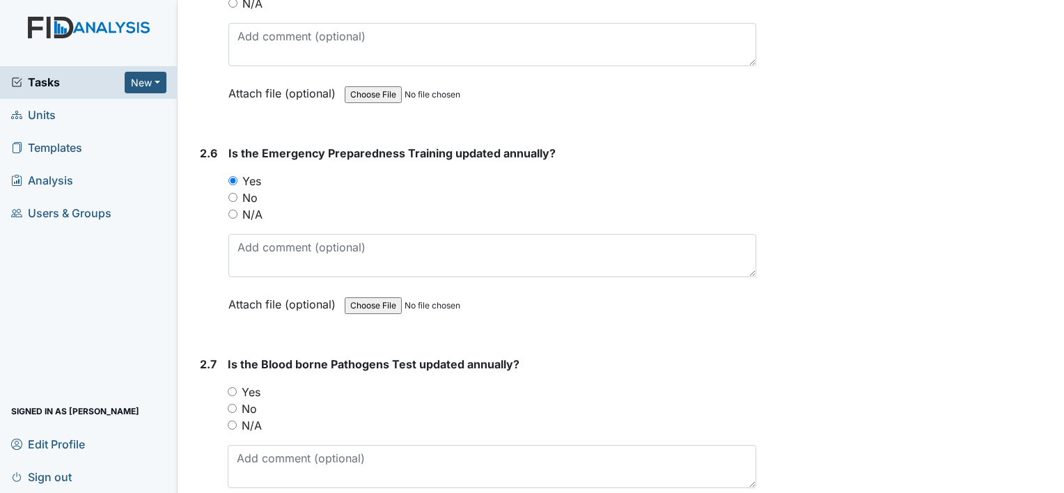
click at [259, 384] on label "Yes" at bounding box center [251, 392] width 19 height 17
click at [237, 387] on input "Yes" at bounding box center [232, 391] width 9 height 9
radio input "true"
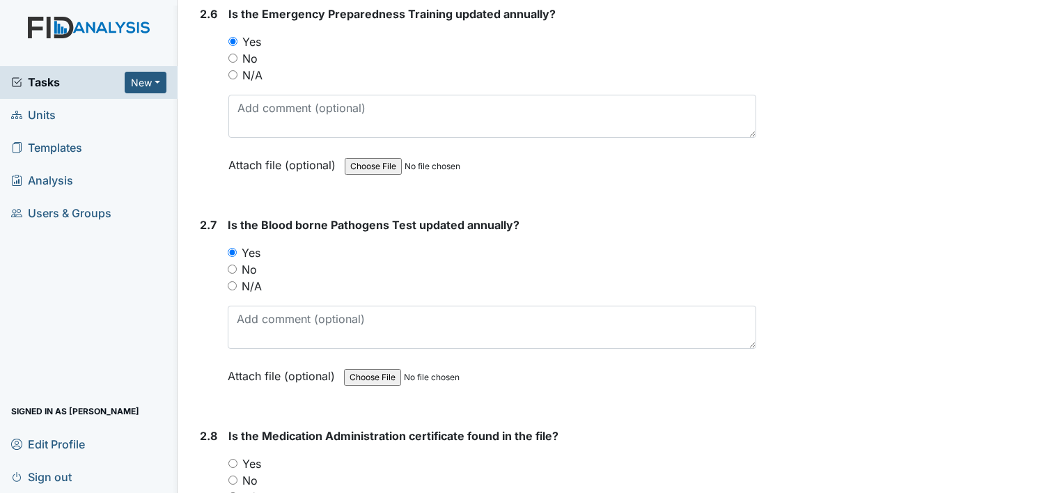
drag, startPoint x: 256, startPoint y: 450, endPoint x: 265, endPoint y: 443, distance: 11.4
click at [256, 455] on label "Yes" at bounding box center [251, 463] width 19 height 17
click at [237, 459] on input "Yes" at bounding box center [232, 463] width 9 height 9
radio input "true"
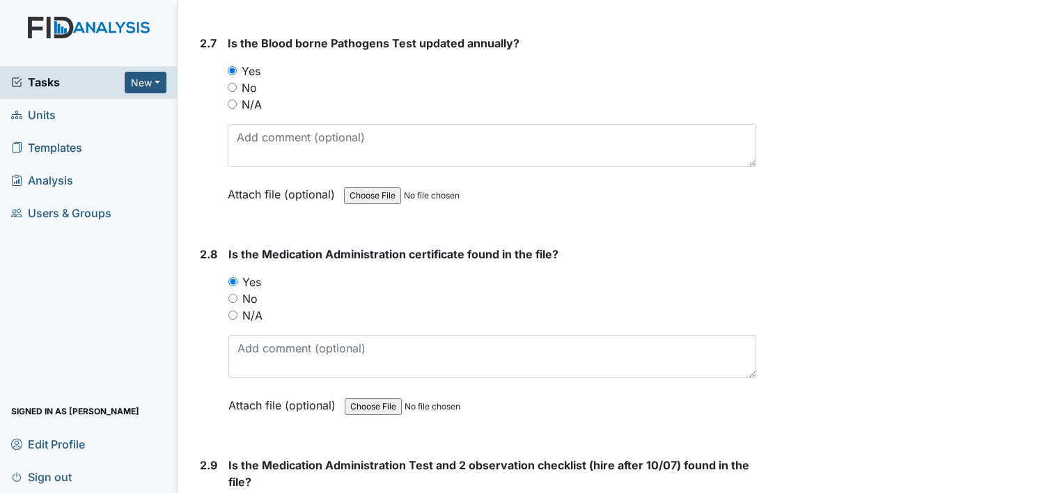
scroll to position [2577, 0]
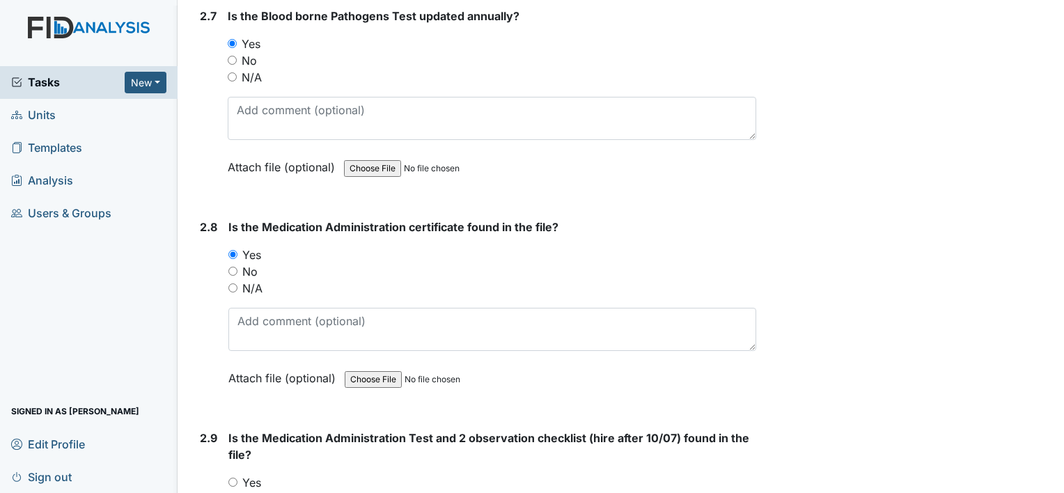
click at [260, 474] on label "Yes" at bounding box center [251, 482] width 19 height 17
click at [237, 478] on input "Yes" at bounding box center [232, 482] width 9 height 9
radio input "true"
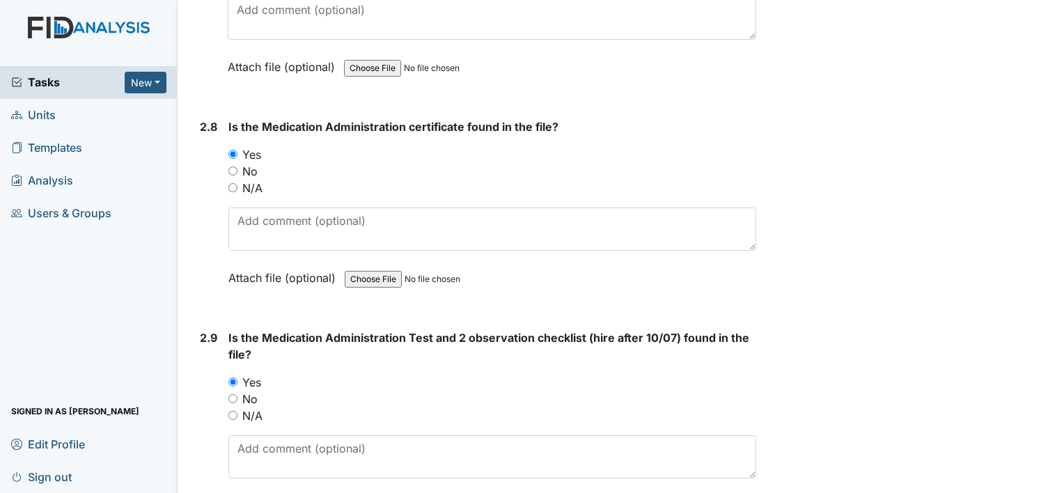
scroll to position [2786, 0]
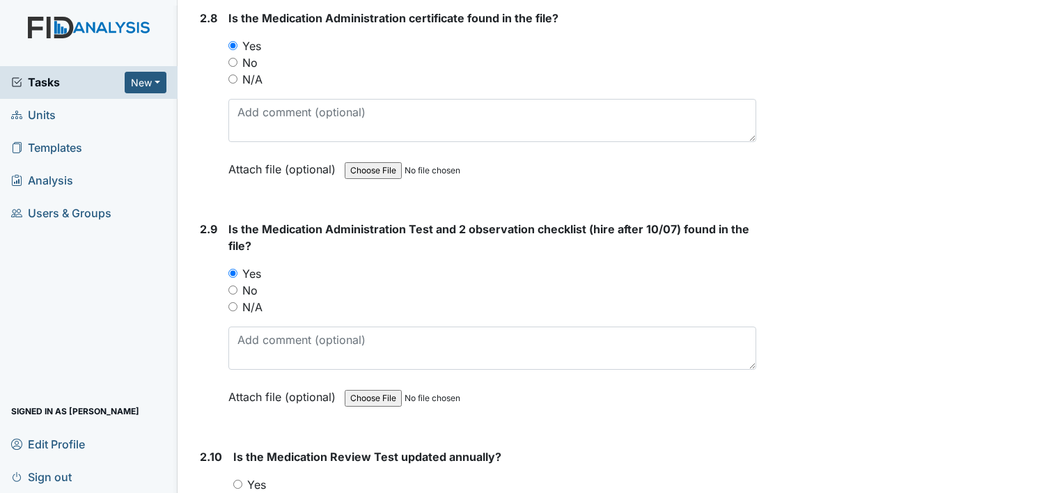
click at [258, 476] on label "Yes" at bounding box center [256, 484] width 19 height 17
click at [242, 480] on input "Yes" at bounding box center [237, 484] width 9 height 9
radio input "true"
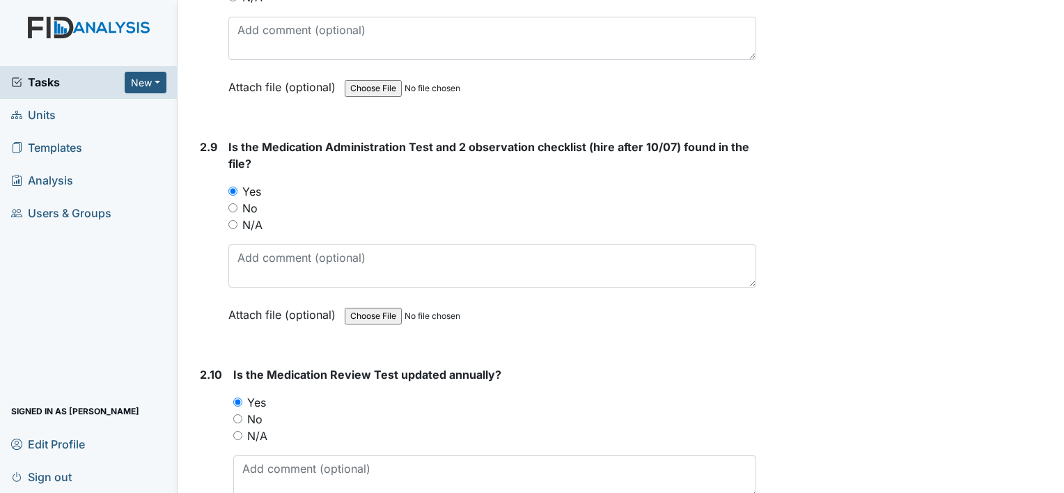
scroll to position [2995, 0]
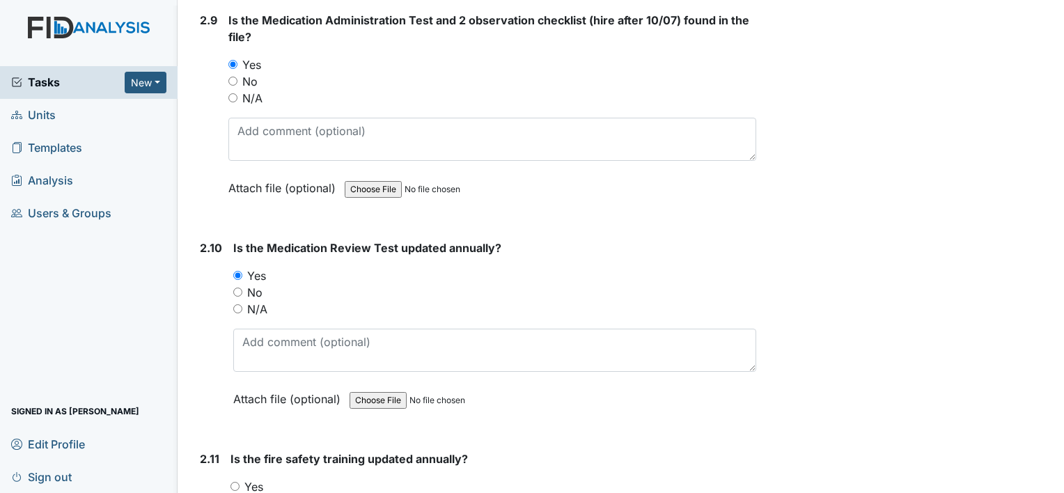
click at [258, 478] on label "Yes" at bounding box center [253, 486] width 19 height 17
click at [240, 482] on input "Yes" at bounding box center [235, 486] width 9 height 9
radio input "true"
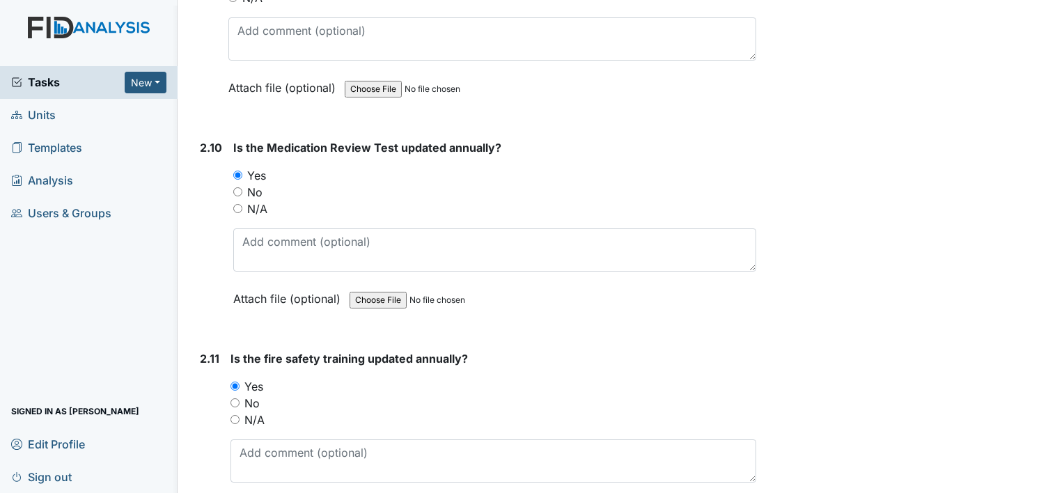
scroll to position [3273, 0]
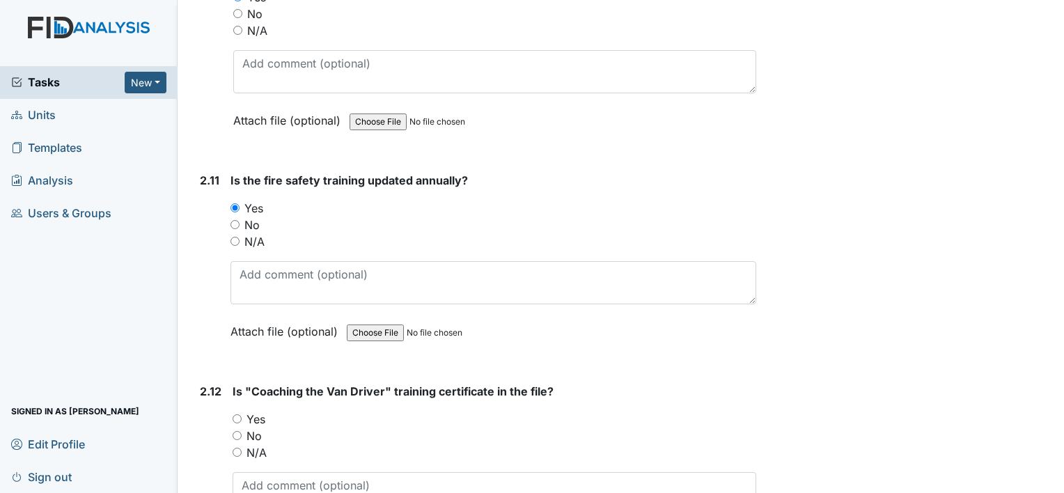
click at [256, 411] on label "Yes" at bounding box center [256, 419] width 19 height 17
click at [242, 414] on input "Yes" at bounding box center [237, 418] width 9 height 9
radio input "true"
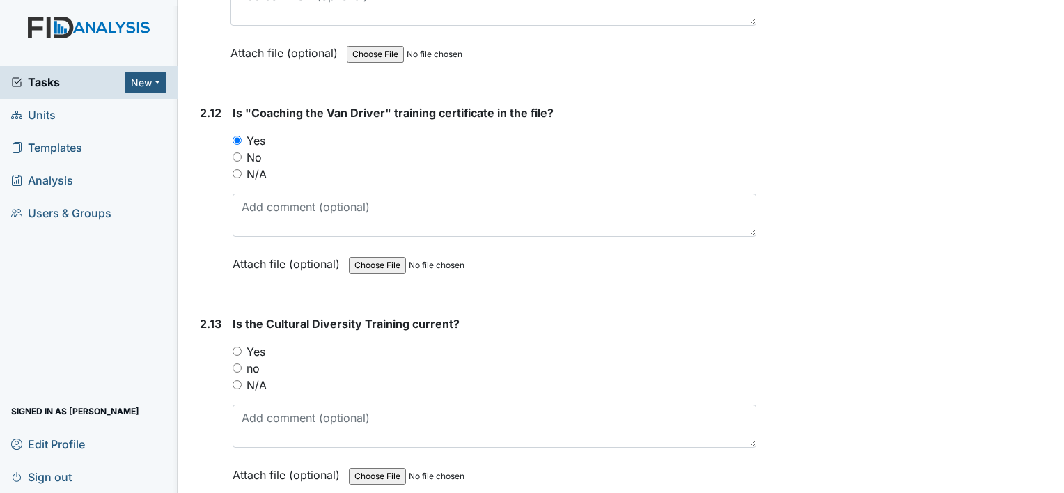
click at [253, 343] on label "Yes" at bounding box center [256, 351] width 19 height 17
click at [242, 347] on input "Yes" at bounding box center [237, 351] width 9 height 9
radio input "true"
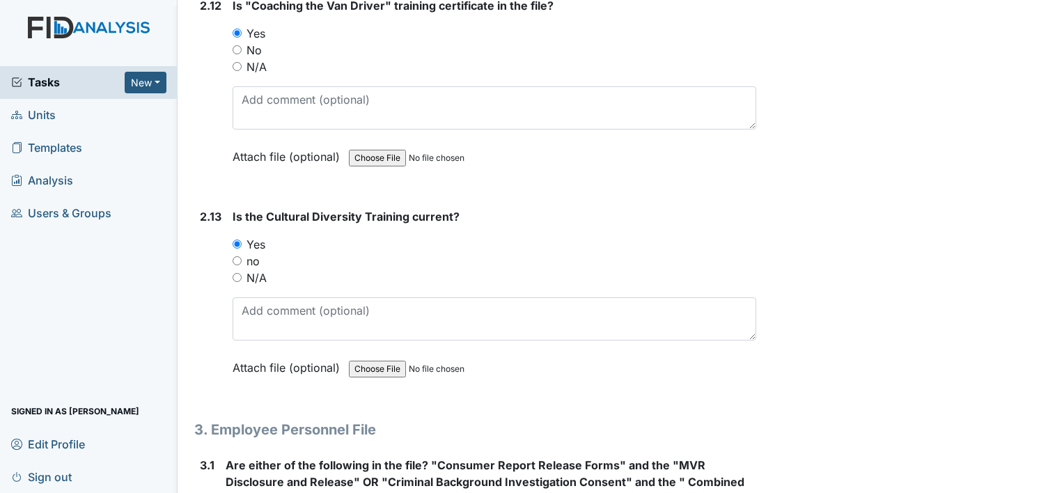
scroll to position [3830, 0]
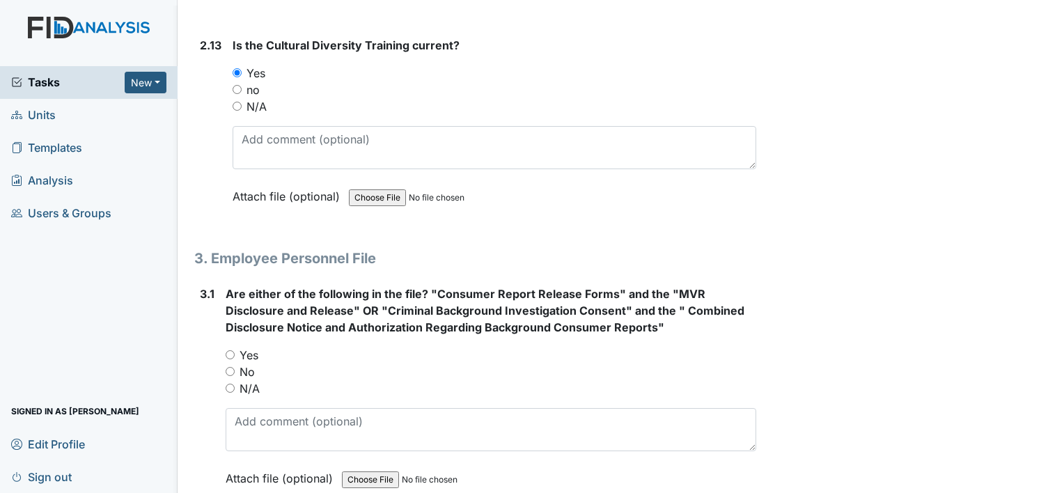
click at [246, 347] on label "Yes" at bounding box center [249, 355] width 19 height 17
click at [235, 350] on input "Yes" at bounding box center [230, 354] width 9 height 9
radio input "true"
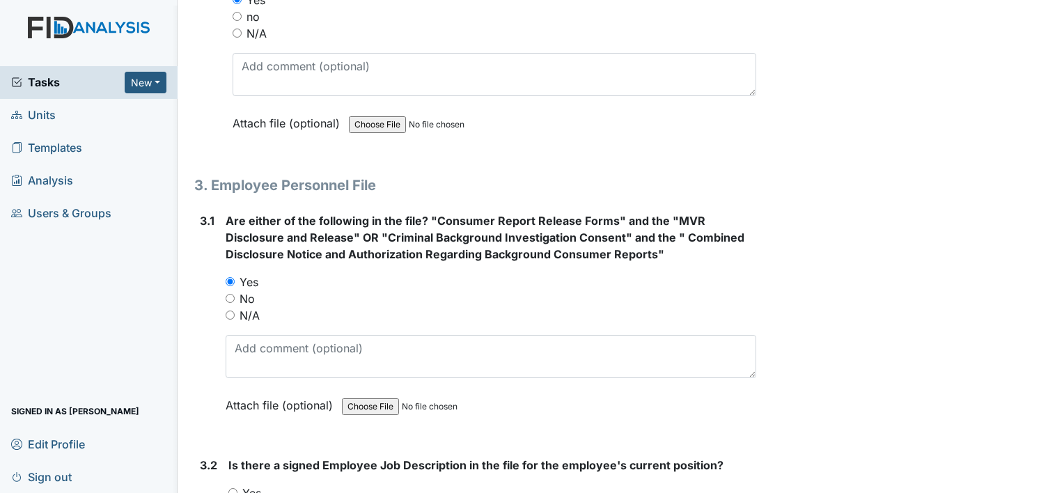
scroll to position [4039, 0]
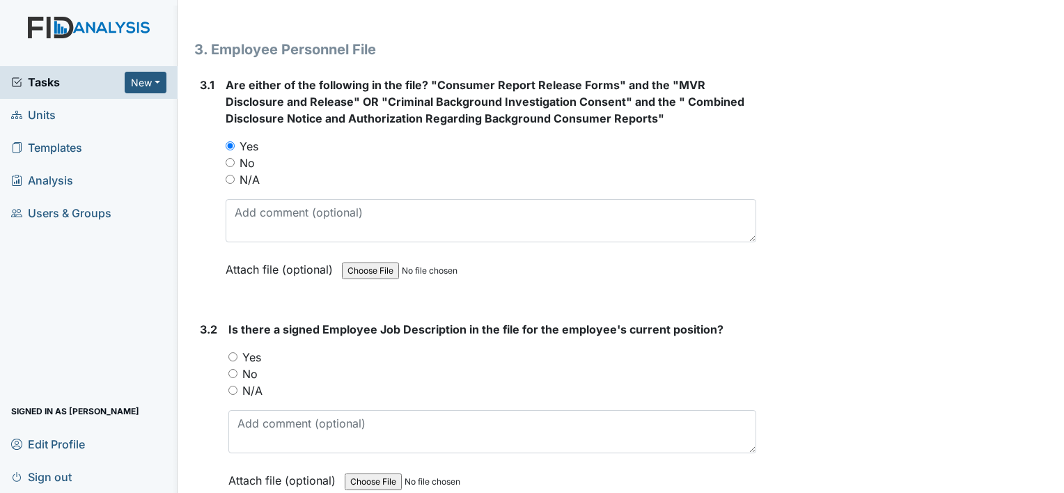
click at [253, 349] on label "Yes" at bounding box center [251, 357] width 19 height 17
click at [237, 352] on input "Yes" at bounding box center [232, 356] width 9 height 9
radio input "true"
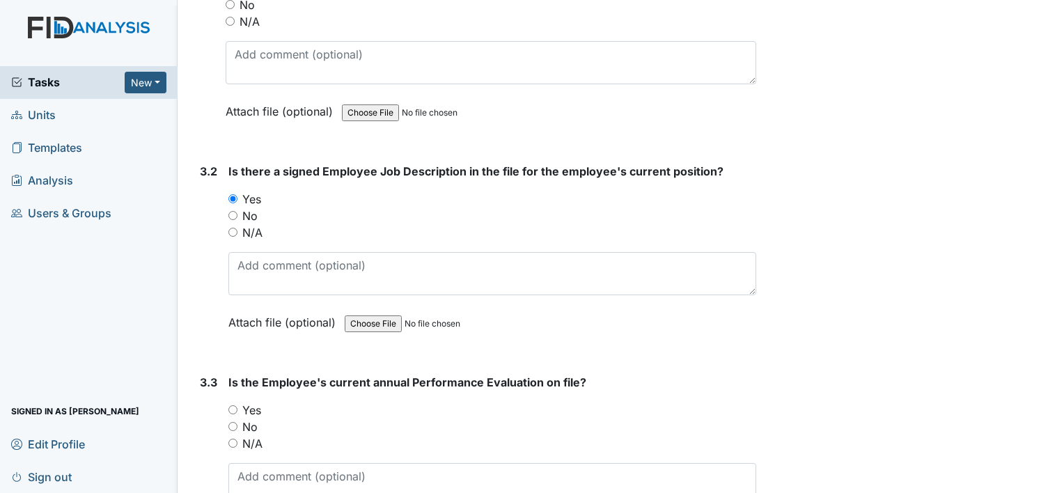
scroll to position [4248, 0]
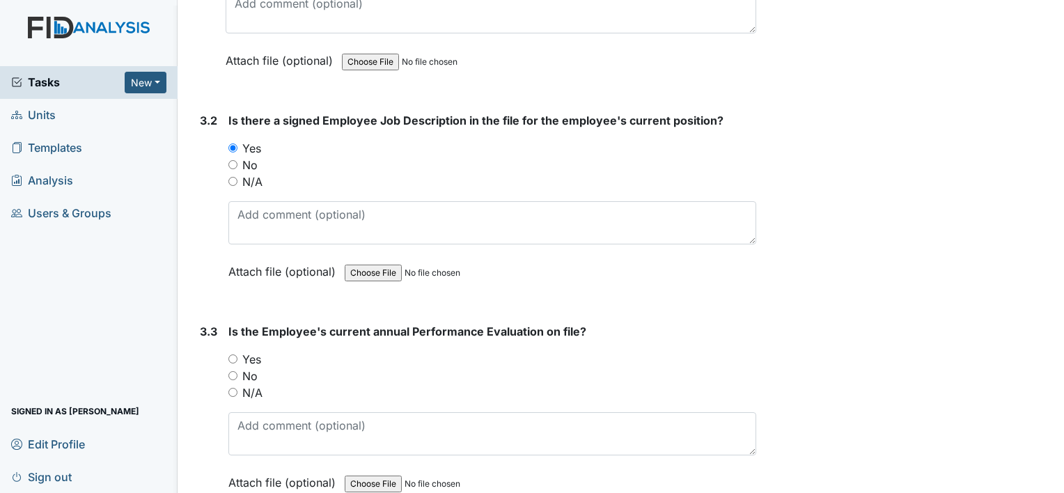
click at [250, 351] on label "Yes" at bounding box center [251, 359] width 19 height 17
click at [237, 354] on input "Yes" at bounding box center [232, 358] width 9 height 9
radio input "true"
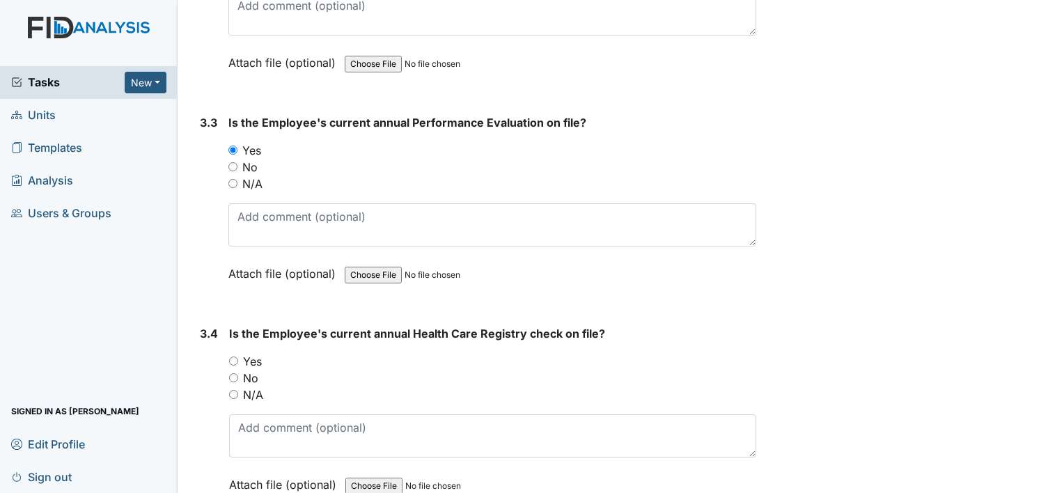
click at [246, 353] on label "Yes" at bounding box center [252, 361] width 19 height 17
click at [238, 357] on input "Yes" at bounding box center [233, 361] width 9 height 9
radio input "true"
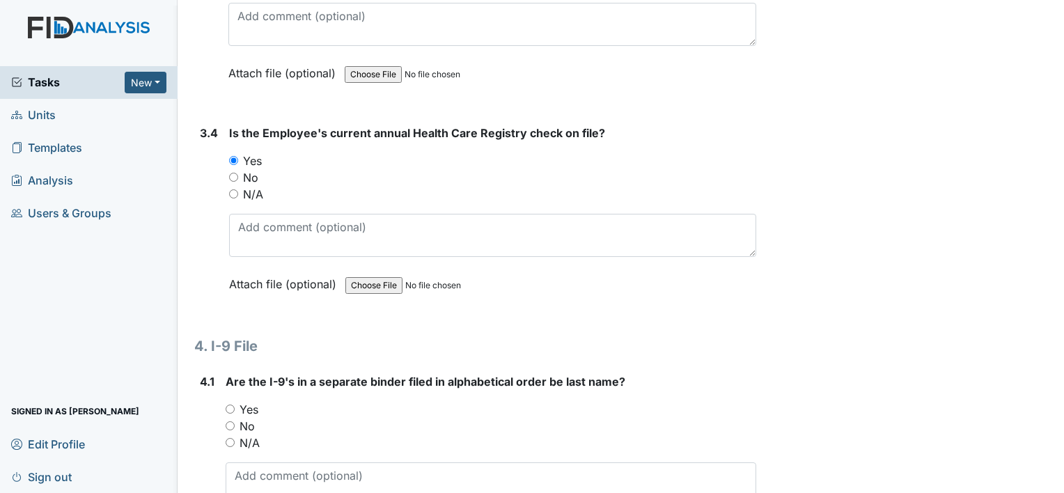
scroll to position [4666, 0]
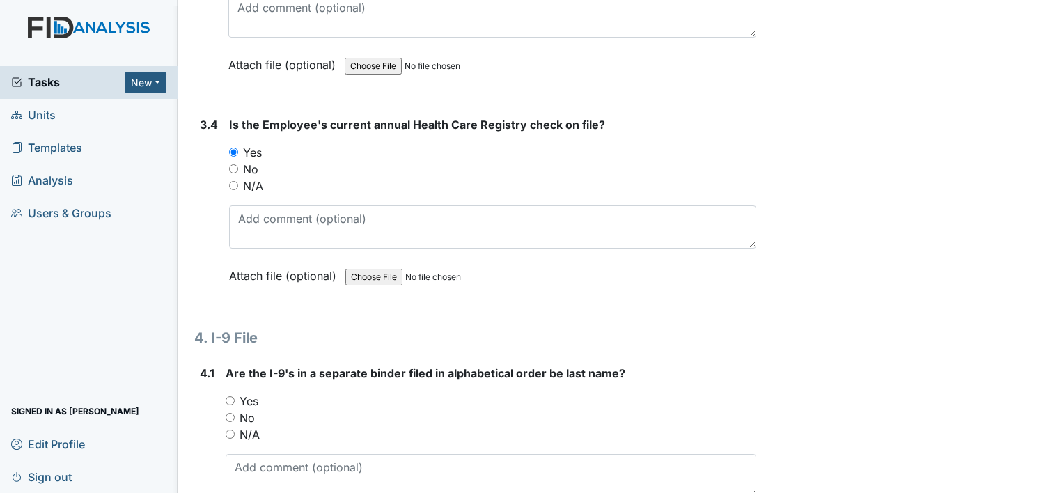
click at [252, 393] on label "Yes" at bounding box center [249, 401] width 19 height 17
click at [235, 396] on input "Yes" at bounding box center [230, 400] width 9 height 9
radio input "true"
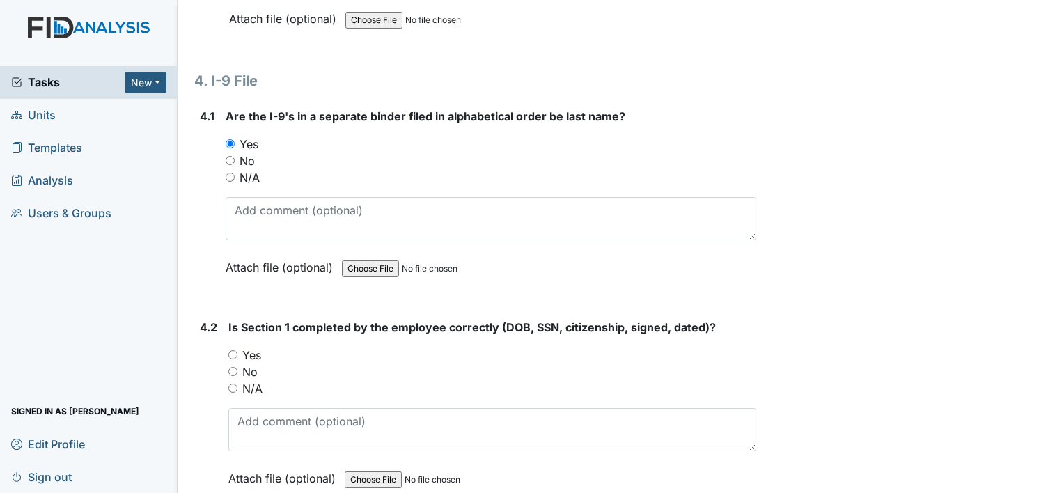
scroll to position [4945, 0]
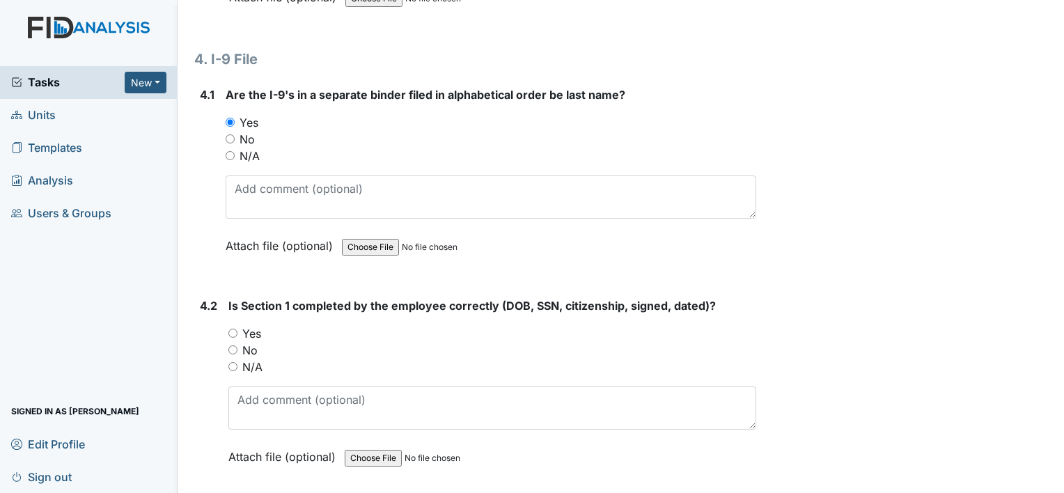
click at [251, 325] on label "Yes" at bounding box center [251, 333] width 19 height 17
click at [237, 329] on input "Yes" at bounding box center [232, 333] width 9 height 9
radio input "true"
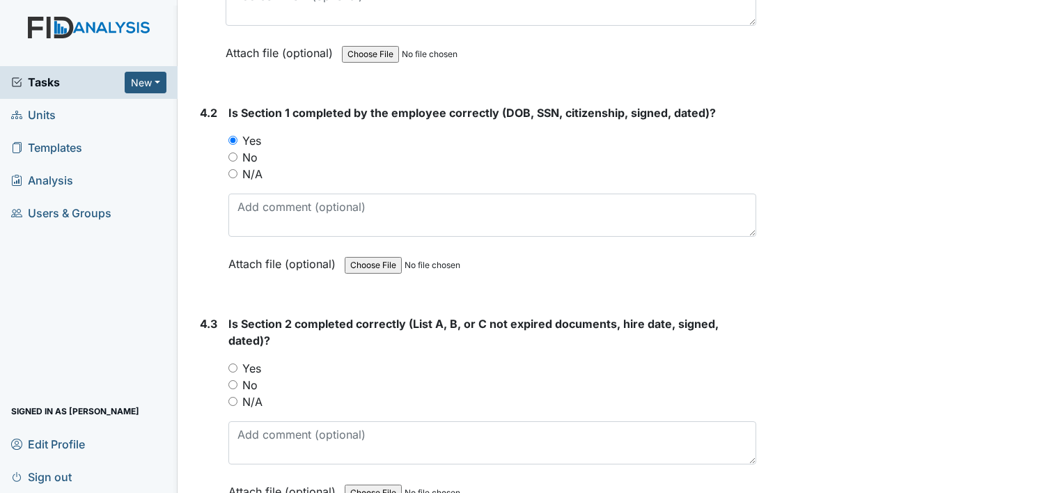
scroll to position [5154, 0]
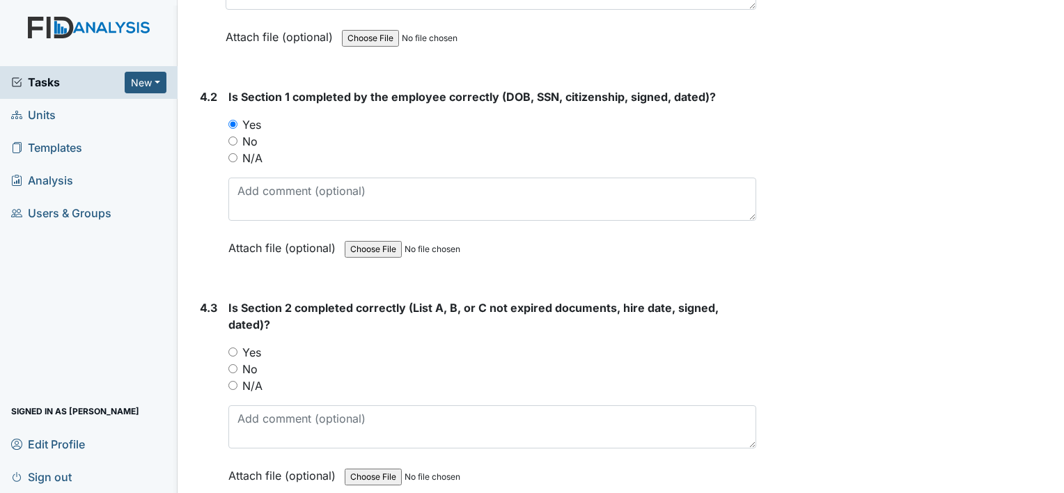
click at [256, 344] on label "Yes" at bounding box center [251, 352] width 19 height 17
click at [237, 348] on input "Yes" at bounding box center [232, 352] width 9 height 9
radio input "true"
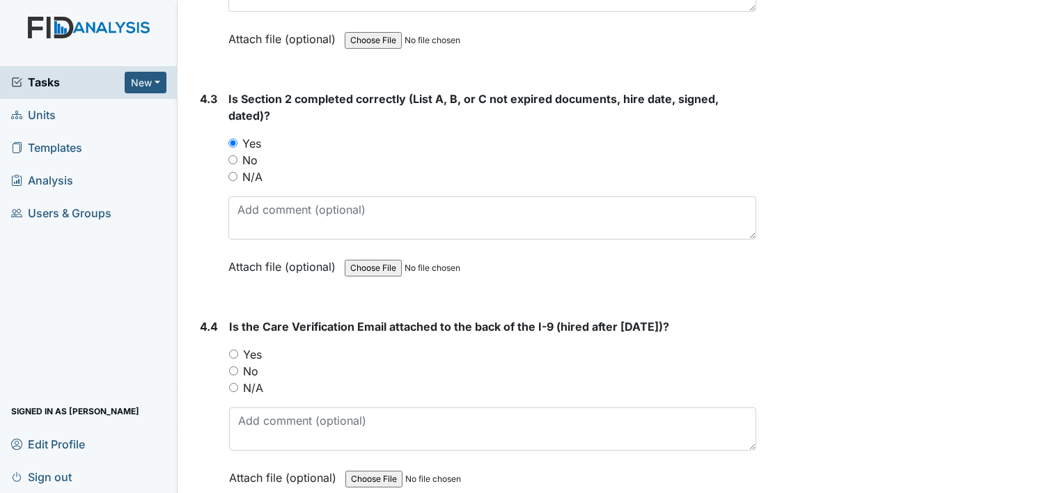
click at [251, 346] on label "Yes" at bounding box center [252, 354] width 19 height 17
click at [238, 350] on input "Yes" at bounding box center [233, 354] width 9 height 9
radio input "true"
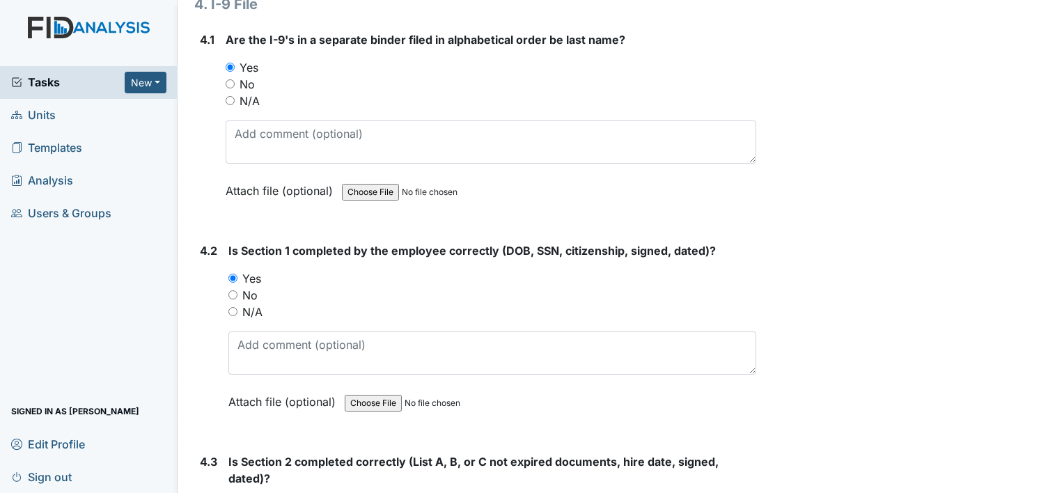
scroll to position [5418, 0]
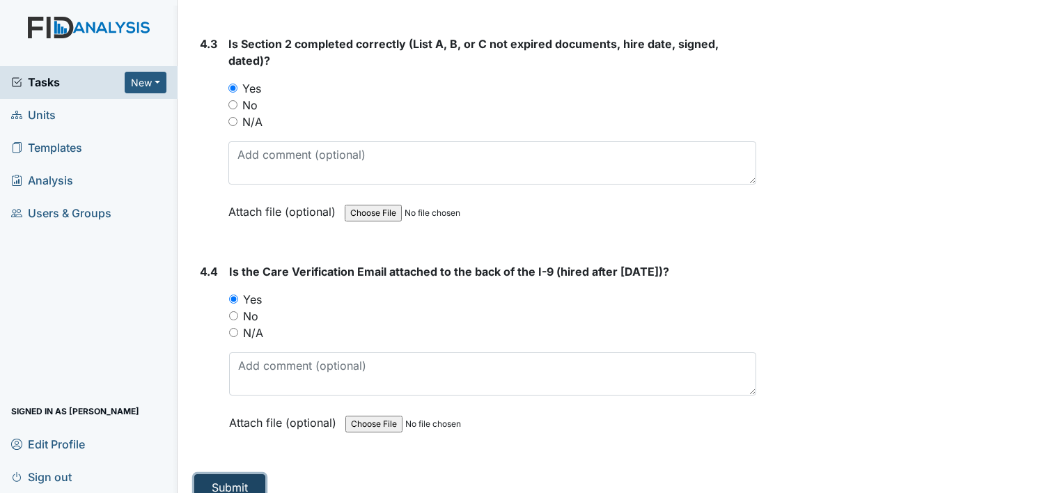
click at [247, 474] on button "Submit" at bounding box center [229, 487] width 71 height 26
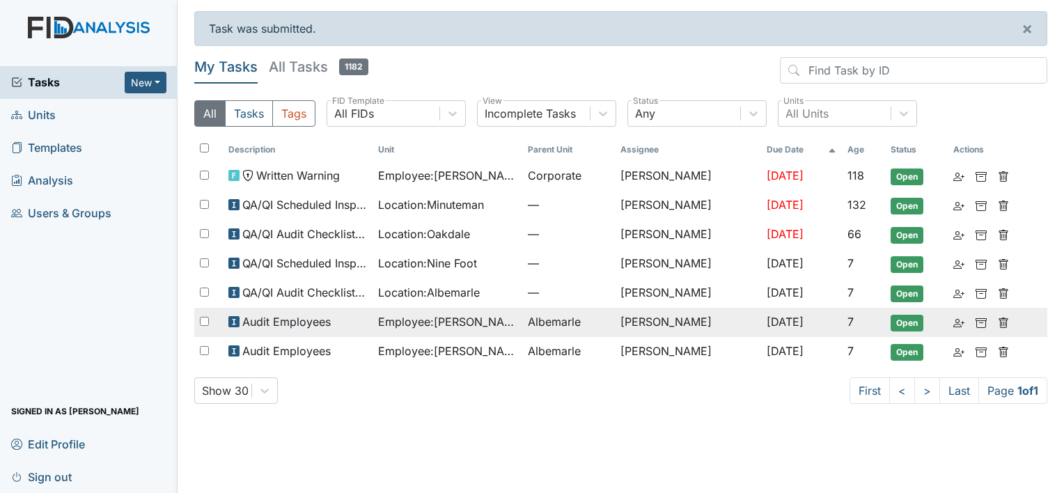
click at [483, 321] on span "Employee : Evans, Shanita" at bounding box center [447, 321] width 139 height 17
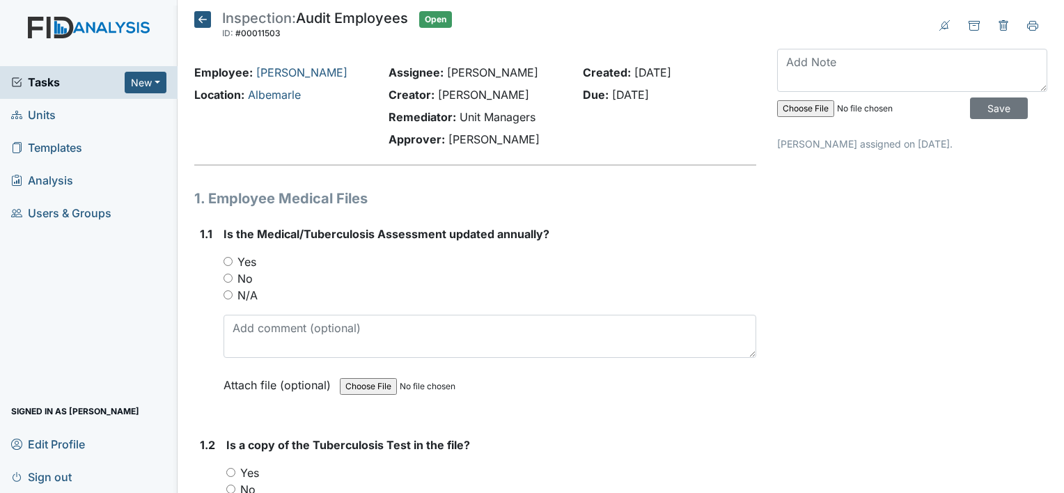
click at [248, 258] on label "Yes" at bounding box center [246, 262] width 19 height 17
click at [233, 258] on input "Yes" at bounding box center [228, 261] width 9 height 9
radio input "true"
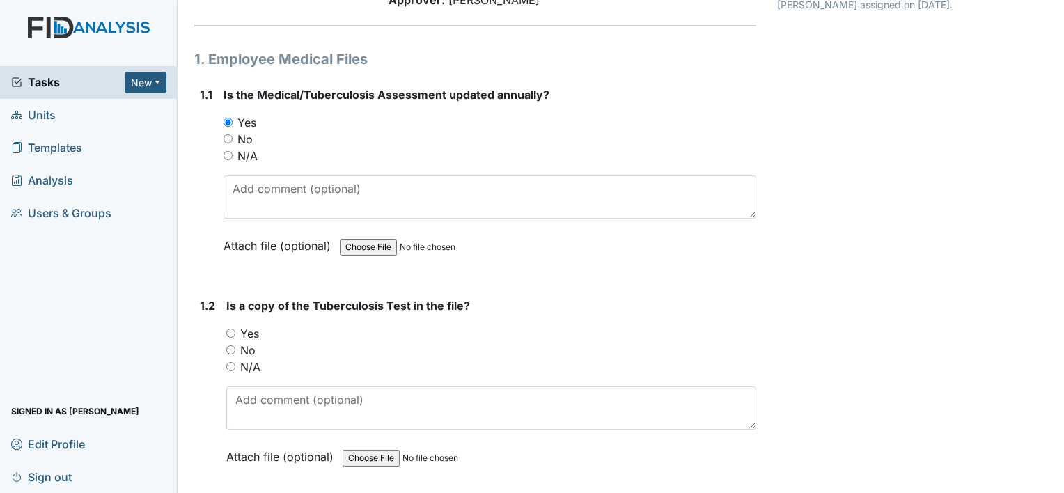
click at [257, 334] on label "Yes" at bounding box center [249, 333] width 19 height 17
click at [235, 334] on input "Yes" at bounding box center [230, 333] width 9 height 9
radio input "true"
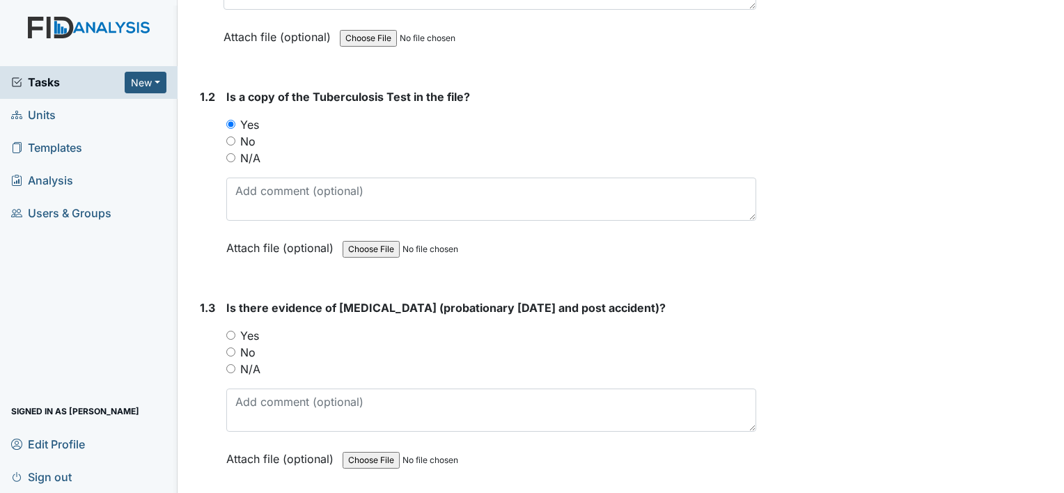
click at [254, 333] on label "Yes" at bounding box center [249, 335] width 19 height 17
click at [235, 333] on input "Yes" at bounding box center [230, 335] width 9 height 9
radio input "true"
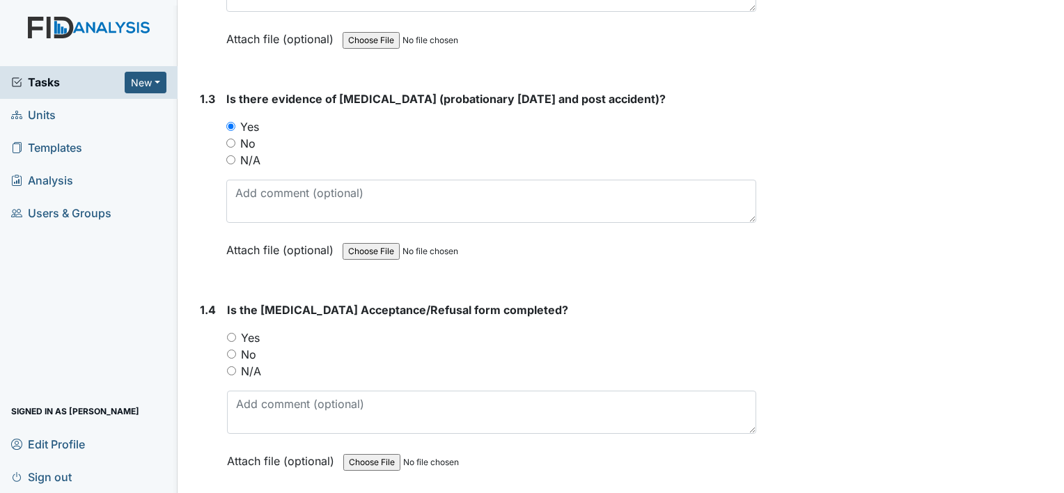
click at [257, 332] on label "Yes" at bounding box center [250, 337] width 19 height 17
click at [236, 333] on input "Yes" at bounding box center [231, 337] width 9 height 9
radio input "true"
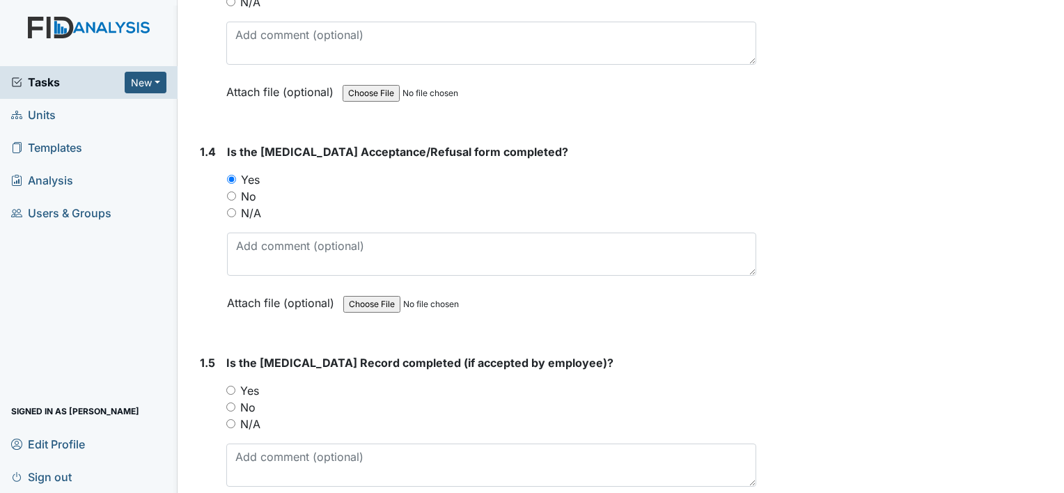
scroll to position [836, 0]
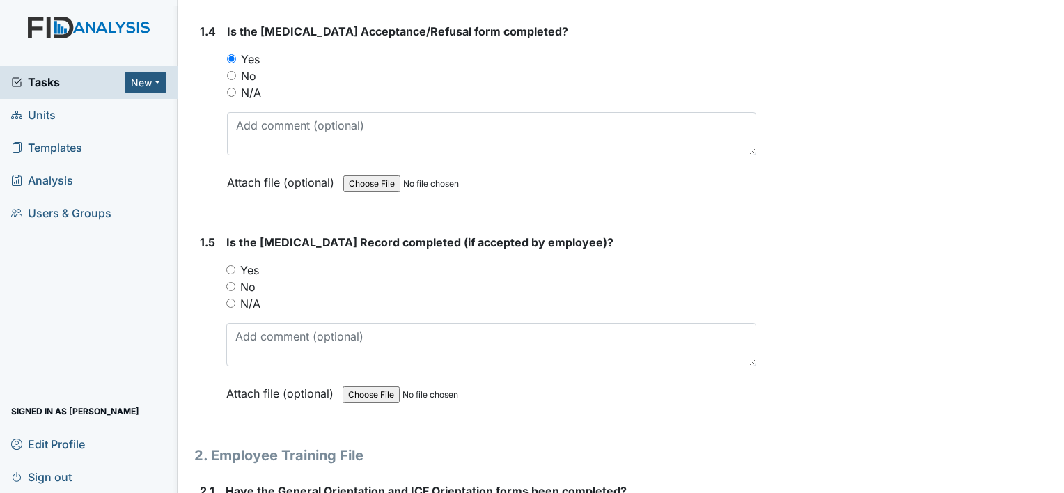
click at [250, 267] on label "Yes" at bounding box center [249, 270] width 19 height 17
click at [235, 267] on input "Yes" at bounding box center [230, 269] width 9 height 9
radio input "true"
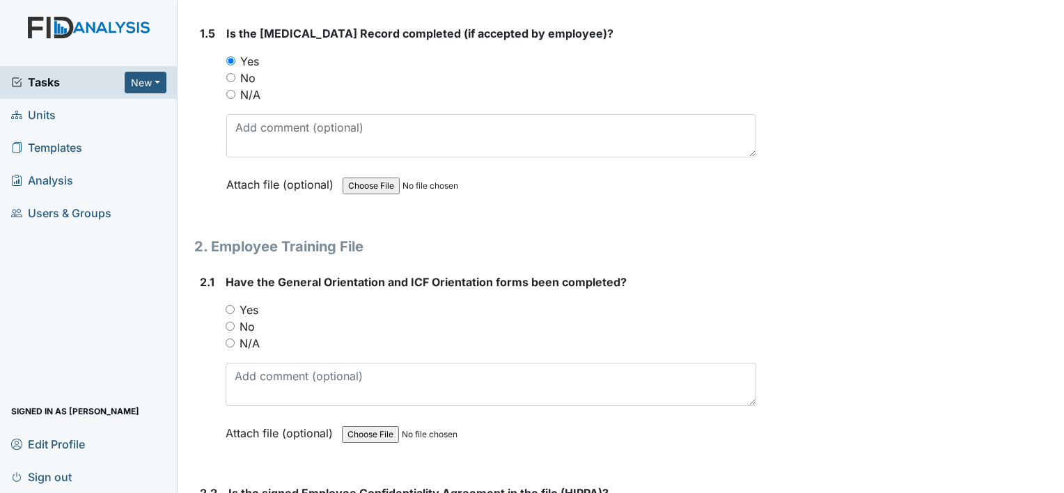
click at [247, 304] on label "Yes" at bounding box center [249, 310] width 19 height 17
click at [235, 305] on input "Yes" at bounding box center [230, 309] width 9 height 9
radio input "true"
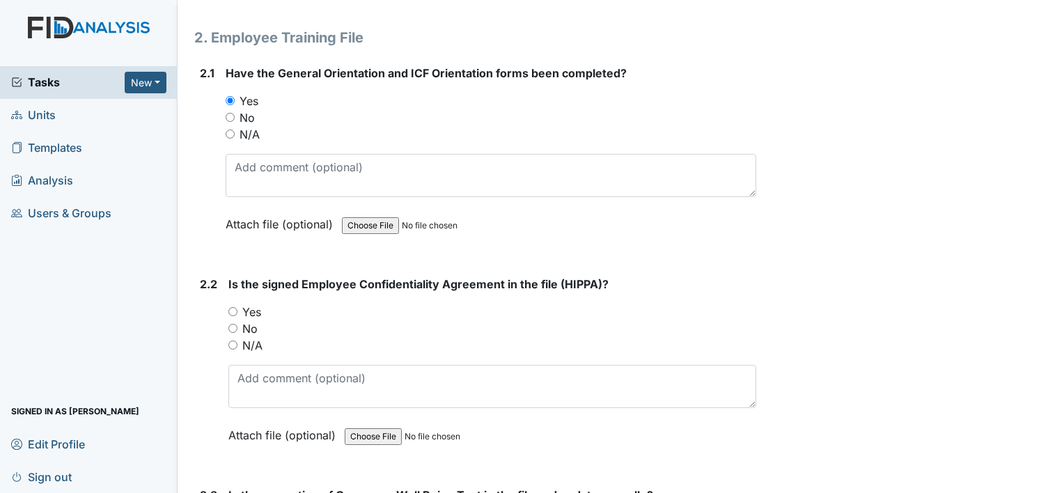
click at [252, 308] on label "Yes" at bounding box center [251, 312] width 19 height 17
click at [237, 308] on input "Yes" at bounding box center [232, 311] width 9 height 9
radio input "true"
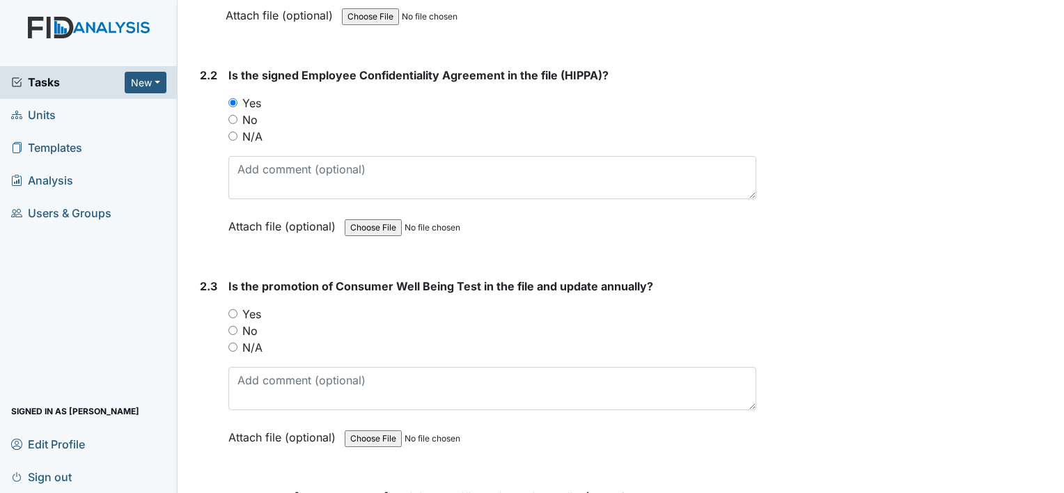
click at [252, 310] on label "Yes" at bounding box center [251, 314] width 19 height 17
click at [237, 310] on input "Yes" at bounding box center [232, 313] width 9 height 9
radio input "true"
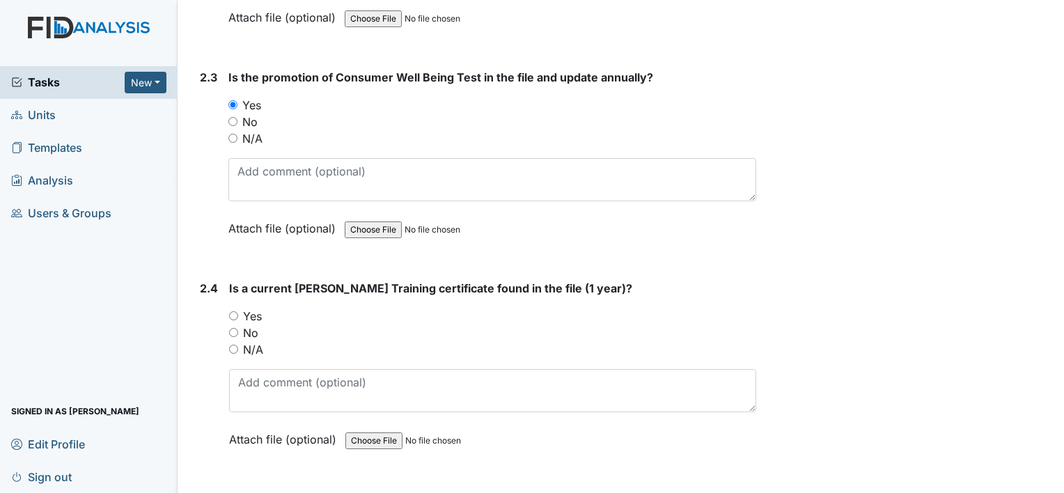
click at [251, 309] on label "Yes" at bounding box center [252, 316] width 19 height 17
click at [238, 311] on input "Yes" at bounding box center [233, 315] width 9 height 9
radio input "true"
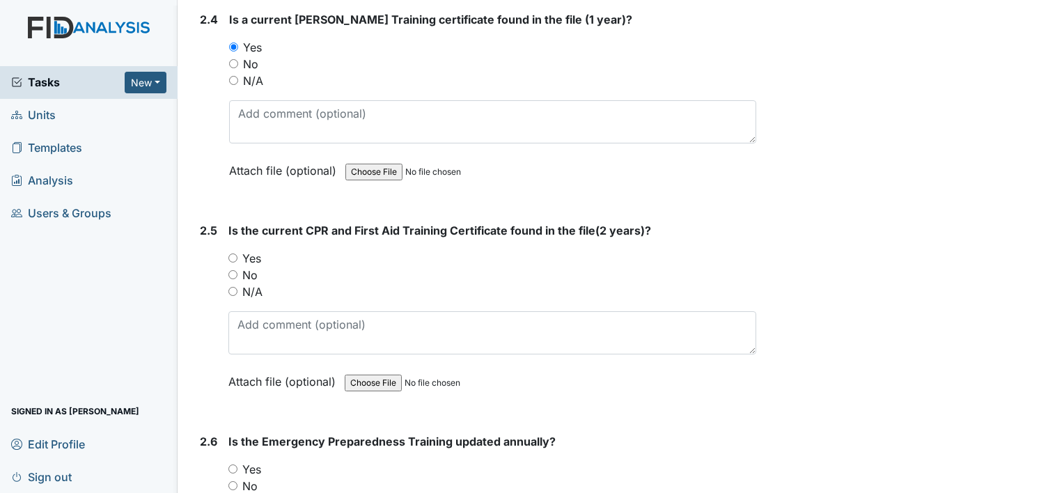
scroll to position [1950, 0]
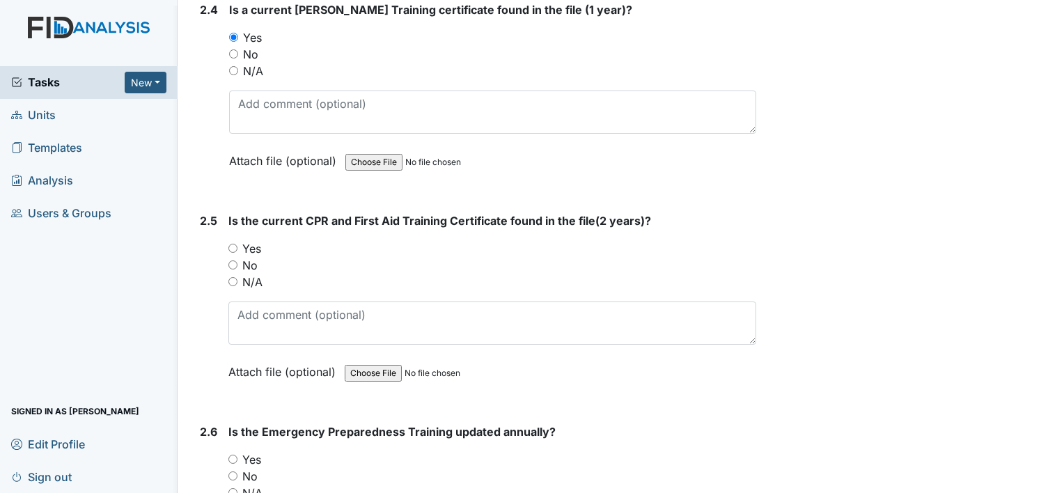
click at [254, 246] on label "Yes" at bounding box center [251, 248] width 19 height 17
click at [237, 246] on input "Yes" at bounding box center [232, 248] width 9 height 9
radio input "true"
click at [251, 451] on label "Yes" at bounding box center [251, 459] width 19 height 17
click at [237, 455] on input "Yes" at bounding box center [232, 459] width 9 height 9
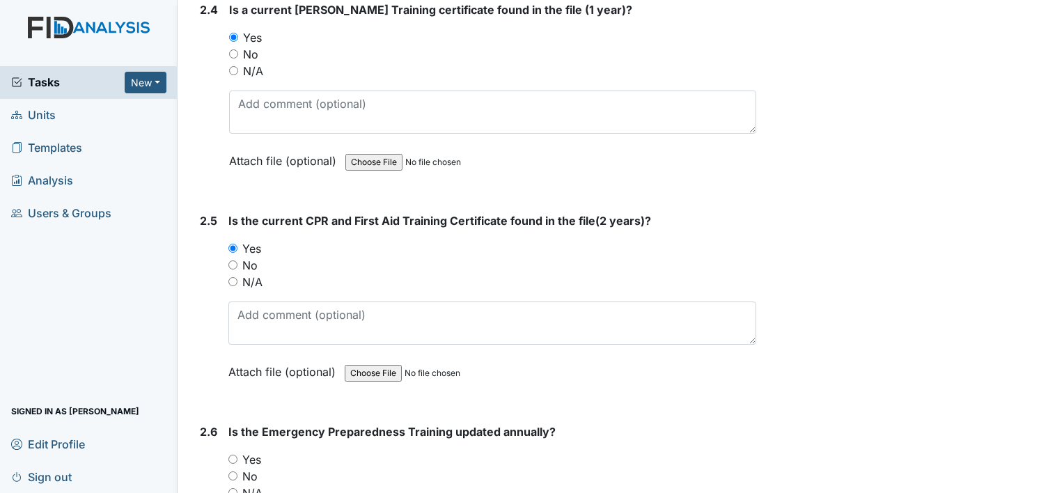
radio input "true"
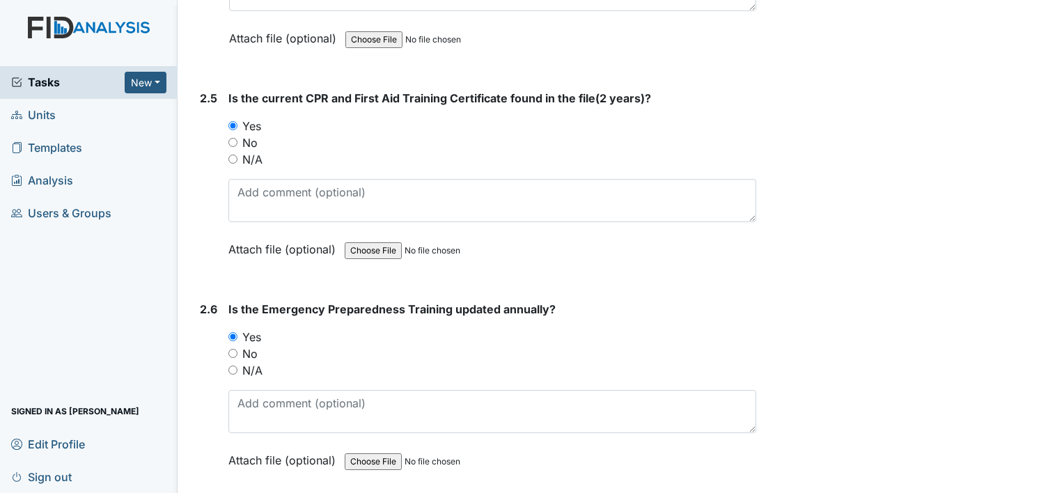
scroll to position [2229, 0]
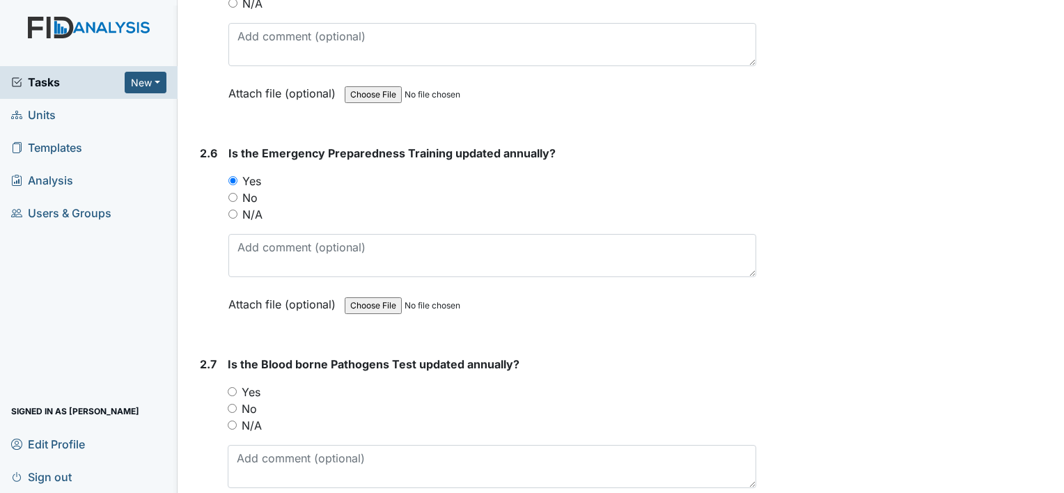
drag, startPoint x: 257, startPoint y: 383, endPoint x: 263, endPoint y: 376, distance: 9.4
click at [256, 384] on label "Yes" at bounding box center [251, 392] width 19 height 17
click at [237, 387] on input "Yes" at bounding box center [232, 391] width 9 height 9
radio input "true"
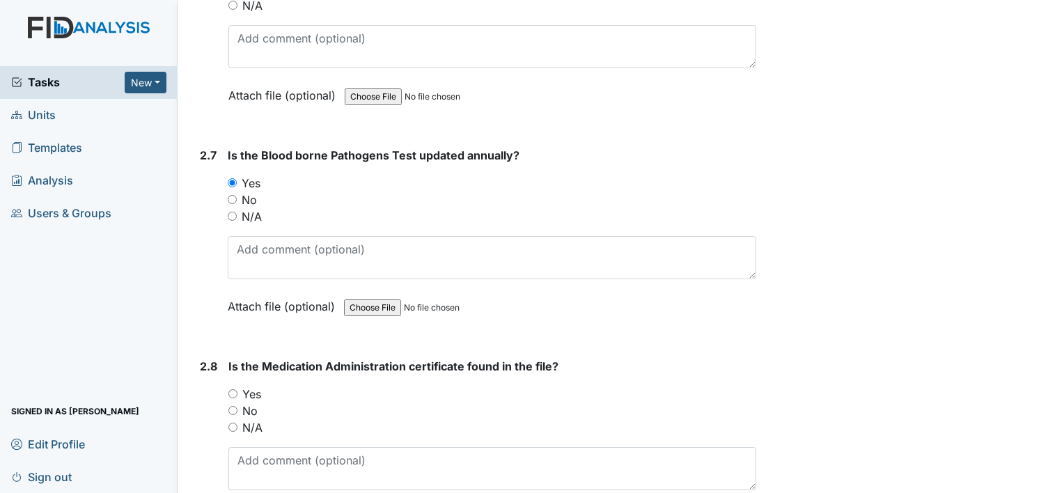
click at [253, 389] on label "Yes" at bounding box center [251, 394] width 19 height 17
click at [237, 389] on input "Yes" at bounding box center [232, 393] width 9 height 9
radio input "true"
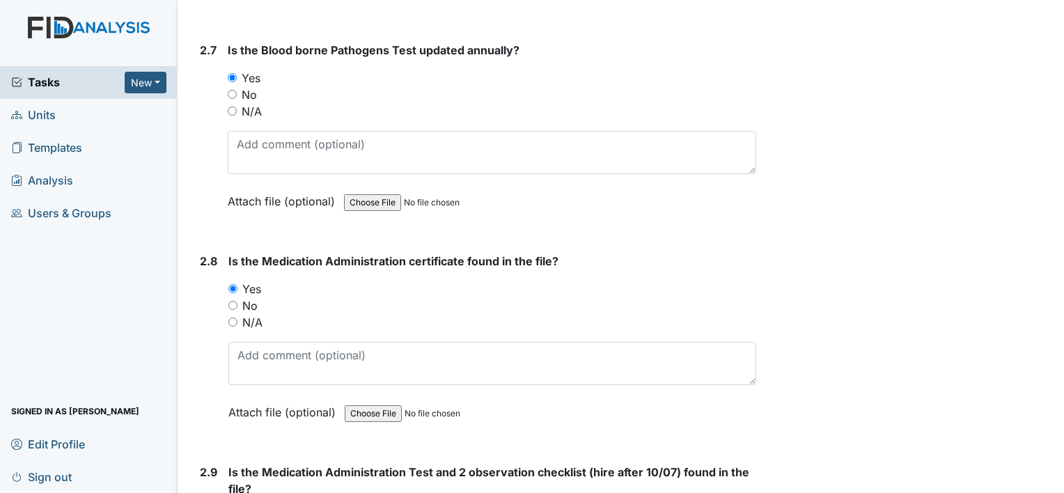
scroll to position [2716, 0]
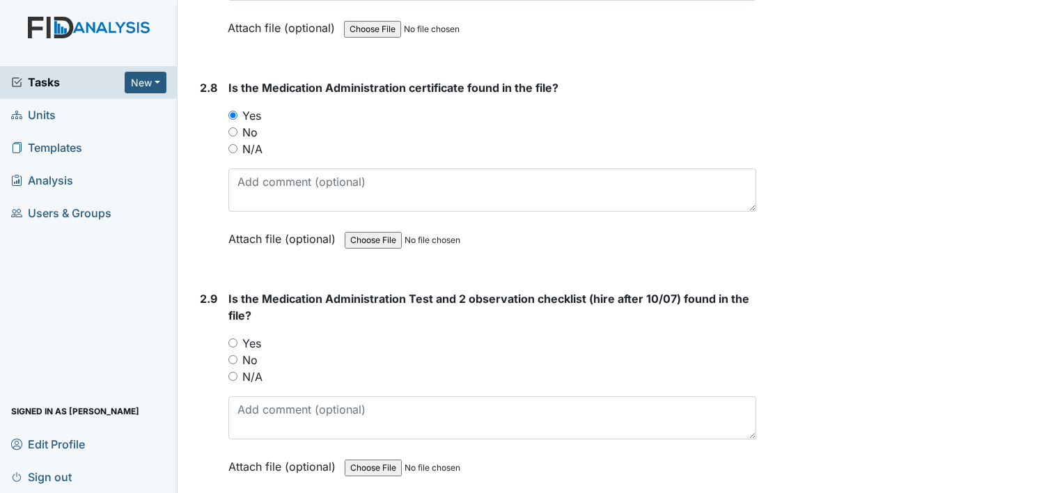
click at [248, 336] on label "Yes" at bounding box center [251, 343] width 19 height 17
click at [237, 338] on input "Yes" at bounding box center [232, 342] width 9 height 9
radio input "true"
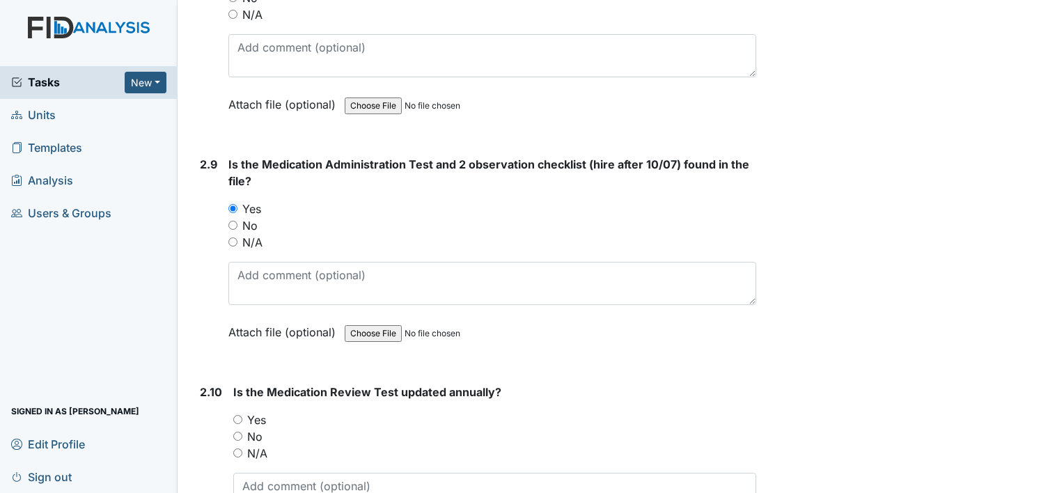
scroll to position [2995, 0]
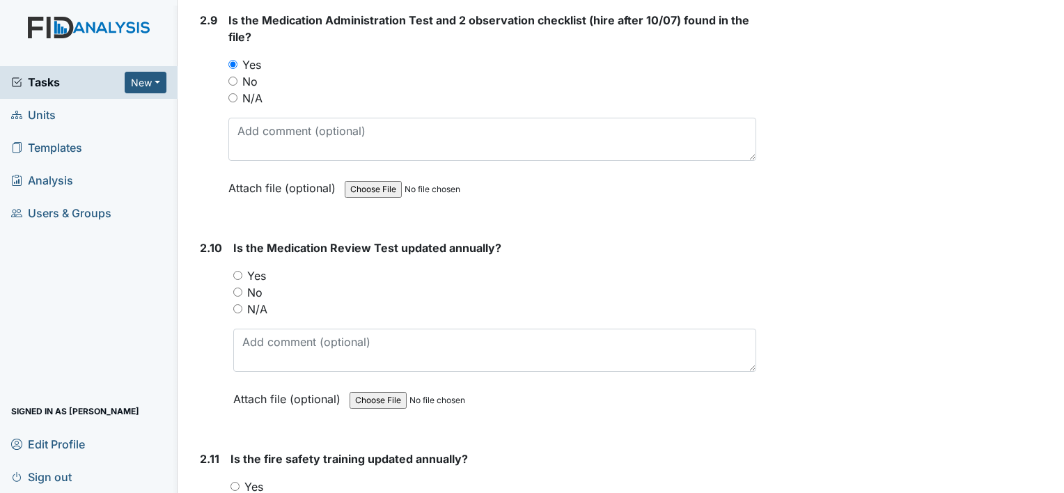
click at [254, 267] on label "Yes" at bounding box center [256, 275] width 19 height 17
click at [242, 271] on input "Yes" at bounding box center [237, 275] width 9 height 9
radio input "true"
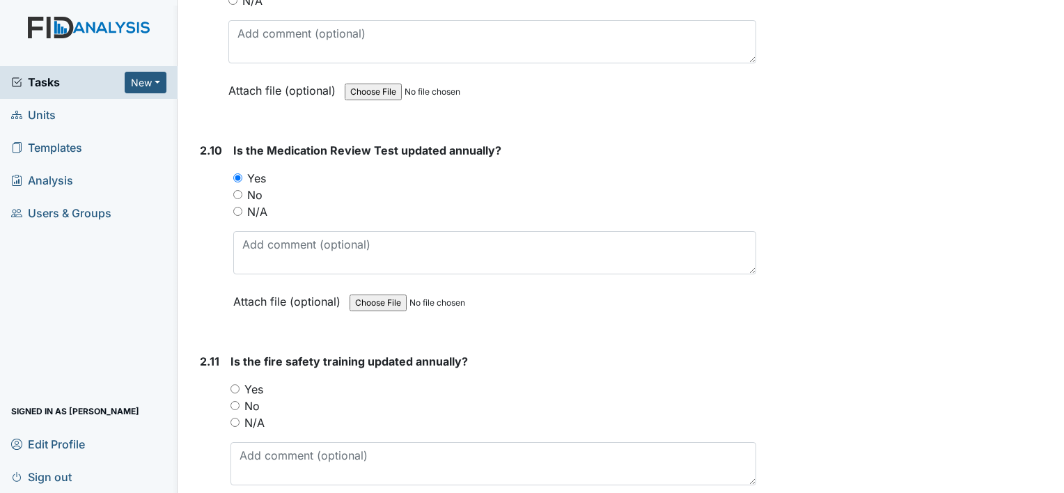
scroll to position [3204, 0]
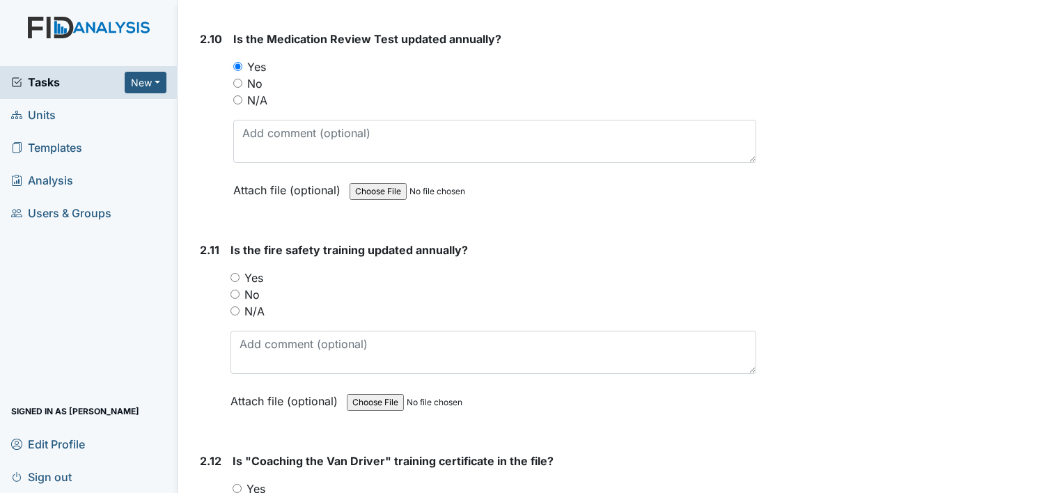
click at [256, 270] on label "Yes" at bounding box center [253, 278] width 19 height 17
click at [240, 273] on input "Yes" at bounding box center [235, 277] width 9 height 9
radio input "true"
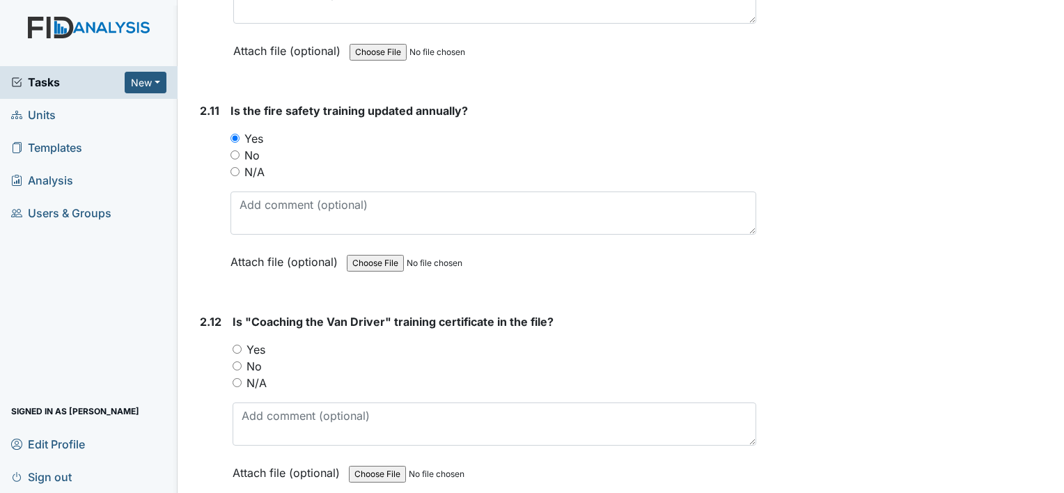
click at [257, 341] on label "Yes" at bounding box center [256, 349] width 19 height 17
click at [242, 345] on input "Yes" at bounding box center [237, 349] width 9 height 9
radio input "true"
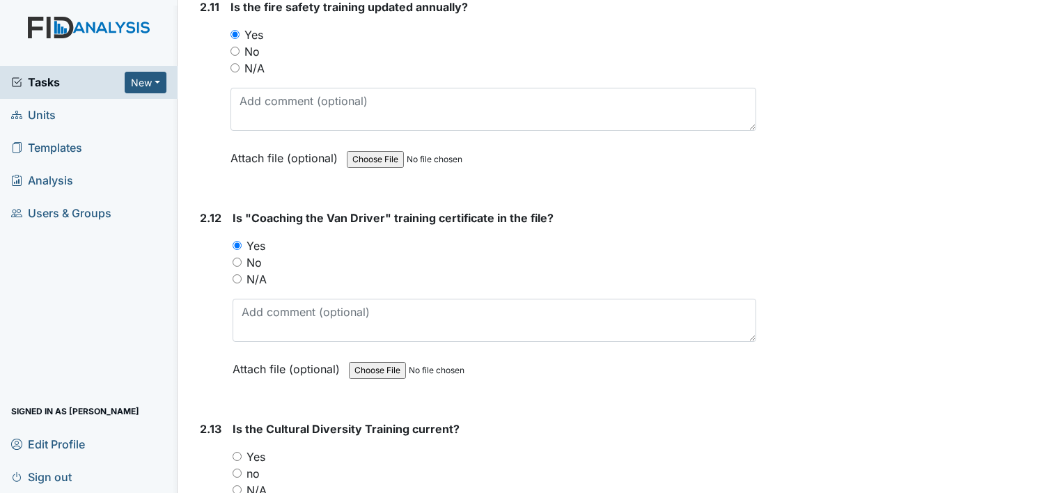
scroll to position [3552, 0]
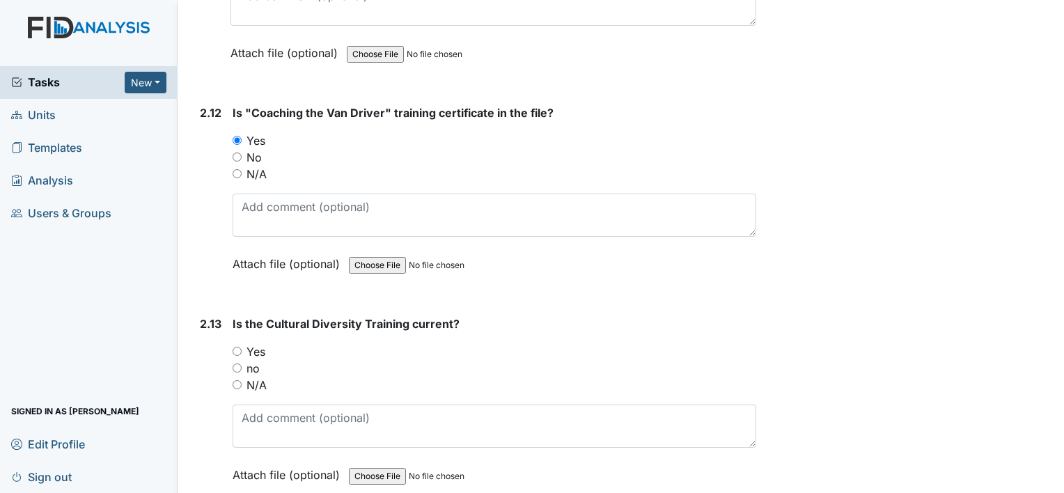
click at [242, 343] on div "Yes" at bounding box center [495, 351] width 524 height 17
click at [254, 343] on label "Yes" at bounding box center [256, 351] width 19 height 17
click at [242, 347] on input "Yes" at bounding box center [237, 351] width 9 height 9
radio input "true"
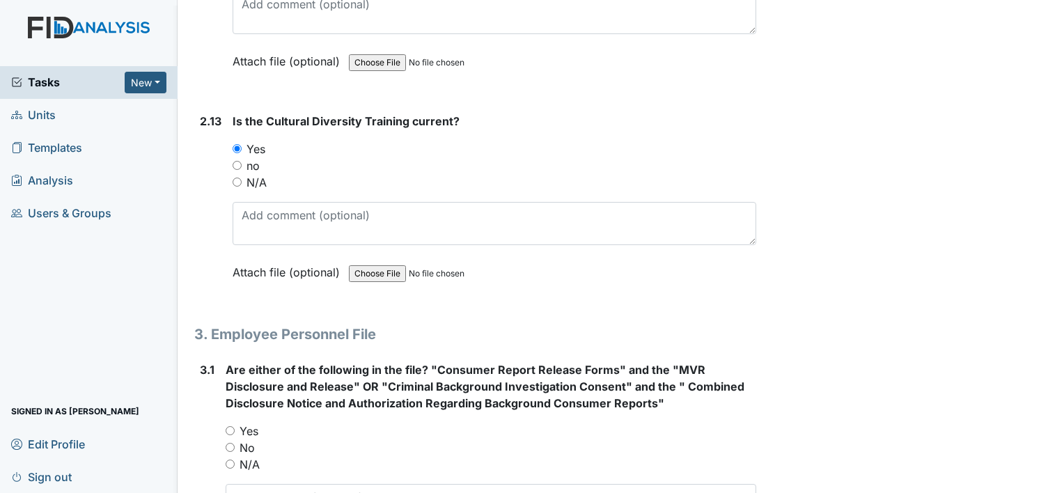
scroll to position [3761, 0]
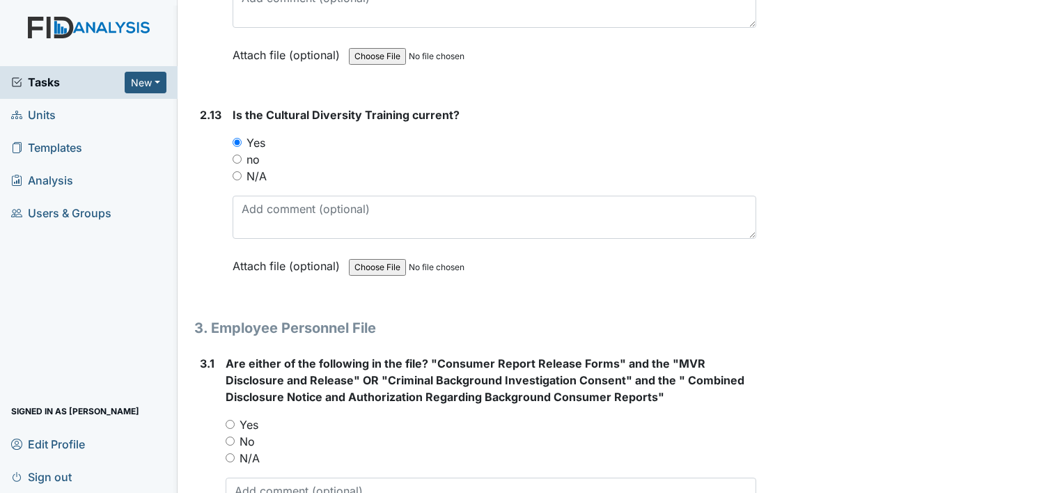
click at [250, 416] on label "Yes" at bounding box center [249, 424] width 19 height 17
click at [235, 420] on input "Yes" at bounding box center [230, 424] width 9 height 9
radio input "true"
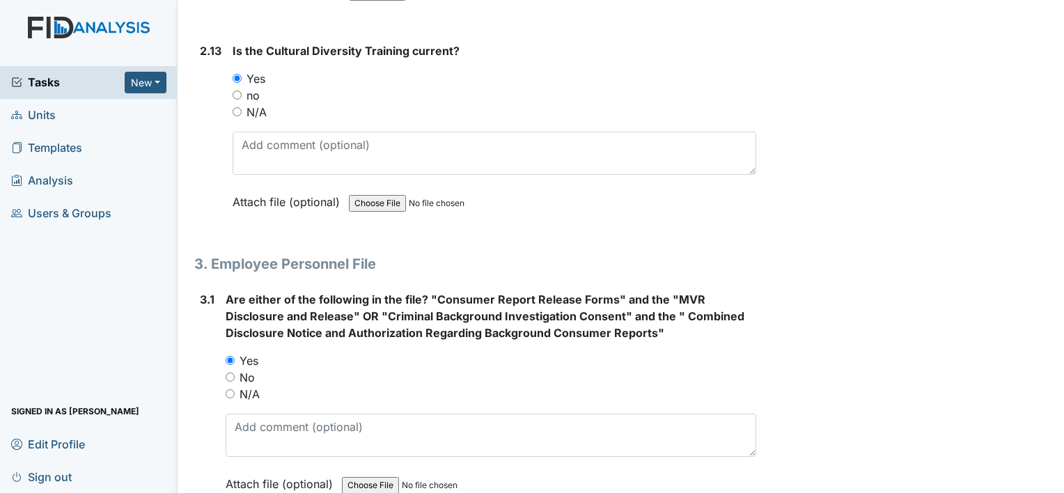
scroll to position [3970, 0]
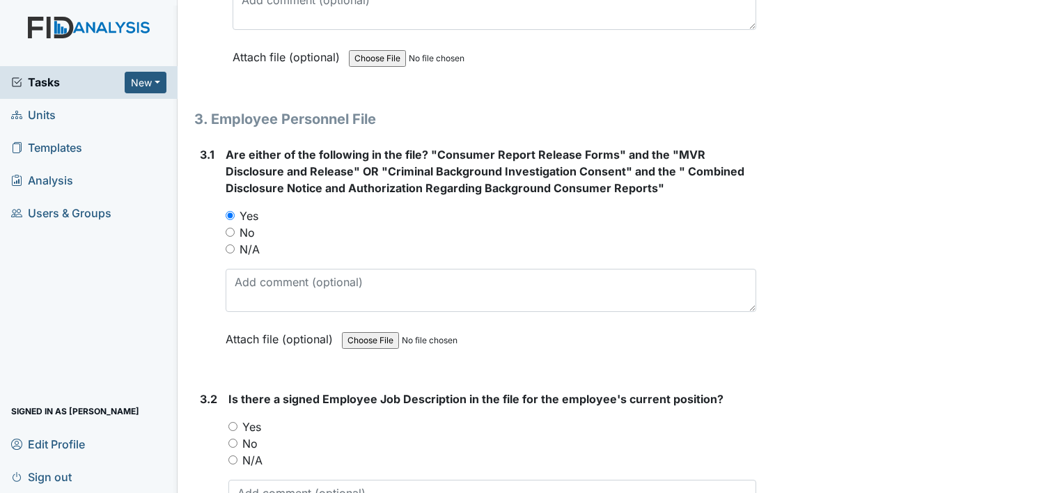
click at [257, 419] on label "Yes" at bounding box center [251, 427] width 19 height 17
click at [237, 422] on input "Yes" at bounding box center [232, 426] width 9 height 9
radio input "true"
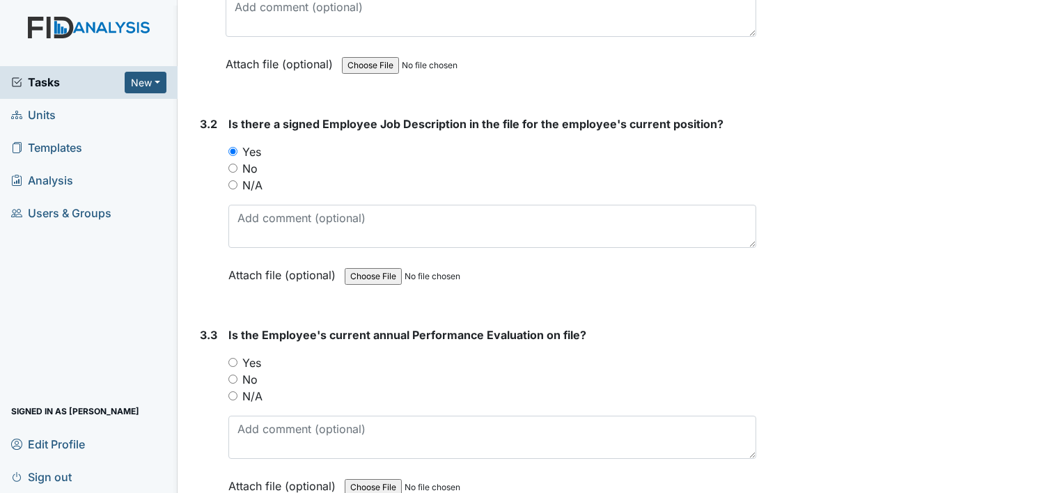
scroll to position [4248, 0]
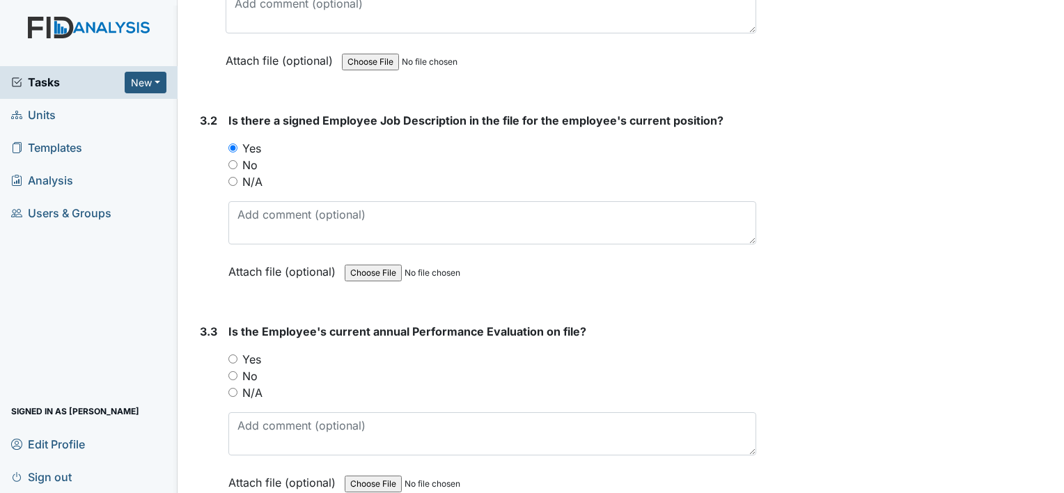
click at [256, 351] on label "Yes" at bounding box center [251, 359] width 19 height 17
click at [237, 354] on input "Yes" at bounding box center [232, 358] width 9 height 9
radio input "true"
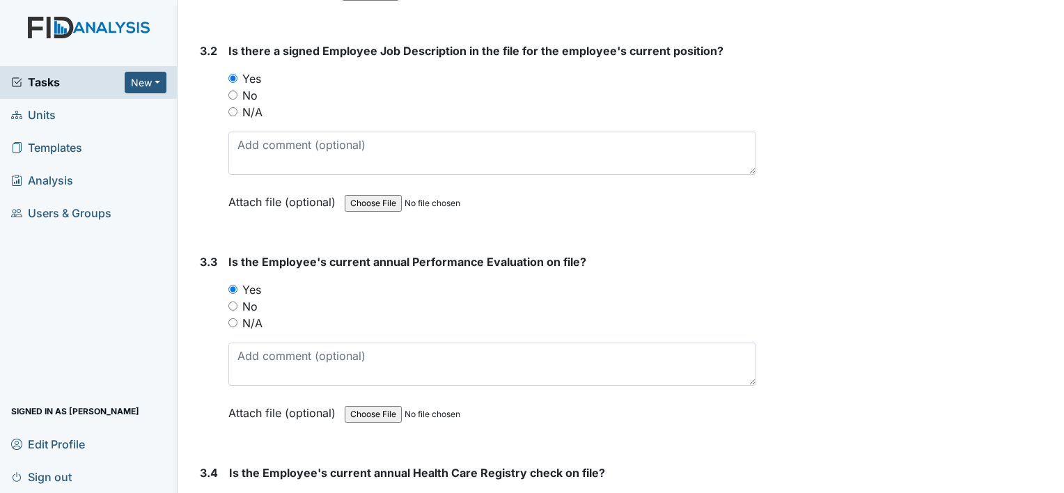
scroll to position [4457, 0]
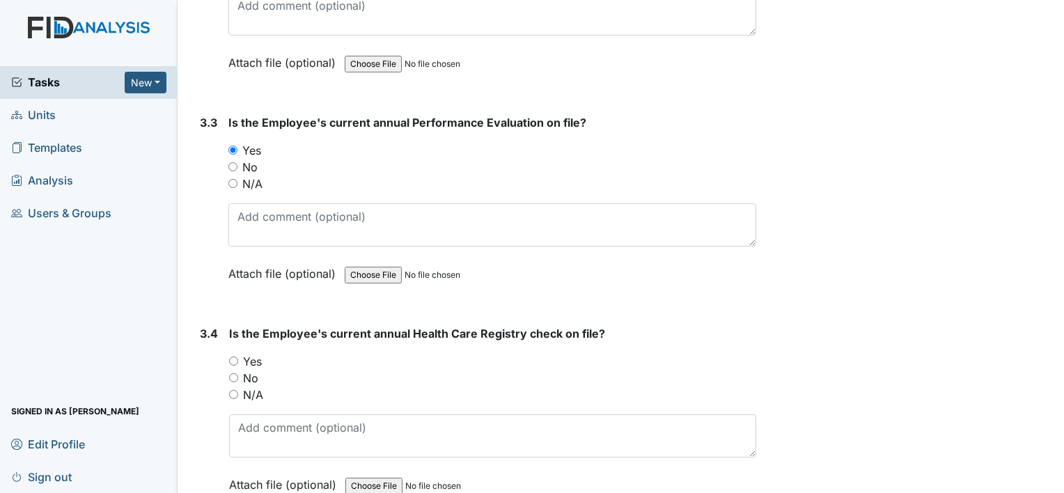
click at [256, 353] on label "Yes" at bounding box center [252, 361] width 19 height 17
click at [238, 357] on input "Yes" at bounding box center [233, 361] width 9 height 9
radio input "true"
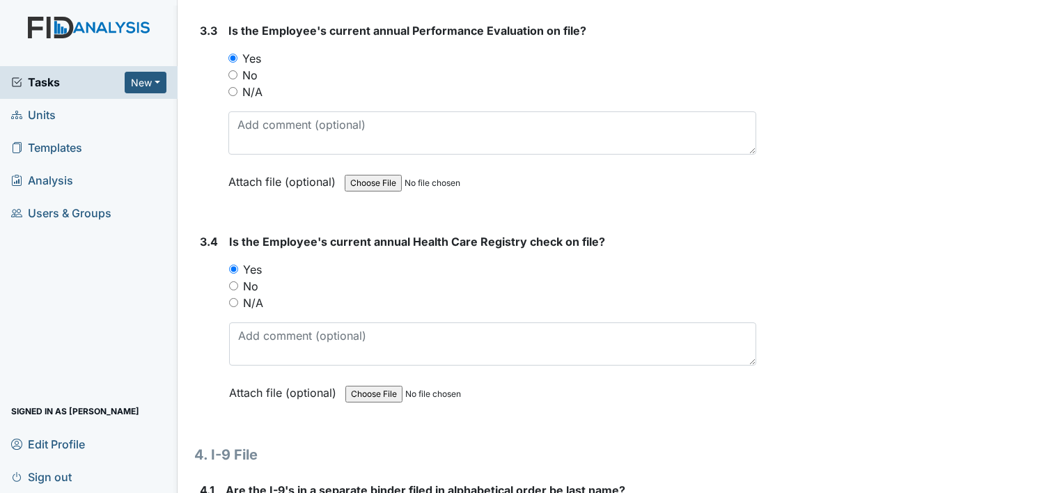
scroll to position [4736, 0]
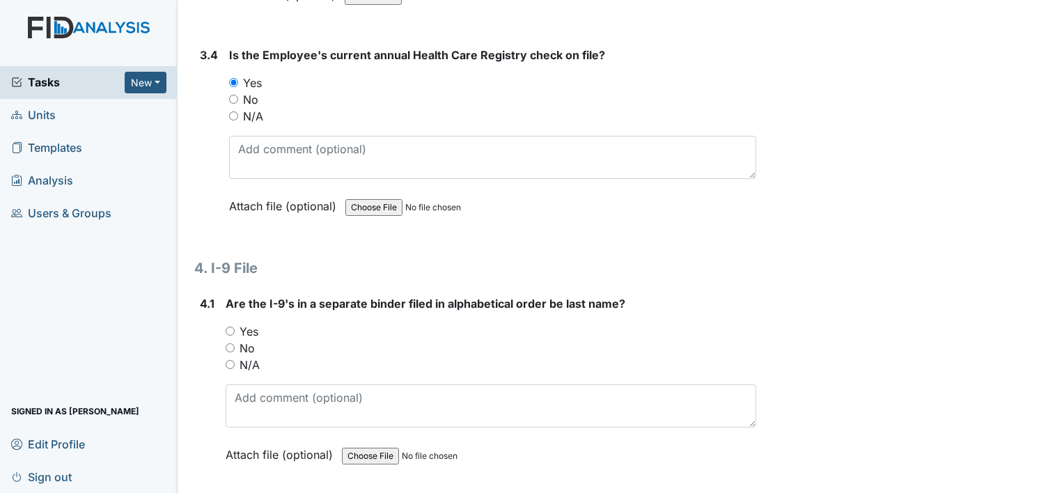
click at [254, 323] on label "Yes" at bounding box center [249, 331] width 19 height 17
click at [235, 327] on input "Yes" at bounding box center [230, 331] width 9 height 9
radio input "true"
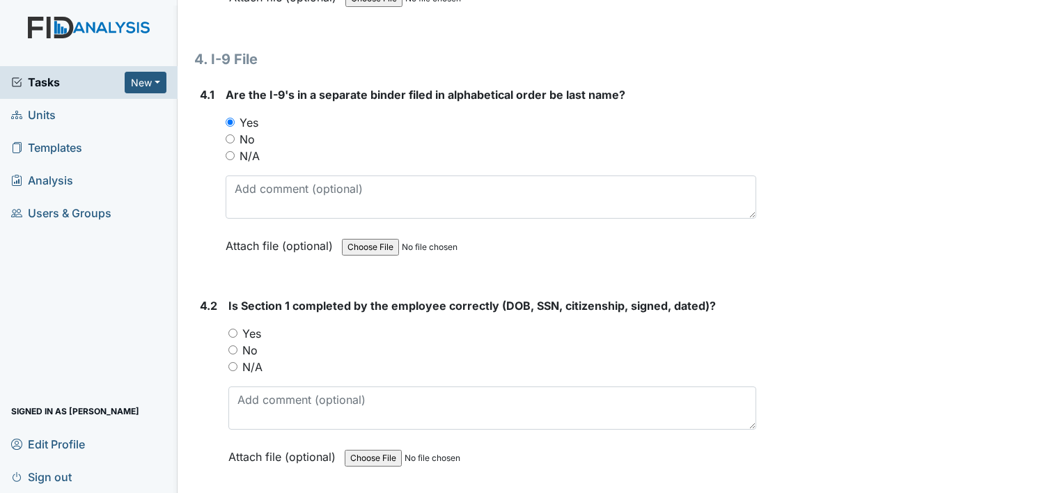
click at [255, 325] on label "Yes" at bounding box center [251, 333] width 19 height 17
click at [237, 329] on input "Yes" at bounding box center [232, 333] width 9 height 9
radio input "true"
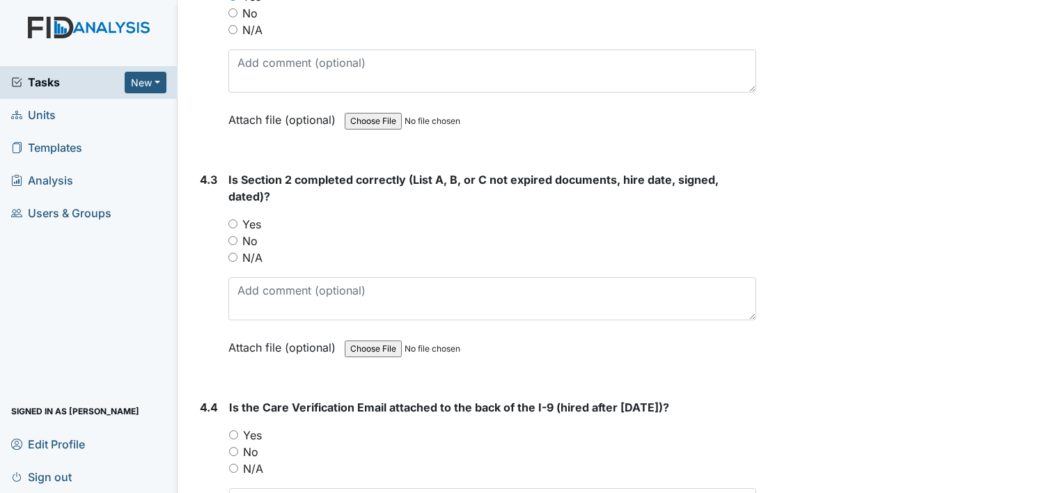
scroll to position [5293, 0]
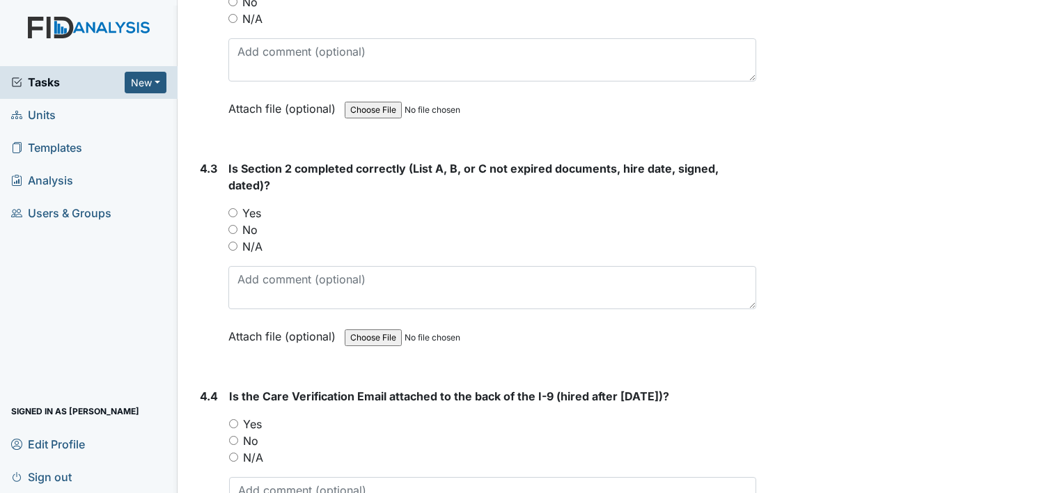
click at [253, 205] on label "Yes" at bounding box center [251, 213] width 19 height 17
click at [237, 208] on input "Yes" at bounding box center [232, 212] width 9 height 9
radio input "true"
click at [252, 416] on label "Yes" at bounding box center [252, 424] width 19 height 17
click at [238, 419] on input "Yes" at bounding box center [233, 423] width 9 height 9
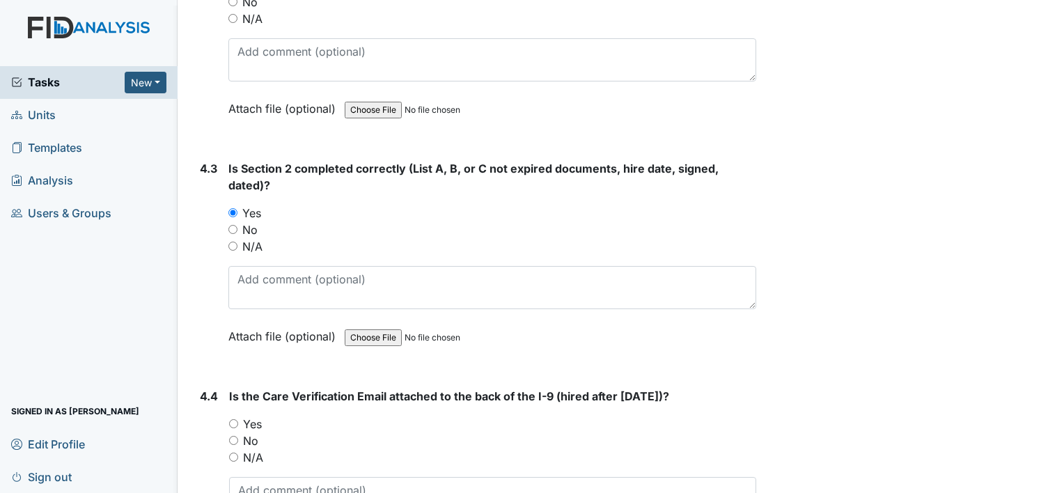
radio input "true"
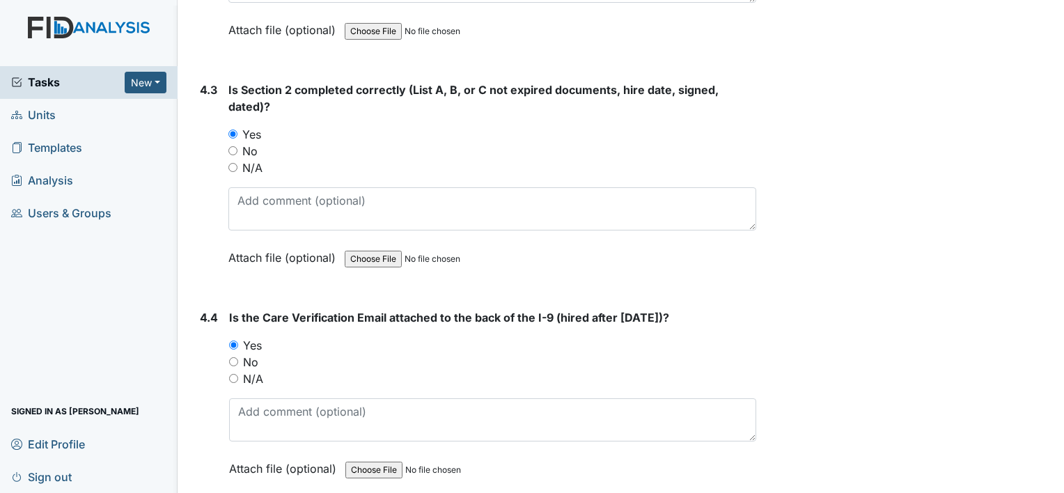
scroll to position [5418, 0]
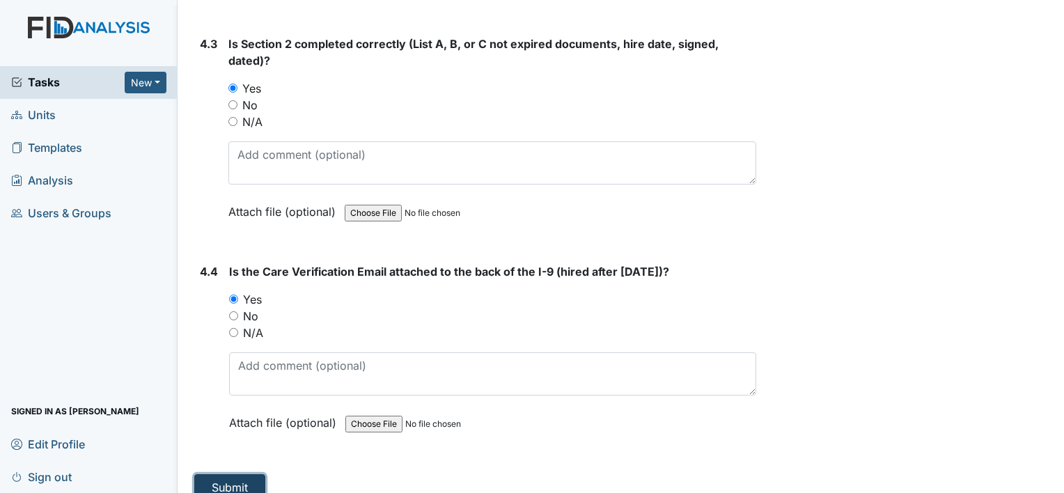
click at [251, 474] on button "Submit" at bounding box center [229, 487] width 71 height 26
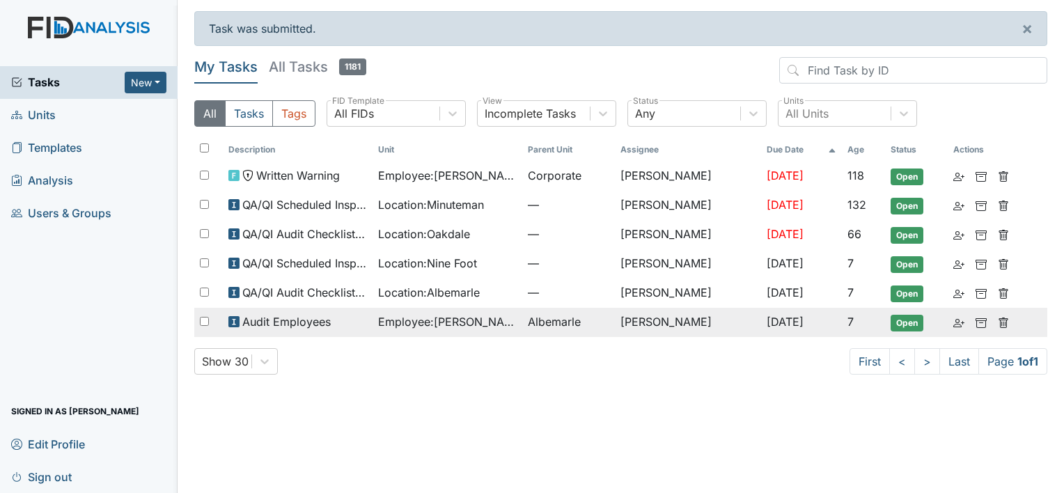
click at [474, 320] on span "Employee : [PERSON_NAME]" at bounding box center [447, 321] width 139 height 17
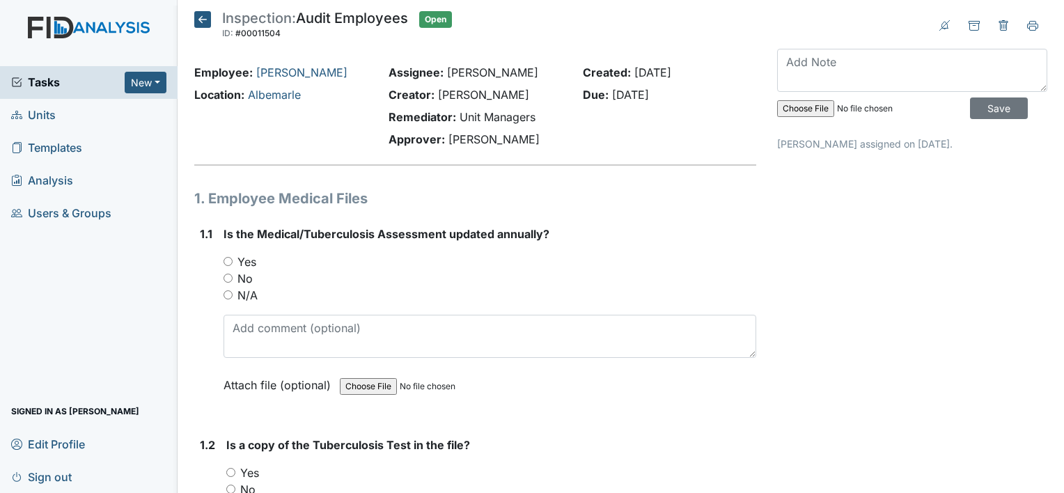
click at [244, 262] on label "Yes" at bounding box center [246, 262] width 19 height 17
click at [233, 262] on input "Yes" at bounding box center [228, 261] width 9 height 9
radio input "true"
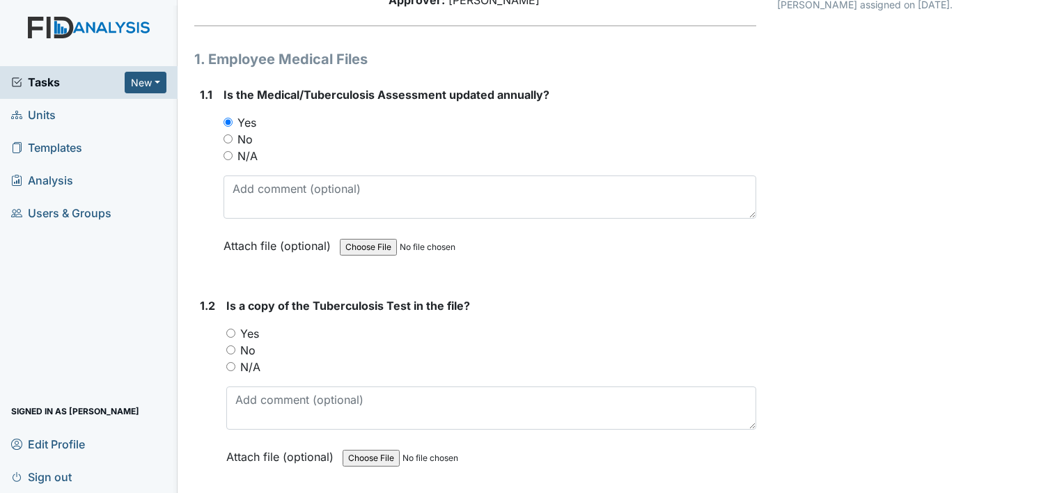
click at [255, 332] on label "Yes" at bounding box center [249, 333] width 19 height 17
click at [235, 332] on input "Yes" at bounding box center [230, 333] width 9 height 9
radio input "true"
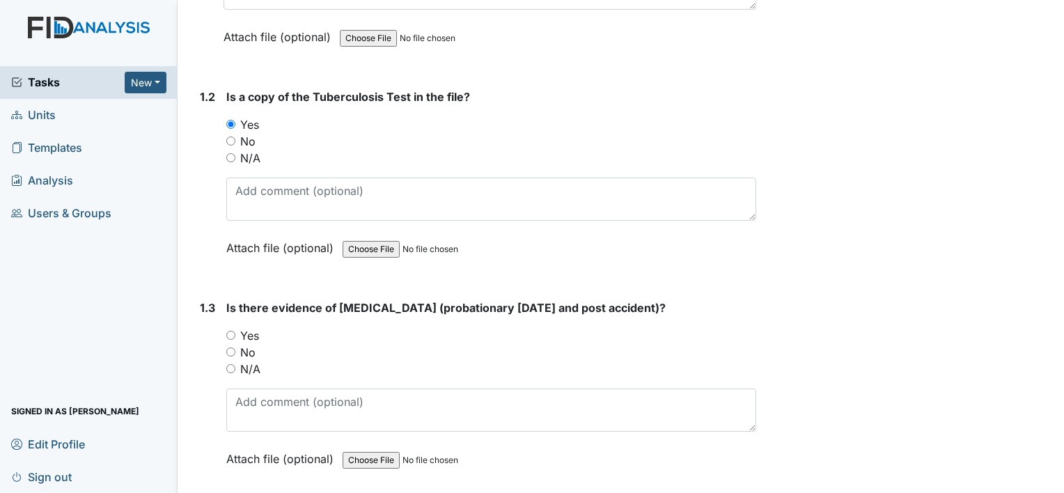
click at [249, 336] on label "Yes" at bounding box center [249, 335] width 19 height 17
click at [235, 336] on input "Yes" at bounding box center [230, 335] width 9 height 9
radio input "true"
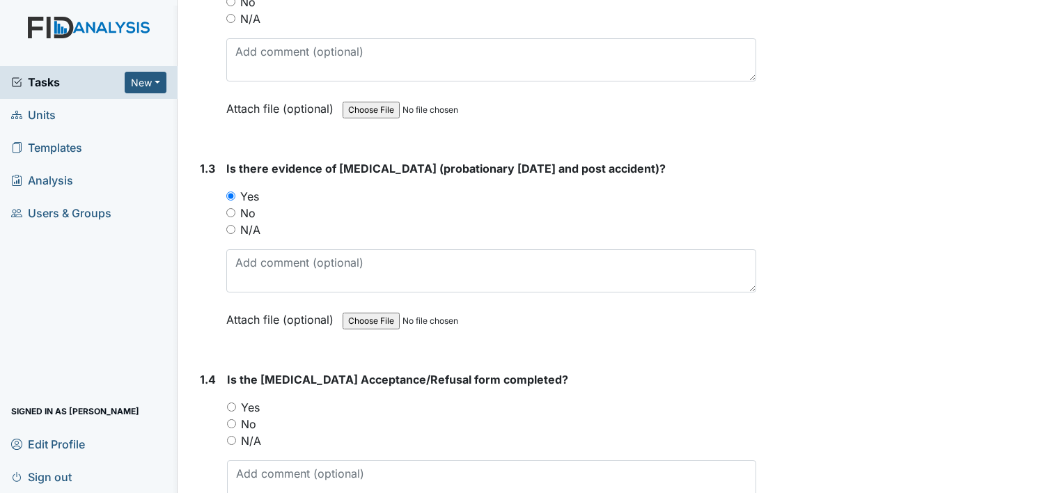
click at [252, 403] on label "Yes" at bounding box center [250, 407] width 19 height 17
click at [236, 403] on input "Yes" at bounding box center [231, 407] width 9 height 9
radio input "true"
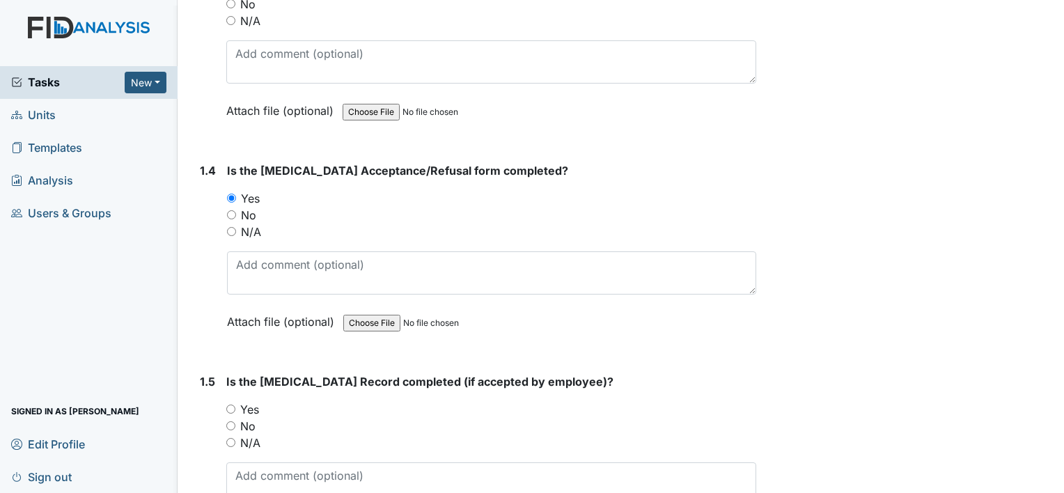
click at [249, 407] on label "Yes" at bounding box center [249, 409] width 19 height 17
click at [235, 407] on input "Yes" at bounding box center [230, 409] width 9 height 9
radio input "true"
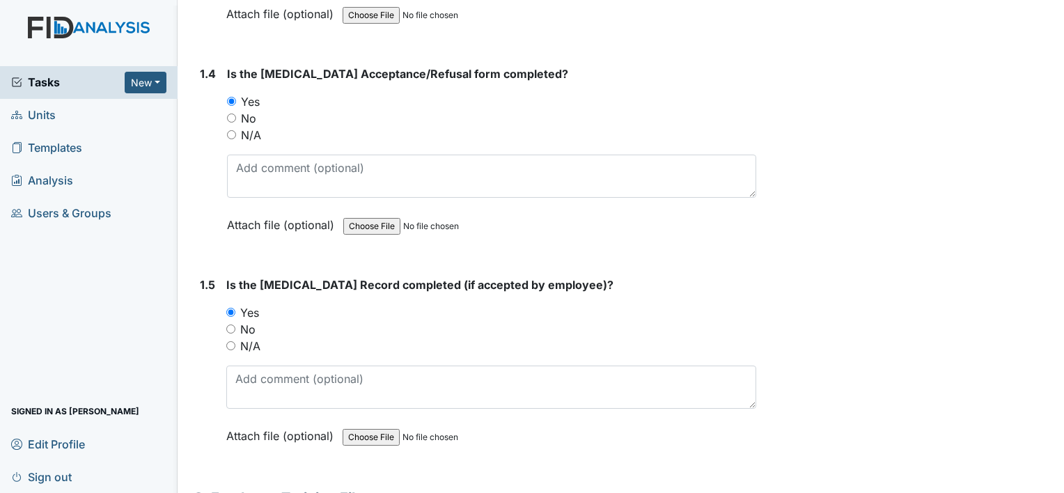
scroll to position [905, 0]
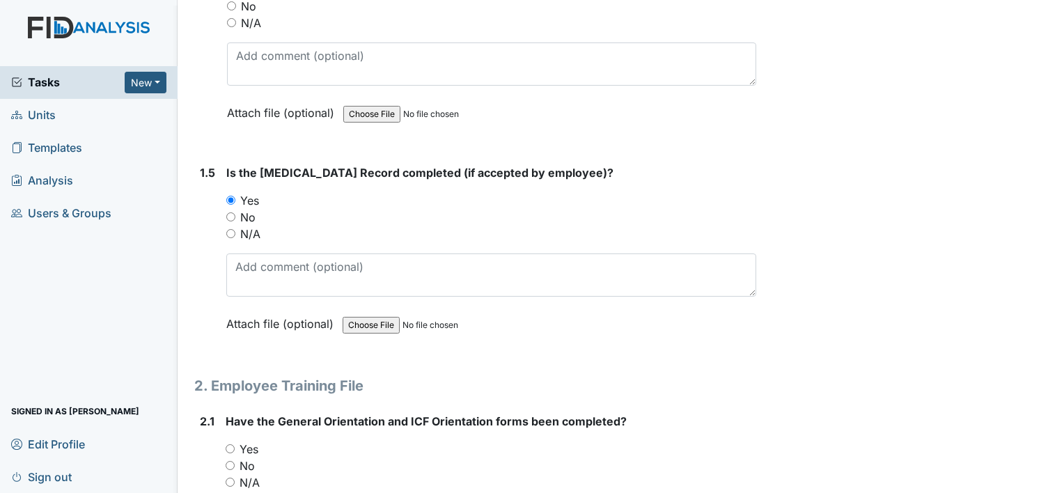
click at [254, 446] on label "Yes" at bounding box center [249, 449] width 19 height 17
click at [235, 446] on input "Yes" at bounding box center [230, 448] width 9 height 9
radio input "true"
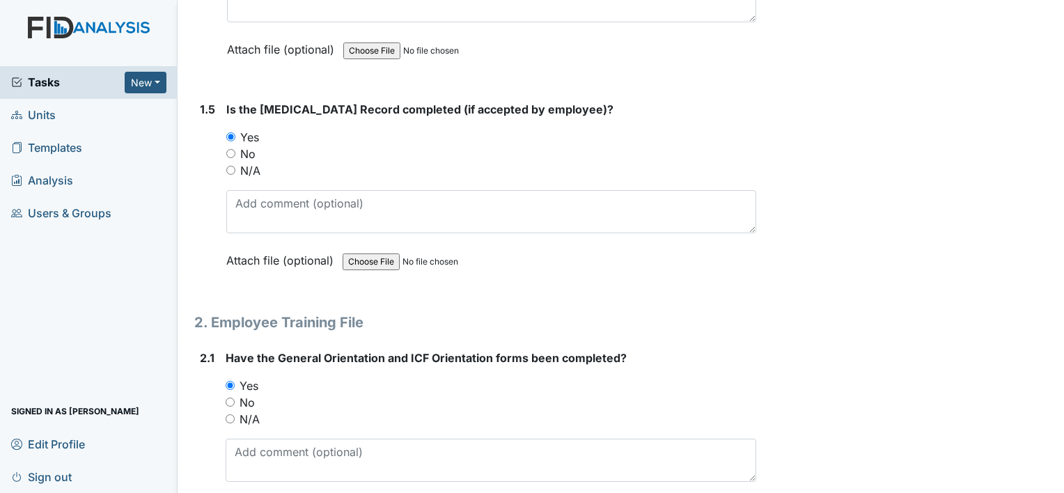
scroll to position [1114, 0]
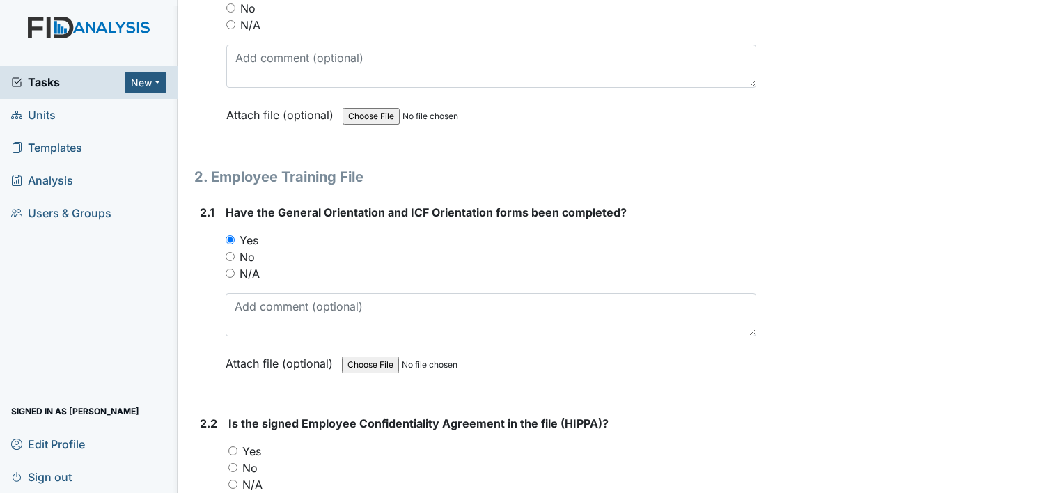
click at [260, 451] on label "Yes" at bounding box center [251, 451] width 19 height 17
click at [237, 451] on input "Yes" at bounding box center [232, 450] width 9 height 9
radio input "true"
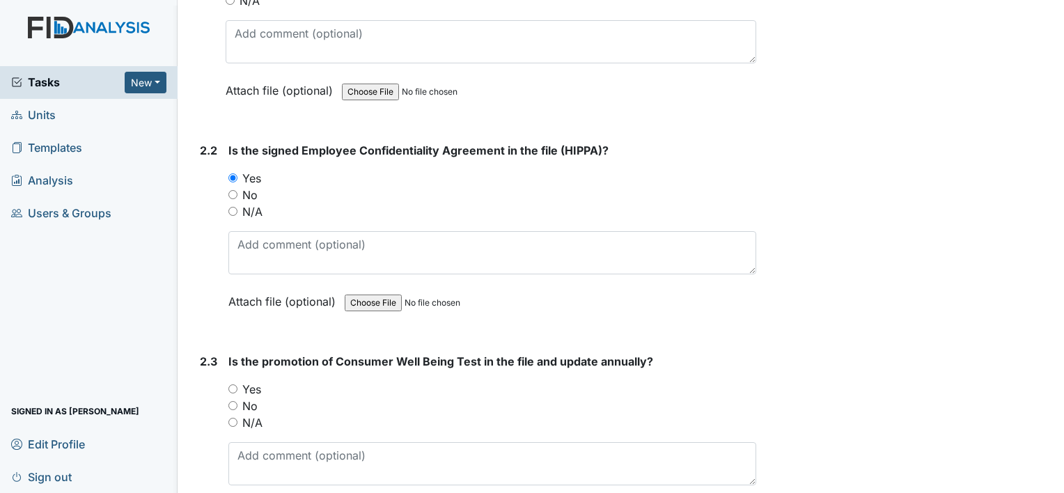
scroll to position [1393, 0]
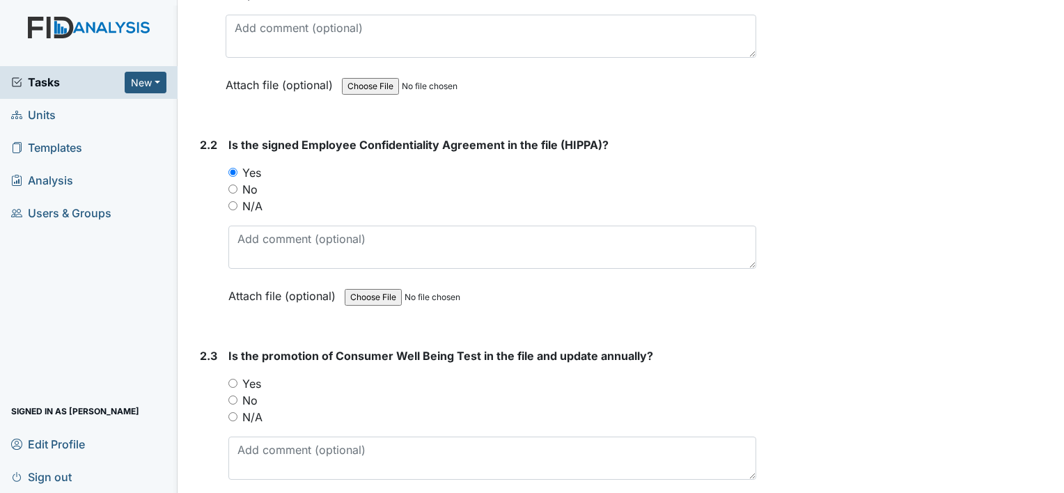
click at [254, 382] on label "Yes" at bounding box center [251, 383] width 19 height 17
click at [237, 382] on input "Yes" at bounding box center [232, 383] width 9 height 9
radio input "true"
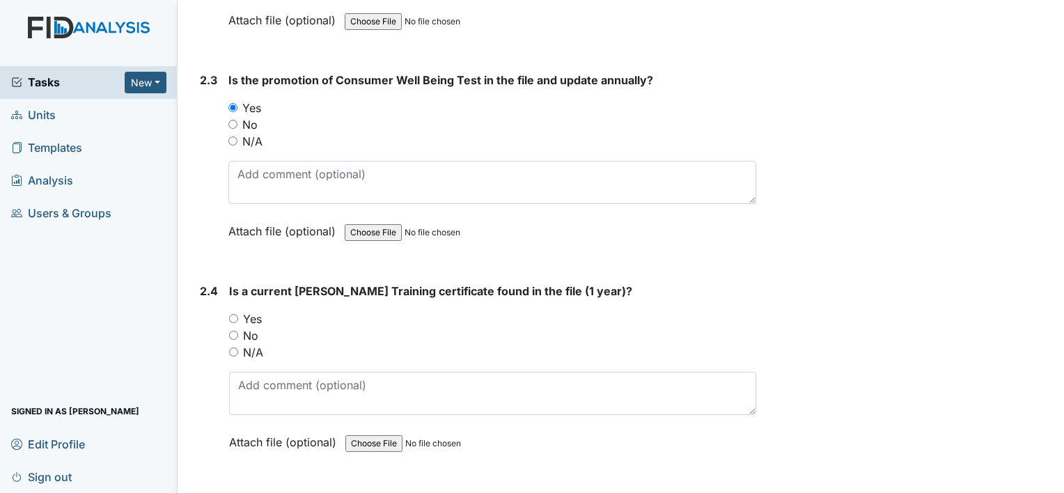
scroll to position [1671, 0]
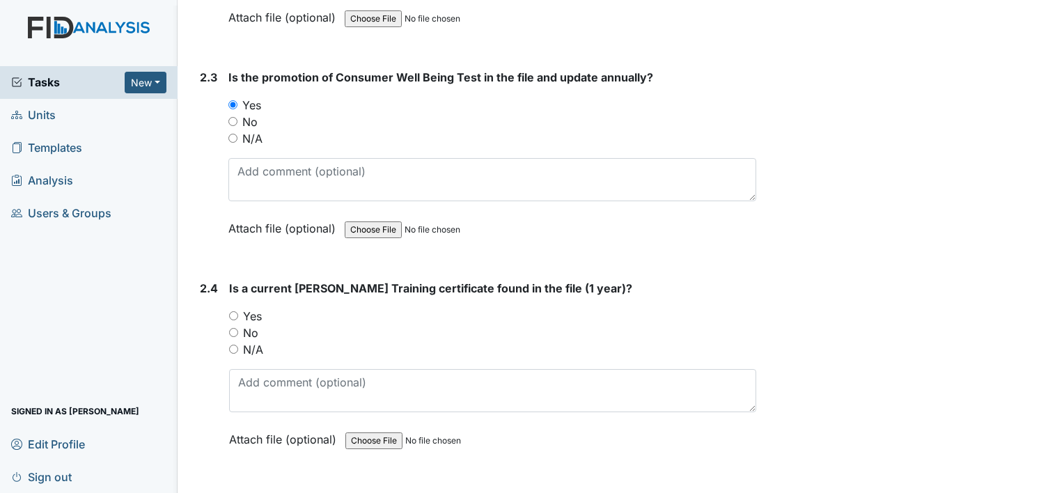
click at [243, 326] on label "No" at bounding box center [250, 333] width 15 height 17
click at [238, 328] on input "No" at bounding box center [233, 332] width 9 height 9
radio input "true"
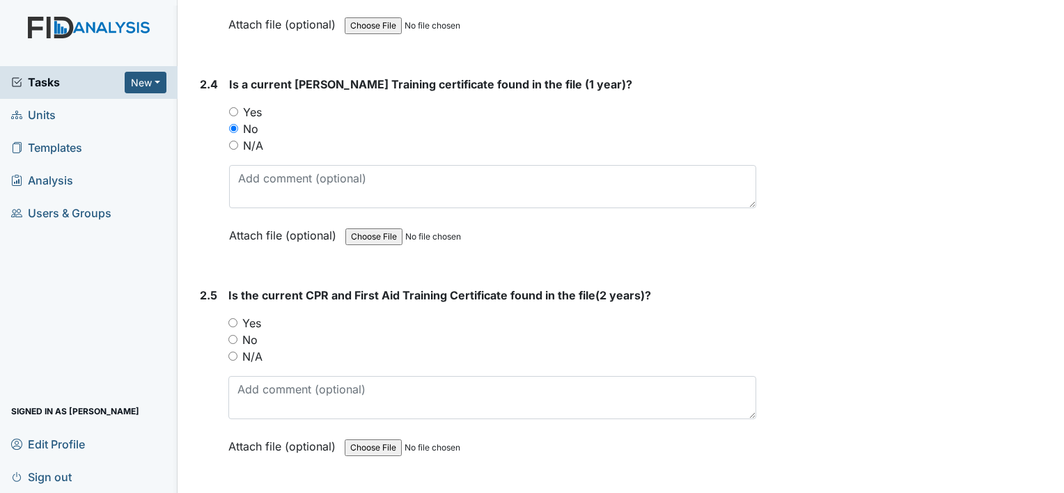
scroll to position [1880, 0]
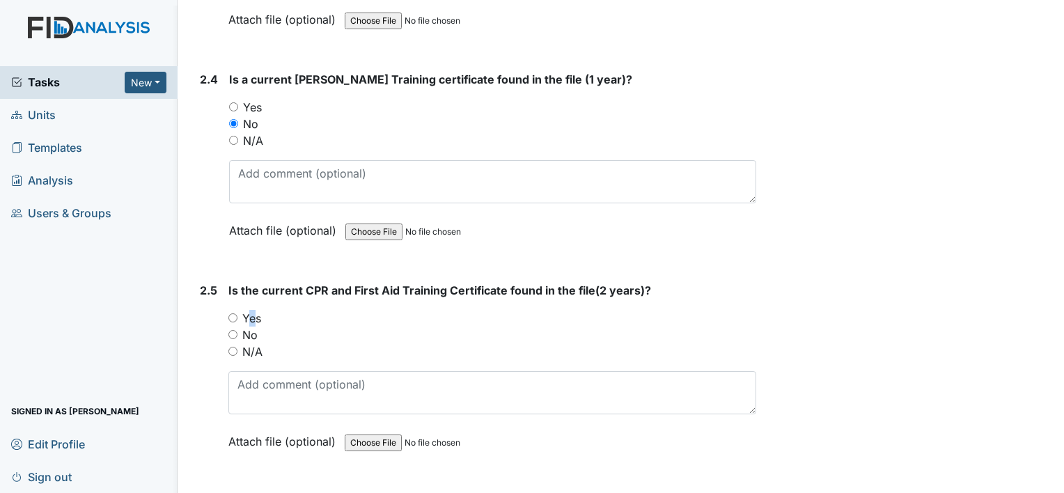
click at [246, 310] on label "Yes" at bounding box center [251, 318] width 19 height 17
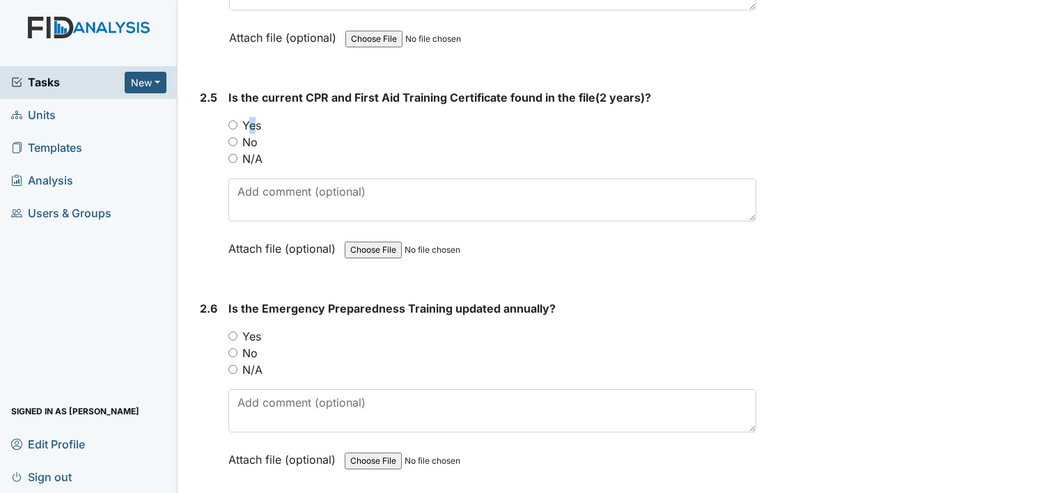
scroll to position [2089, 0]
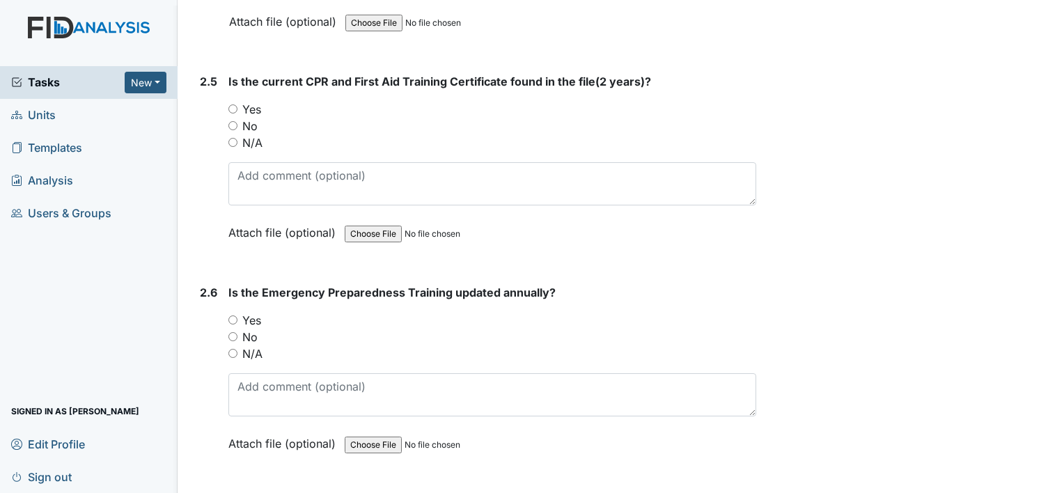
click at [247, 314] on label "Yes" at bounding box center [251, 320] width 19 height 17
click at [237, 315] on input "Yes" at bounding box center [232, 319] width 9 height 9
radio input "true"
click at [251, 101] on label "Yes" at bounding box center [251, 109] width 19 height 17
click at [237, 104] on input "Yes" at bounding box center [232, 108] width 9 height 9
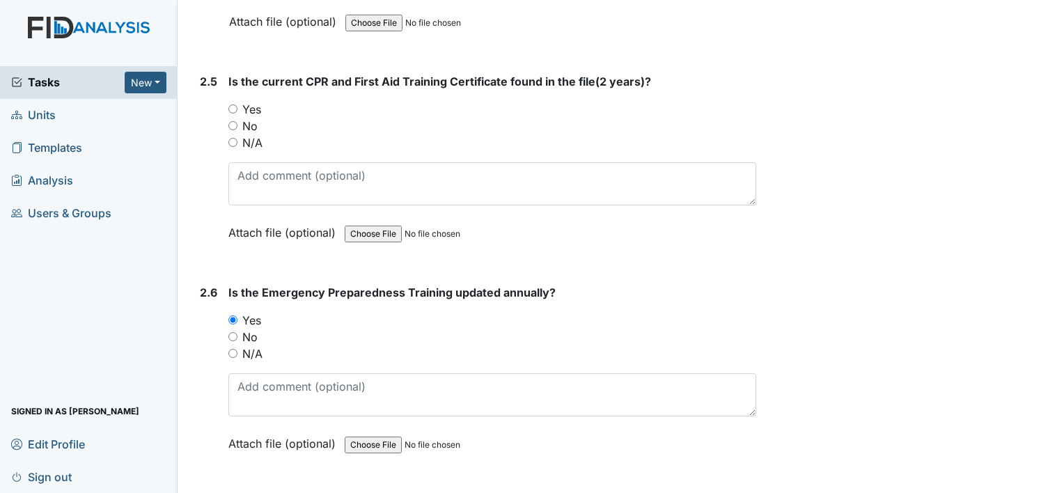
radio input "true"
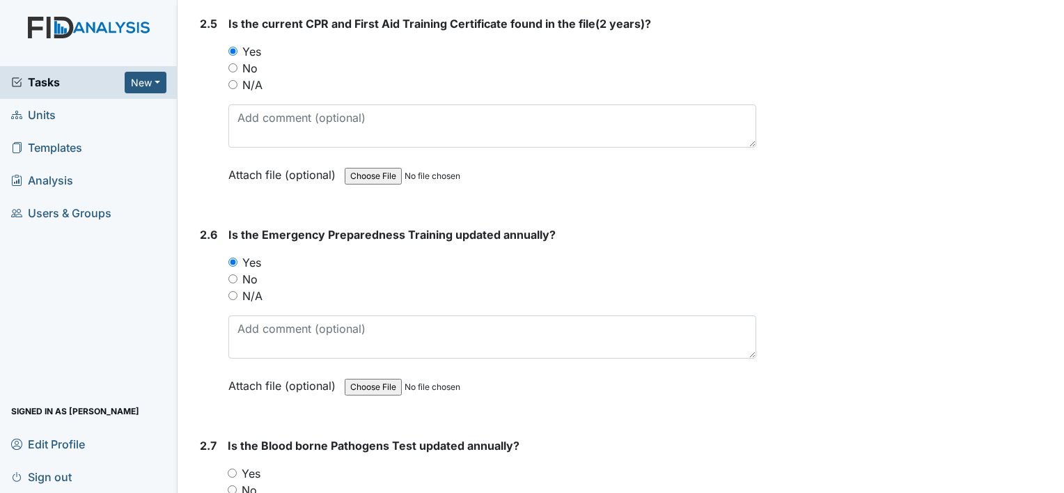
scroll to position [2298, 0]
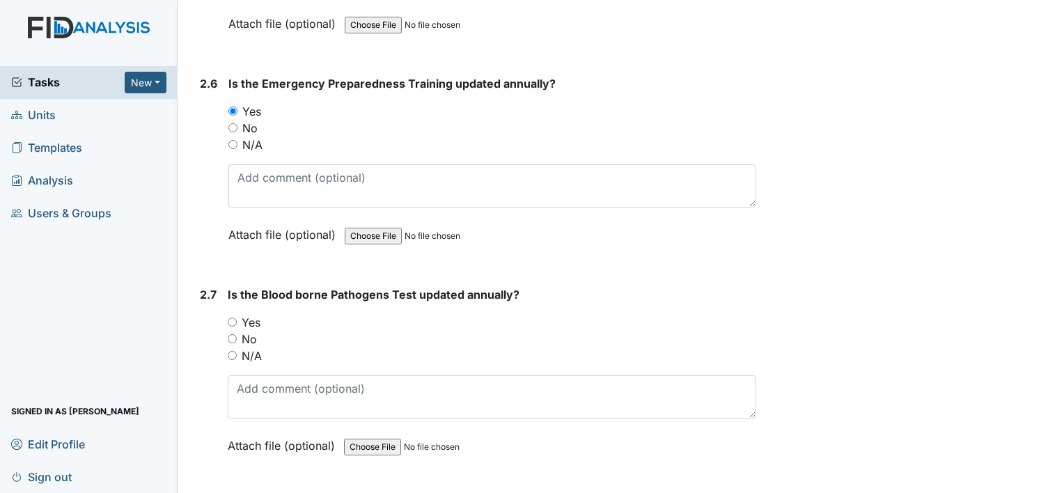
click at [253, 314] on label "Yes" at bounding box center [251, 322] width 19 height 17
click at [237, 318] on input "Yes" at bounding box center [232, 322] width 9 height 9
radio input "true"
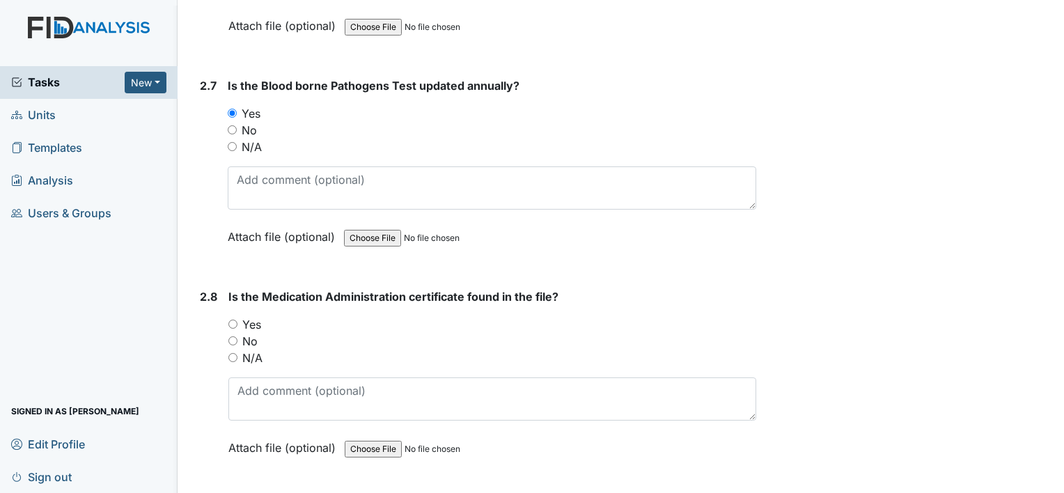
click at [254, 333] on label "No" at bounding box center [249, 341] width 15 height 17
click at [237, 336] on input "No" at bounding box center [232, 340] width 9 height 9
radio input "true"
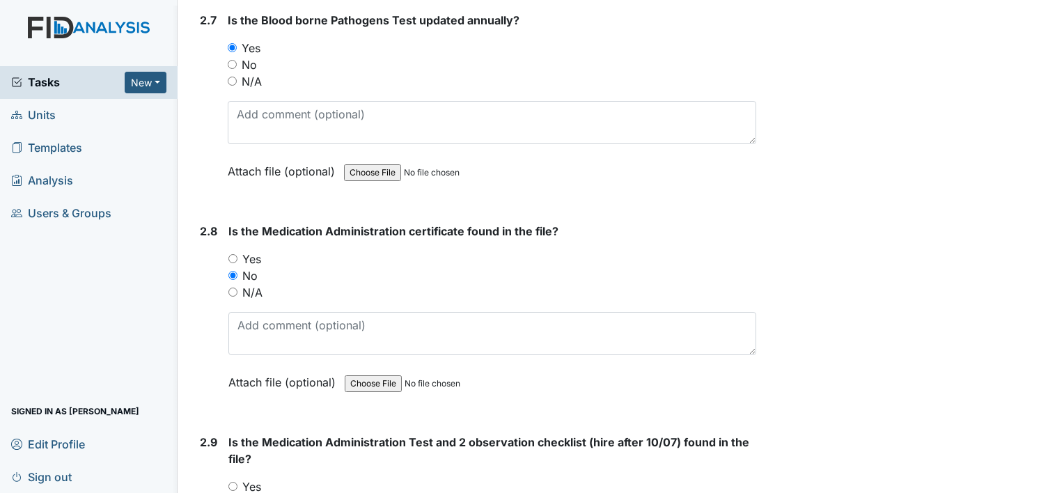
scroll to position [2716, 0]
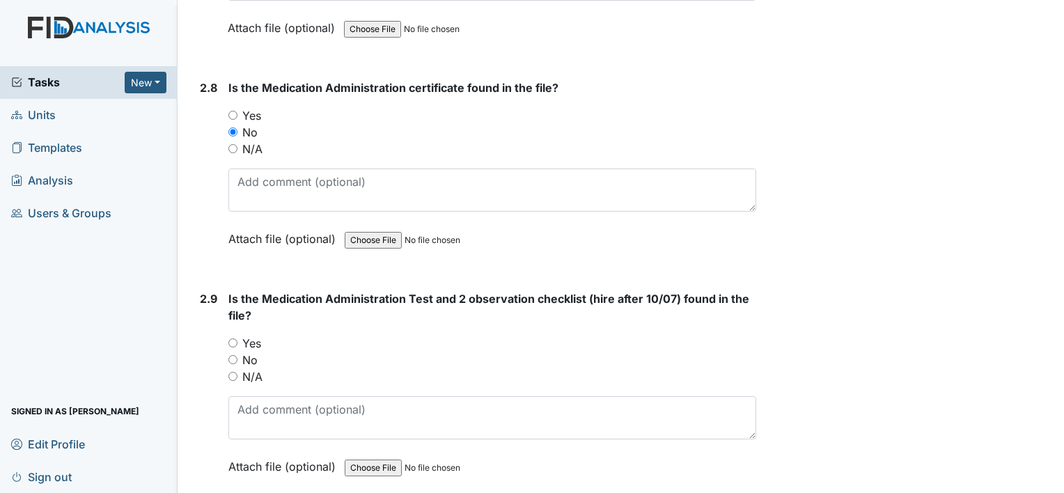
click at [251, 352] on label "No" at bounding box center [249, 360] width 15 height 17
click at [237, 355] on input "No" at bounding box center [232, 359] width 9 height 9
radio input "true"
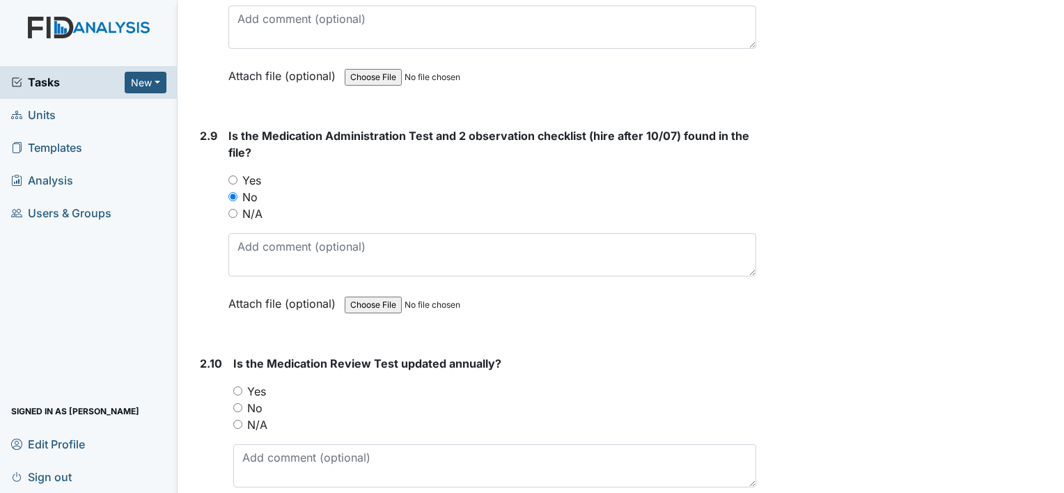
scroll to position [2995, 0]
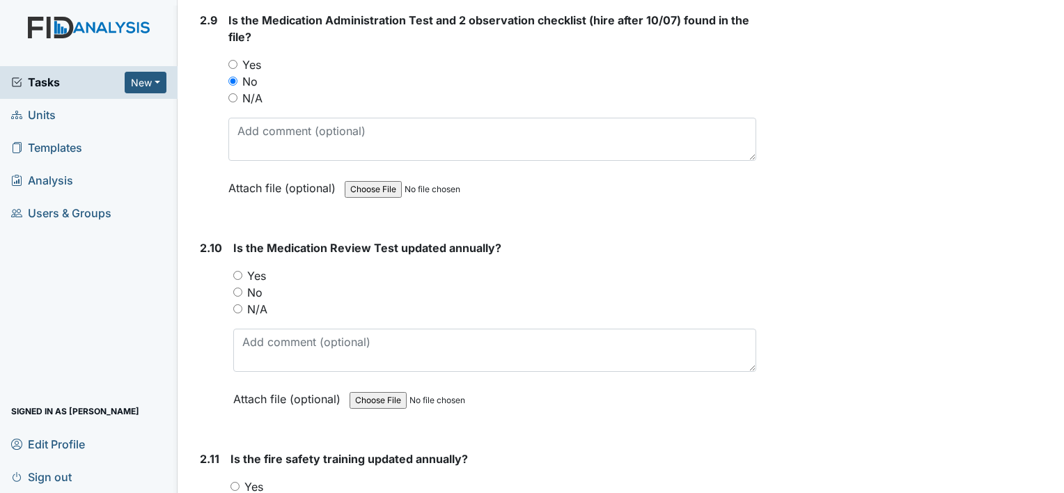
click at [259, 267] on label "Yes" at bounding box center [256, 275] width 19 height 17
click at [242, 271] on input "Yes" at bounding box center [237, 275] width 9 height 9
radio input "true"
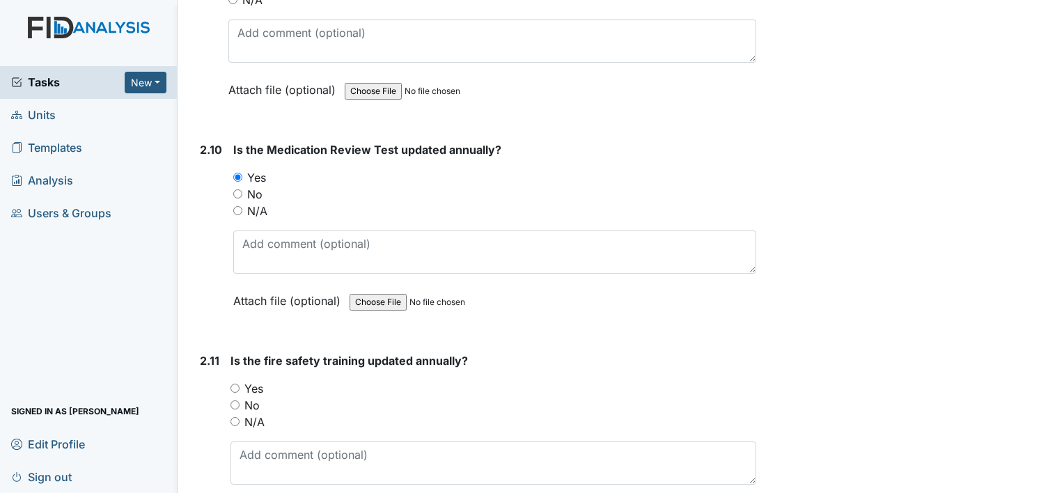
scroll to position [3204, 0]
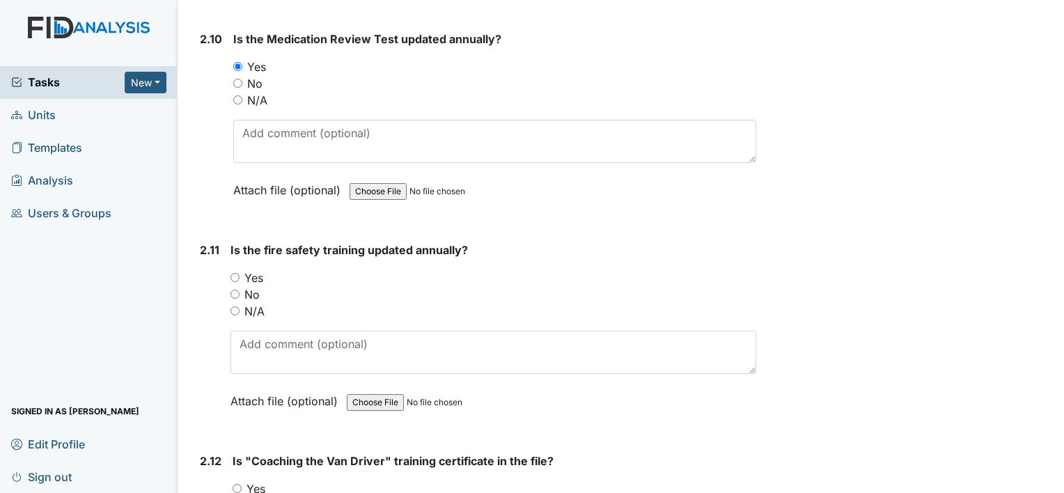
click at [258, 270] on label "Yes" at bounding box center [253, 278] width 19 height 17
click at [240, 273] on input "Yes" at bounding box center [235, 277] width 9 height 9
radio input "true"
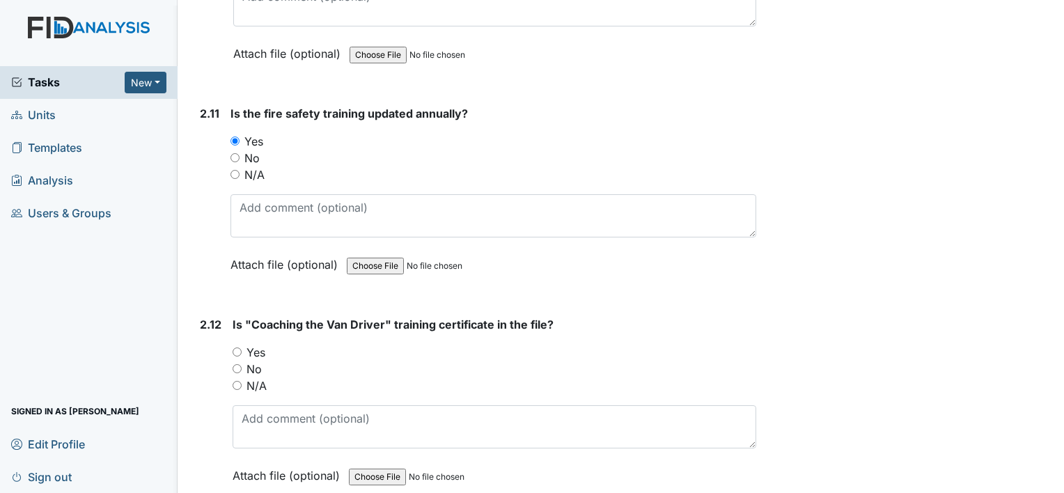
scroll to position [3343, 0]
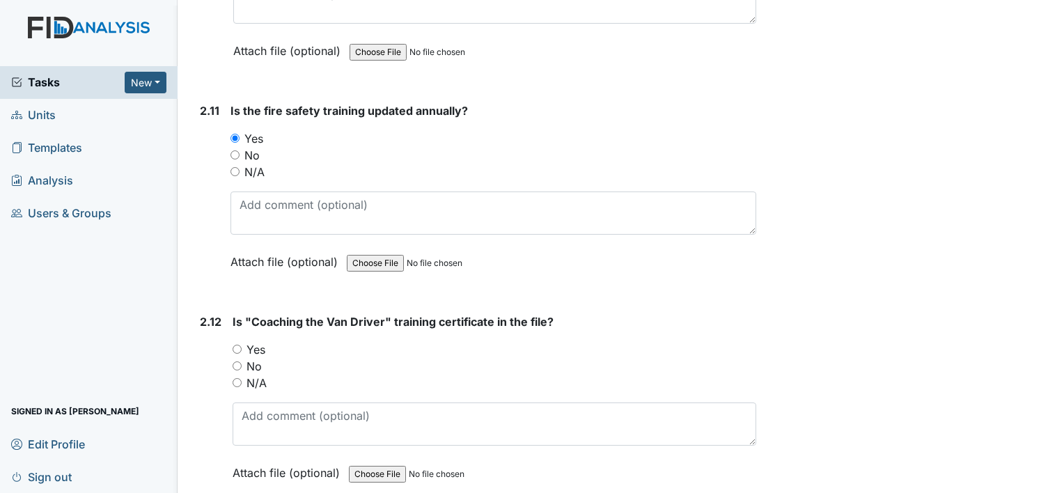
click at [259, 341] on label "Yes" at bounding box center [256, 349] width 19 height 17
click at [242, 345] on input "Yes" at bounding box center [237, 349] width 9 height 9
radio input "true"
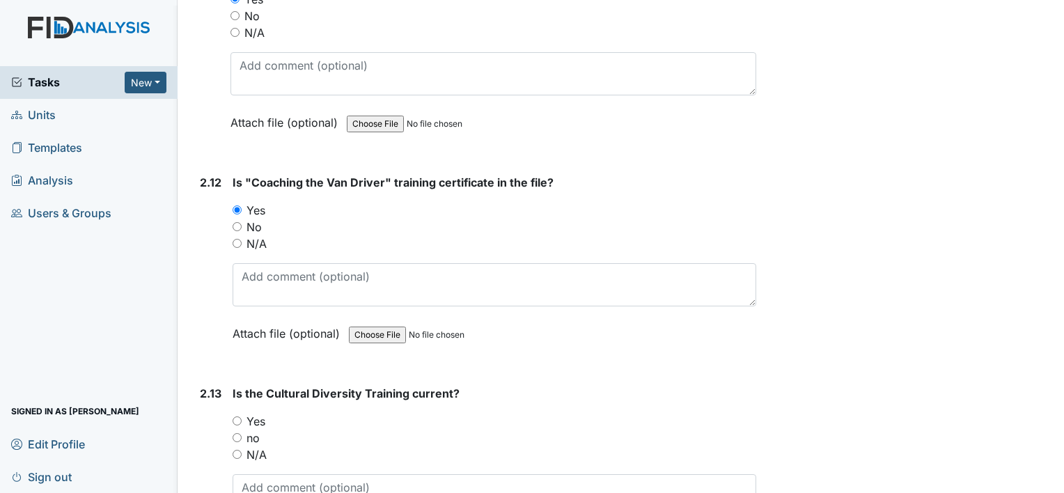
click at [261, 413] on label "Yes" at bounding box center [256, 421] width 19 height 17
click at [242, 416] on input "Yes" at bounding box center [237, 420] width 9 height 9
radio input "true"
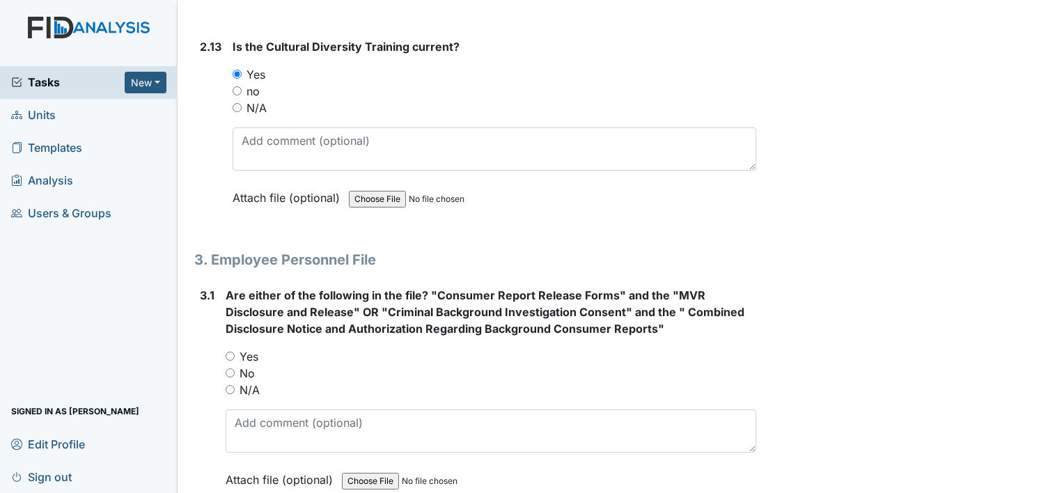
scroll to position [3830, 0]
click at [250, 347] on label "Yes" at bounding box center [249, 355] width 19 height 17
click at [235, 350] on input "Yes" at bounding box center [230, 354] width 9 height 9
radio input "true"
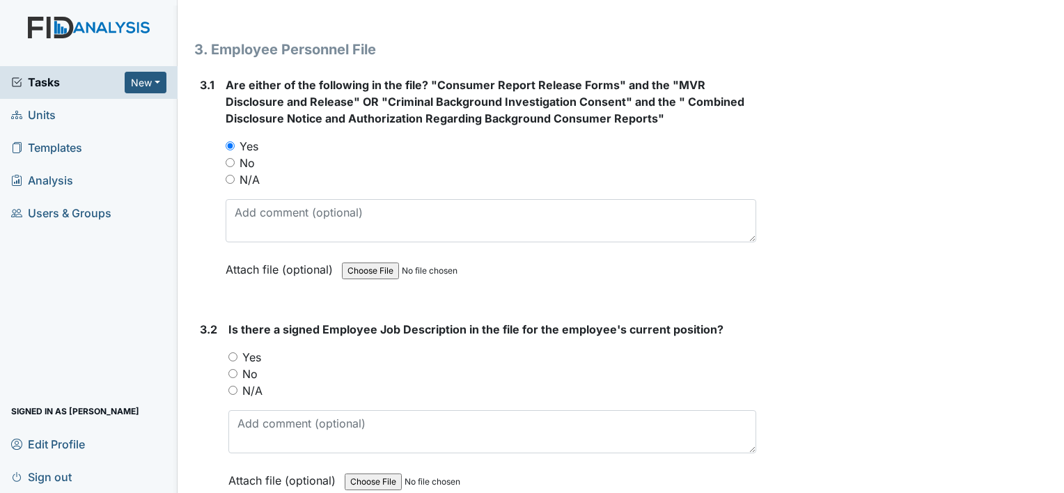
click at [251, 349] on label "Yes" at bounding box center [251, 357] width 19 height 17
click at [237, 352] on input "Yes" at bounding box center [232, 356] width 9 height 9
radio input "true"
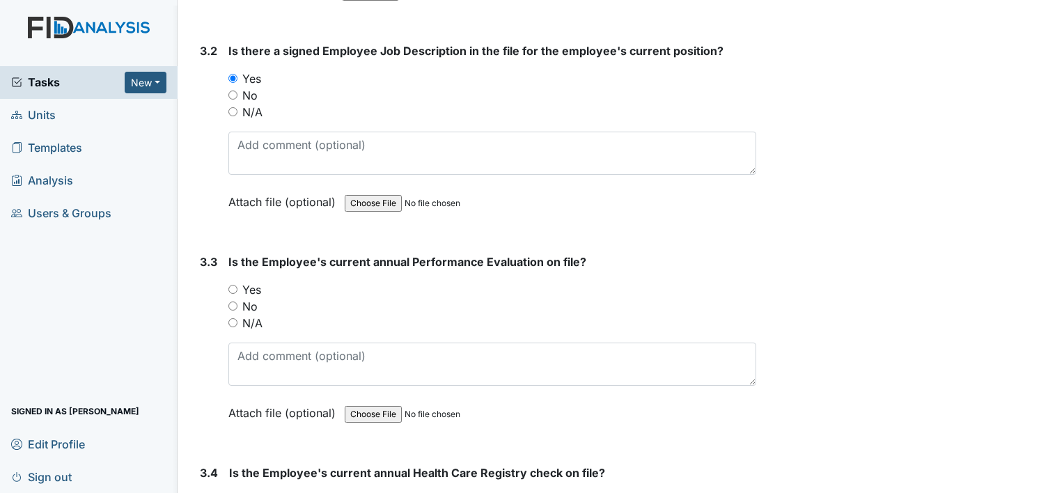
click at [251, 281] on label "Yes" at bounding box center [251, 289] width 19 height 17
click at [237, 285] on input "Yes" at bounding box center [232, 289] width 9 height 9
radio input "true"
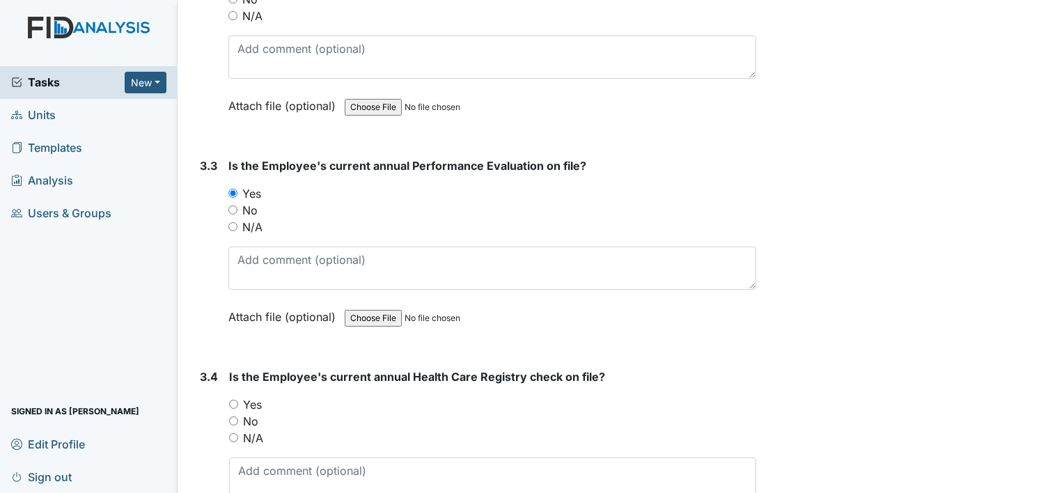
scroll to position [4527, 0]
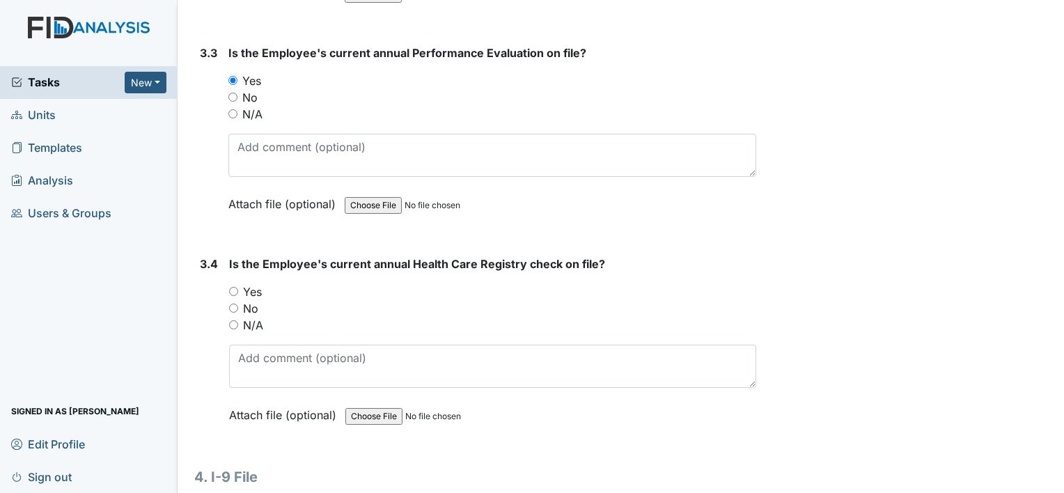
click at [259, 283] on label "Yes" at bounding box center [252, 291] width 19 height 17
click at [238, 287] on input "Yes" at bounding box center [233, 291] width 9 height 9
radio input "true"
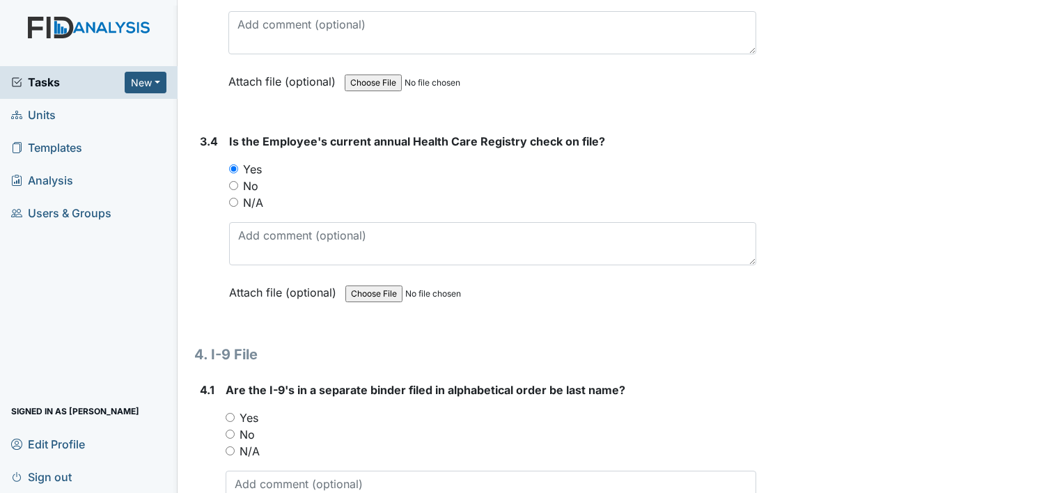
scroll to position [4805, 0]
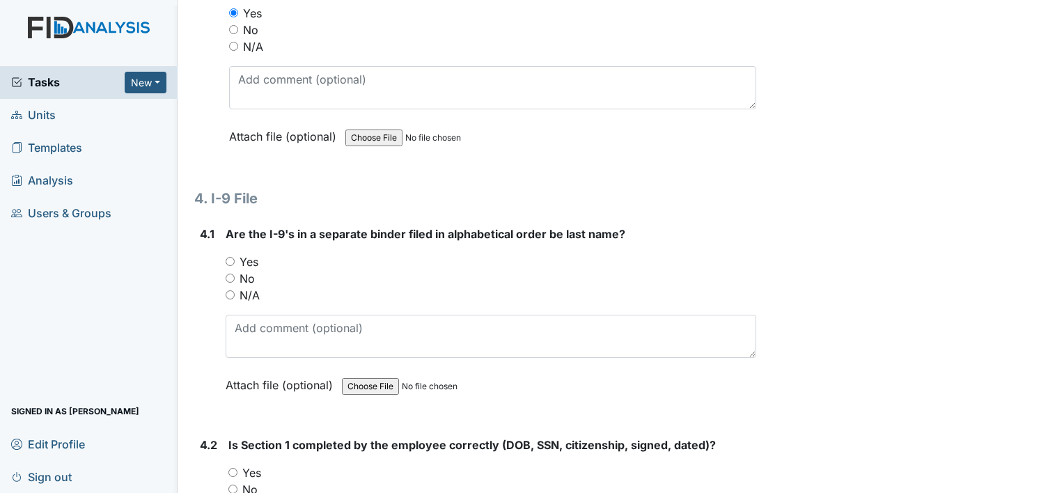
click at [254, 254] on label "Yes" at bounding box center [249, 262] width 19 height 17
click at [235, 257] on input "Yes" at bounding box center [230, 261] width 9 height 9
radio input "true"
click at [256, 465] on label "Yes" at bounding box center [251, 473] width 19 height 17
click at [237, 468] on input "Yes" at bounding box center [232, 472] width 9 height 9
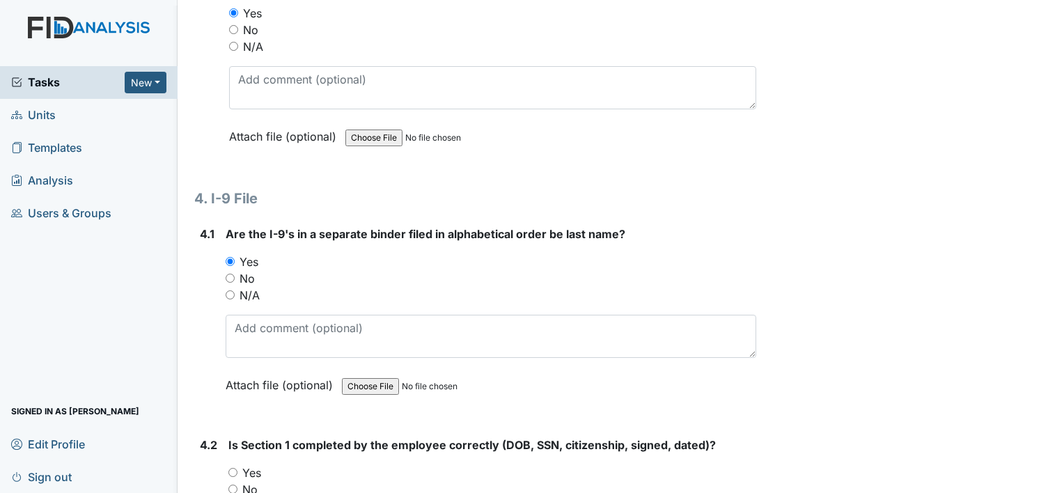
radio input "true"
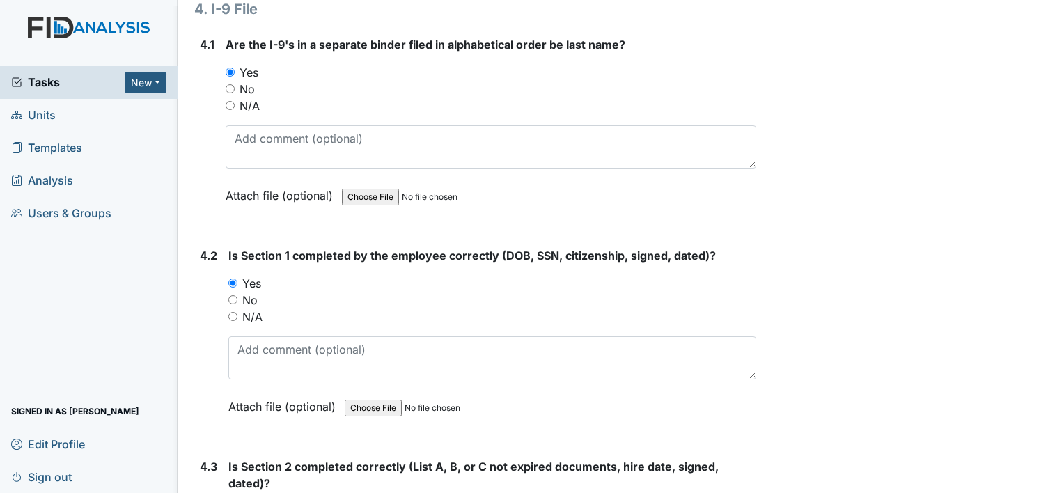
scroll to position [5014, 0]
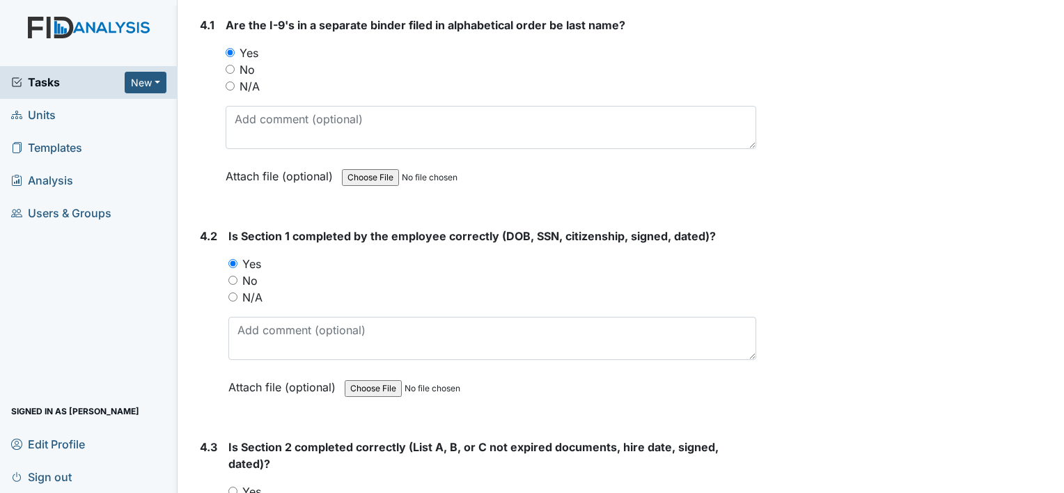
click at [256, 483] on label "Yes" at bounding box center [251, 491] width 19 height 17
click at [237, 487] on input "Yes" at bounding box center [232, 491] width 9 height 9
radio input "true"
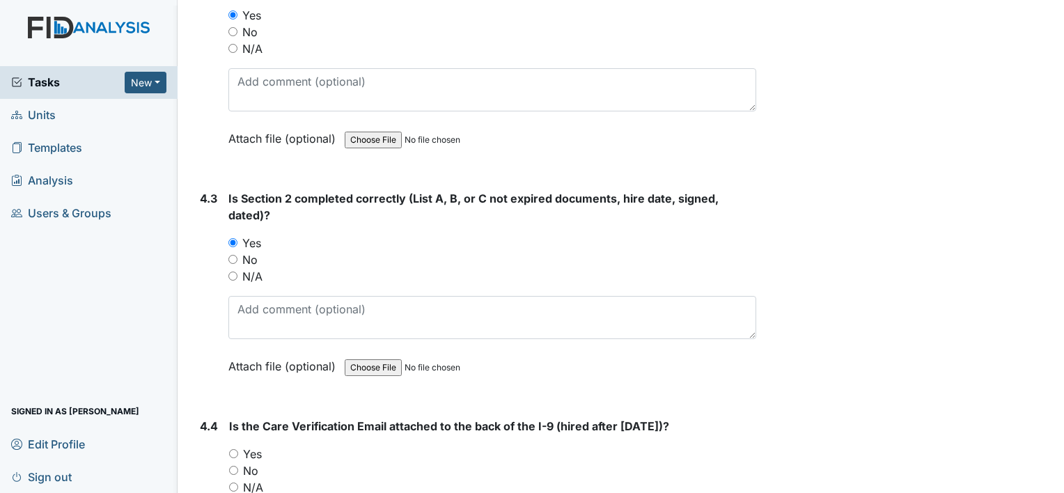
scroll to position [5293, 0]
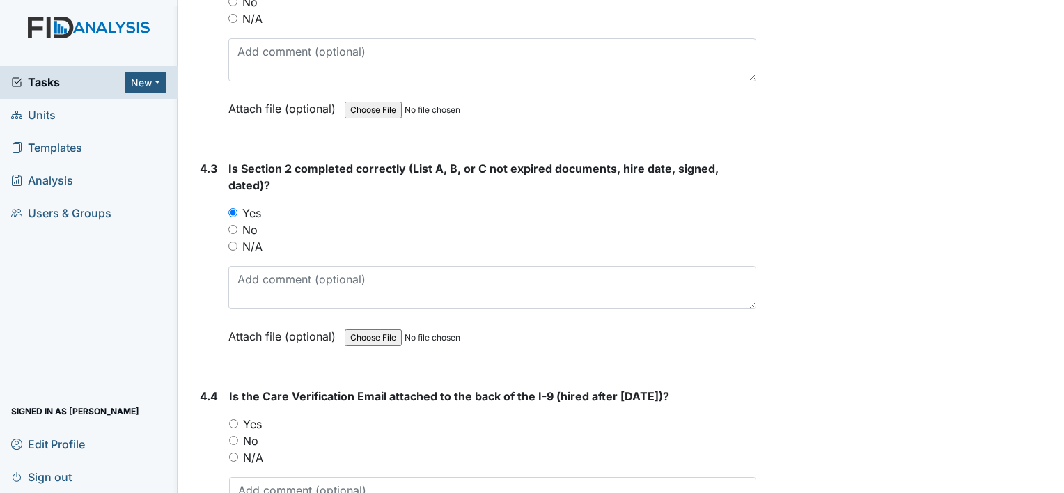
click at [252, 416] on label "Yes" at bounding box center [252, 424] width 19 height 17
click at [238, 419] on input "Yes" at bounding box center [233, 423] width 9 height 9
radio input "true"
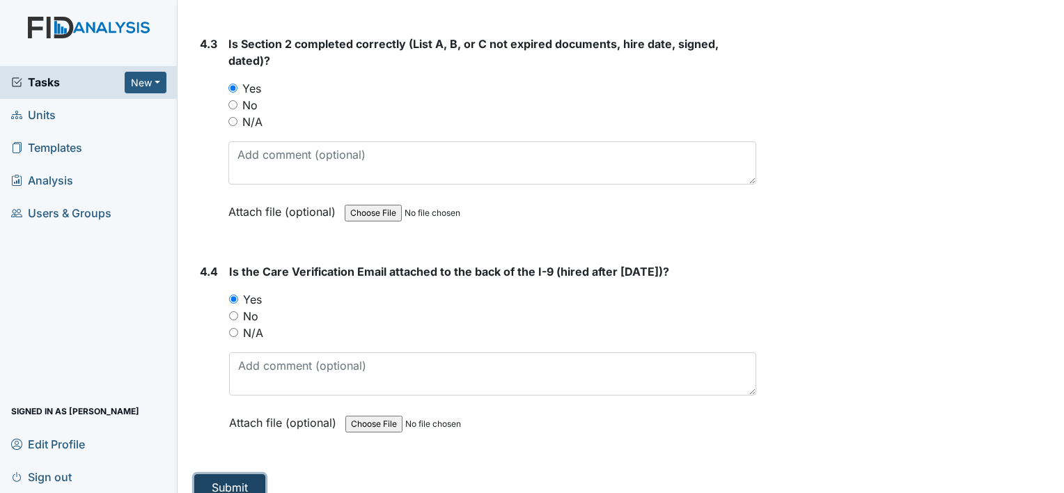
click at [235, 474] on button "Submit" at bounding box center [229, 487] width 71 height 26
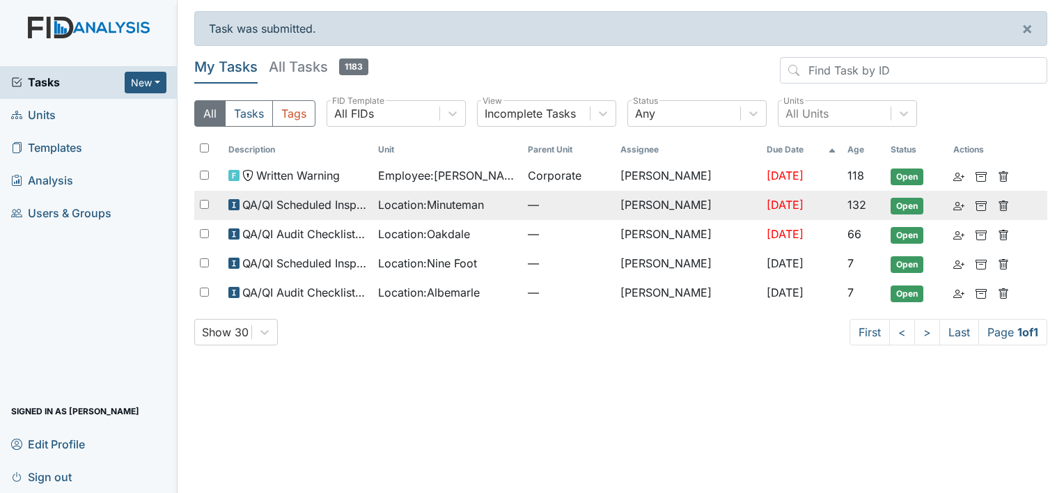
click at [276, 208] on span "QA/QI Scheduled Inspection" at bounding box center [304, 204] width 125 height 17
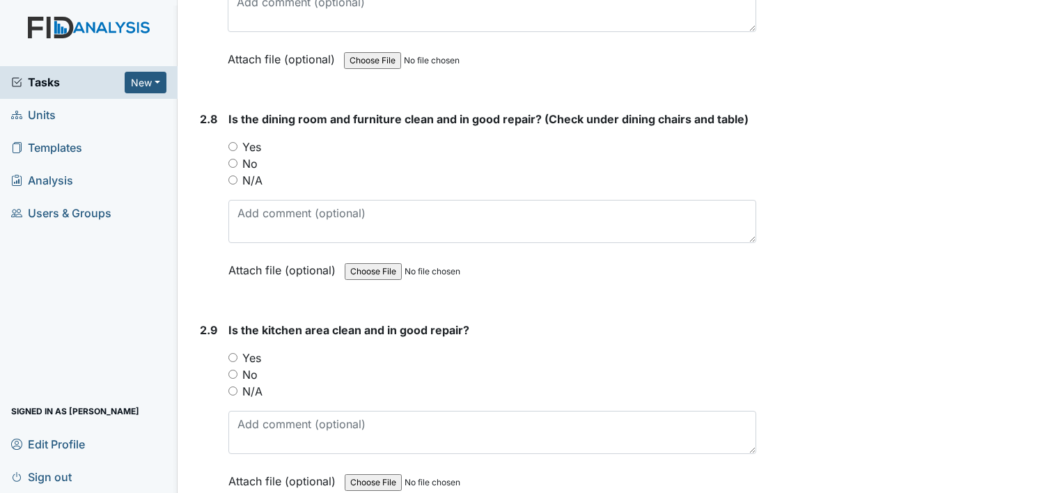
scroll to position [3830, 0]
